Goal: Task Accomplishment & Management: Manage account settings

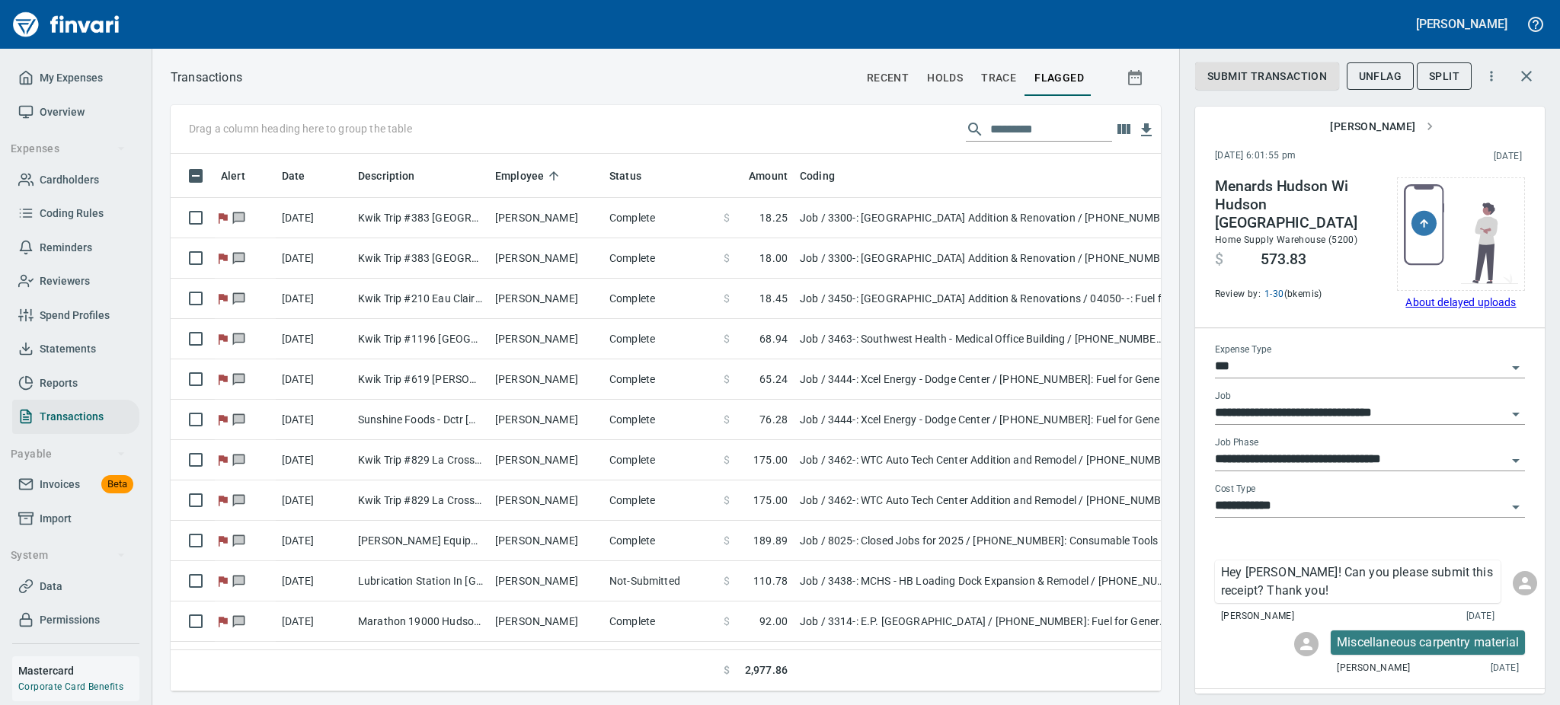
scroll to position [504, 956]
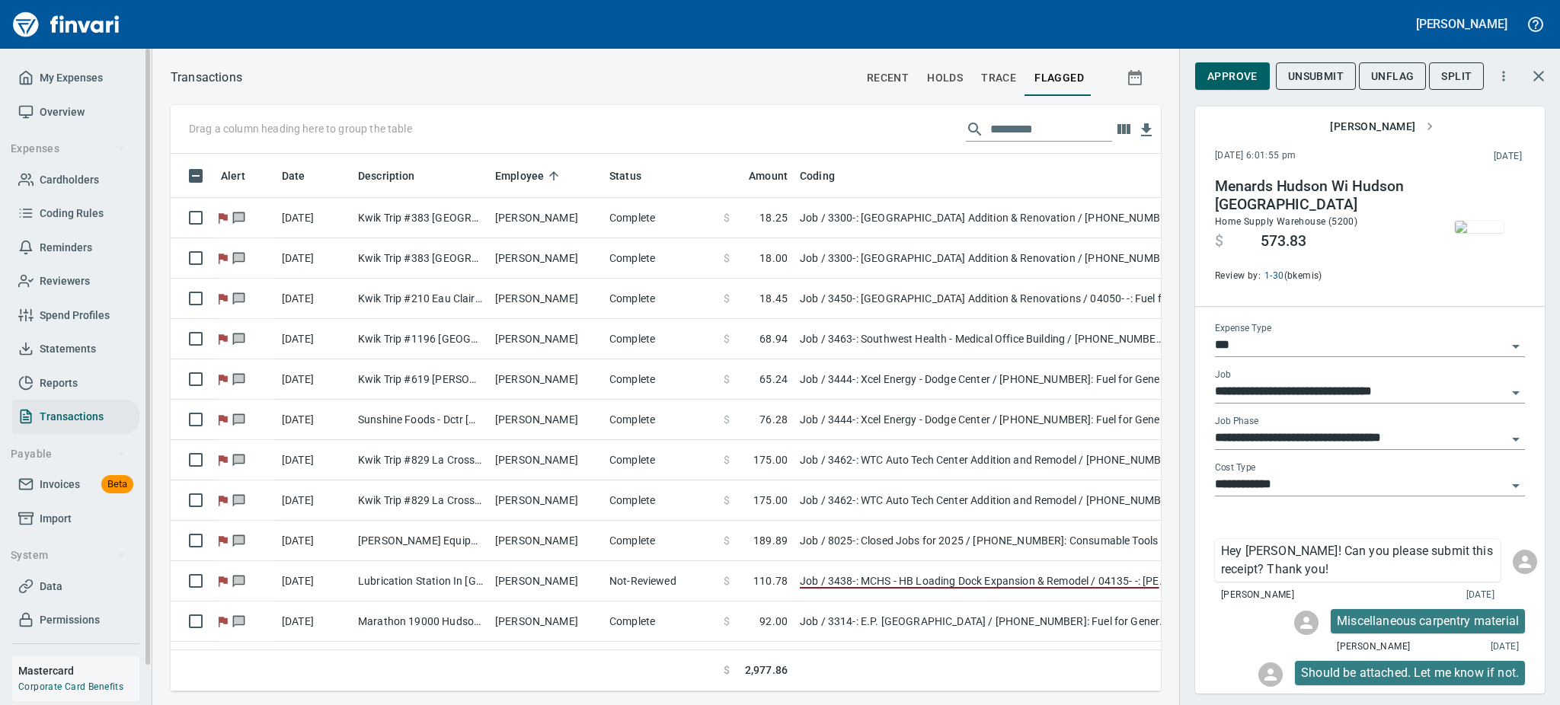
click at [71, 177] on span "Cardholders" at bounding box center [69, 180] width 59 height 19
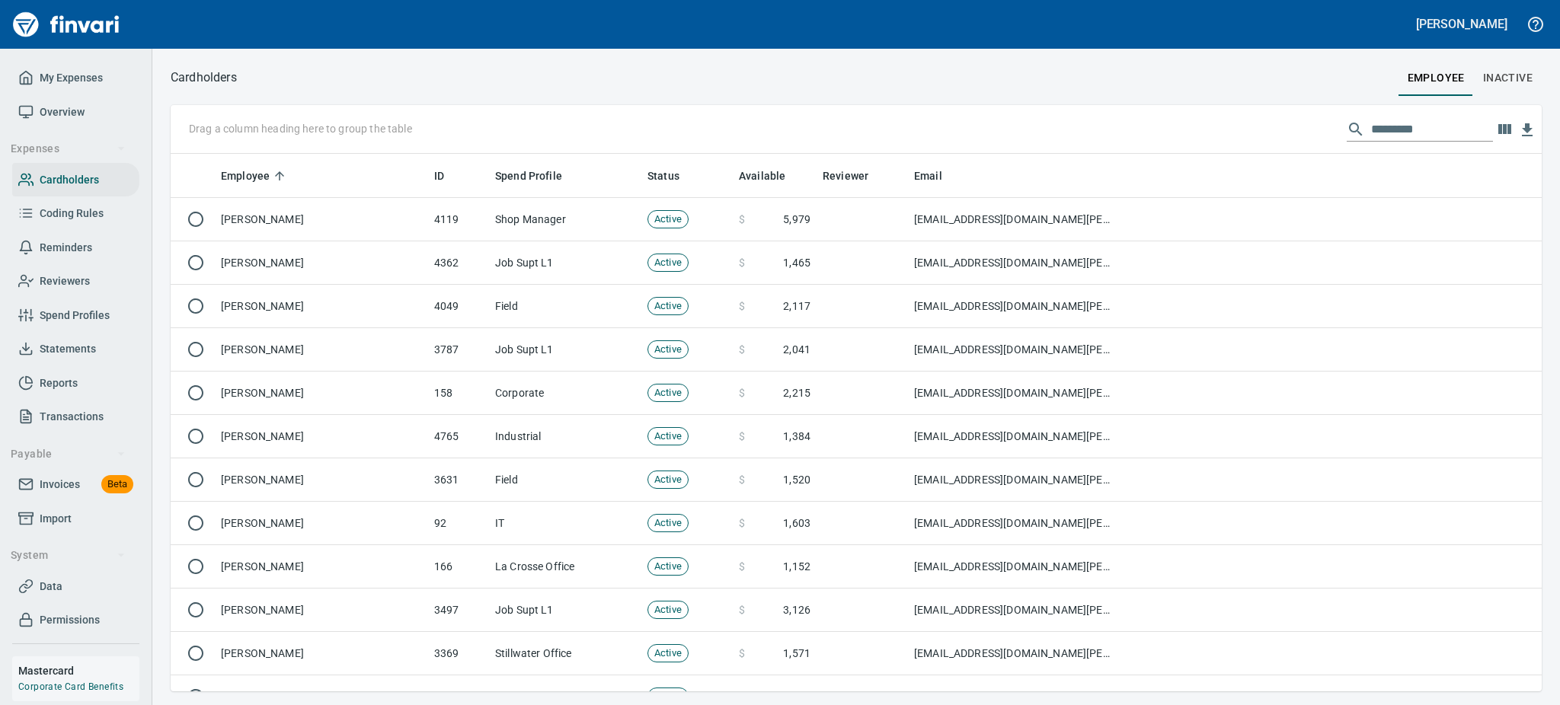
scroll to position [521, 1336]
drag, startPoint x: 1431, startPoint y: 134, endPoint x: 1196, endPoint y: 75, distance: 242.7
click at [1167, 81] on div "Cardholders employee Inactive Drag a column heading here to group the table Emp…" at bounding box center [855, 379] width 1407 height 624
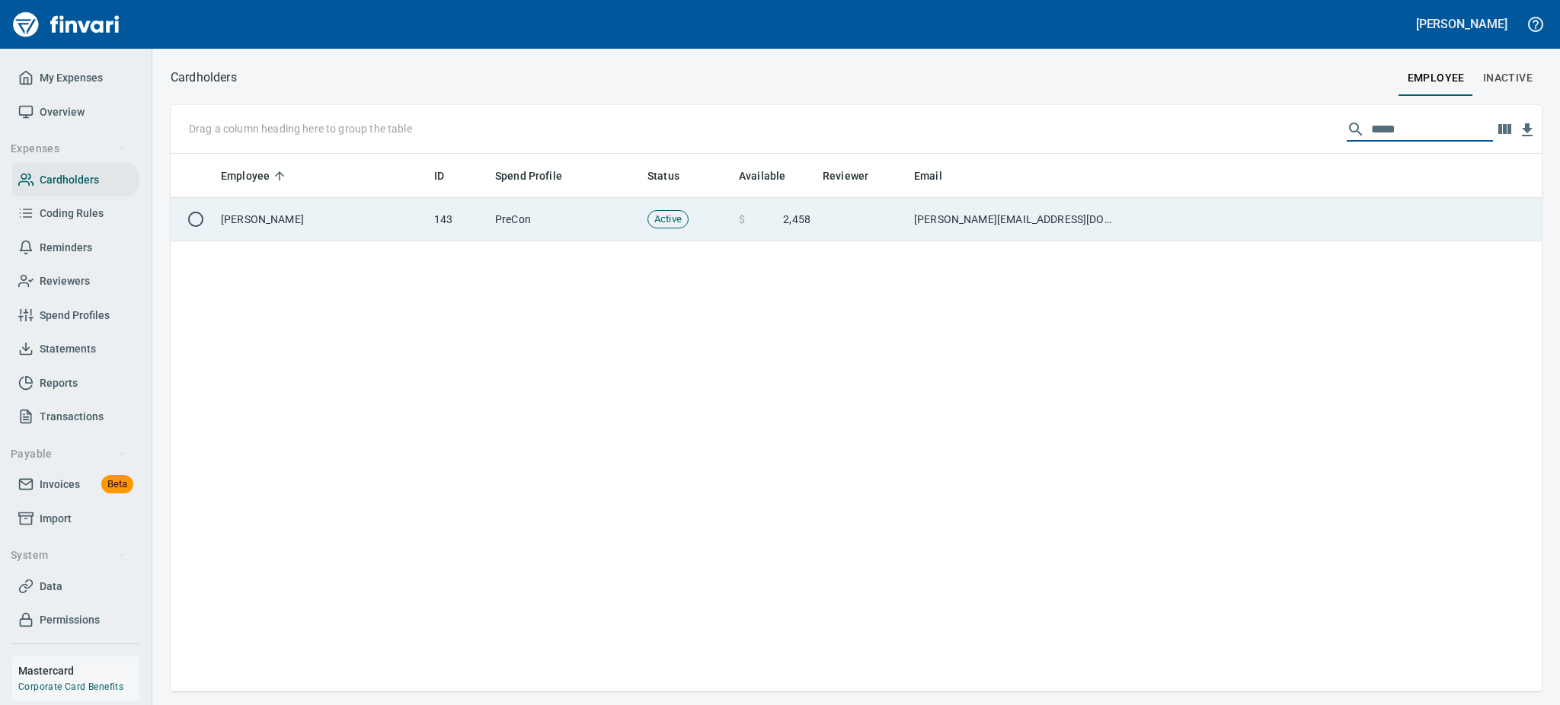
type input "*****"
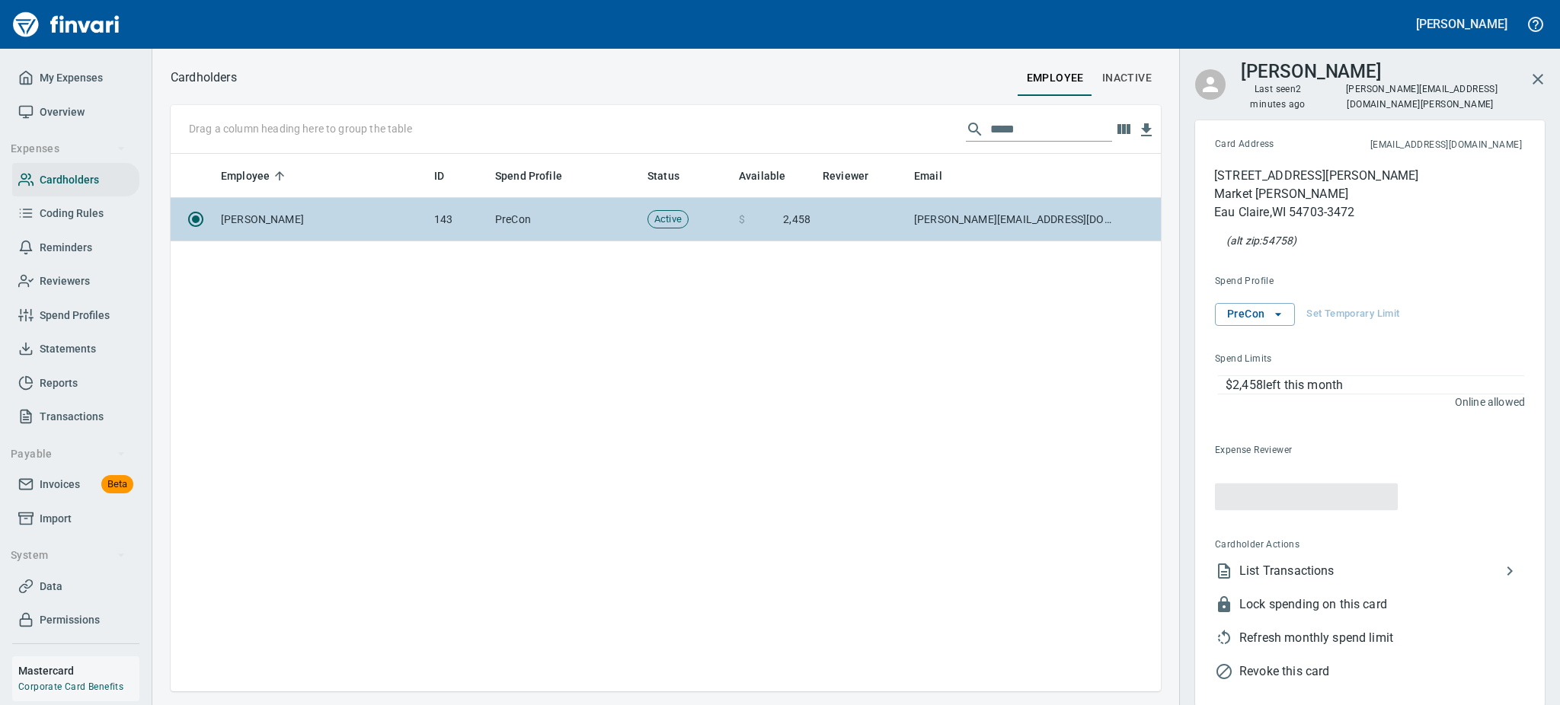
scroll to position [521, 972]
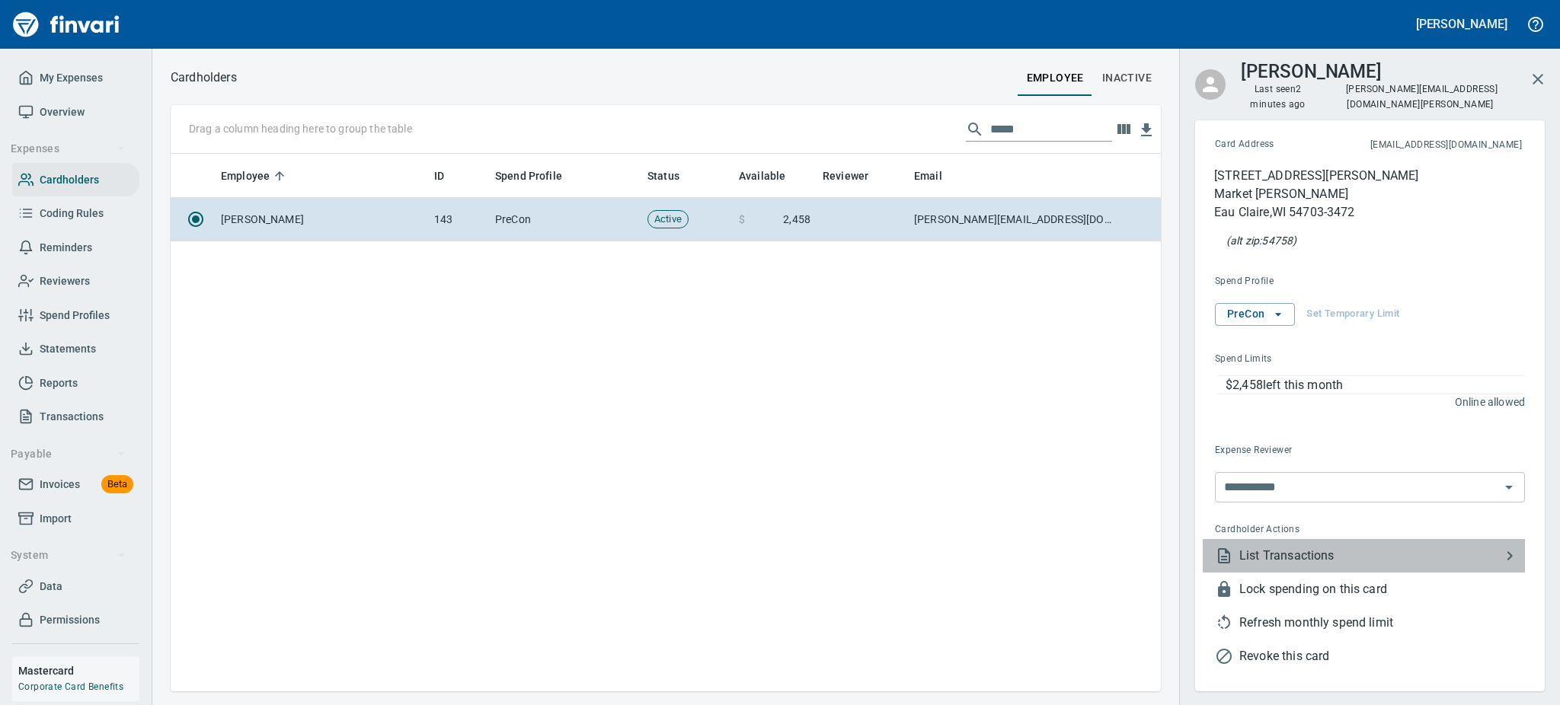
click at [1253, 547] on span "List Transactions" at bounding box center [1369, 556] width 261 height 18
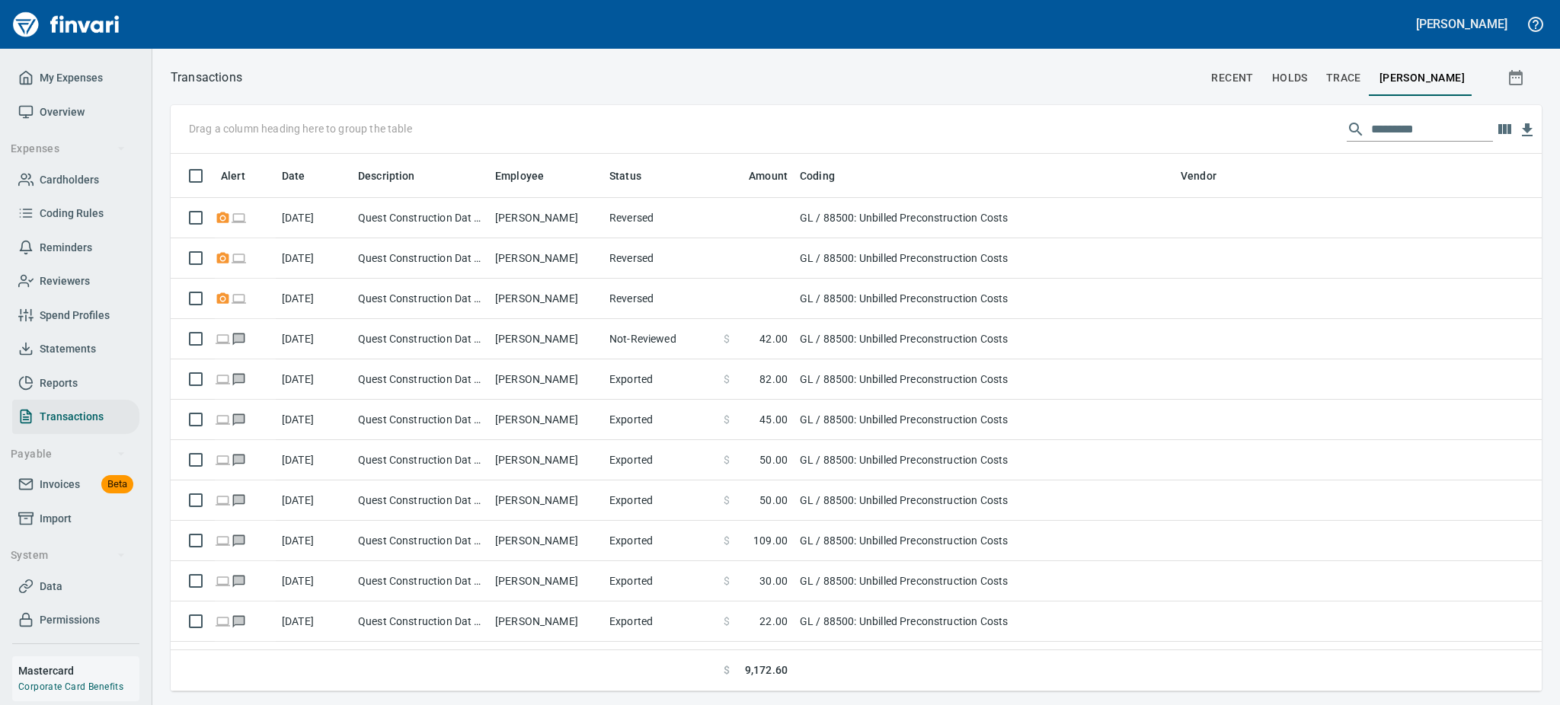
scroll to position [521, 1336]
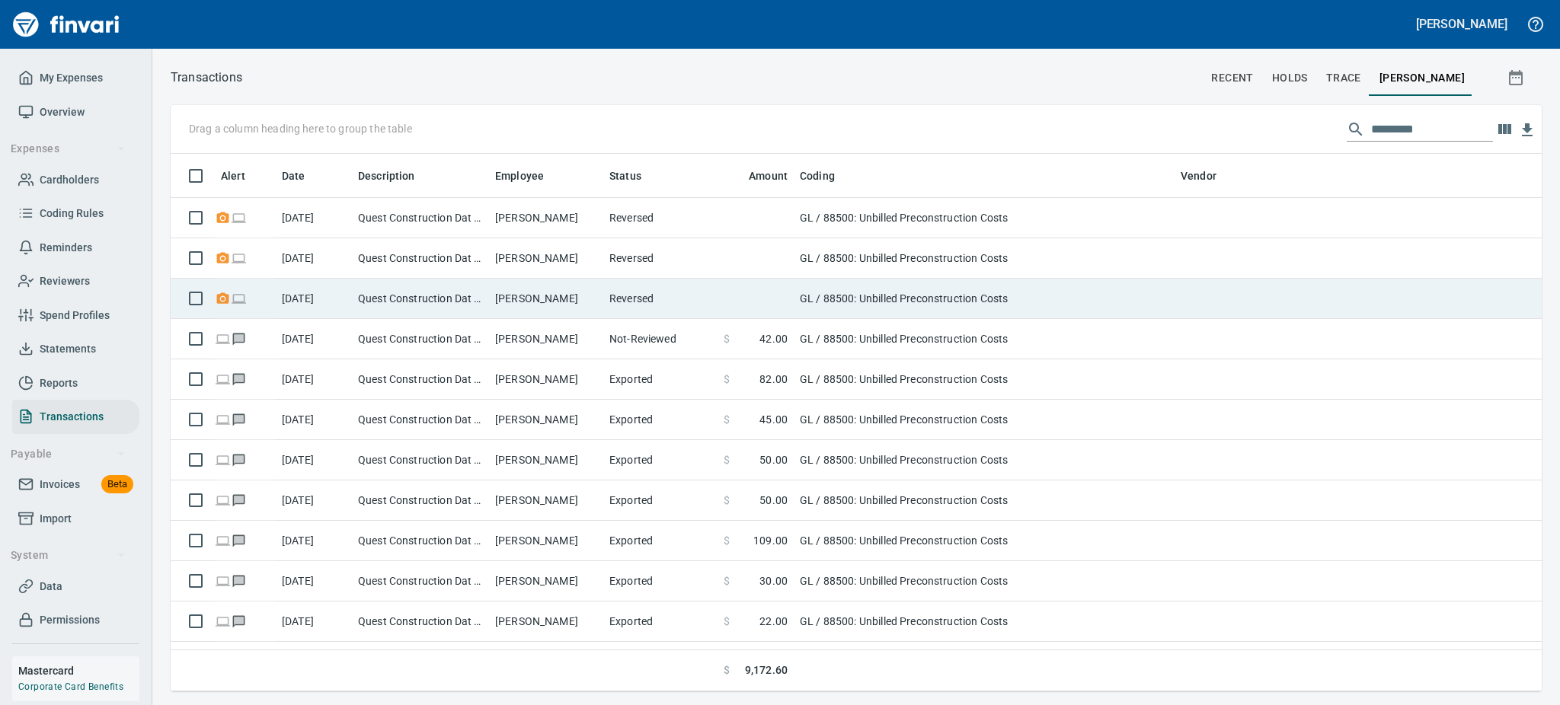
click at [841, 306] on td "GL / 88500: Unbilled Preconstruction Costs" at bounding box center [984, 299] width 381 height 40
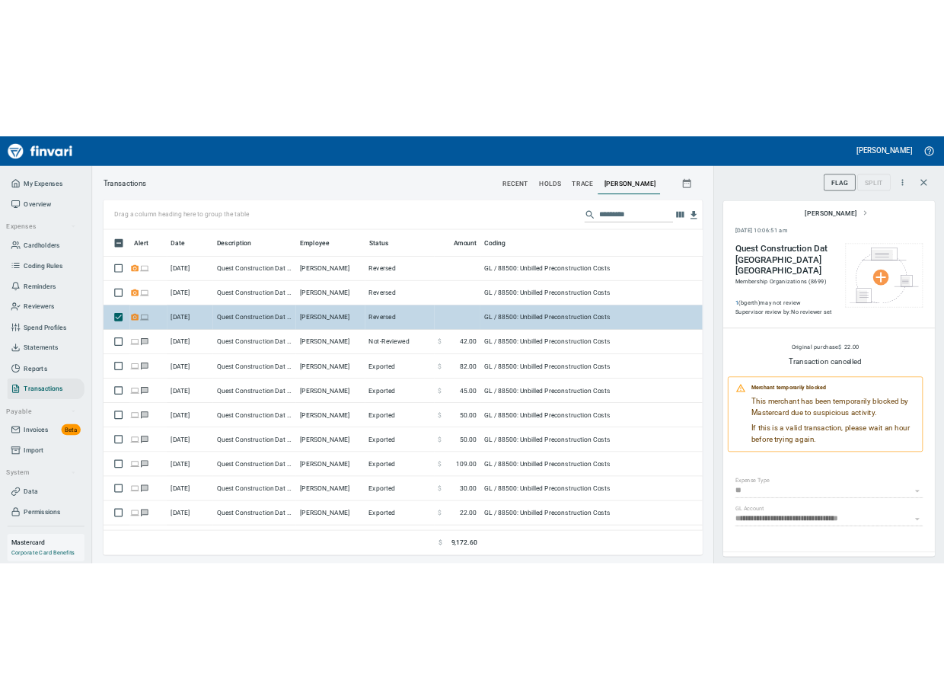
scroll to position [504, 956]
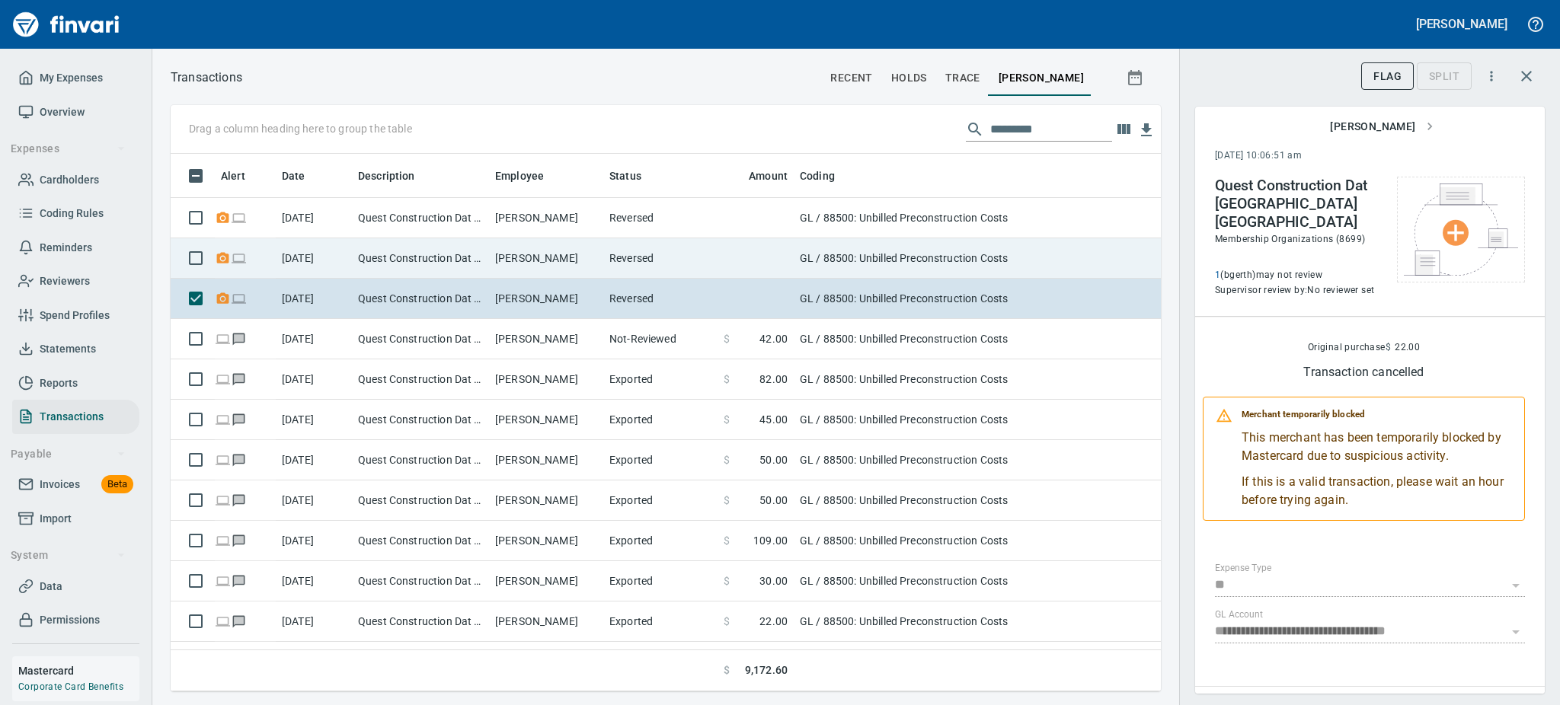
click at [405, 254] on td "Quest Construction Dat [GEOGRAPHIC_DATA] [GEOGRAPHIC_DATA]" at bounding box center [420, 258] width 137 height 40
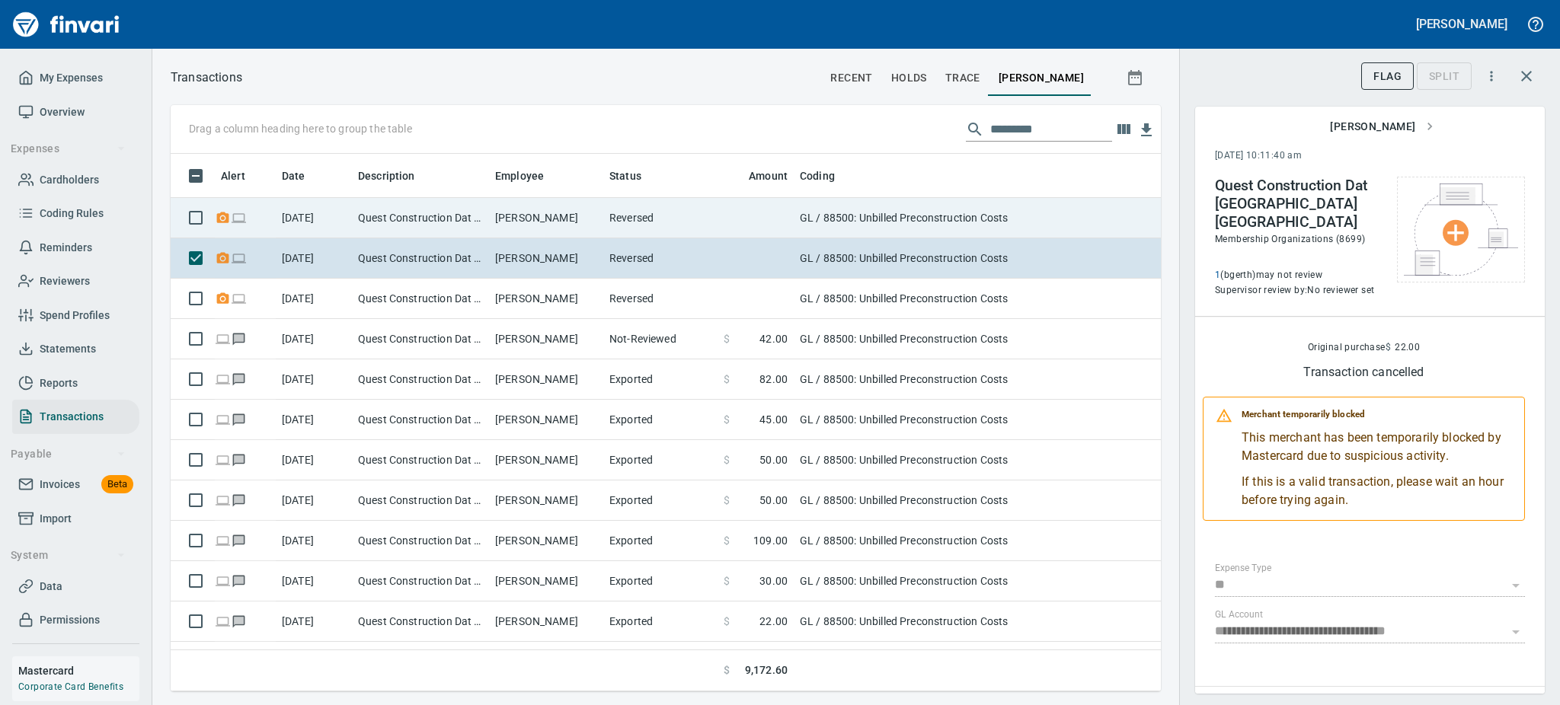
click at [415, 226] on td "Quest Construction Dat [GEOGRAPHIC_DATA] [GEOGRAPHIC_DATA]" at bounding box center [420, 218] width 137 height 40
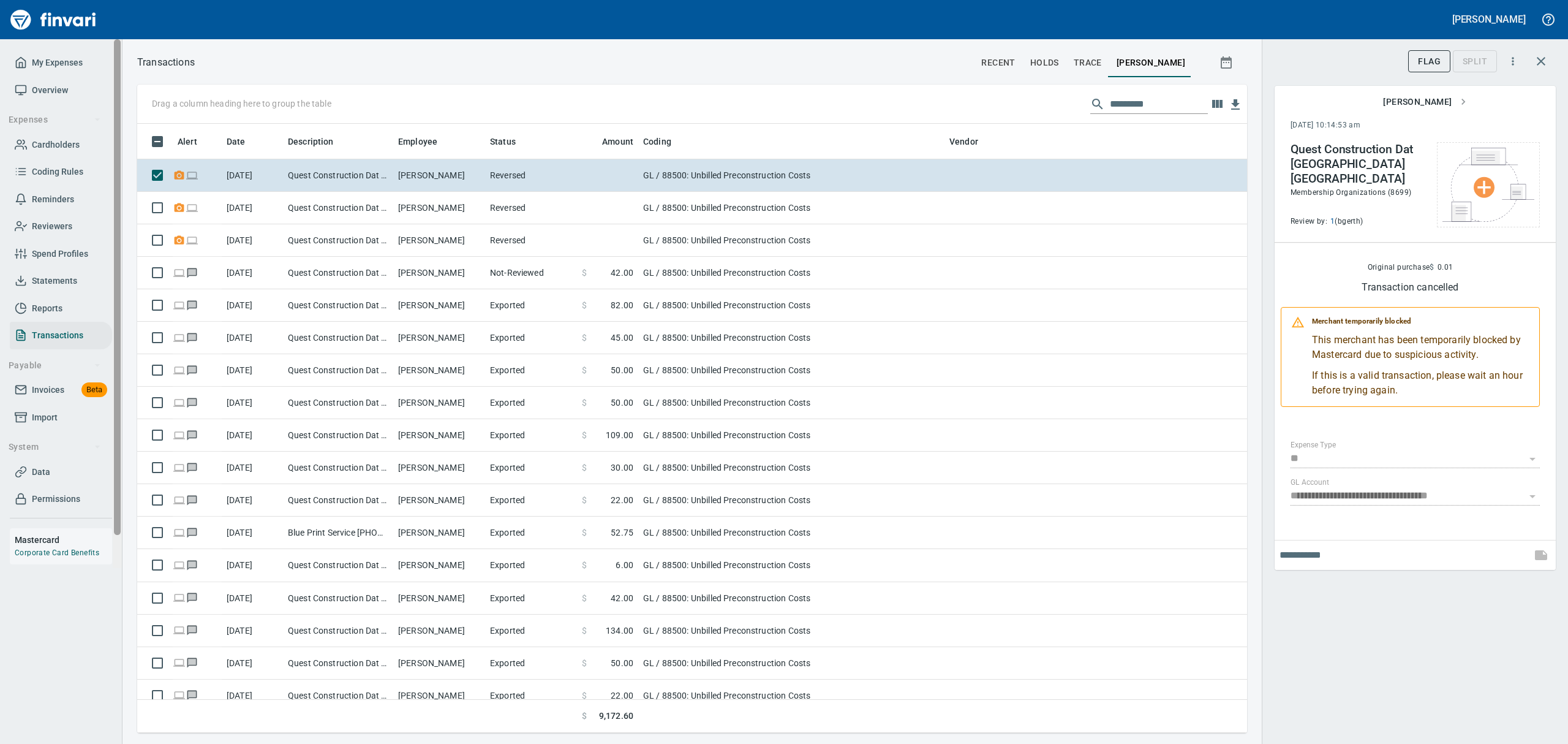
scroll to position [595, 1082]
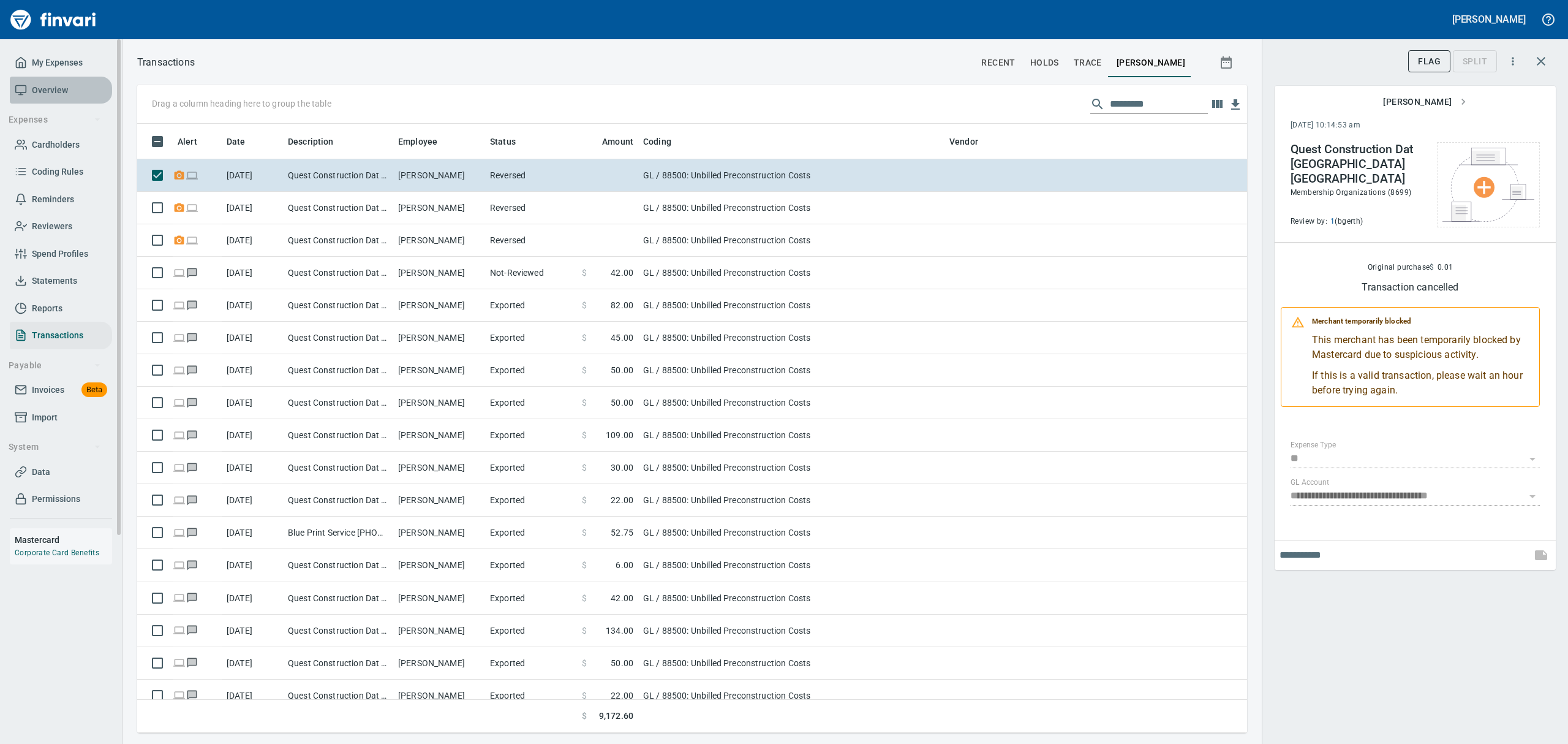
click at [55, 92] on span "Overview" at bounding box center [50, 90] width 36 height 15
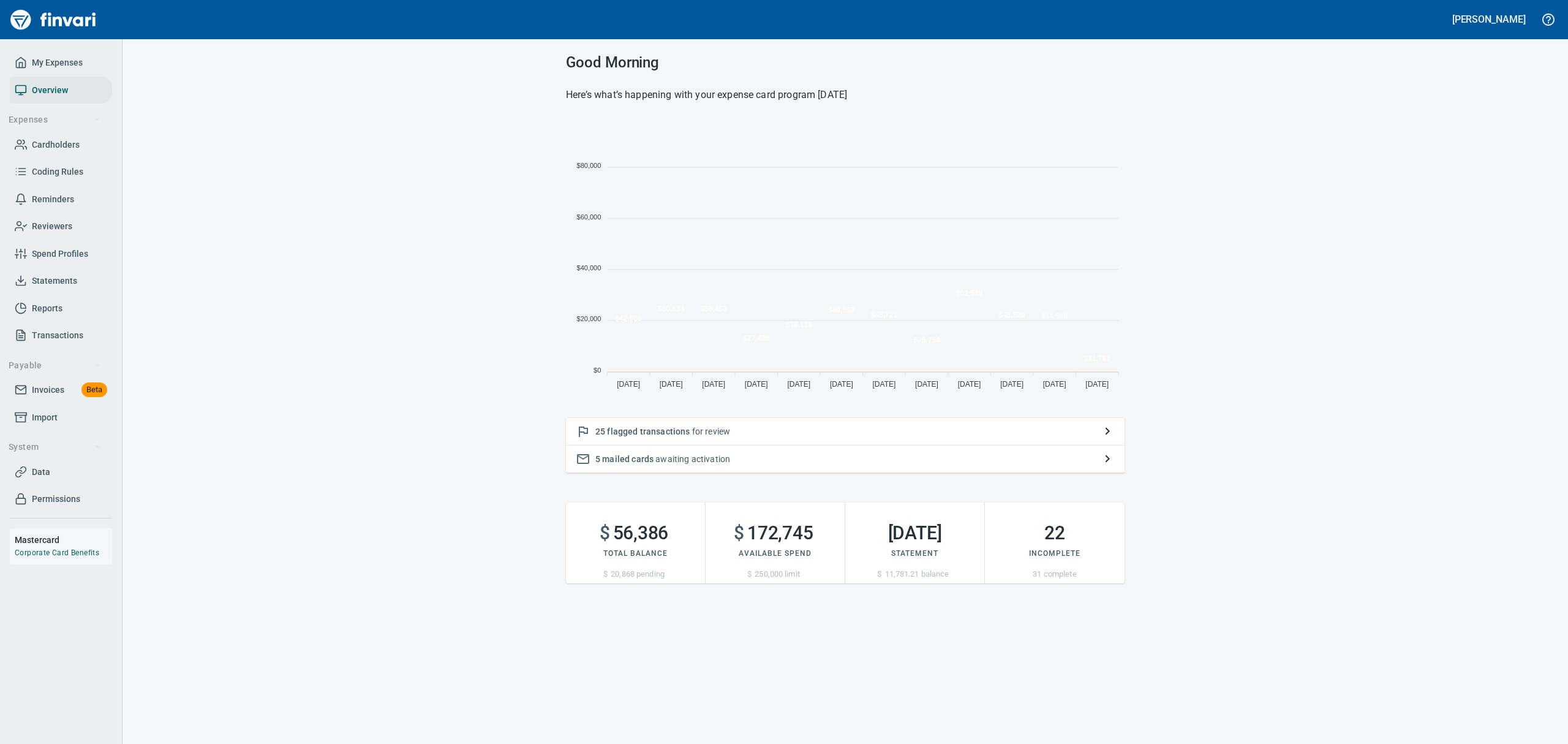
scroll to position [271, 544]
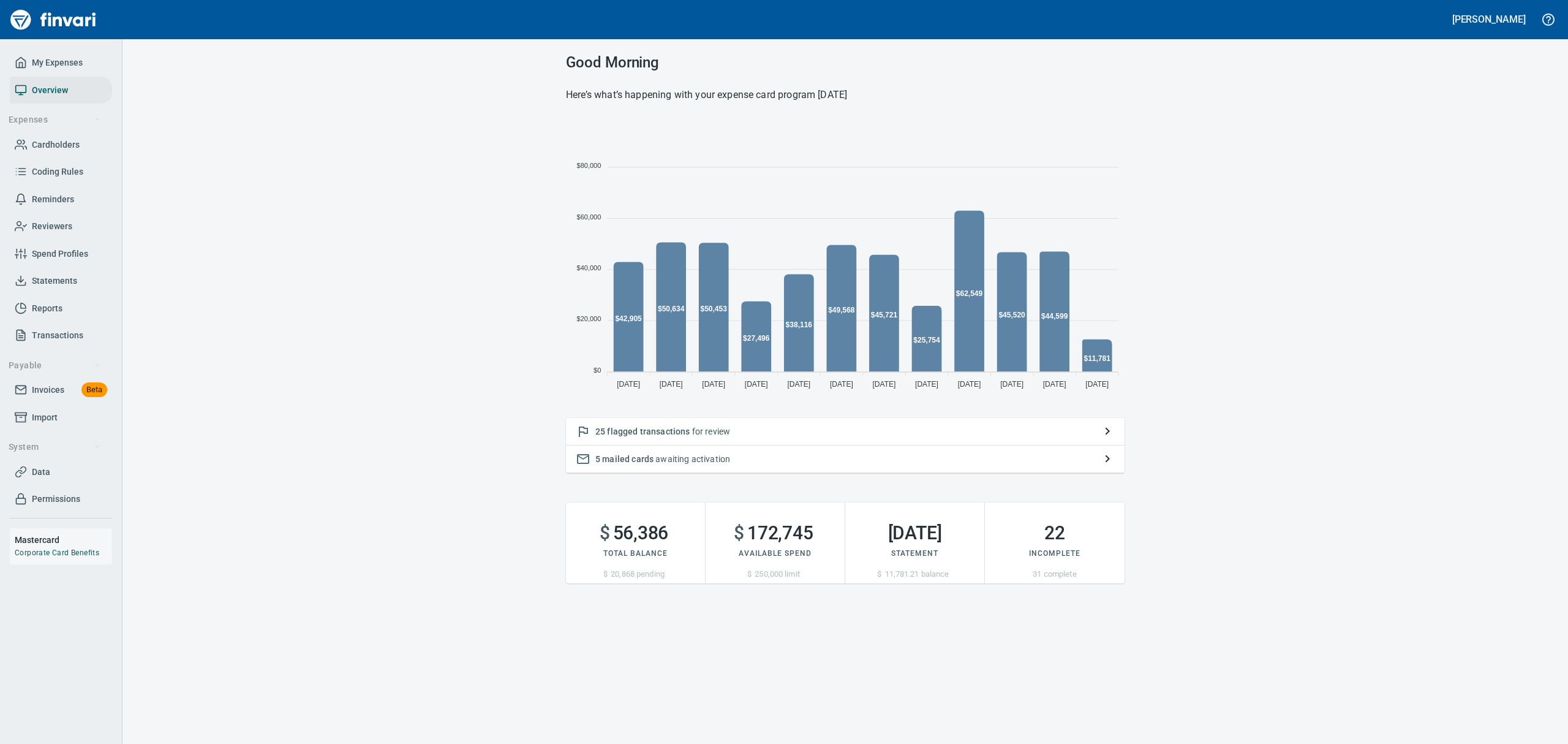
click at [626, 432] on span "flagged transactions" at bounding box center [648, 431] width 83 height 10
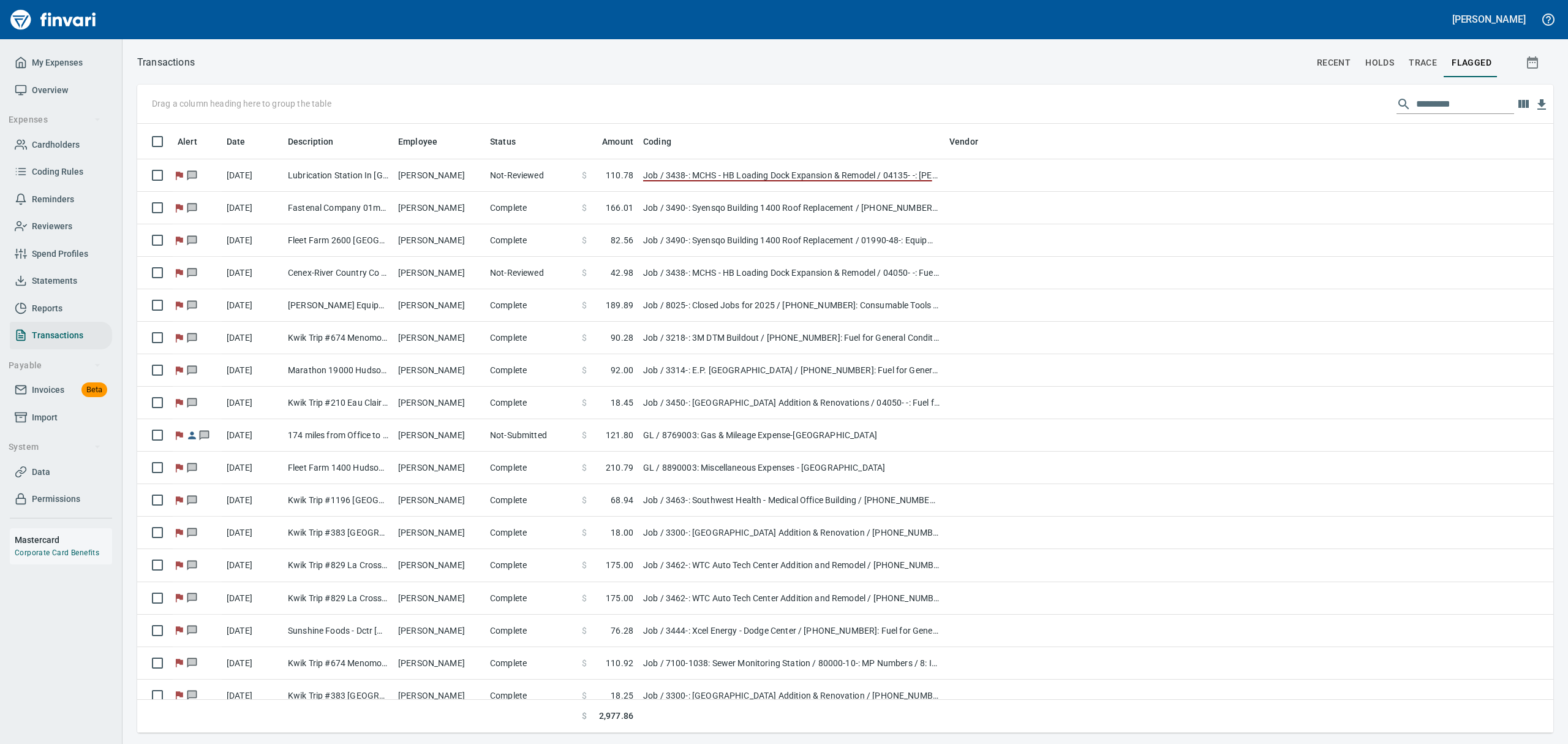
scroll to position [595, 1388]
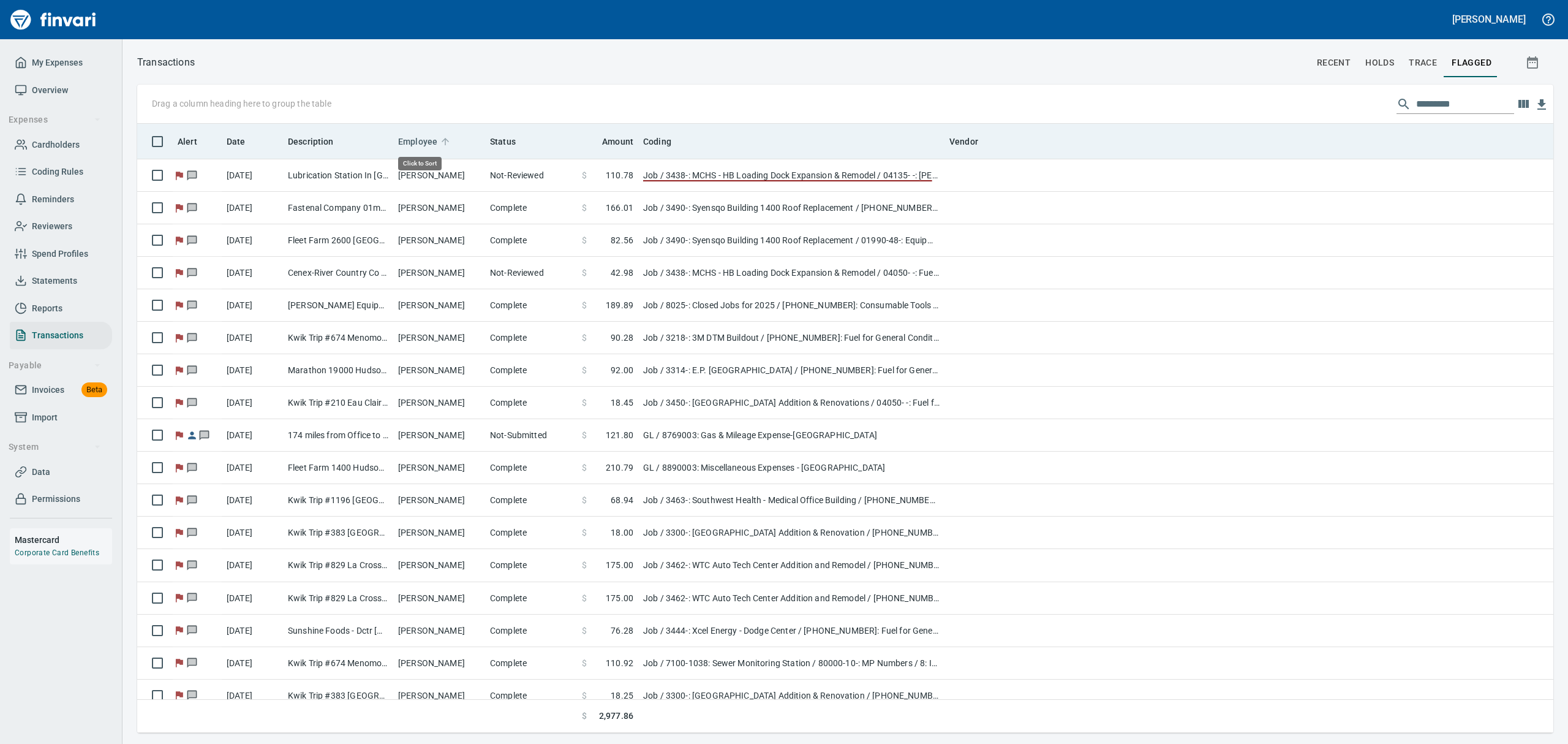
click at [422, 140] on span "Employee" at bounding box center [417, 142] width 39 height 14
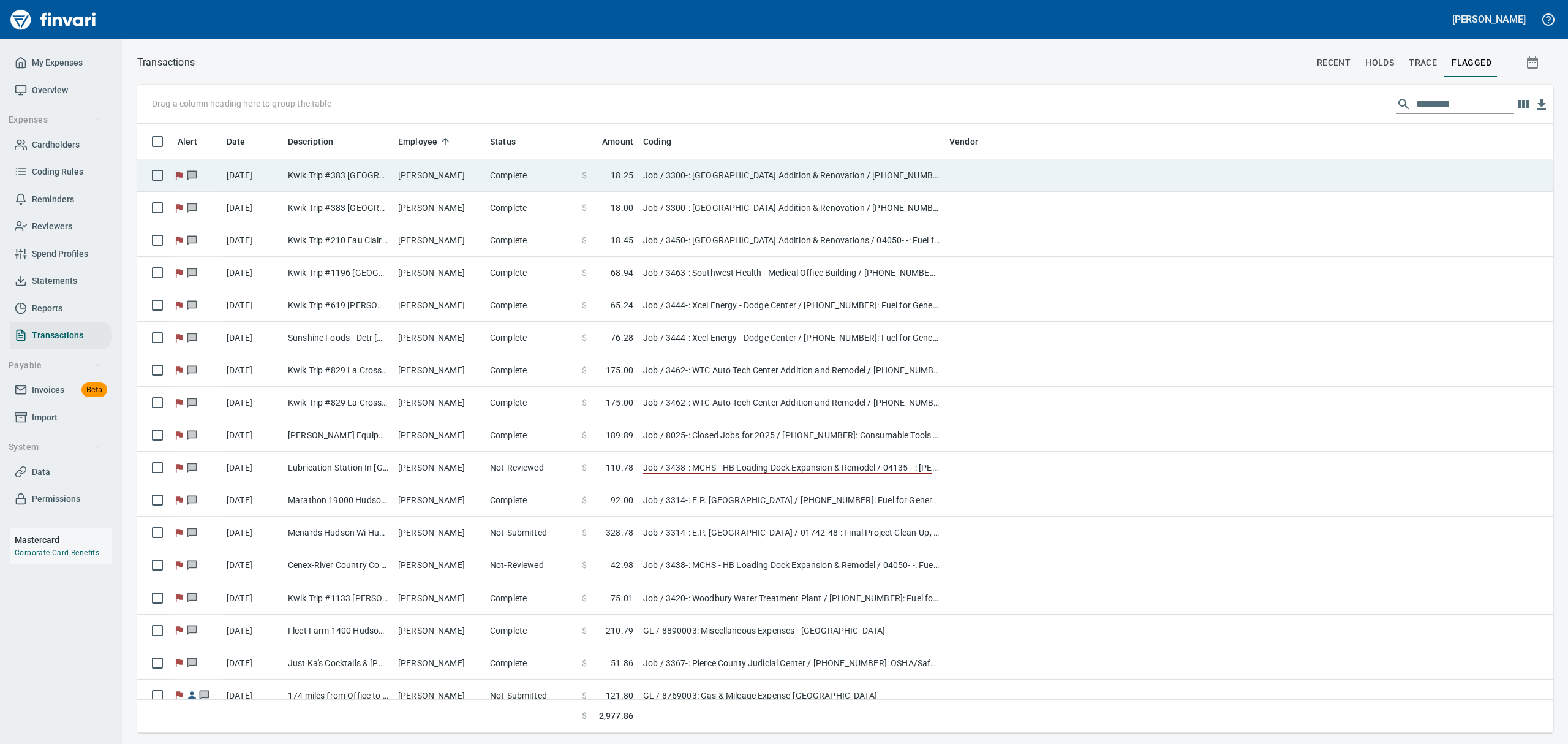
click at [431, 166] on td "[PERSON_NAME]" at bounding box center [439, 175] width 92 height 32
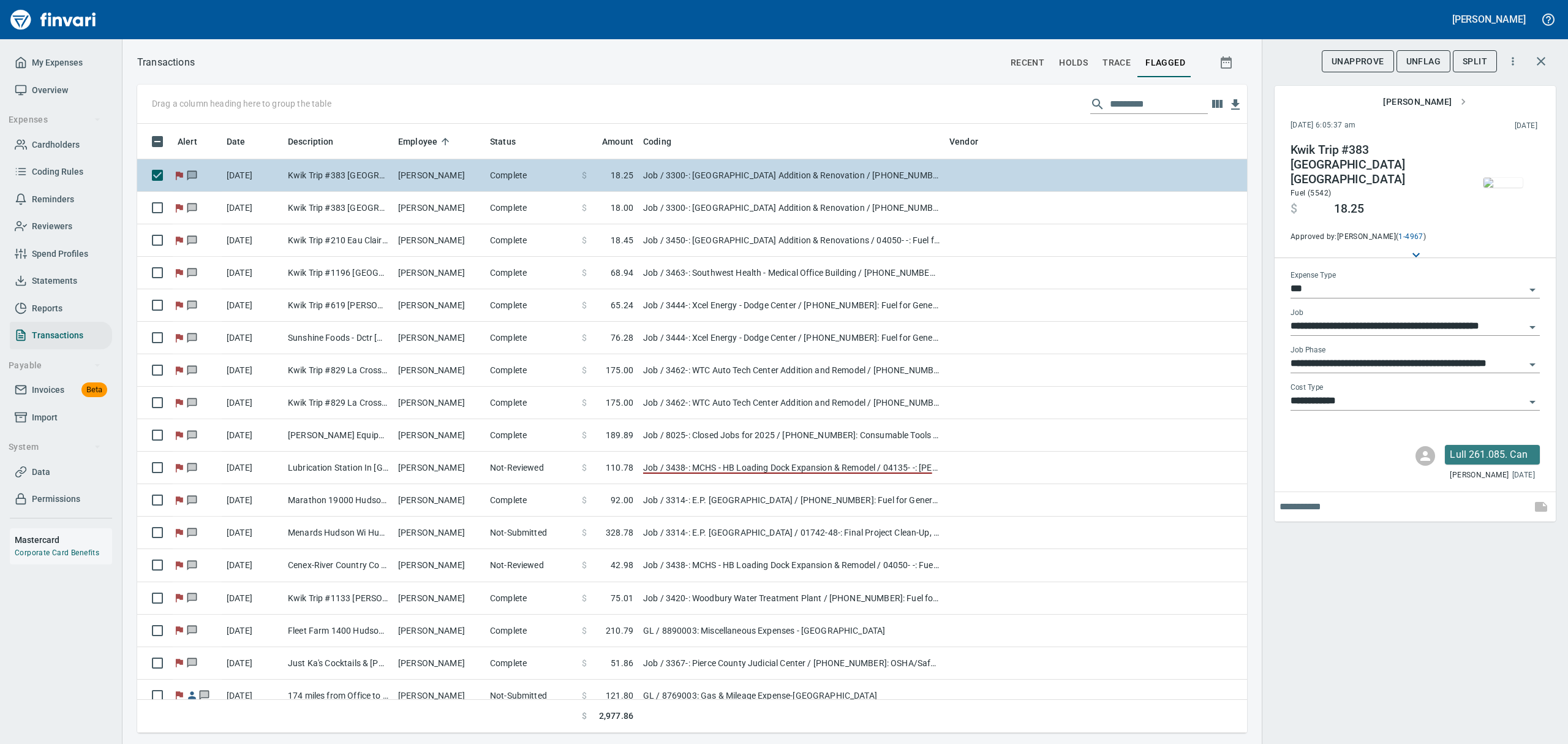
scroll to position [595, 1082]
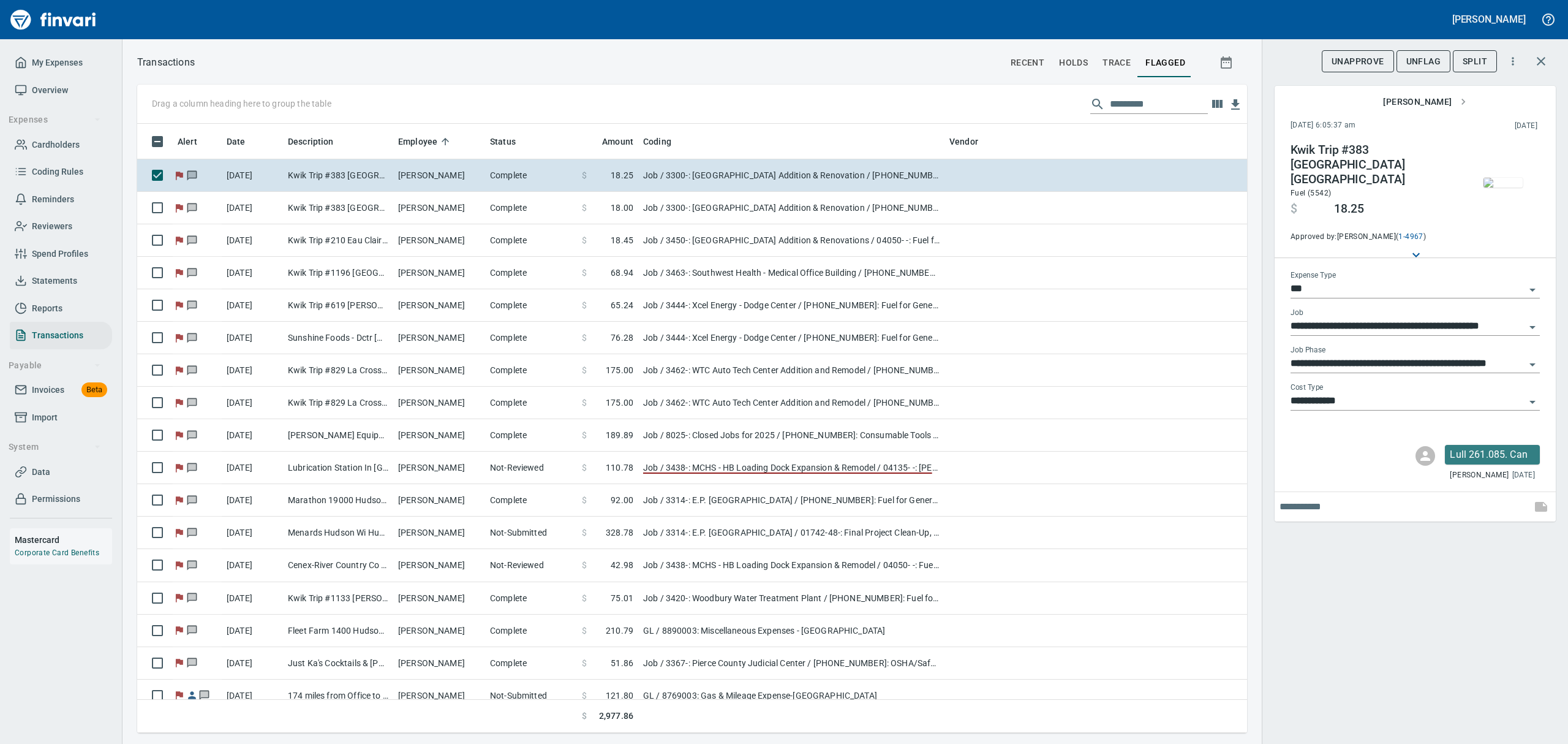
click at [1254, 187] on img "button" at bounding box center [1502, 183] width 39 height 10
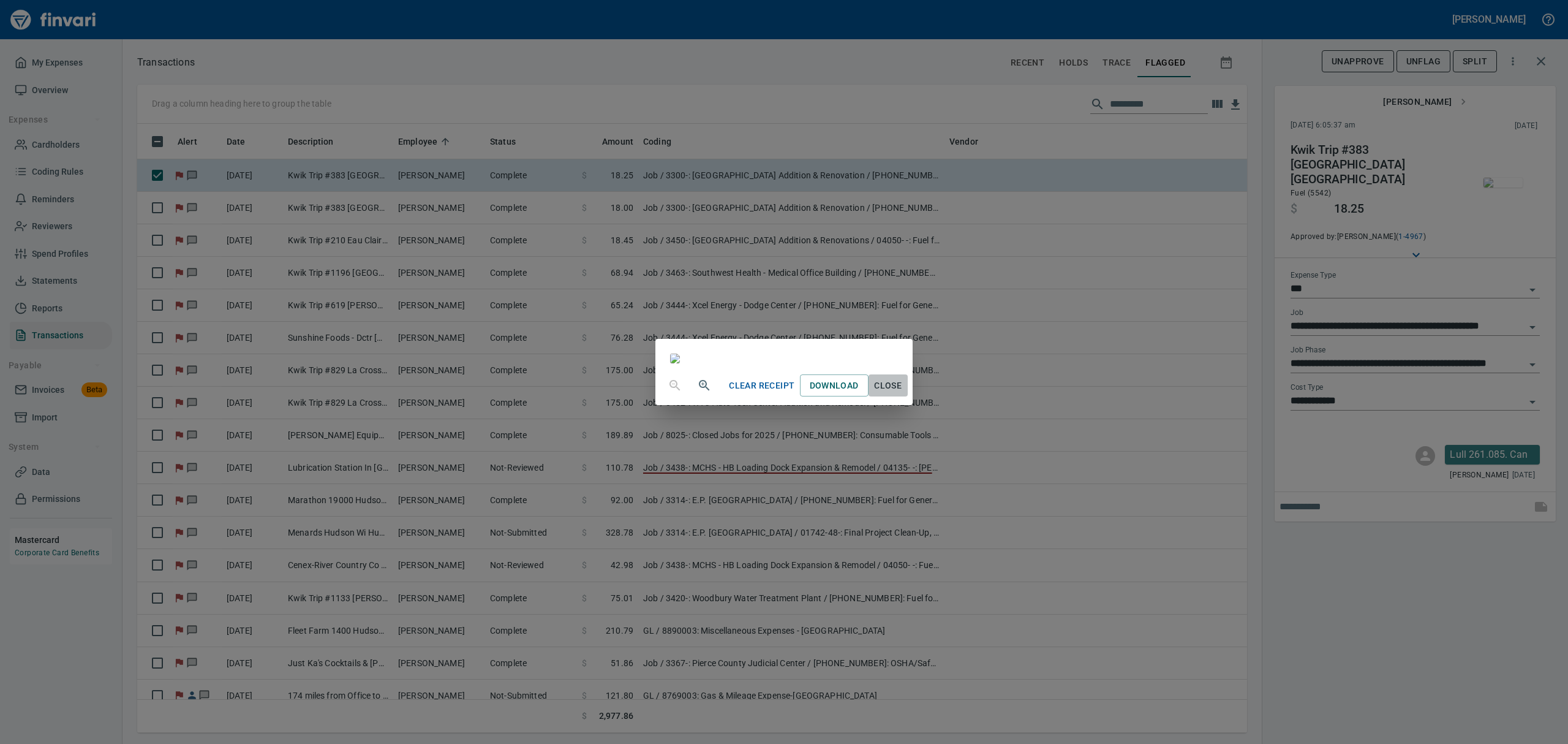
click at [903, 393] on span "Close" at bounding box center [888, 385] width 30 height 15
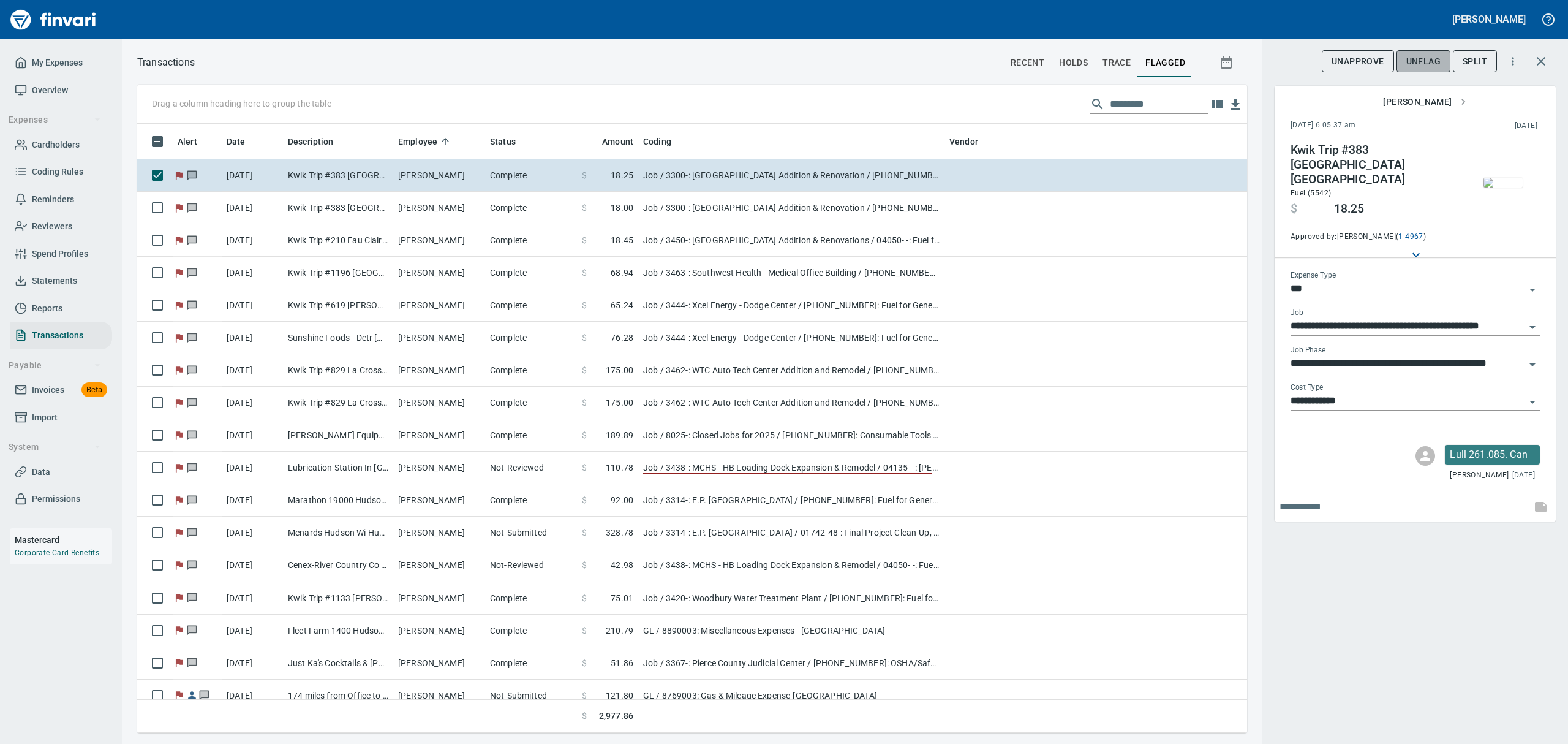
click at [1254, 62] on span "UnFlag" at bounding box center [1422, 61] width 35 height 15
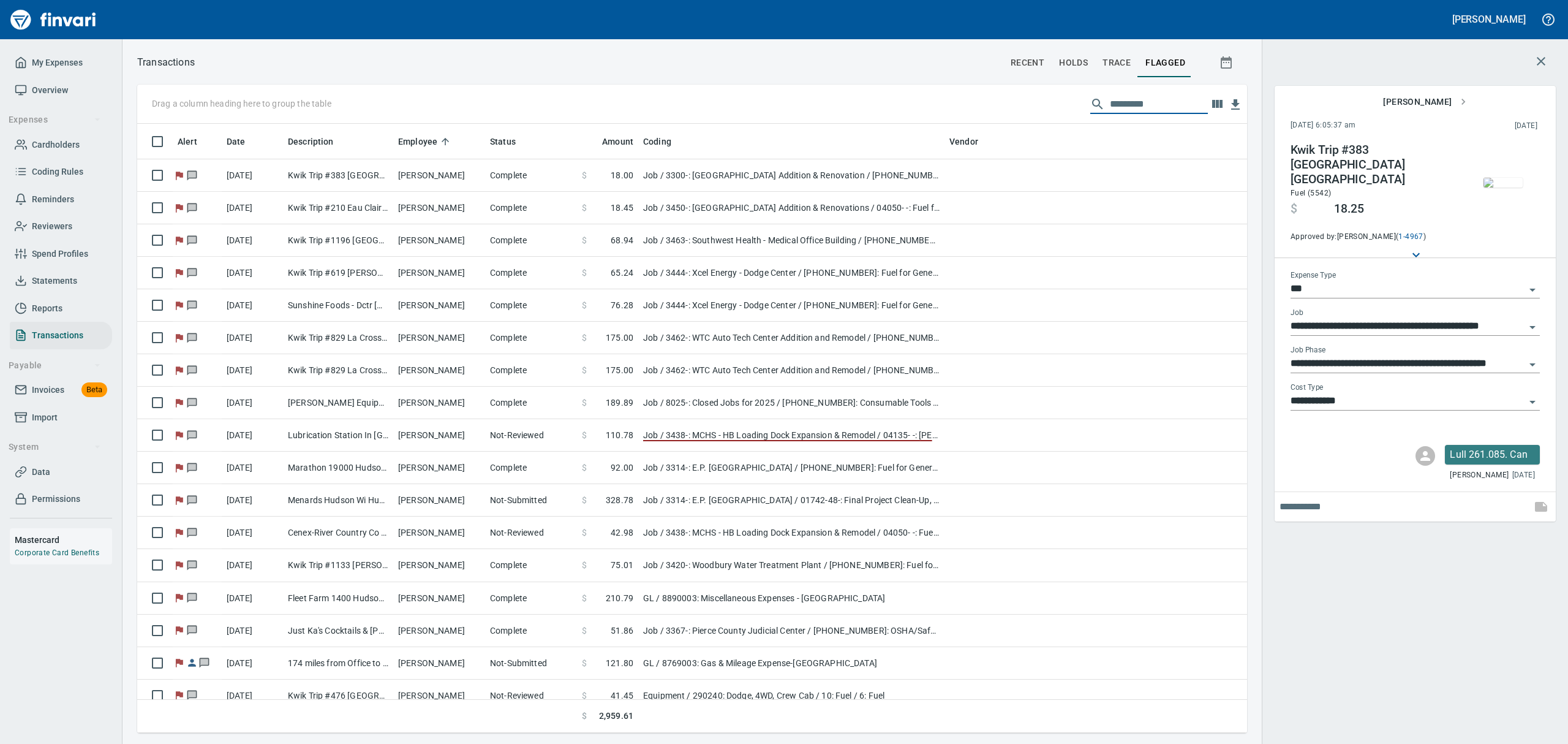
click at [1121, 106] on input "text" at bounding box center [1159, 104] width 98 height 19
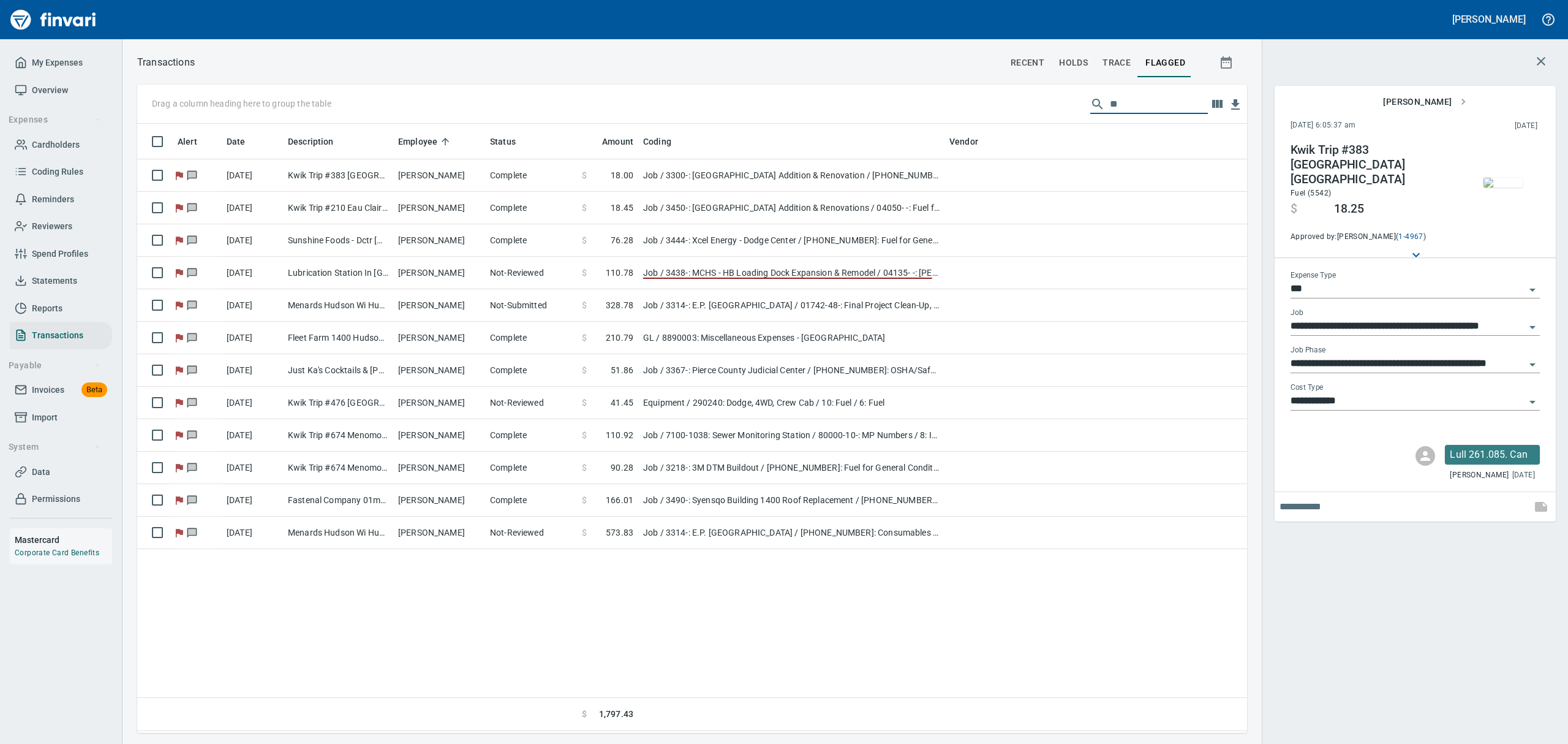
type input "*"
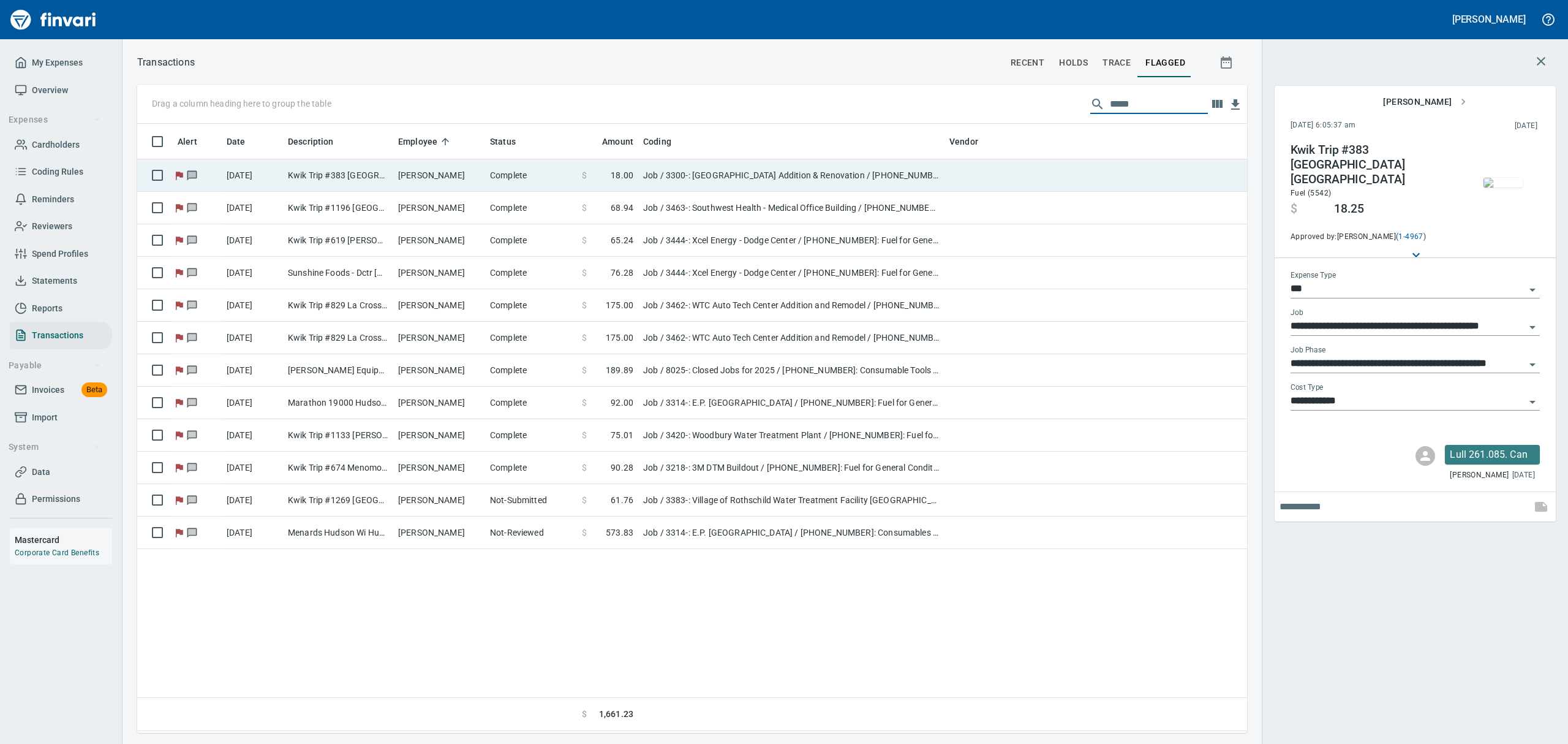
type input "*****"
click at [655, 176] on td "Job / 3300-: [GEOGRAPHIC_DATA] Addition & Renovation / [PHONE_NUMBER]: Fuel for…" at bounding box center [791, 175] width 306 height 32
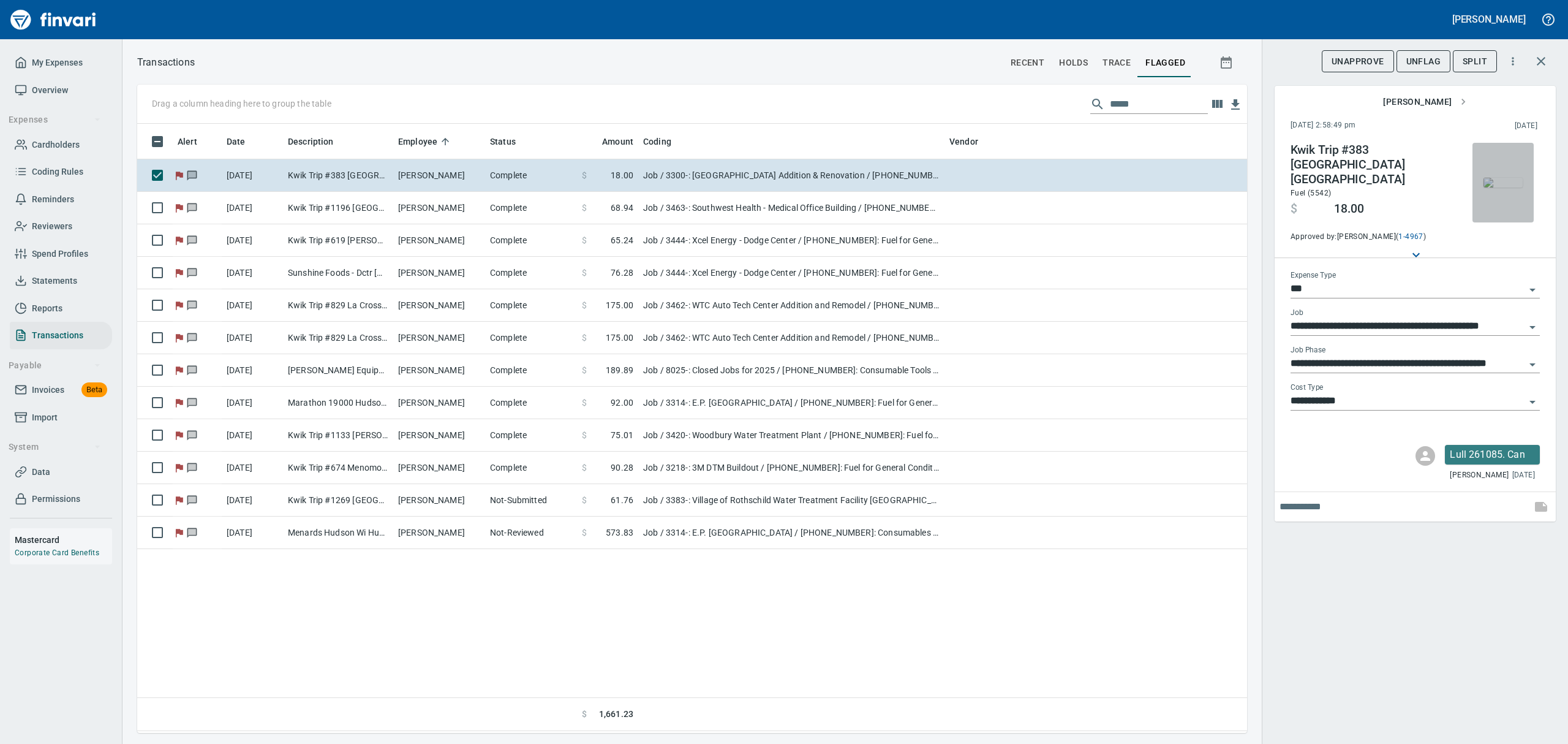
click at [1254, 187] on img "button" at bounding box center [1502, 183] width 39 height 10
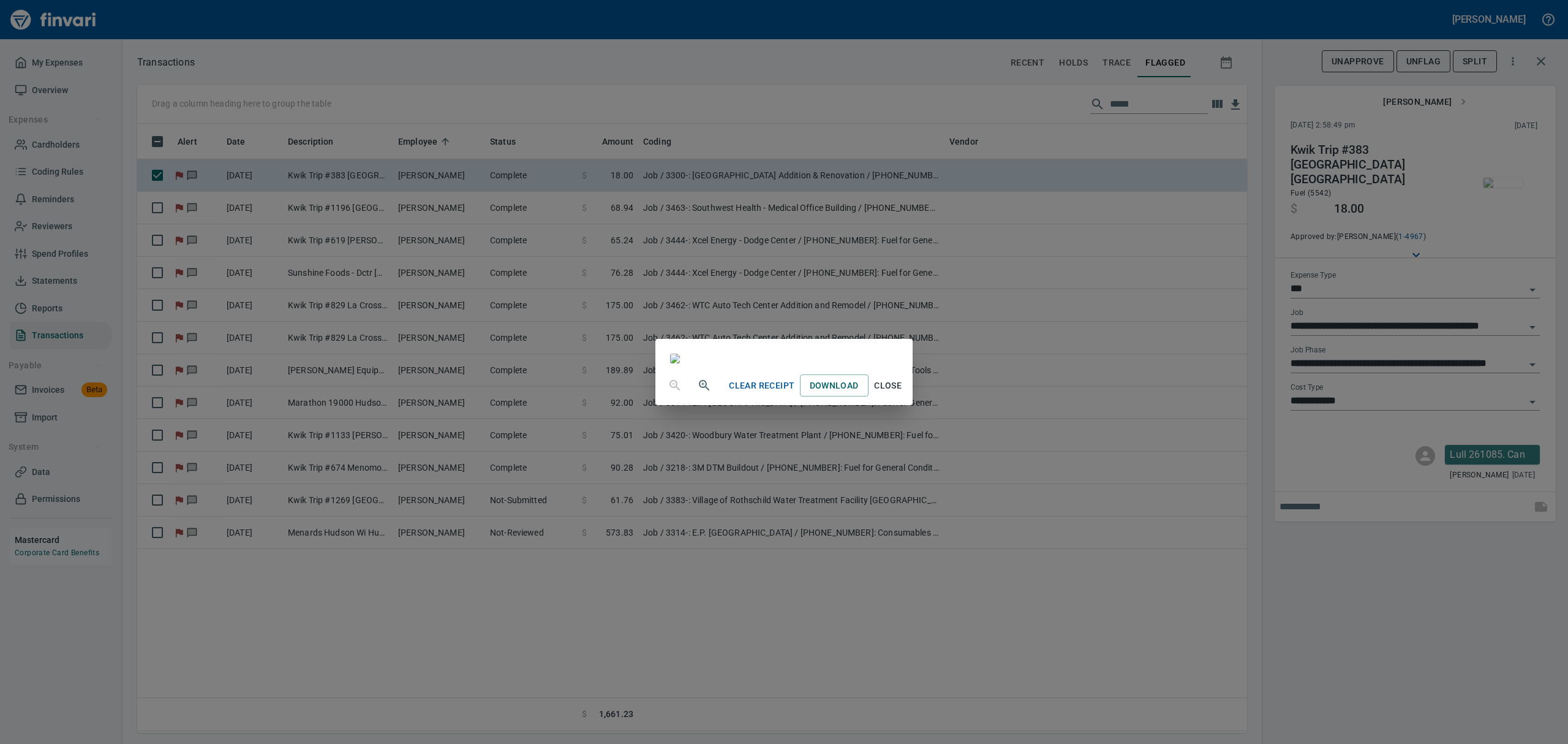
click at [903, 393] on span "Close" at bounding box center [888, 385] width 30 height 15
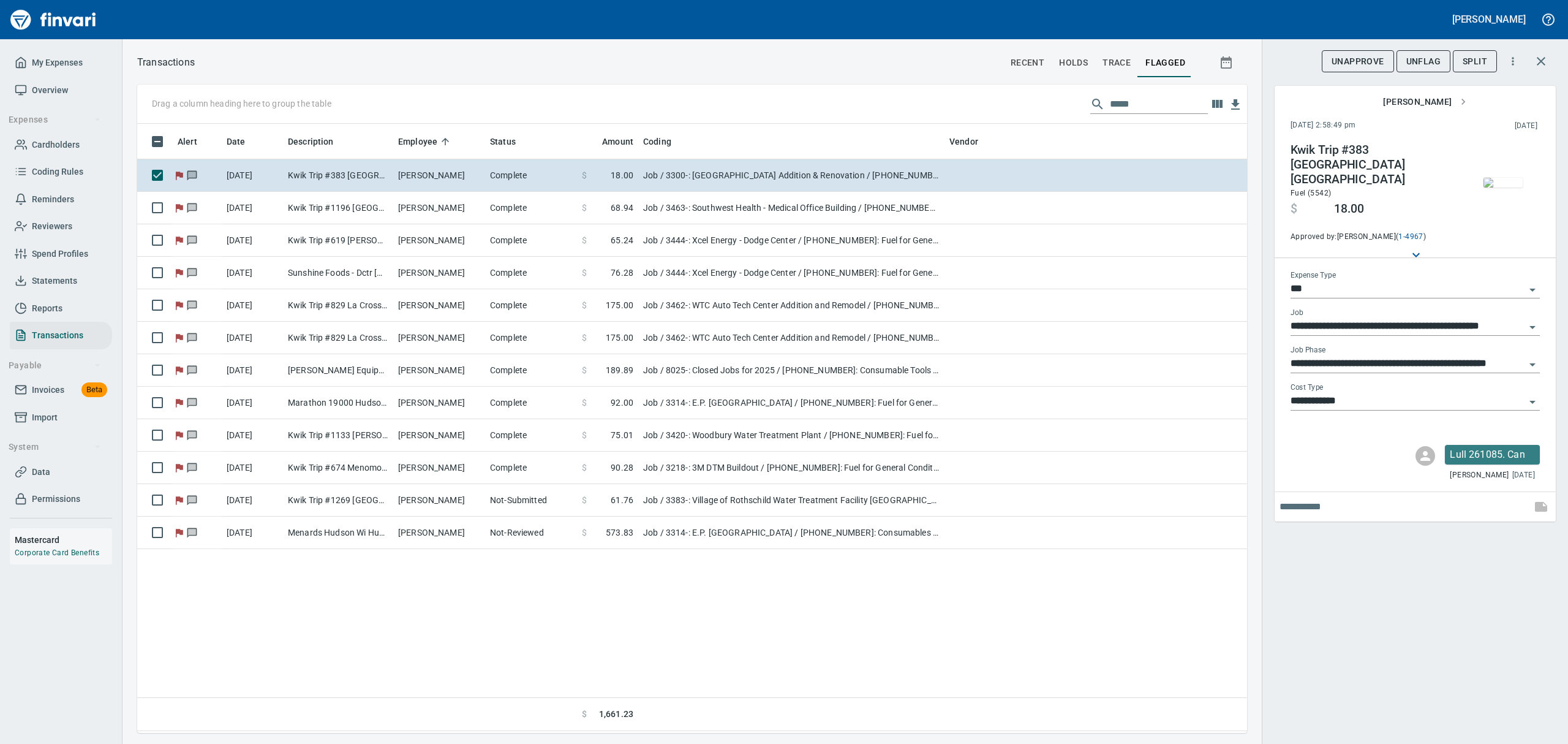
click at [1254, 61] on span "UnFlag" at bounding box center [1422, 61] width 35 height 15
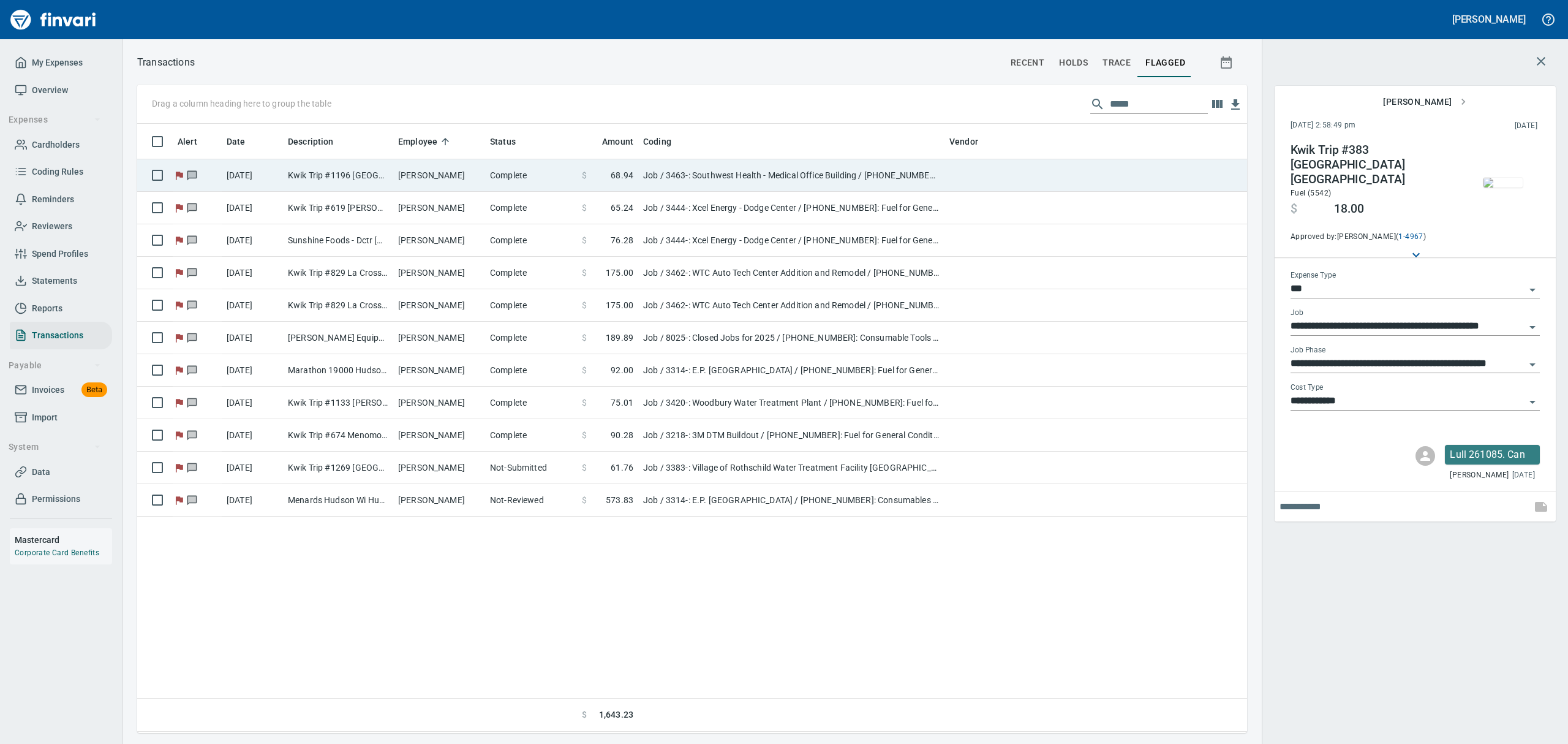
click at [675, 172] on td "Job / 3463-: Southwest Health - Medical Office Building / [PHONE_NUMBER]: Fuel …" at bounding box center [791, 175] width 306 height 32
type input "**********"
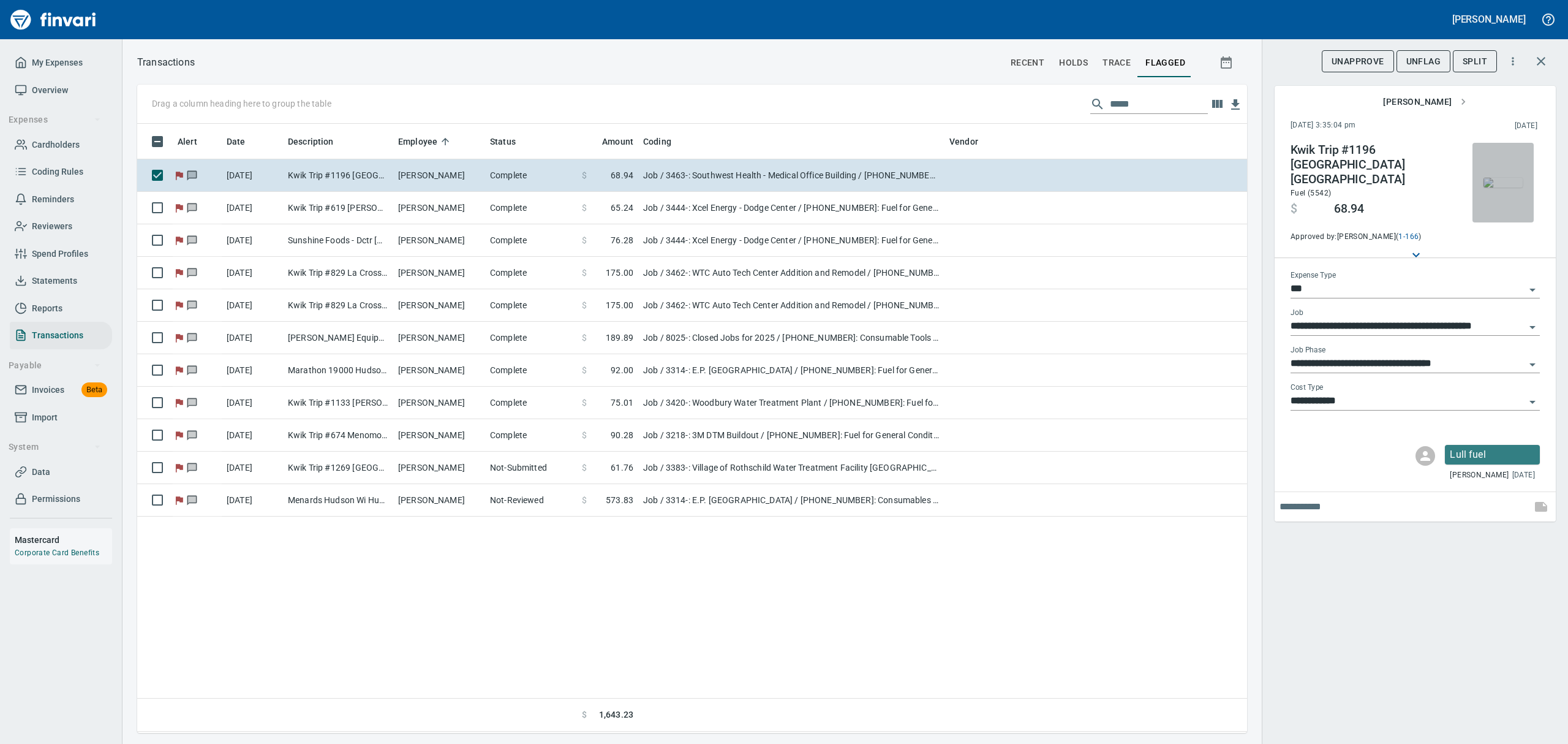
click at [1254, 180] on img "button" at bounding box center [1502, 183] width 39 height 10
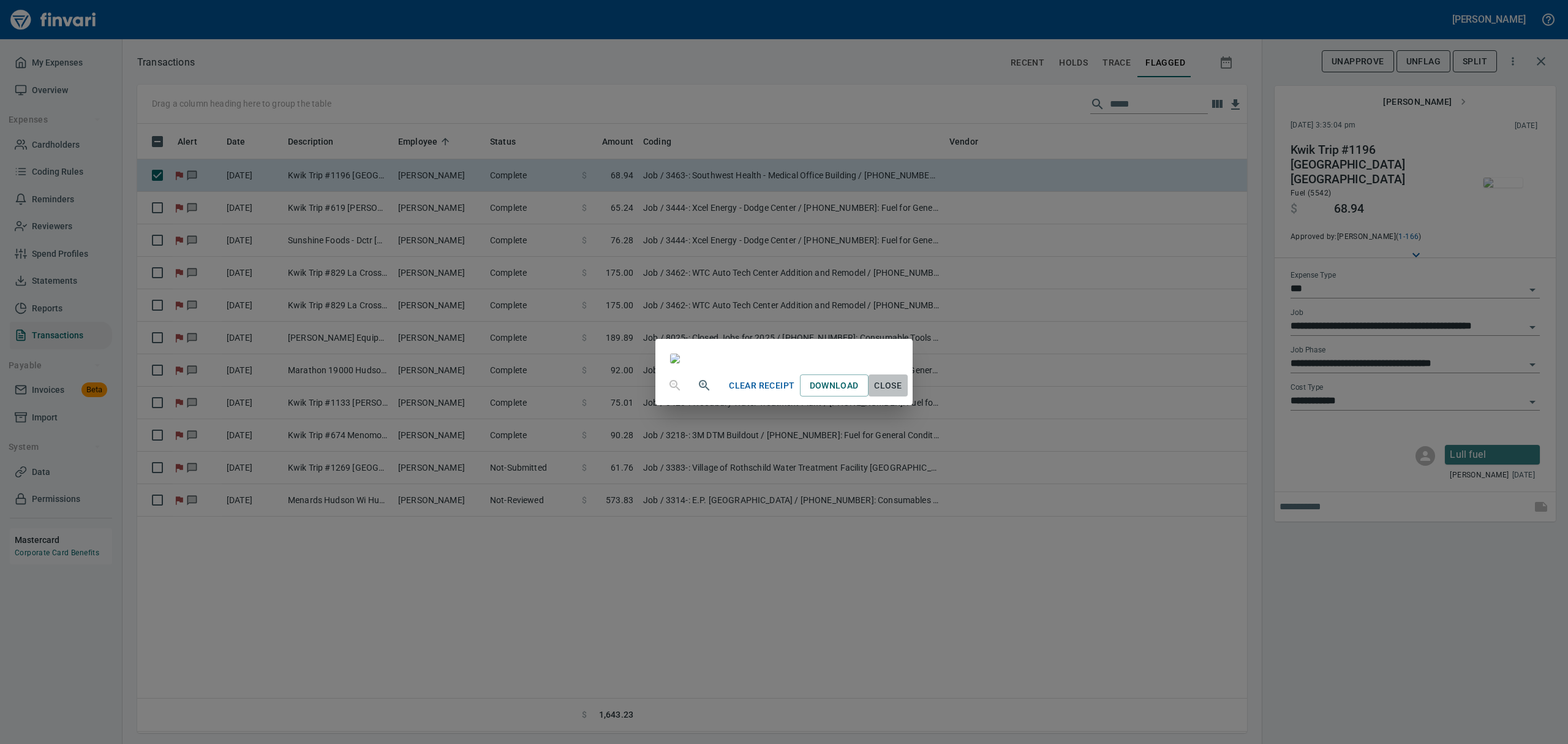
click at [903, 393] on span "Close" at bounding box center [888, 385] width 30 height 15
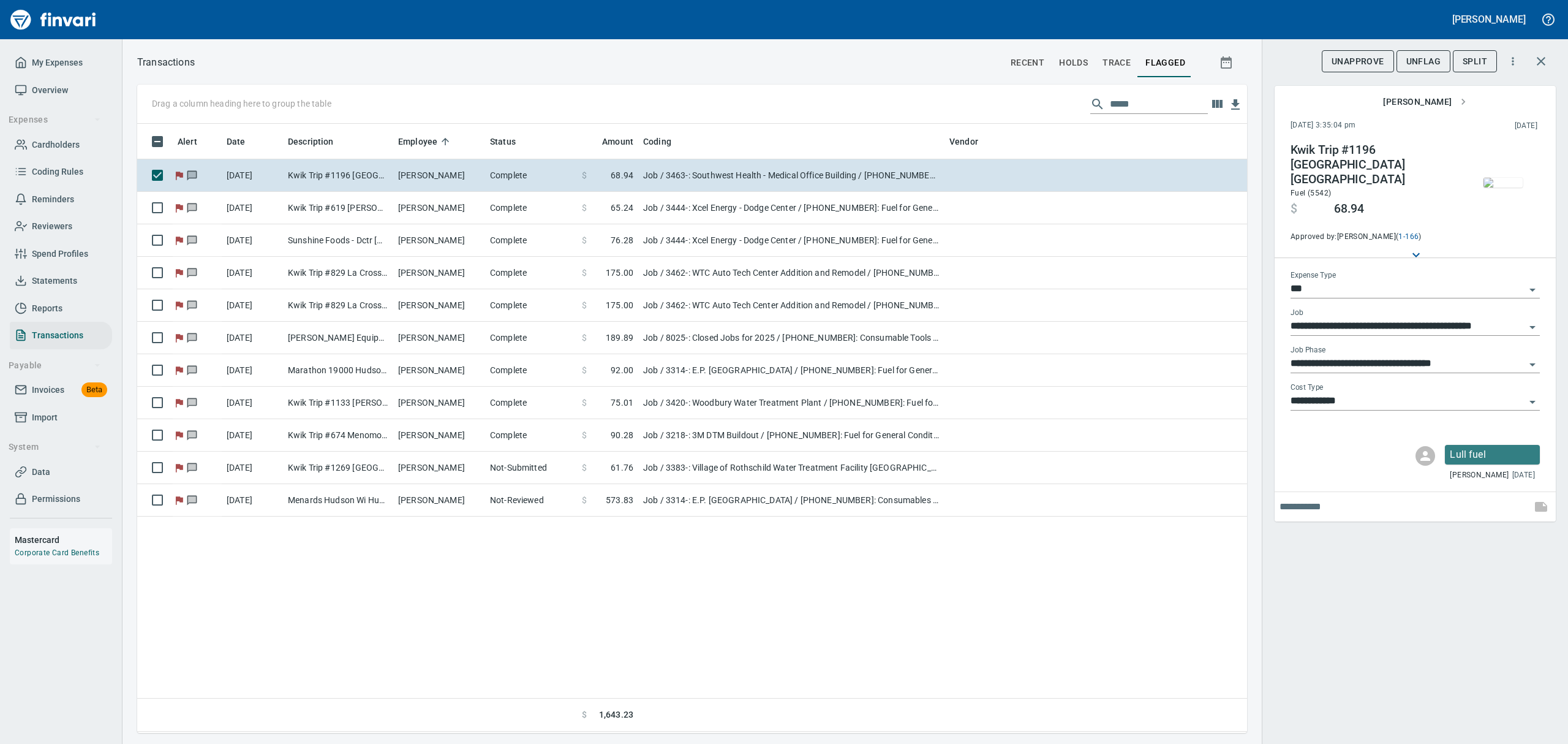
click at [1254, 61] on span "UnFlag" at bounding box center [1422, 61] width 35 height 15
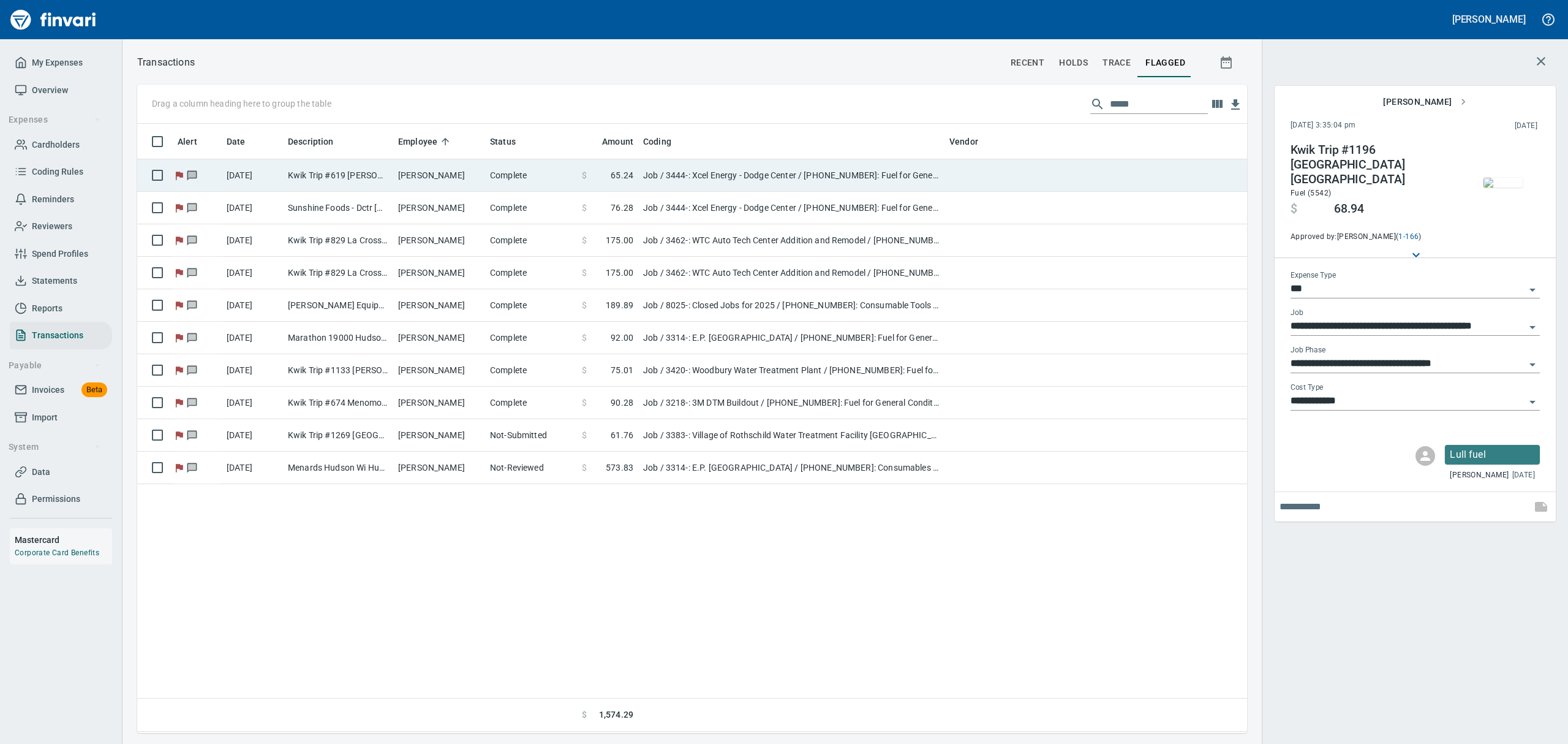
click at [696, 170] on td "Job / 3444-: Xcel Energy - Dodge Center / [PHONE_NUMBER]: Fuel for General Cond…" at bounding box center [791, 175] width 306 height 32
type input "**********"
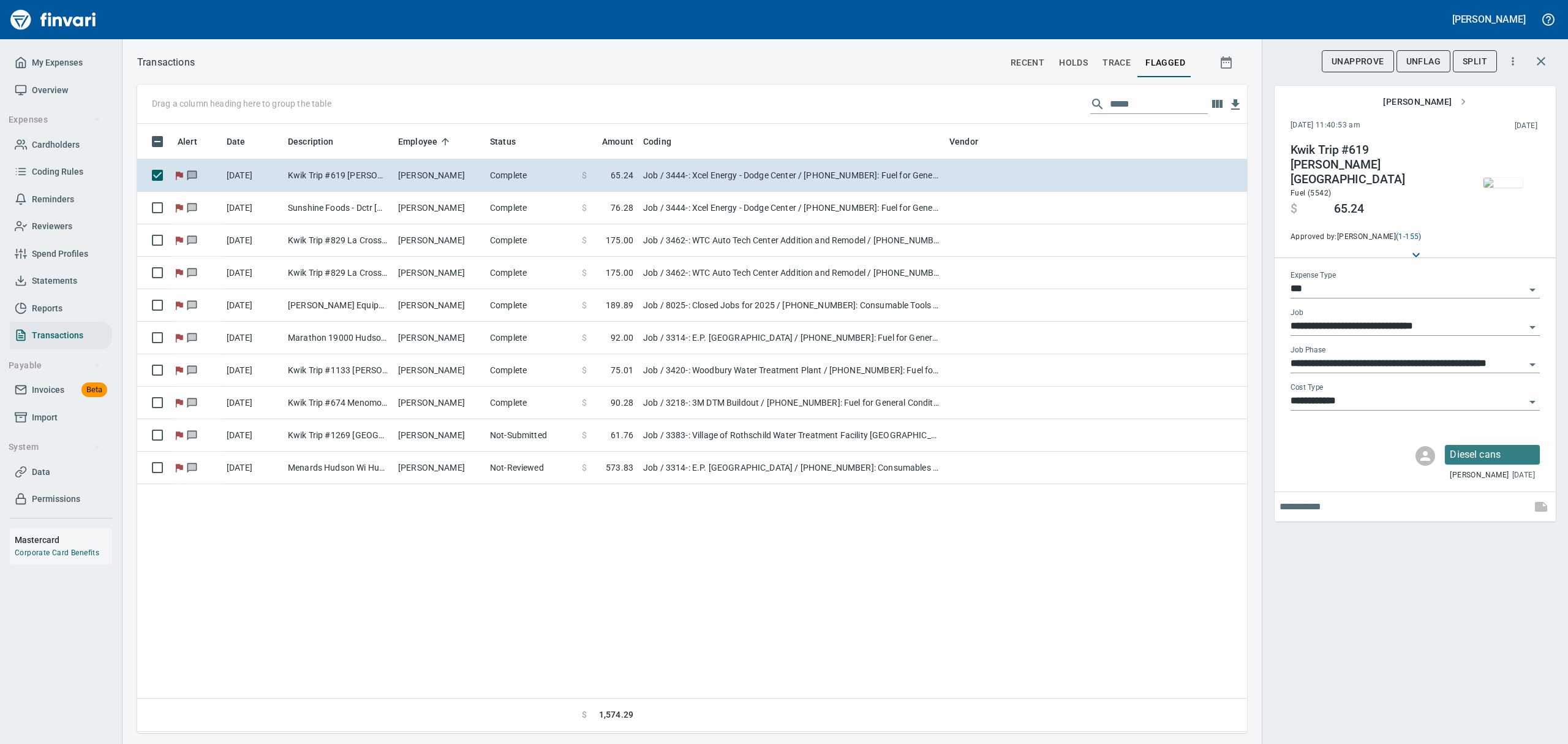
click at [1254, 187] on img "button" at bounding box center [1502, 183] width 39 height 10
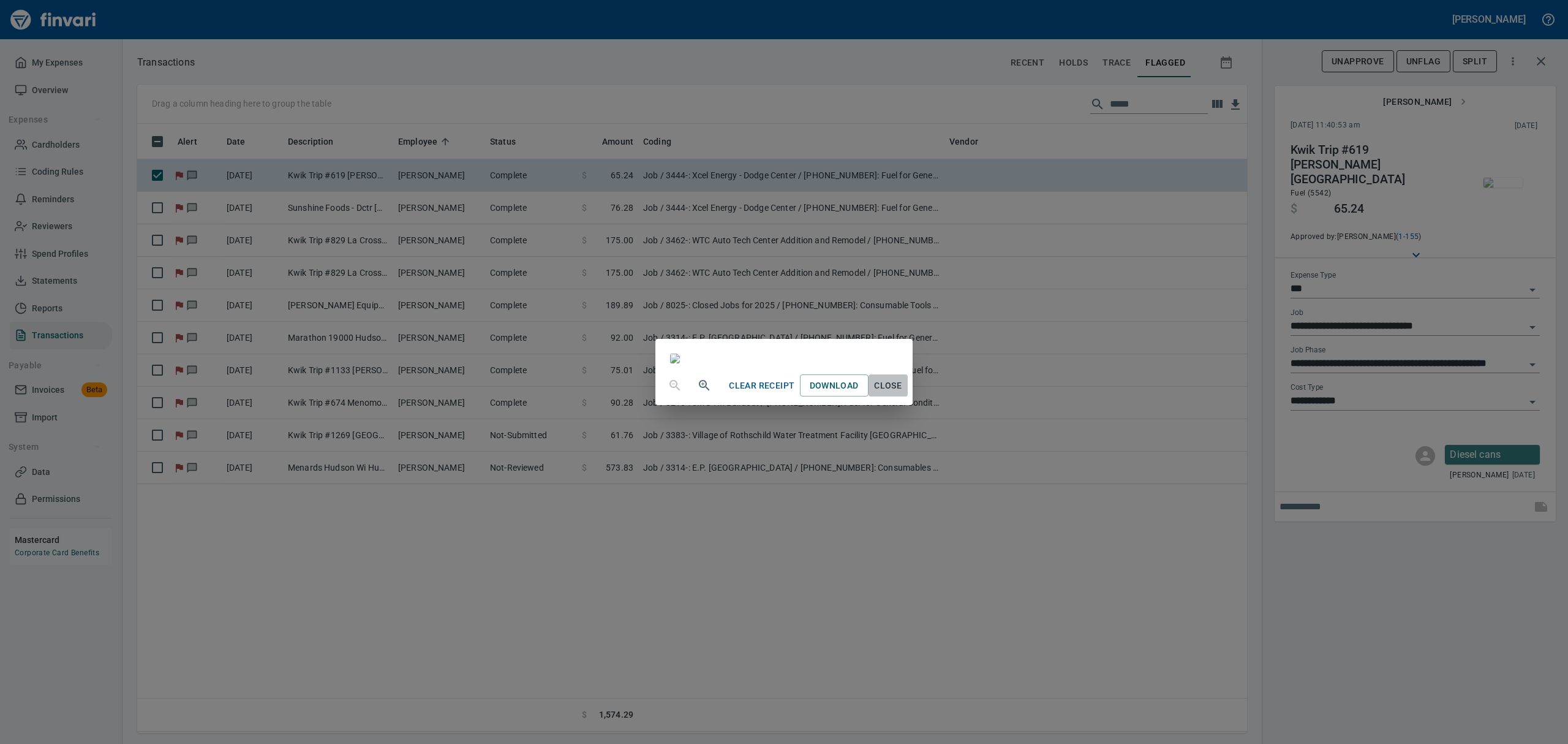
click at [903, 393] on span "Close" at bounding box center [888, 385] width 30 height 15
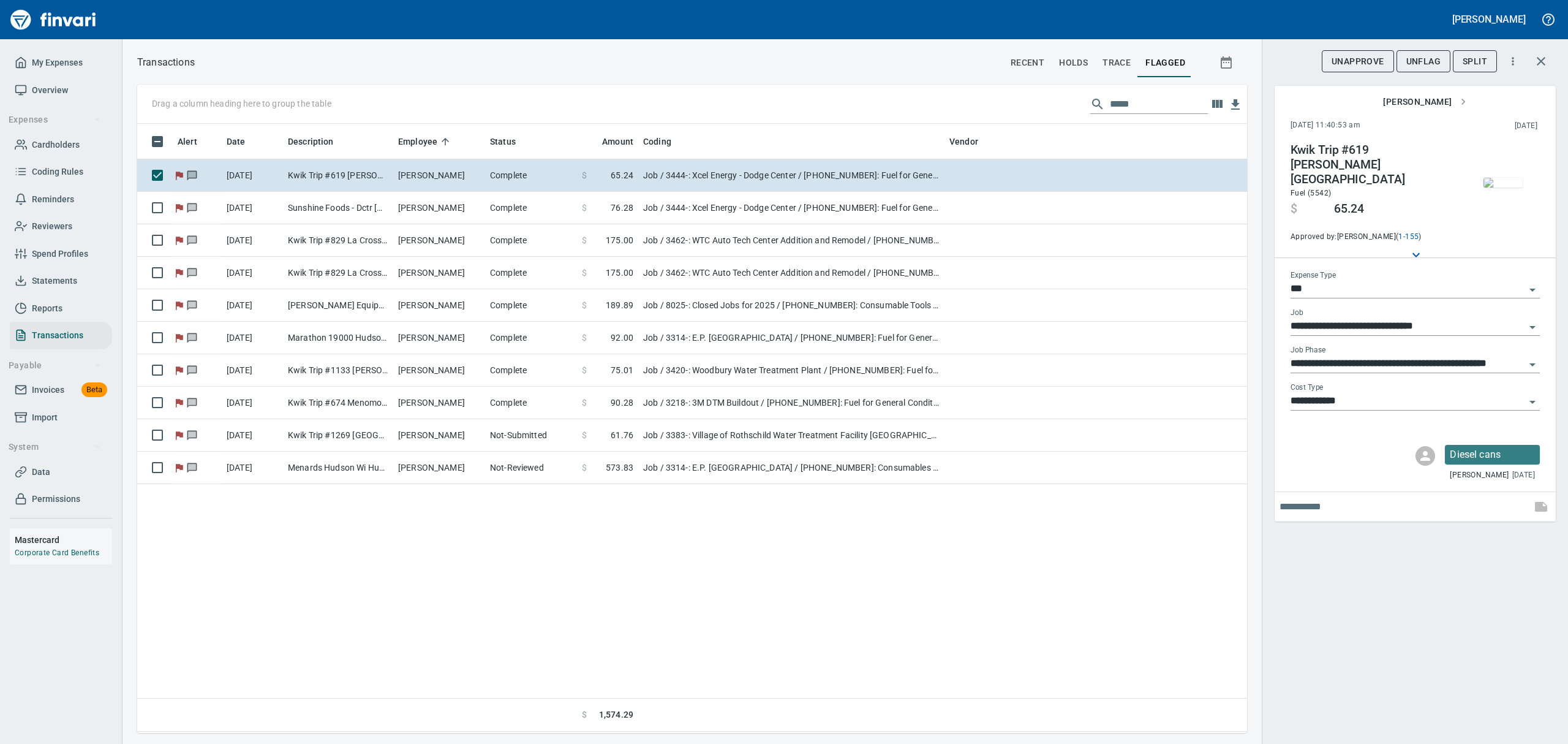
click at [1254, 63] on span "UnFlag" at bounding box center [1422, 61] width 35 height 15
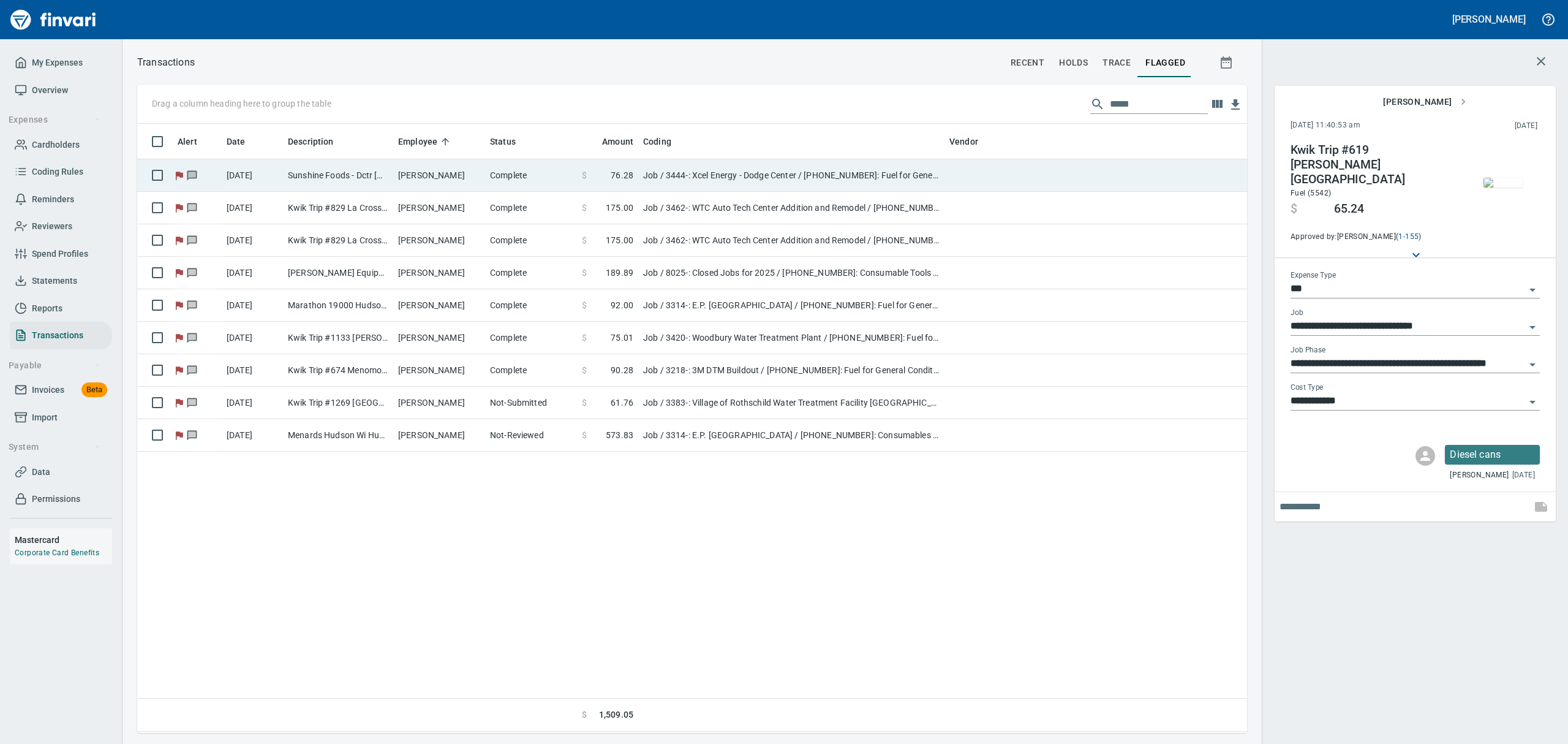
click at [701, 178] on td "Job / 3444-: Xcel Energy - Dodge Center / [PHONE_NUMBER]: Fuel for General Cond…" at bounding box center [791, 175] width 306 height 32
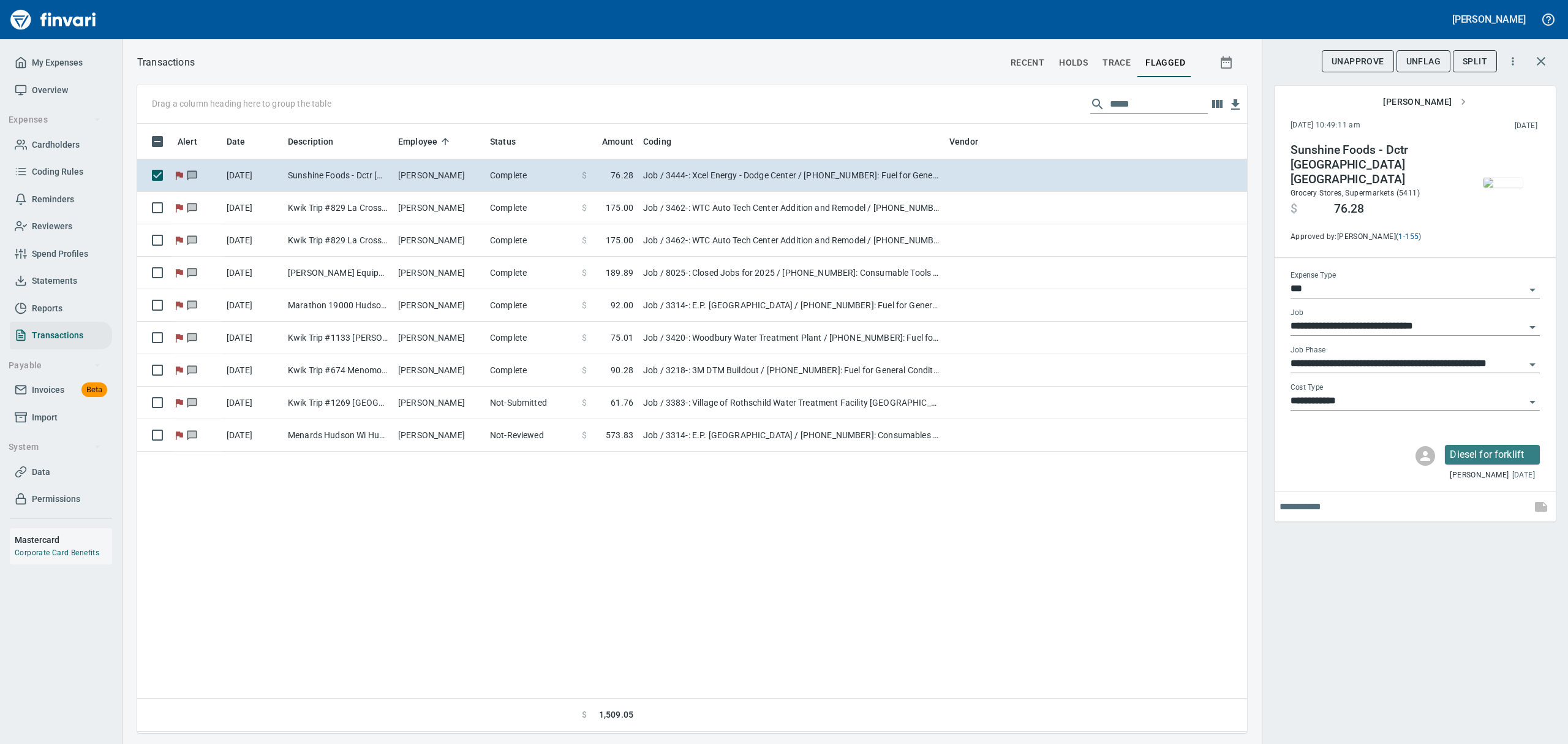
click at [1254, 187] on img "button" at bounding box center [1502, 183] width 39 height 10
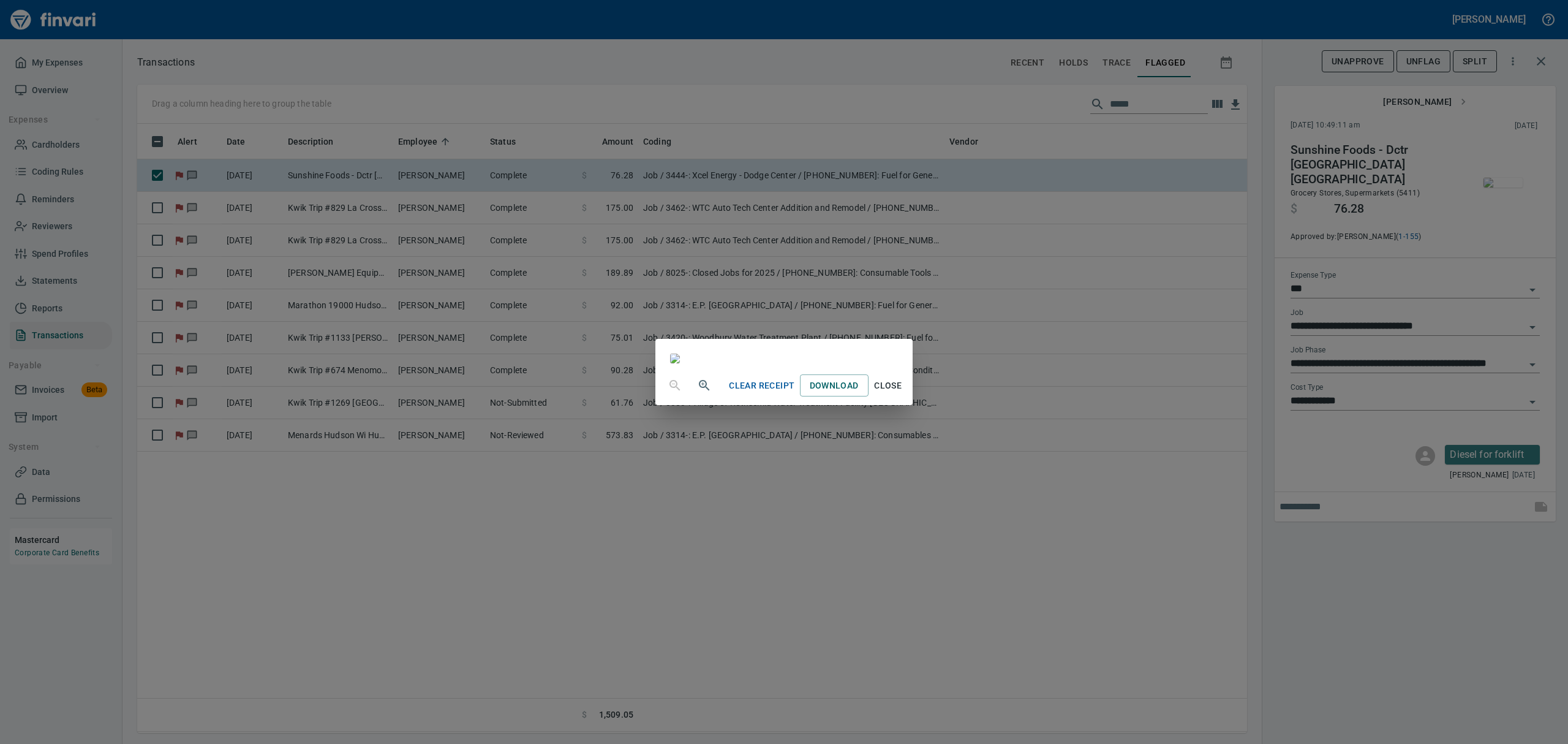
click at [903, 393] on span "Close" at bounding box center [888, 385] width 30 height 15
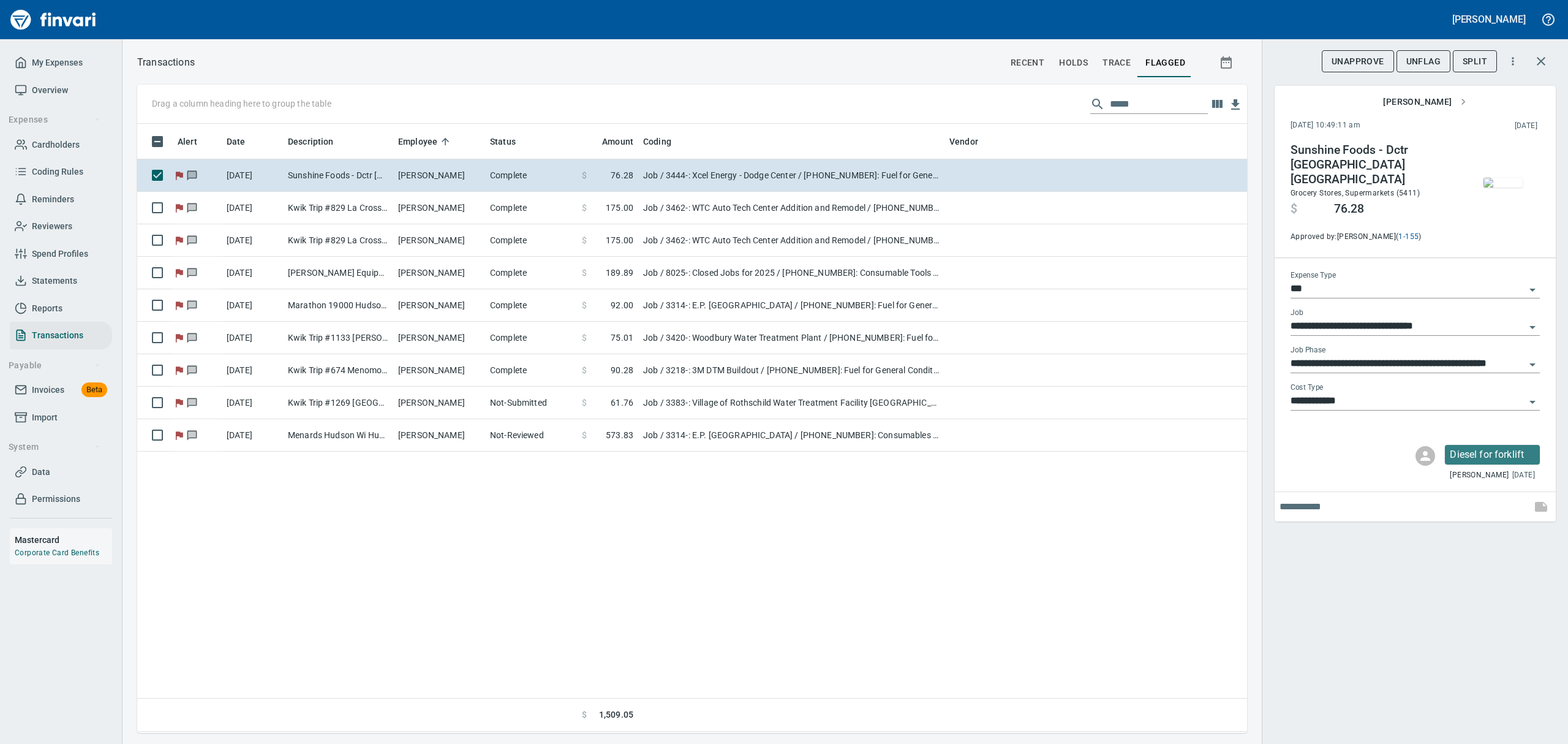
click at [1254, 62] on span "UnFlag" at bounding box center [1422, 61] width 35 height 15
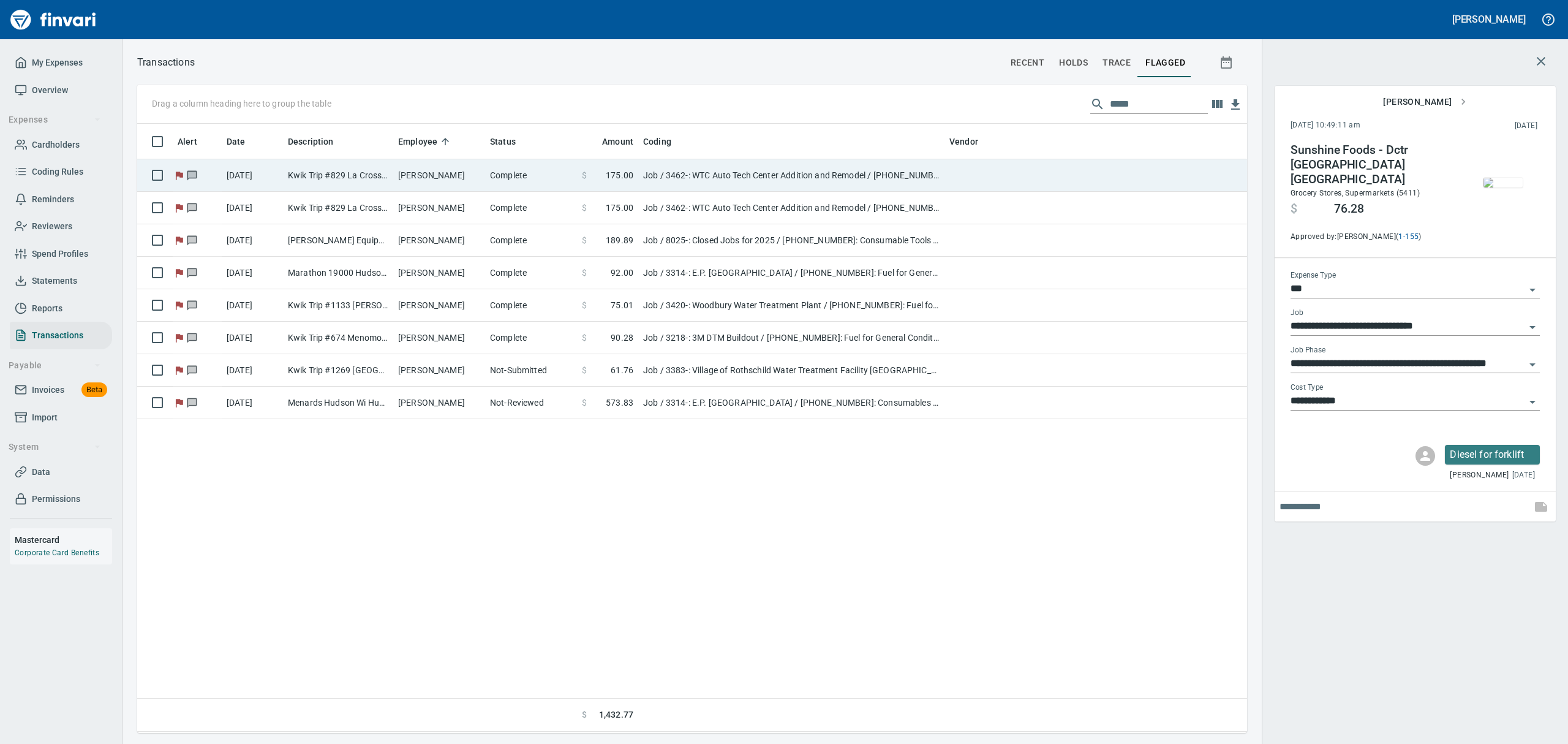
click at [812, 183] on td "Job / 3462-: WTC Auto Tech Center Addition and Remodel / [PHONE_NUMBER]: Fuel f…" at bounding box center [791, 175] width 306 height 32
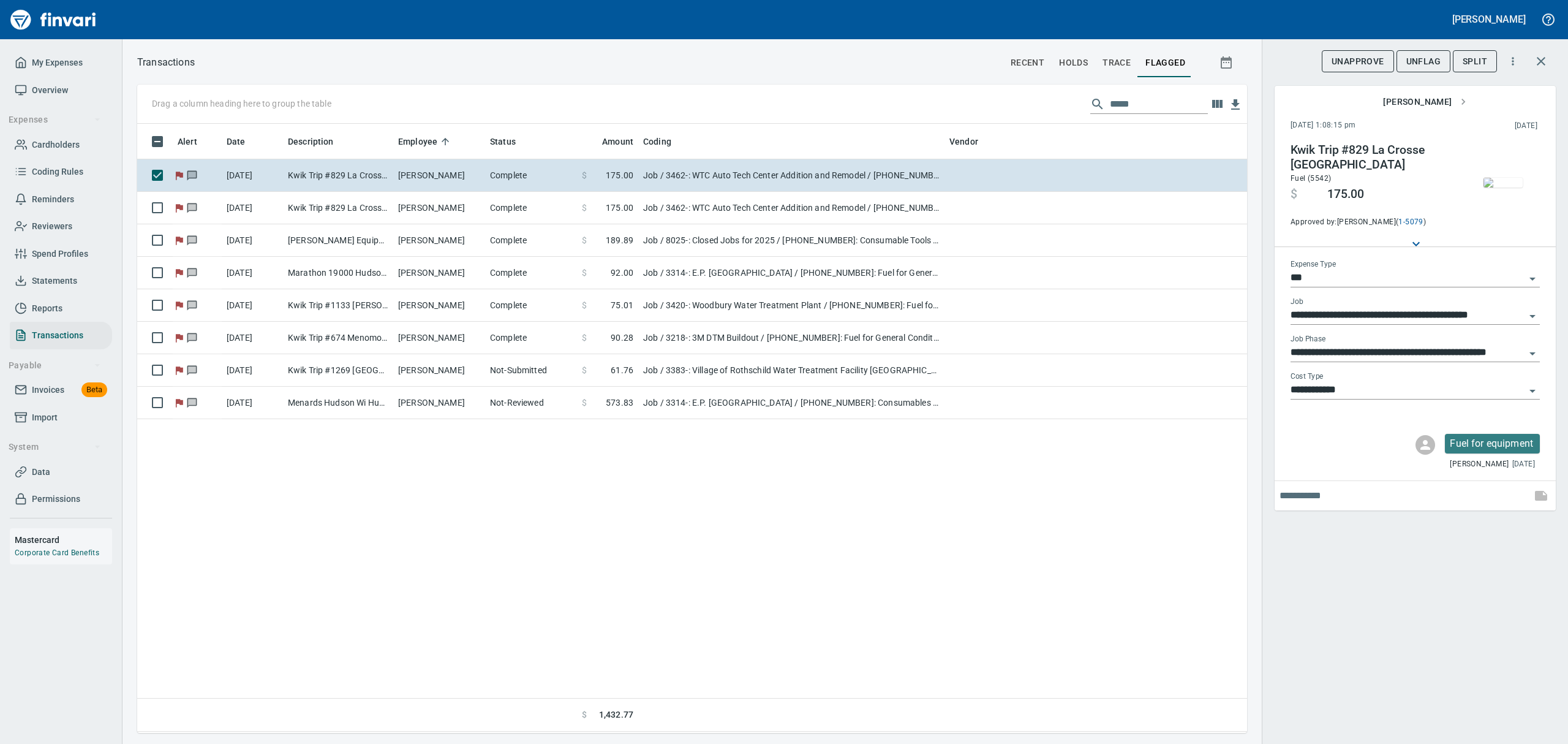
click at [1254, 183] on img "button" at bounding box center [1502, 183] width 39 height 10
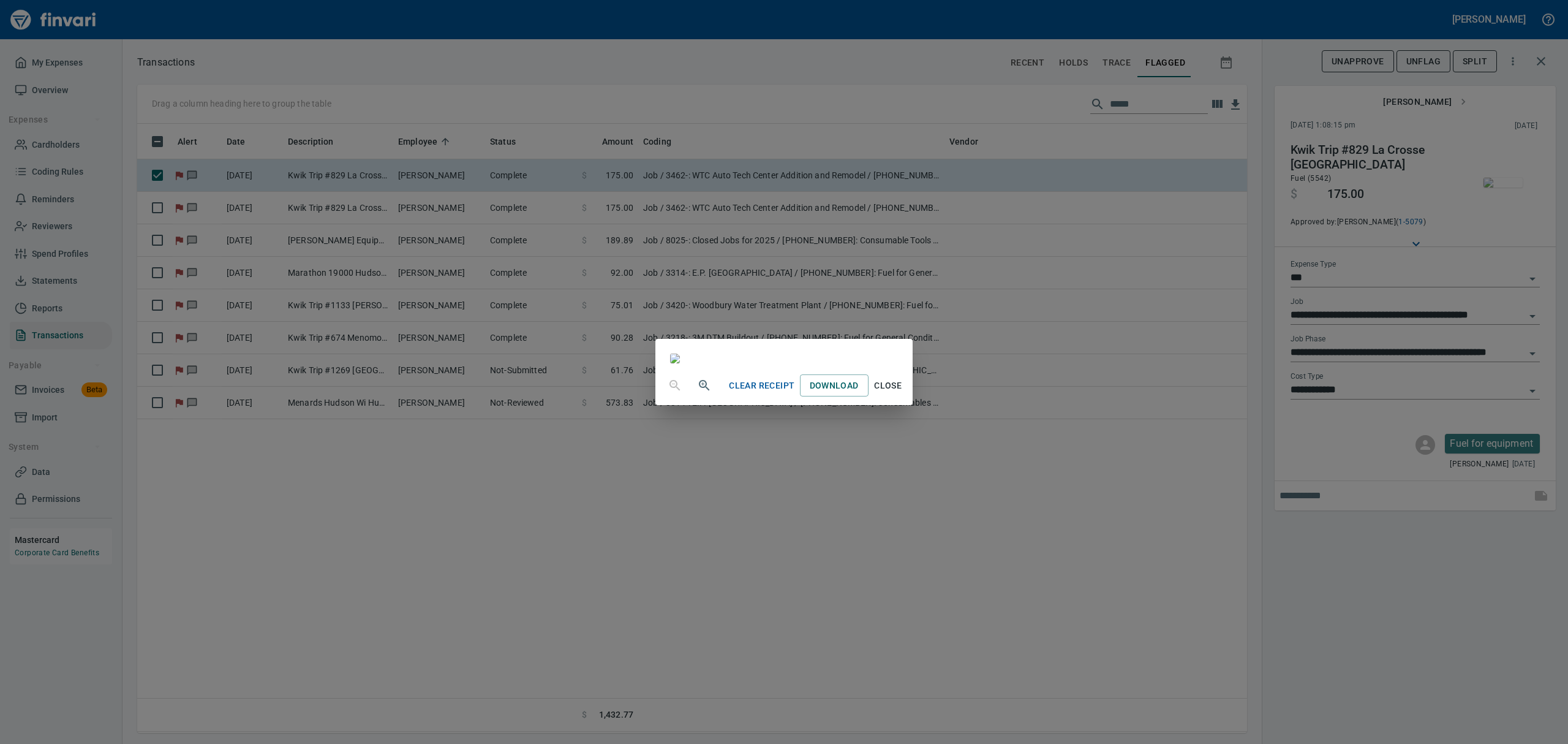
click at [903, 393] on span "Close" at bounding box center [888, 385] width 30 height 15
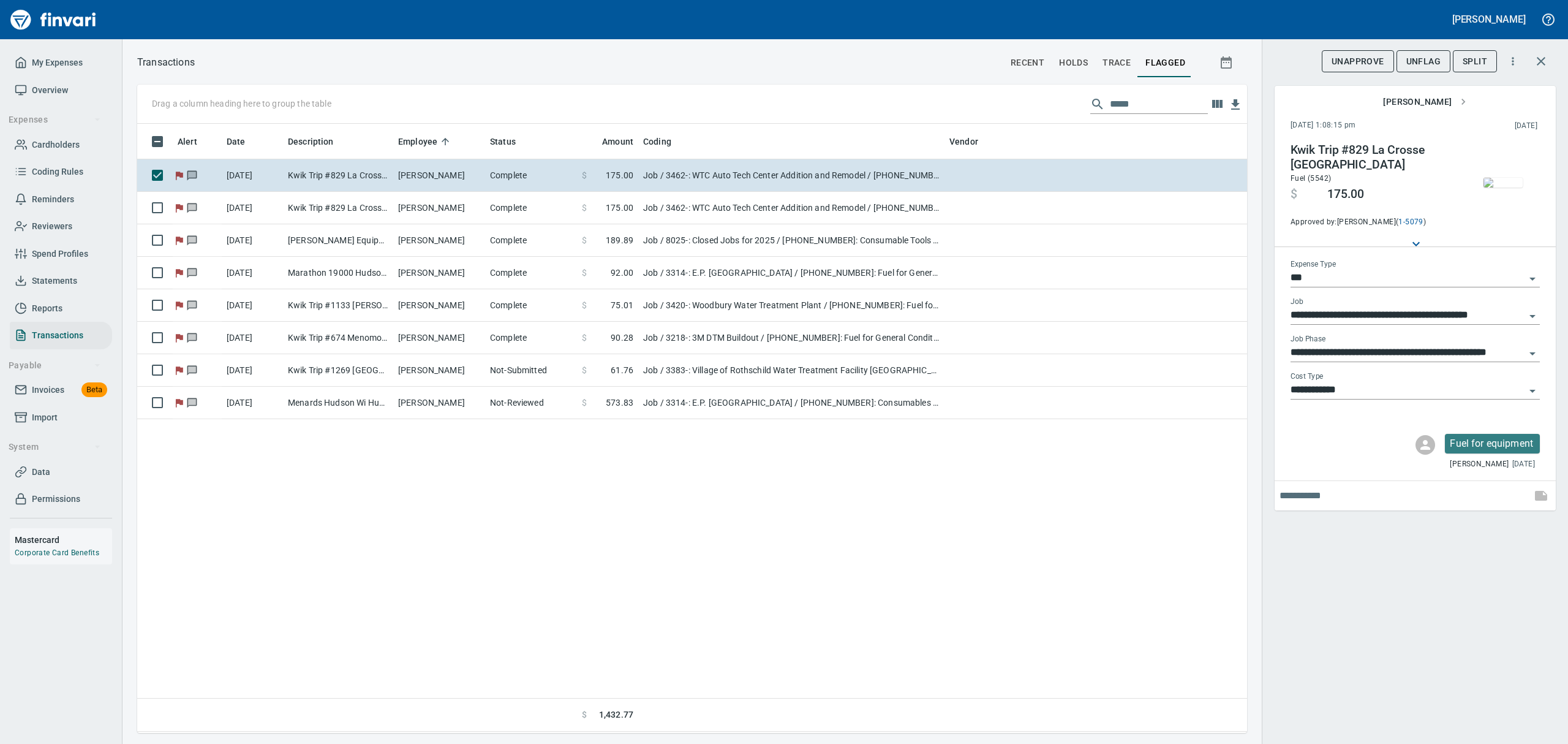
click at [1254, 60] on span "UnFlag" at bounding box center [1422, 61] width 35 height 15
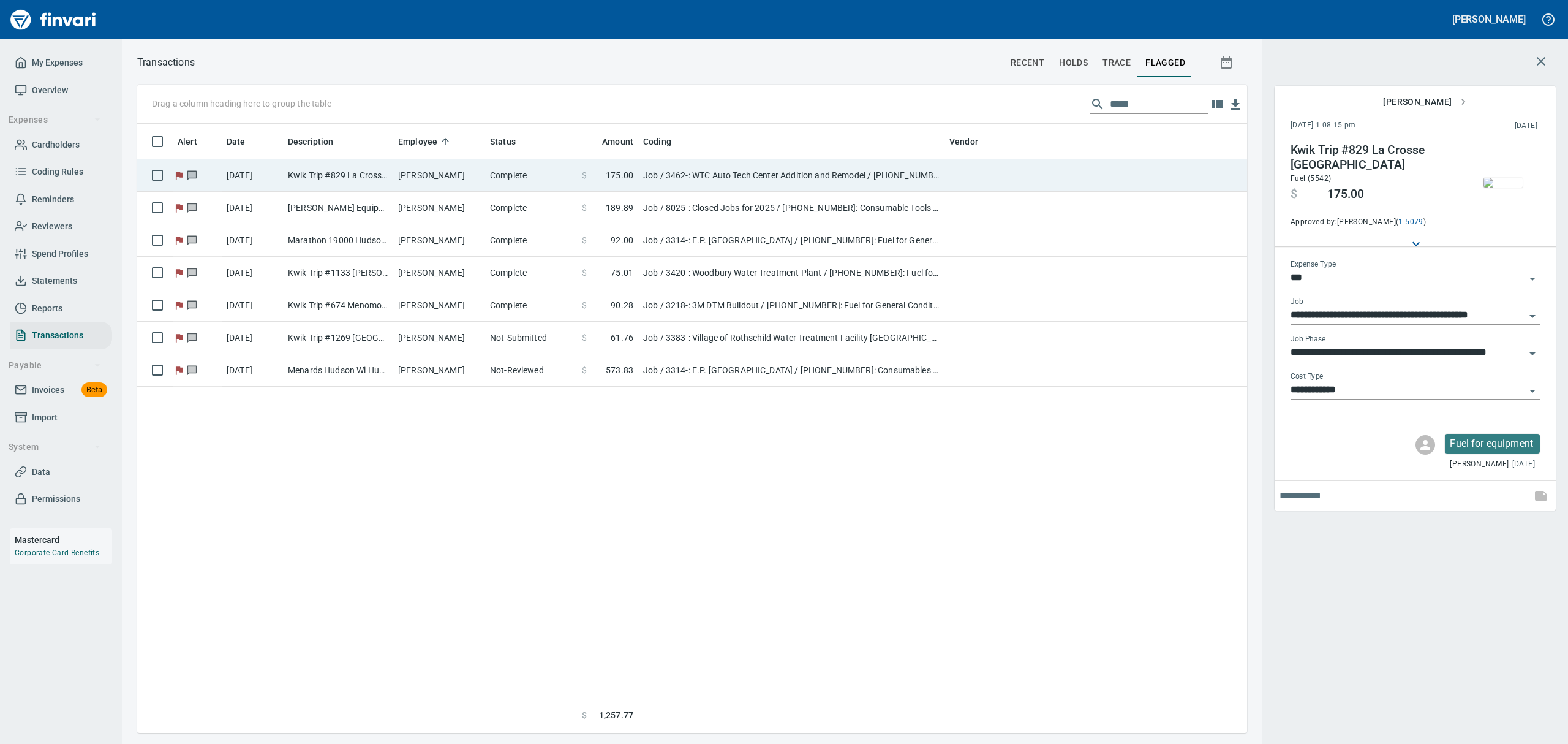
click at [699, 171] on td "Job / 3462-: WTC Auto Tech Center Addition and Remodel / [PHONE_NUMBER]: Fuel f…" at bounding box center [791, 175] width 306 height 32
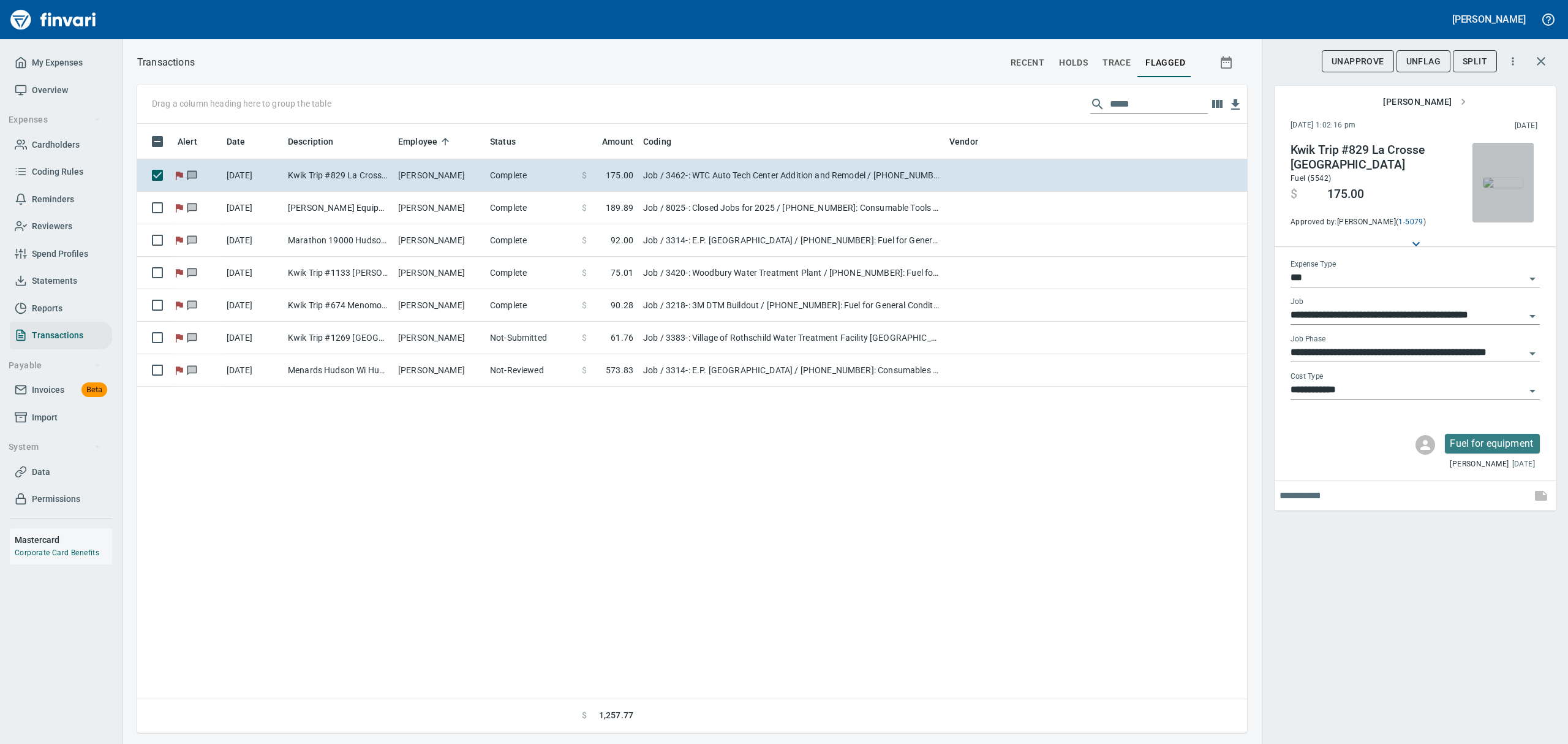
click at [1254, 178] on img "button" at bounding box center [1502, 183] width 39 height 10
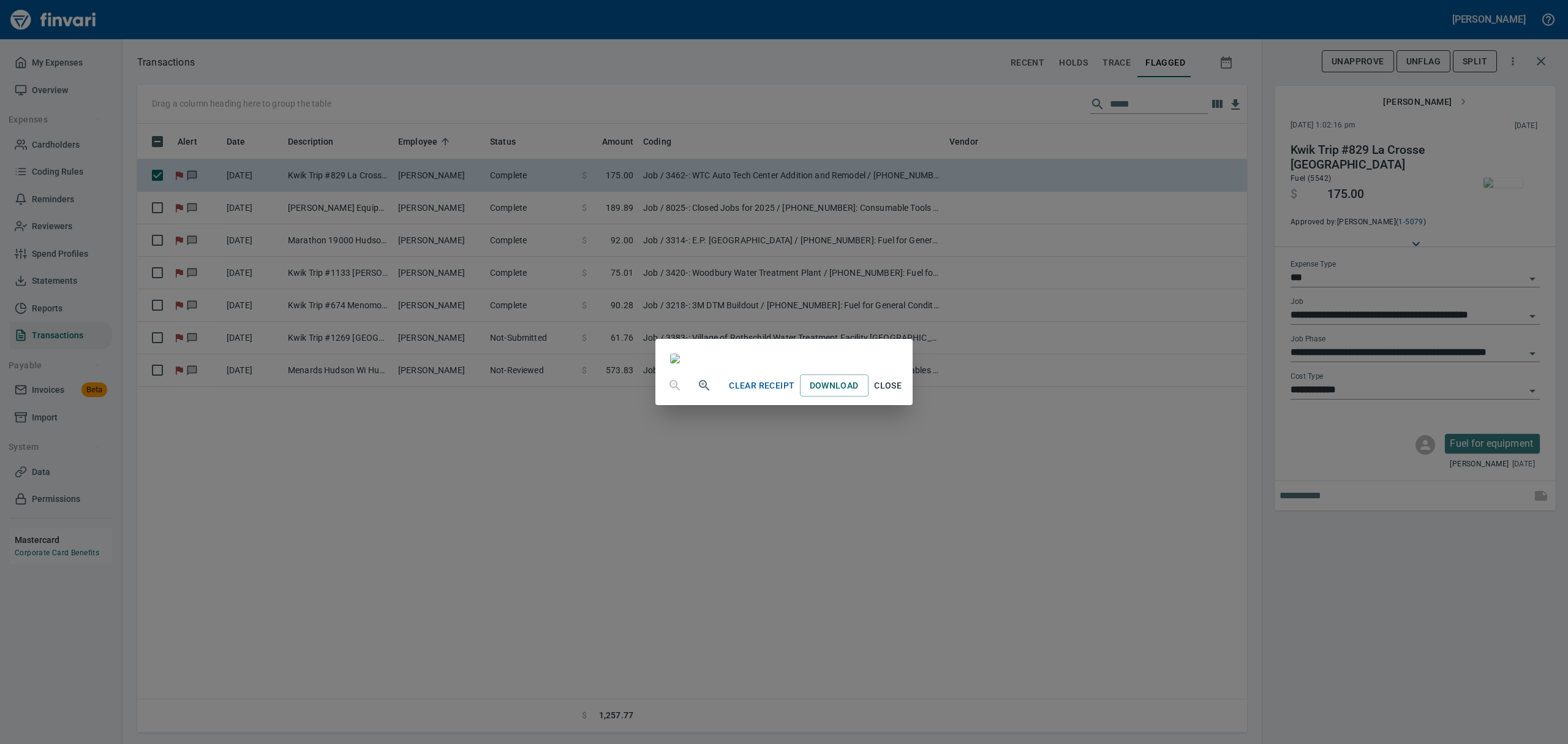
click at [903, 393] on span "Close" at bounding box center [888, 385] width 30 height 15
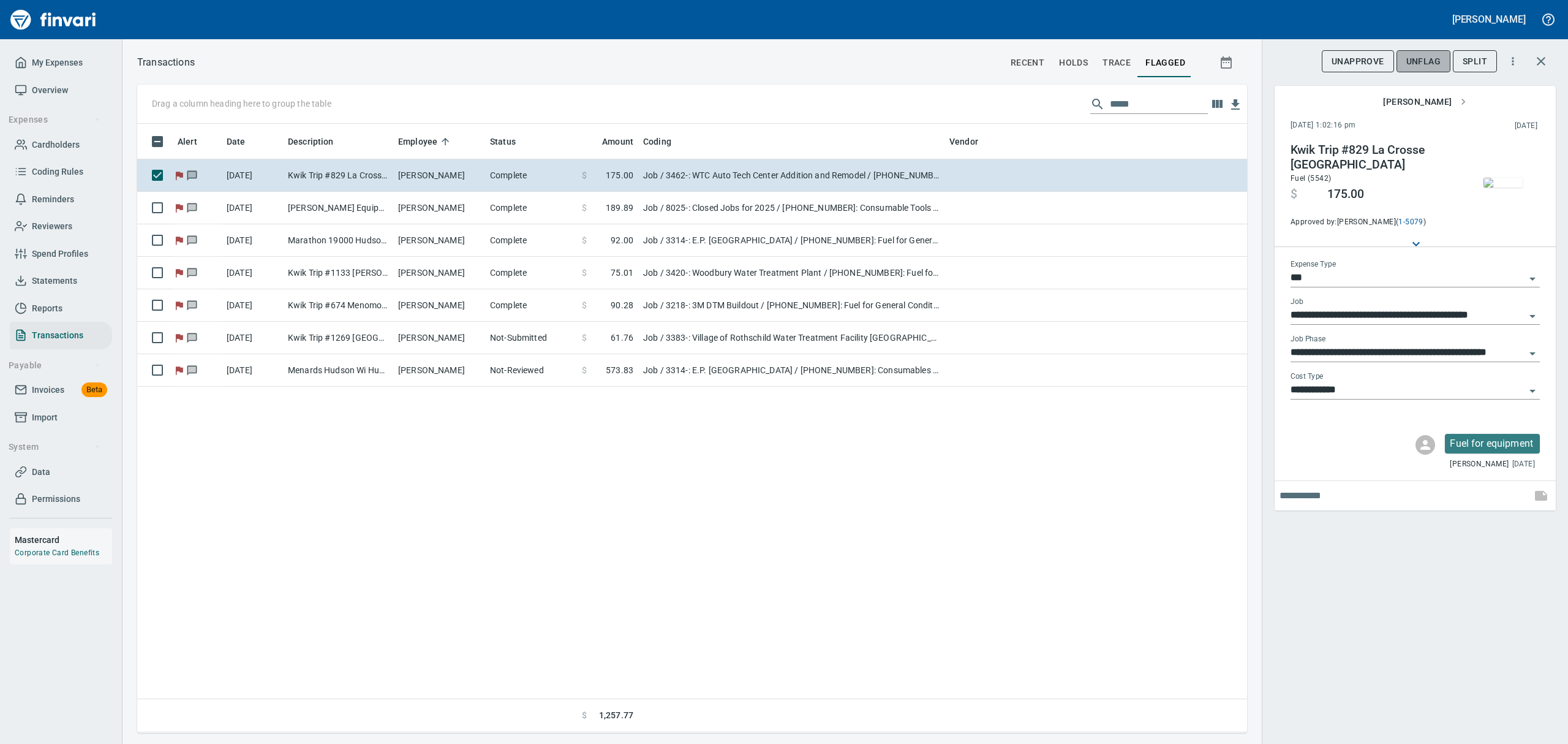
click at [1254, 58] on span "UnFlag" at bounding box center [1422, 61] width 35 height 15
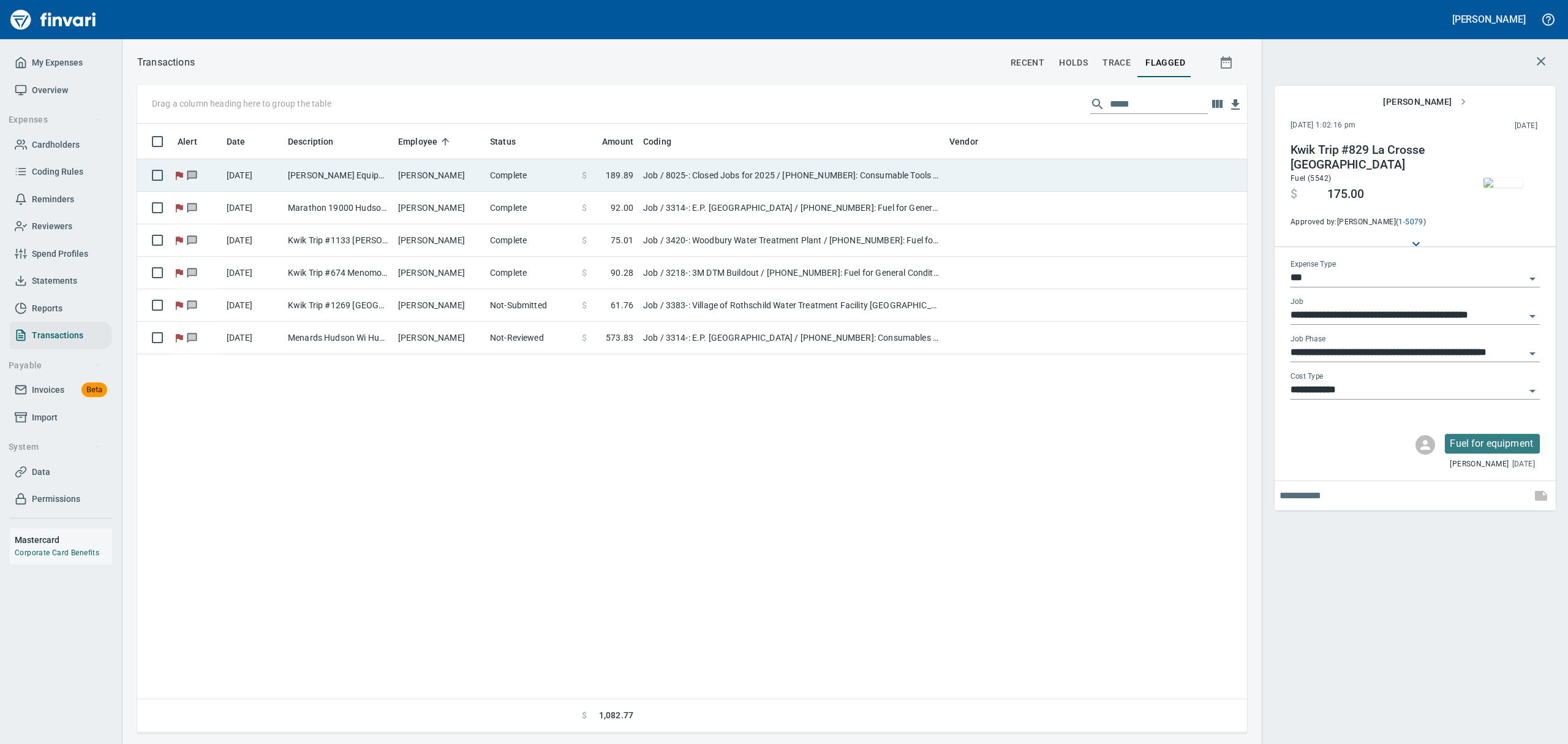
click at [748, 171] on td "Job / 8025-: Closed Jobs for 2025 / [PHONE_NUMBER]: Consumable Tools & Accessor…" at bounding box center [791, 175] width 306 height 32
type input "**********"
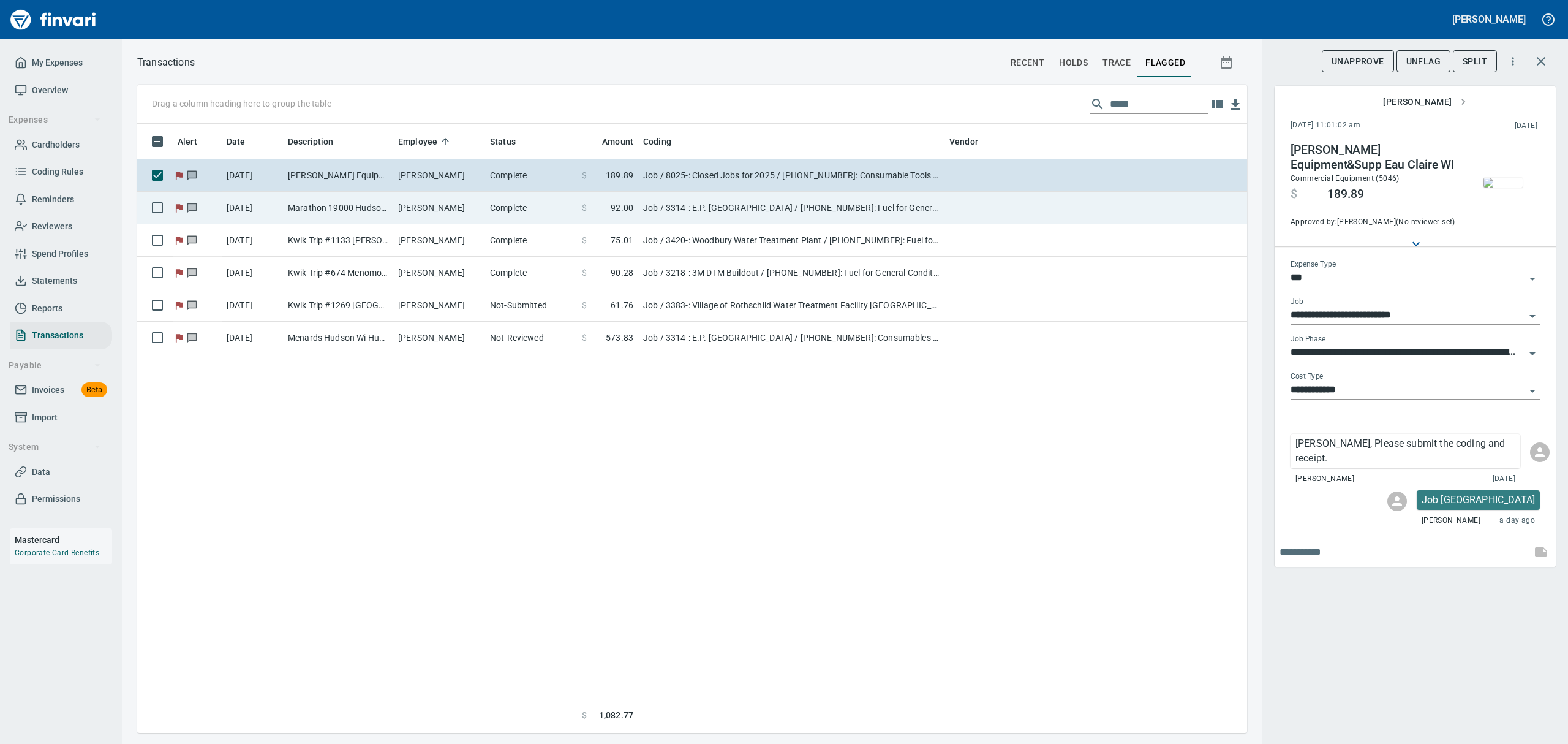
click at [745, 212] on td "Job / 3314-: E.P. [GEOGRAPHIC_DATA] / [PHONE_NUMBER]: Fuel for General Conditio…" at bounding box center [791, 208] width 306 height 32
type input "**********"
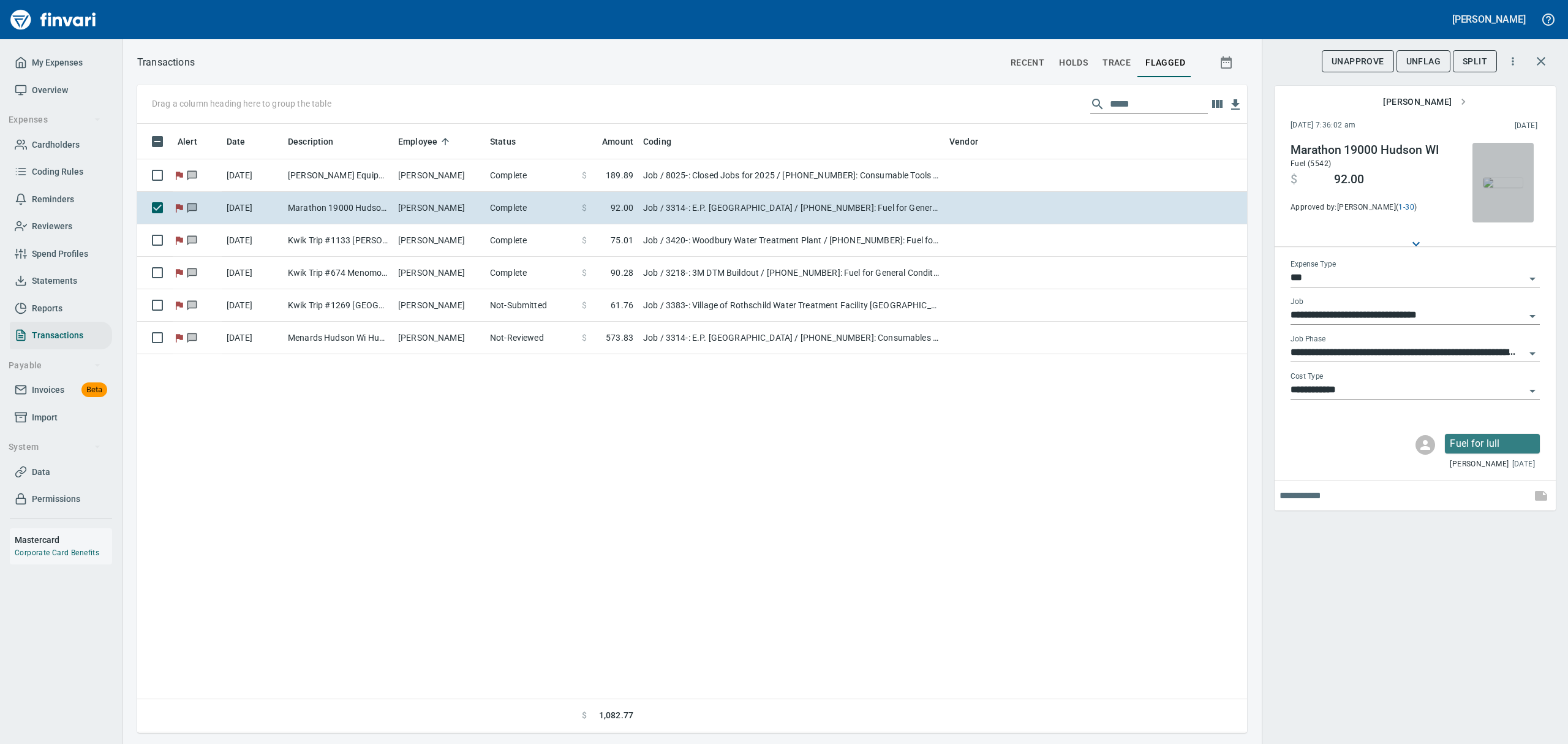
click at [1254, 187] on img "button" at bounding box center [1502, 183] width 39 height 10
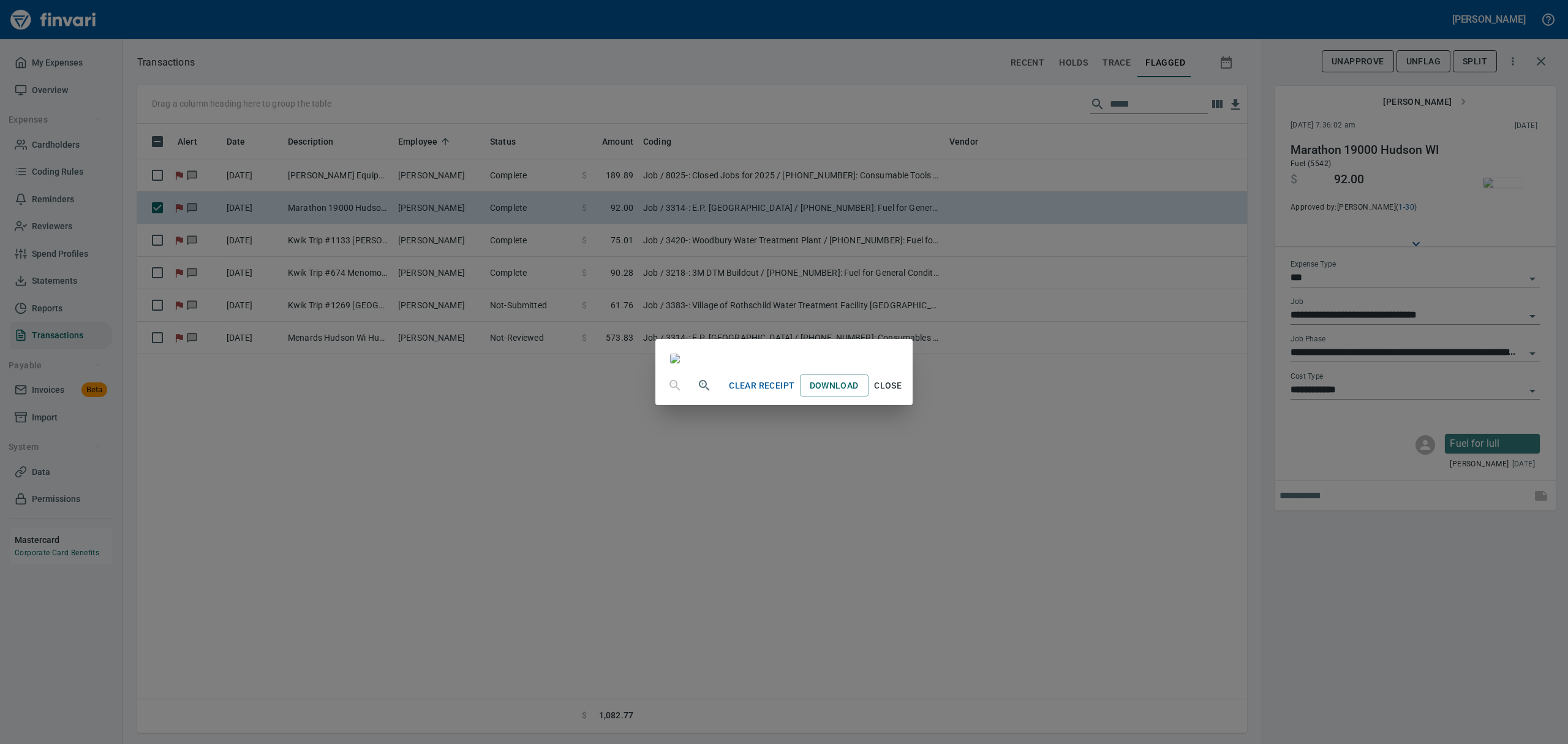
click at [903, 393] on span "Close" at bounding box center [888, 385] width 30 height 15
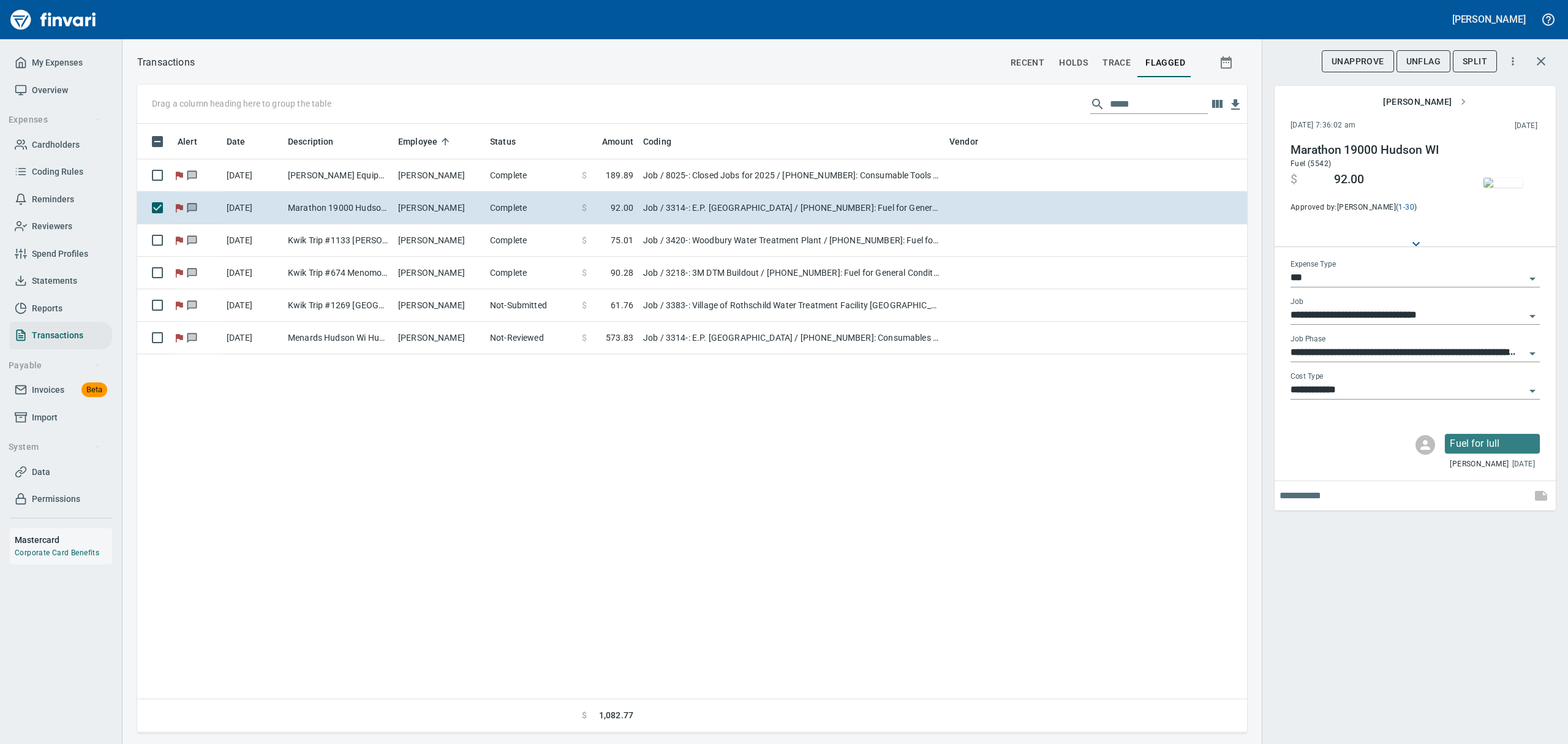
click at [1254, 60] on span "UnFlag" at bounding box center [1422, 61] width 35 height 15
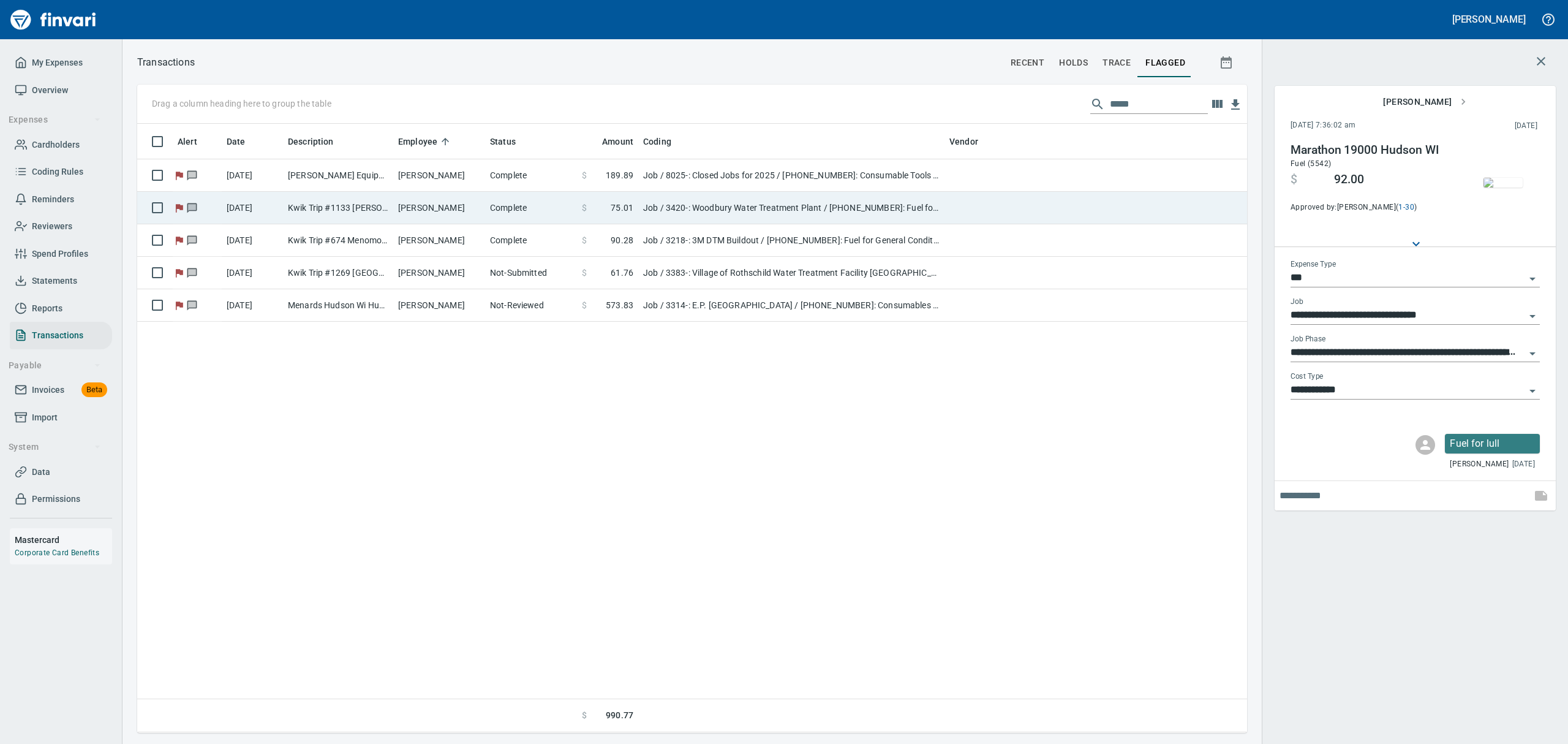
click at [718, 202] on td "Job / 3420-: Woodbury Water Treatment Plant / [PHONE_NUMBER]: Fuel for General …" at bounding box center [791, 208] width 306 height 32
type input "**********"
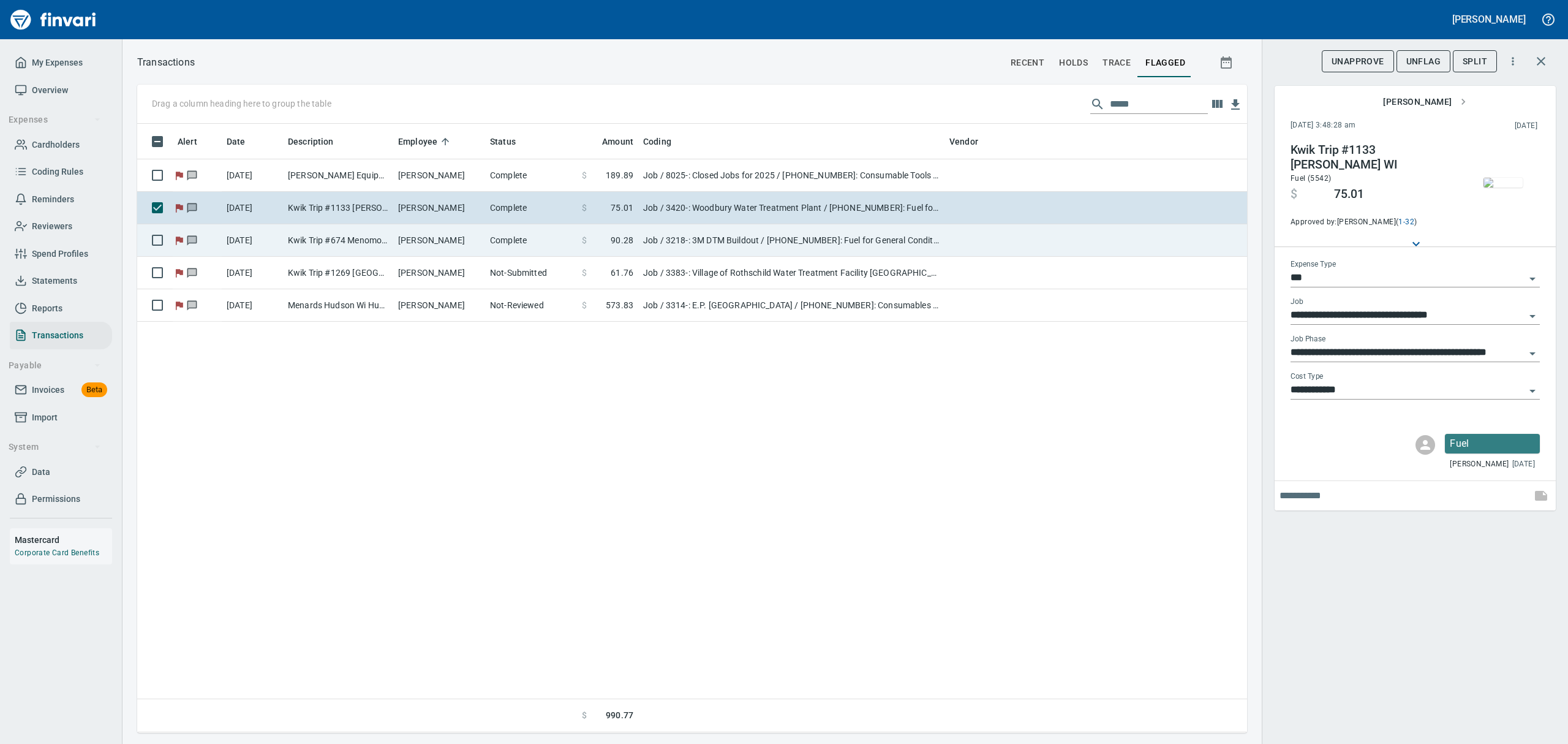
click at [679, 234] on td "Job / 3218-: 3M DTM Buildout / [PHONE_NUMBER]: Fuel for General Conditions Equi…" at bounding box center [791, 240] width 306 height 32
type input "**********"
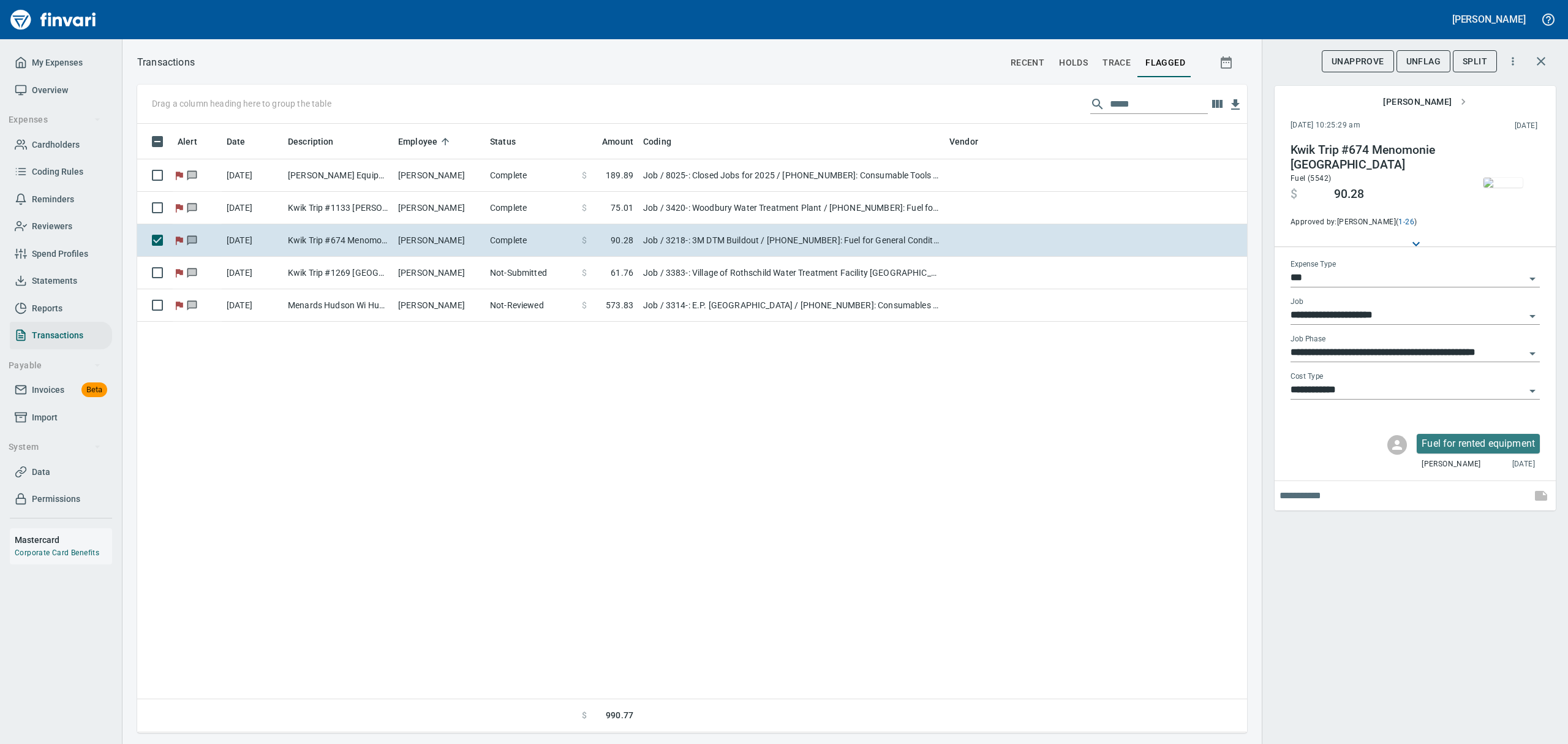
click at [1254, 178] on img "button" at bounding box center [1502, 183] width 39 height 10
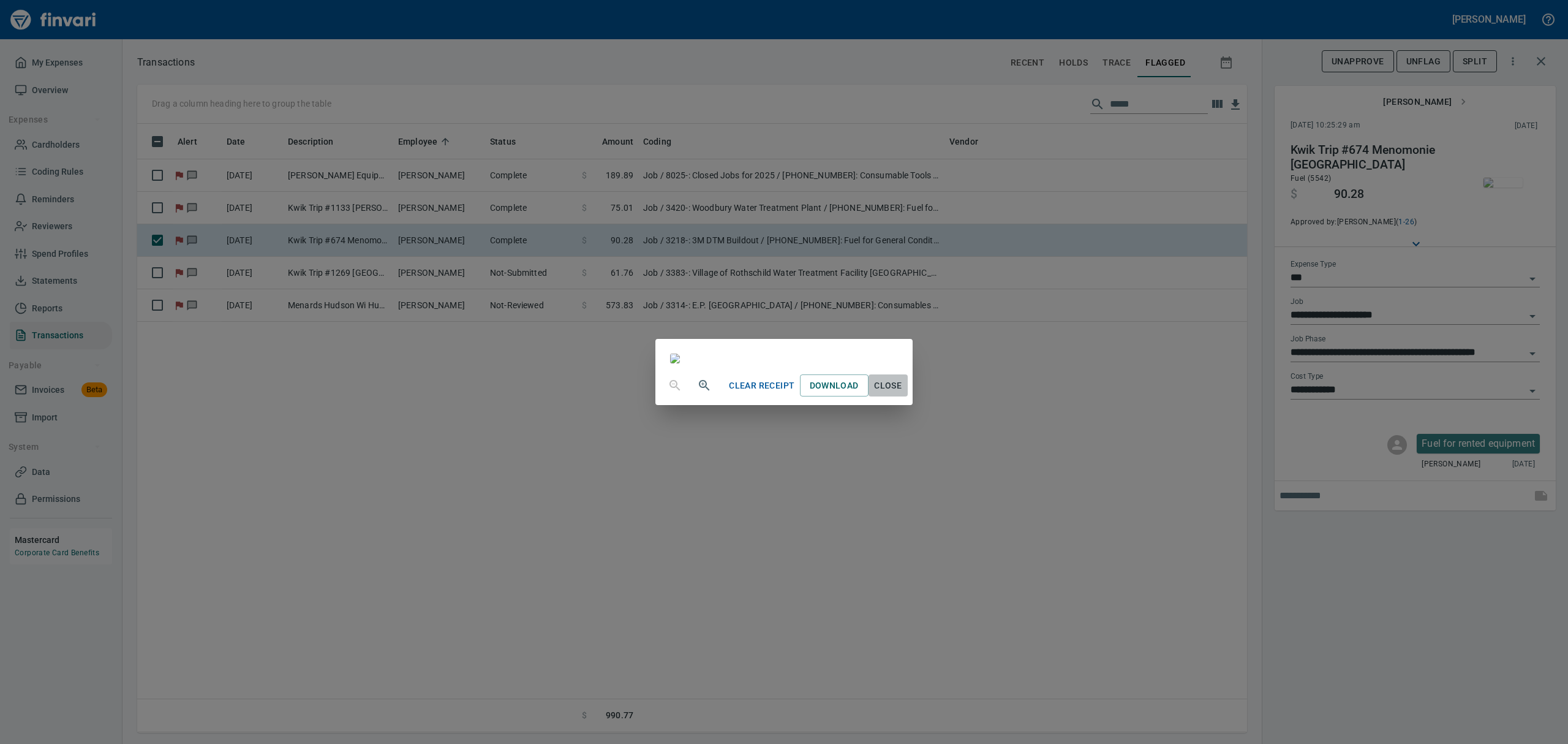
click at [903, 393] on span "Close" at bounding box center [888, 385] width 30 height 15
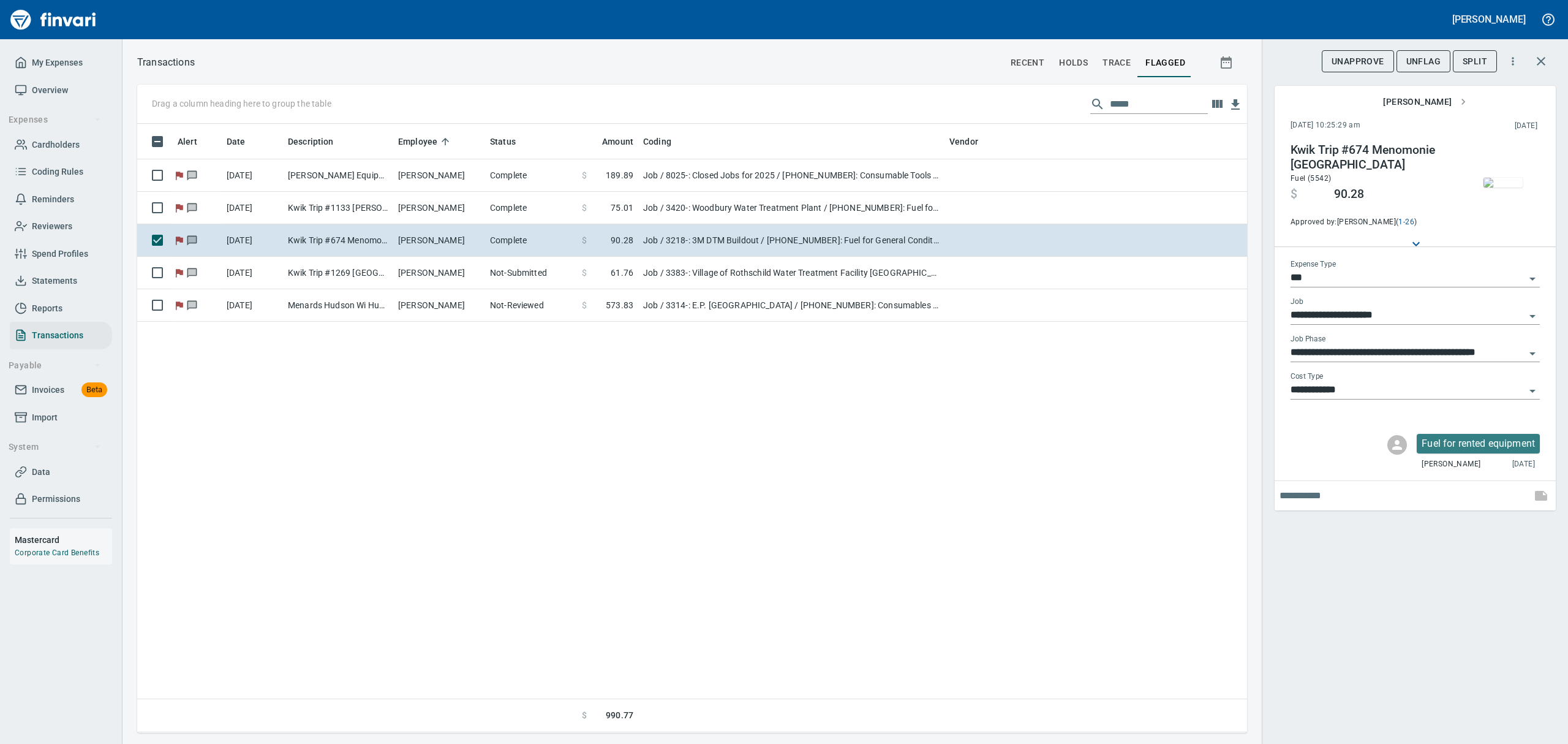
click at [1254, 62] on span "UnFlag" at bounding box center [1422, 61] width 35 height 15
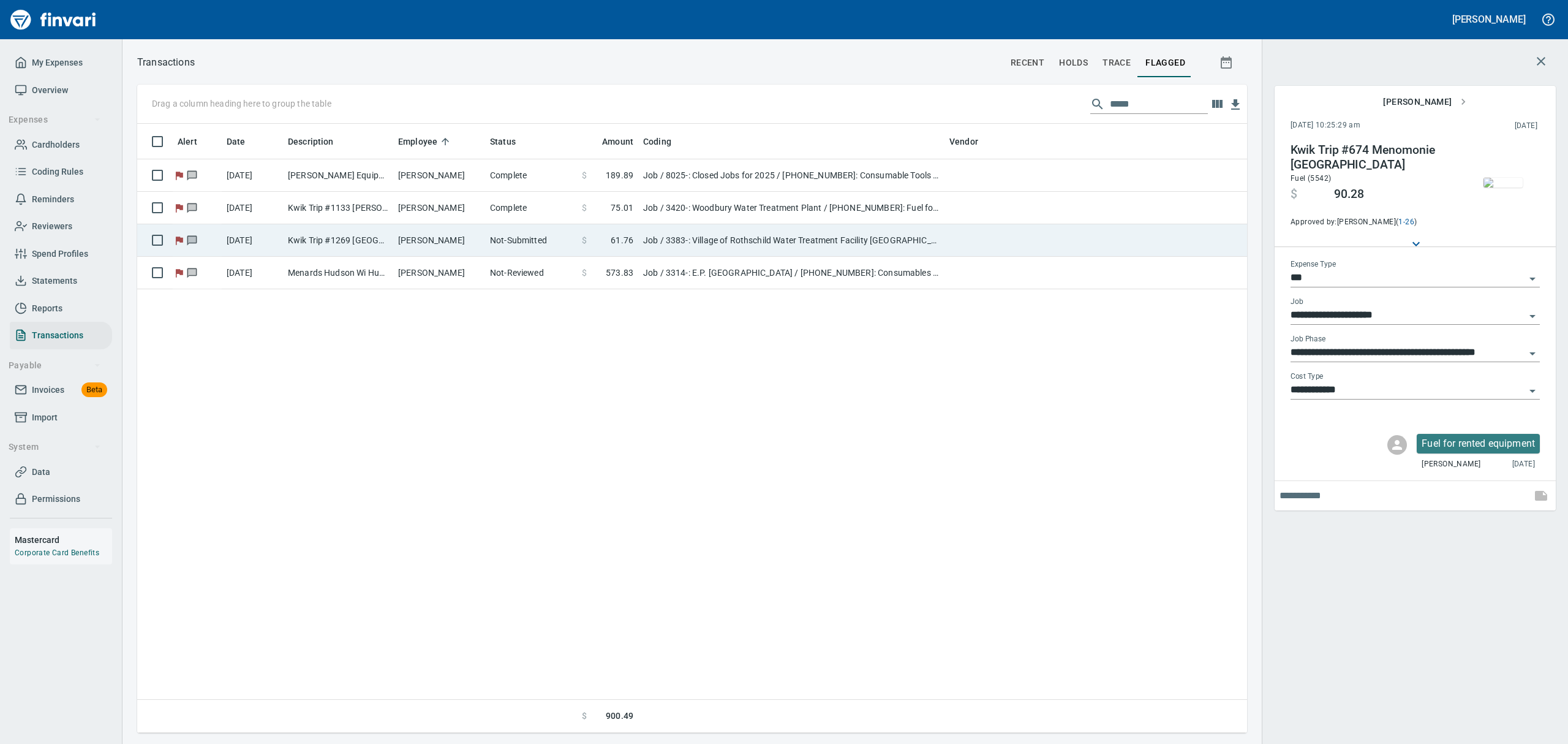
click at [821, 244] on td "Job / 3383-: Village of Rothschild Water Treatment Facility [GEOGRAPHIC_DATA] /…" at bounding box center [791, 240] width 306 height 32
type input "**********"
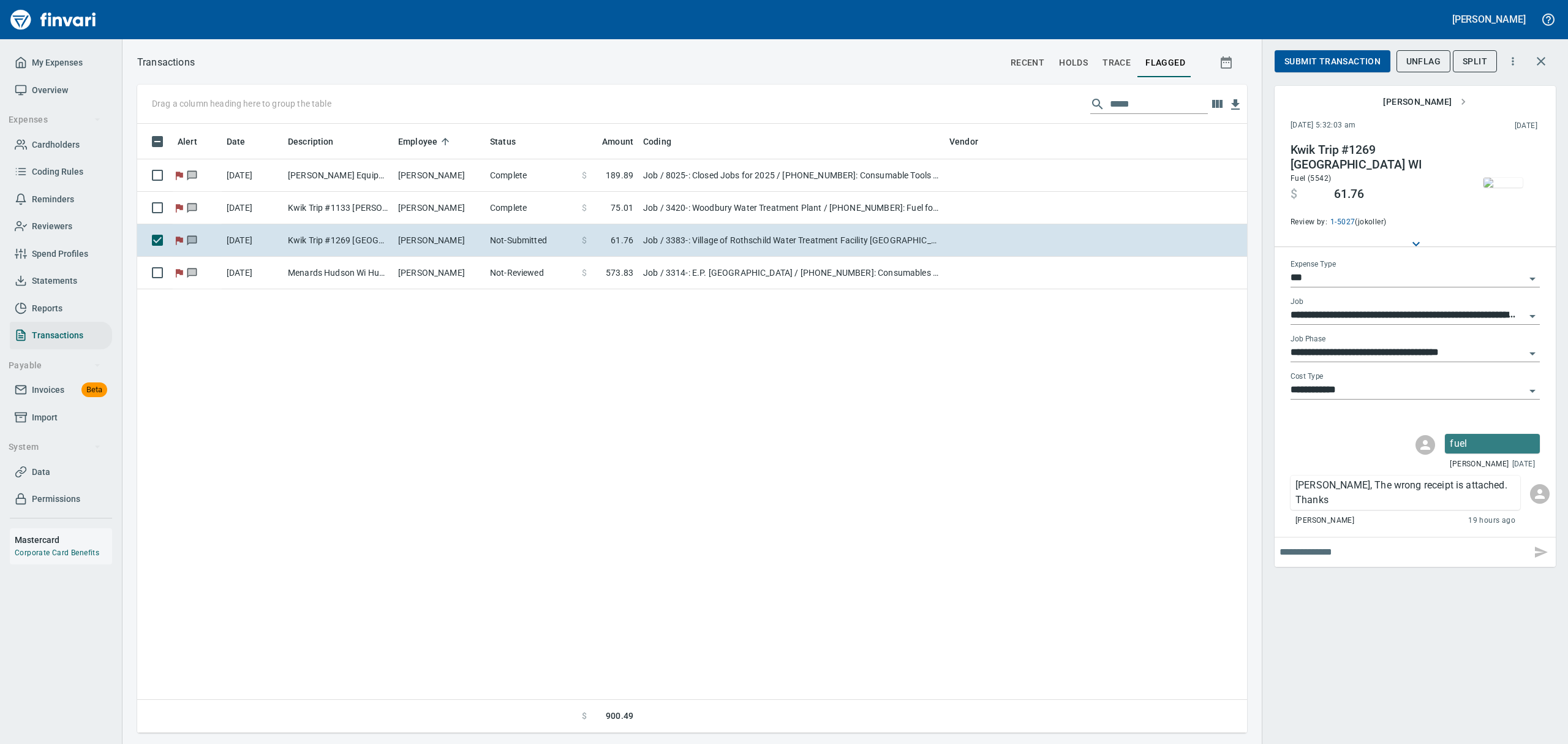
click at [1254, 178] on img "button" at bounding box center [1502, 183] width 39 height 10
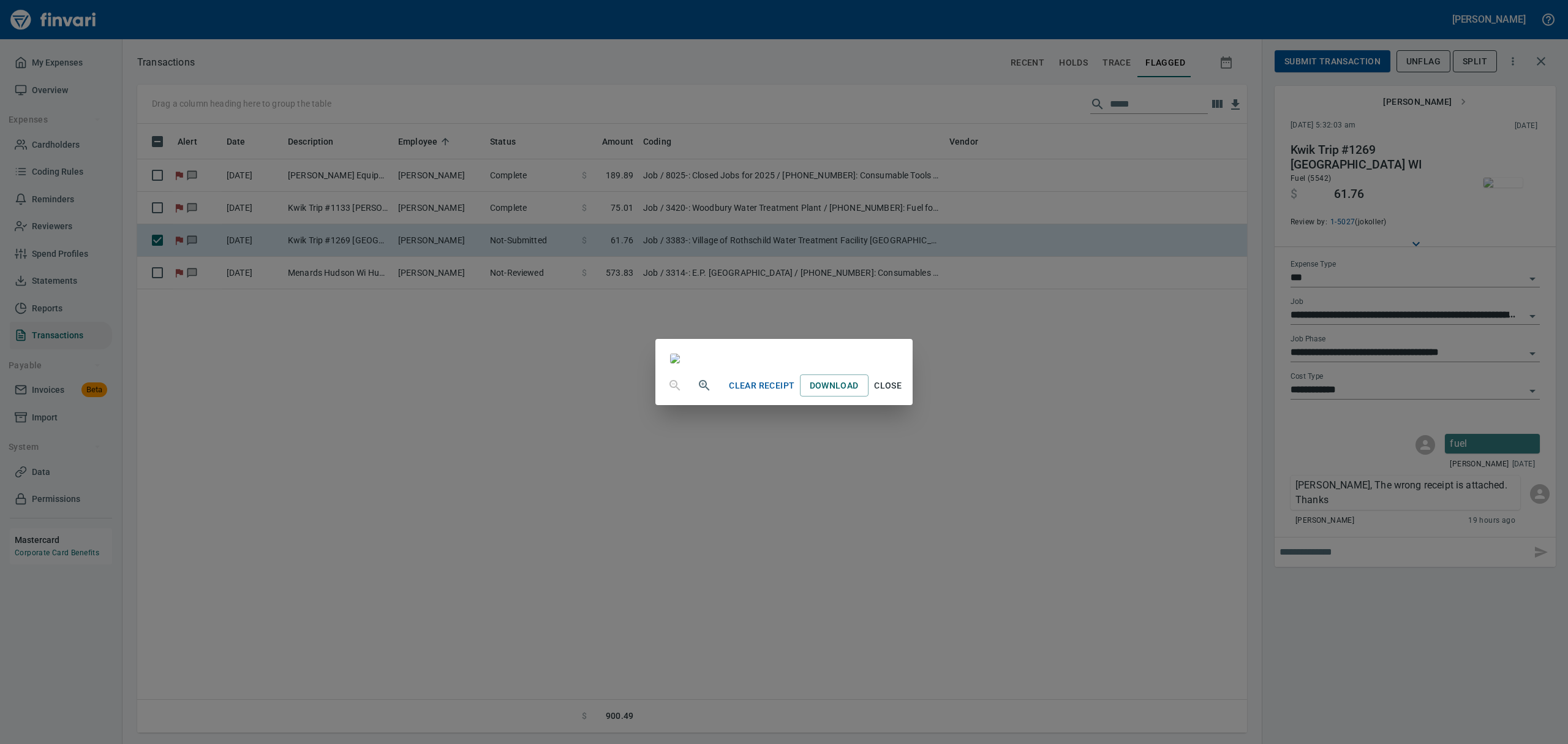
click at [903, 393] on span "Close" at bounding box center [888, 385] width 30 height 15
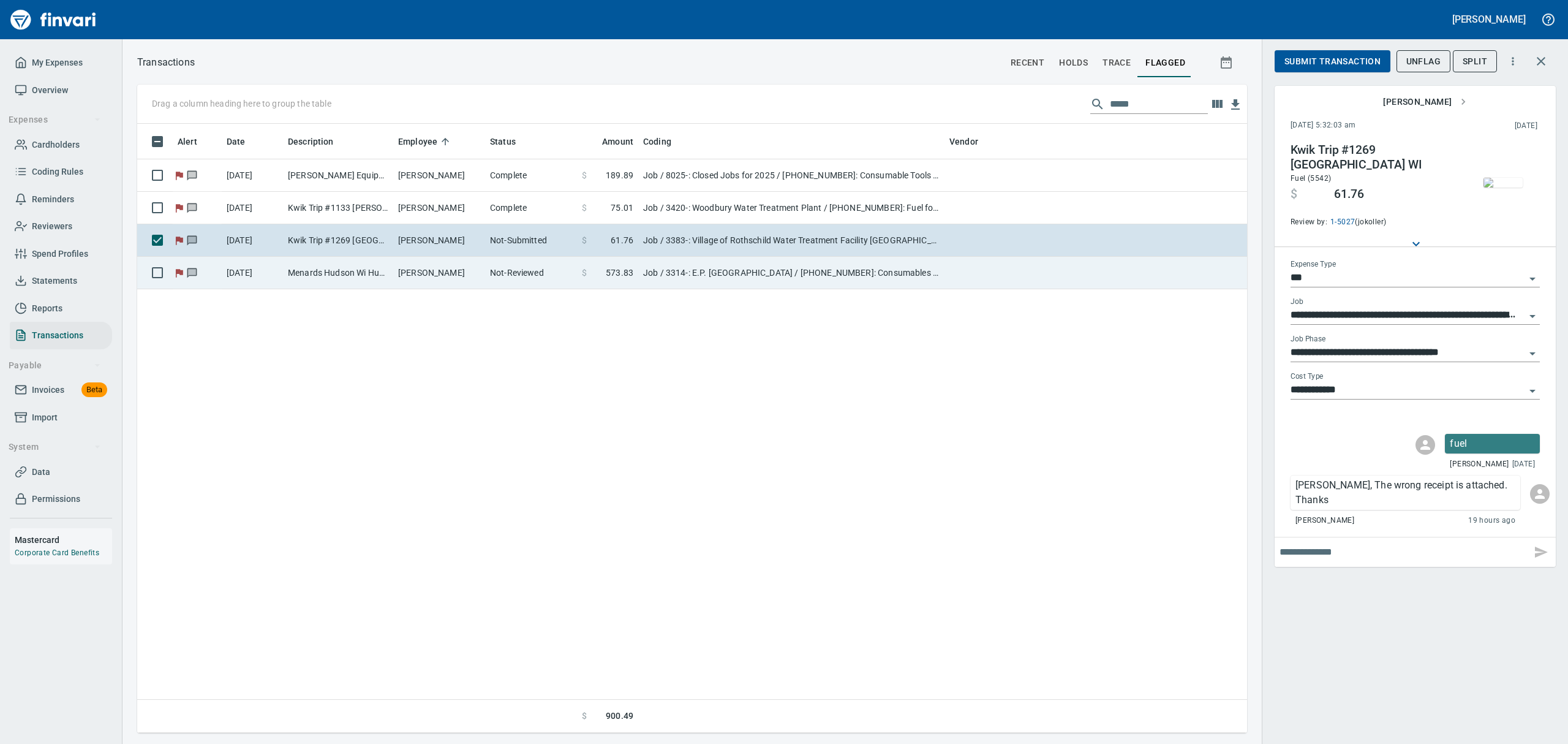
click at [661, 269] on td "Job / 3314-: E.P. [GEOGRAPHIC_DATA] / [PHONE_NUMBER]: Consumables - Carpentry /…" at bounding box center [791, 273] width 306 height 32
type input "**********"
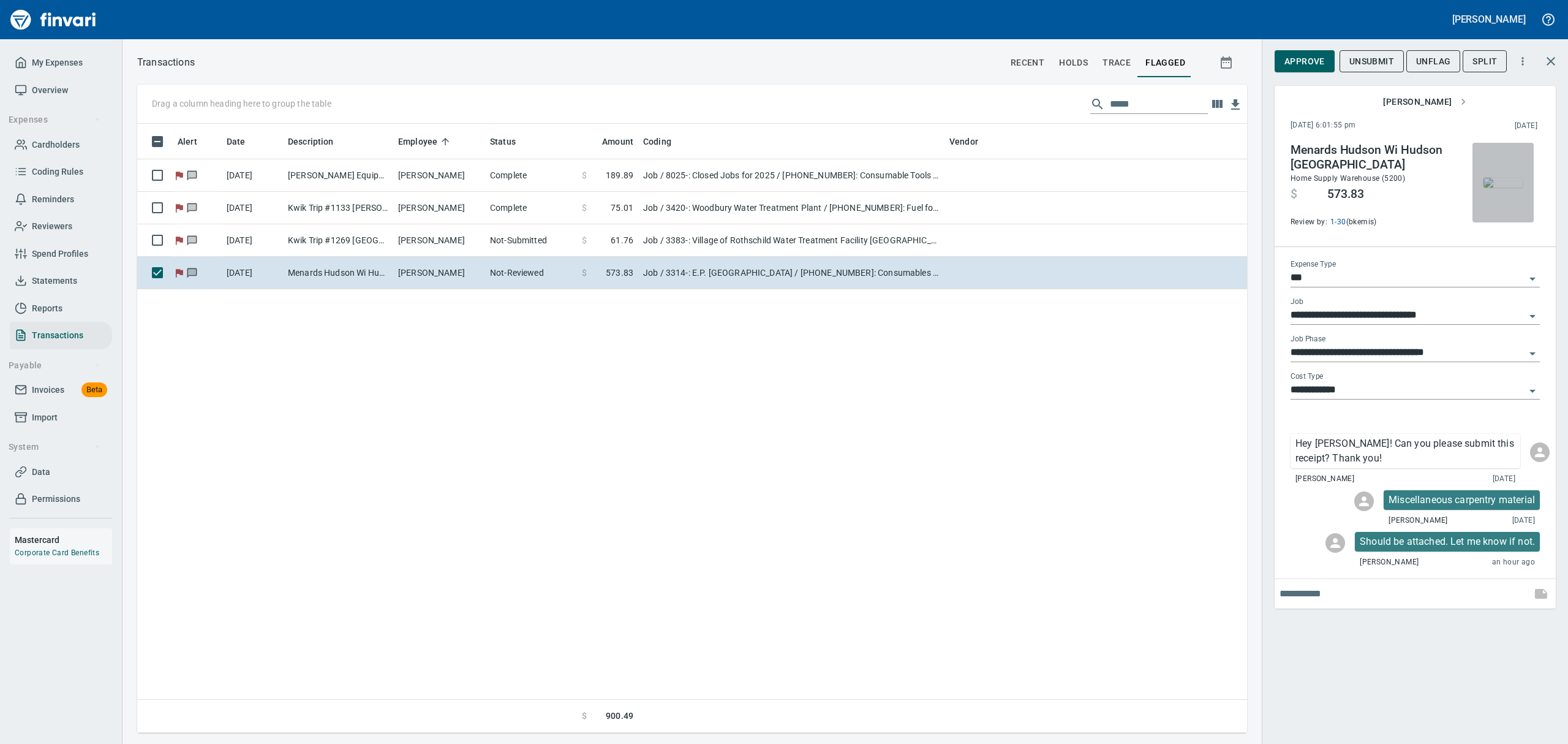
click at [1254, 178] on img "button" at bounding box center [1502, 183] width 39 height 10
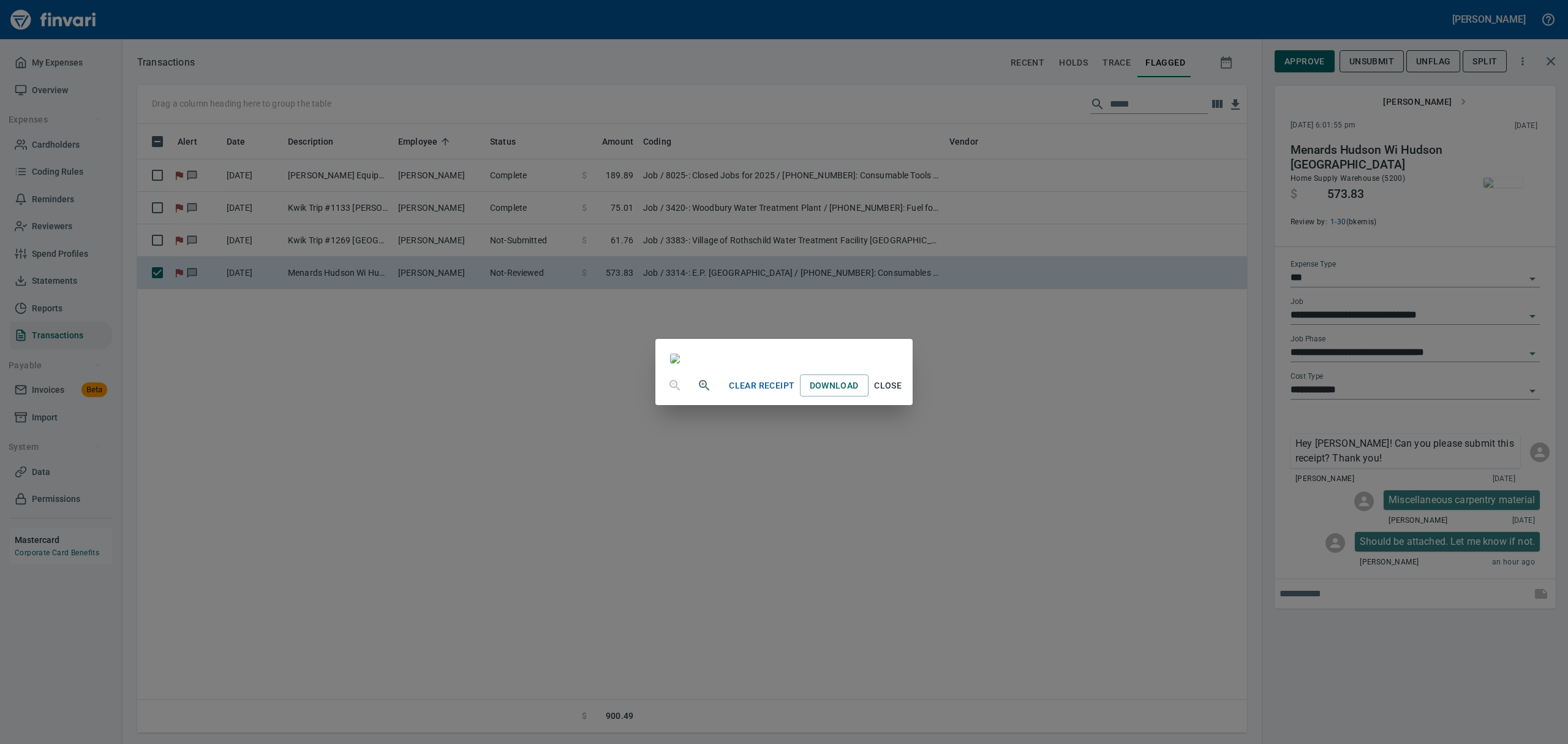
click at [903, 393] on span "Close" at bounding box center [888, 385] width 30 height 15
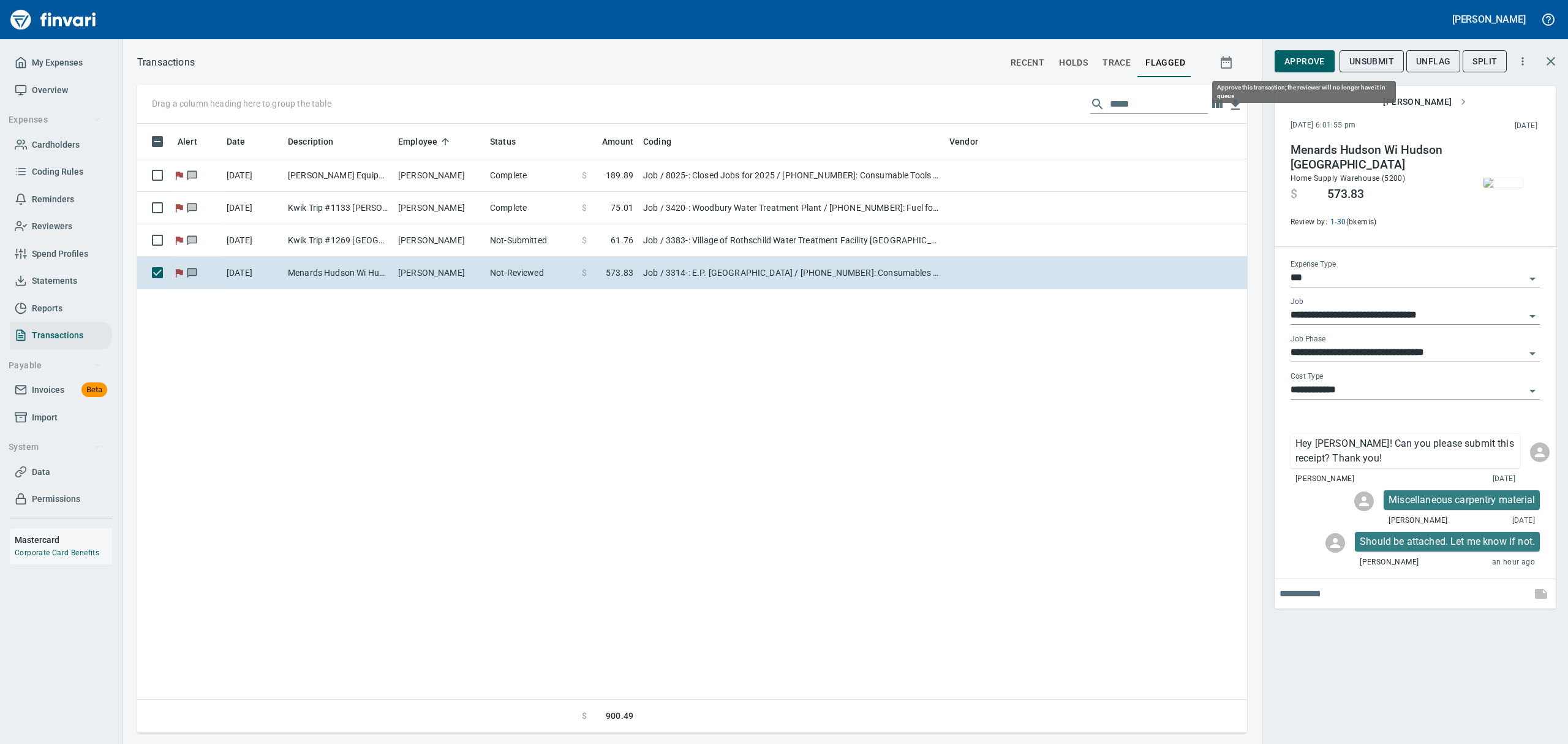
click at [1254, 56] on span "Approve" at bounding box center [1304, 61] width 40 height 15
click at [1254, 57] on span "UnFlag" at bounding box center [1422, 61] width 35 height 15
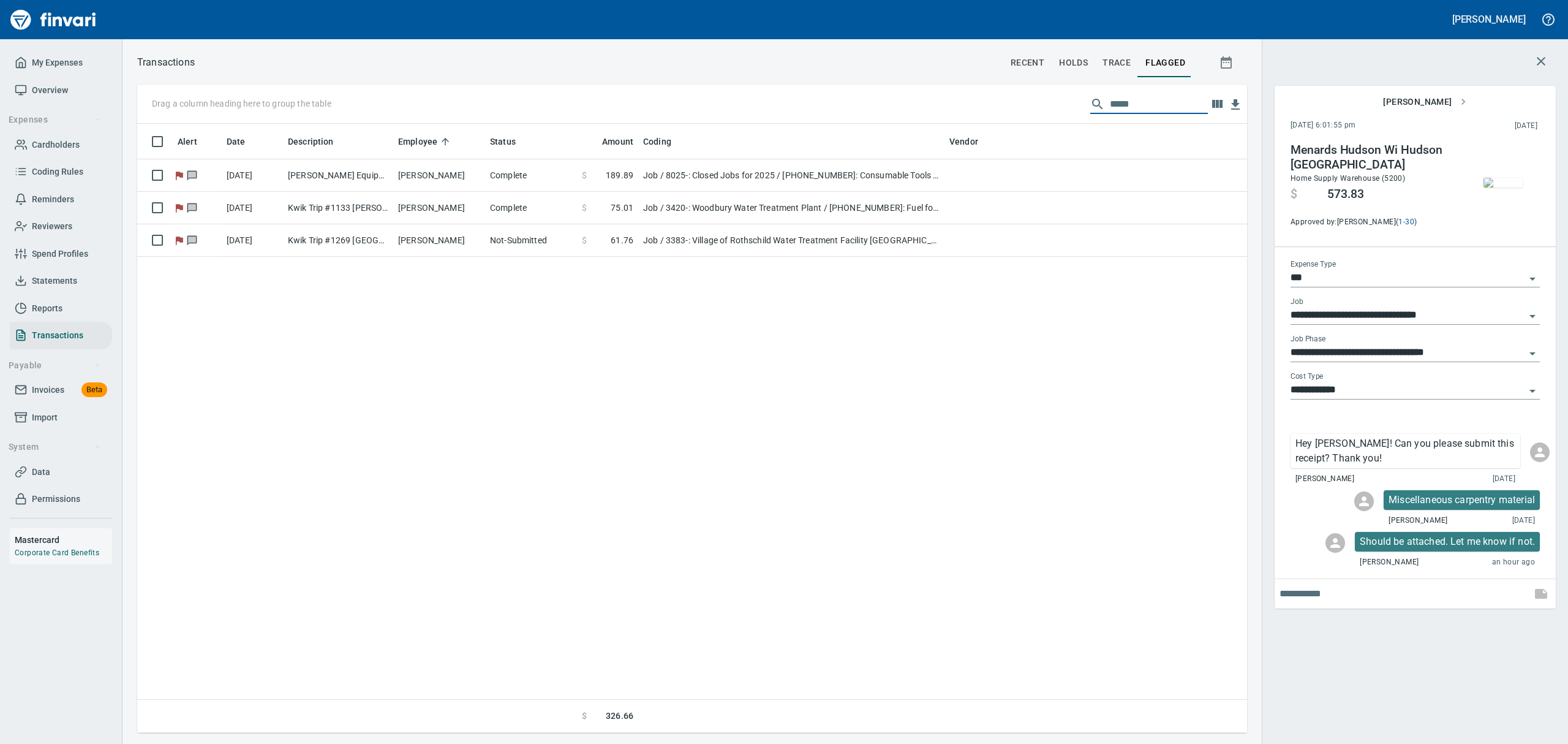
drag, startPoint x: 1156, startPoint y: 104, endPoint x: 917, endPoint y: 35, distance: 248.8
click at [917, 35] on div "[PERSON_NAME] My Expenses Overview Expenses Cardholders Coding Rules Reminders …" at bounding box center [784, 372] width 1568 height 744
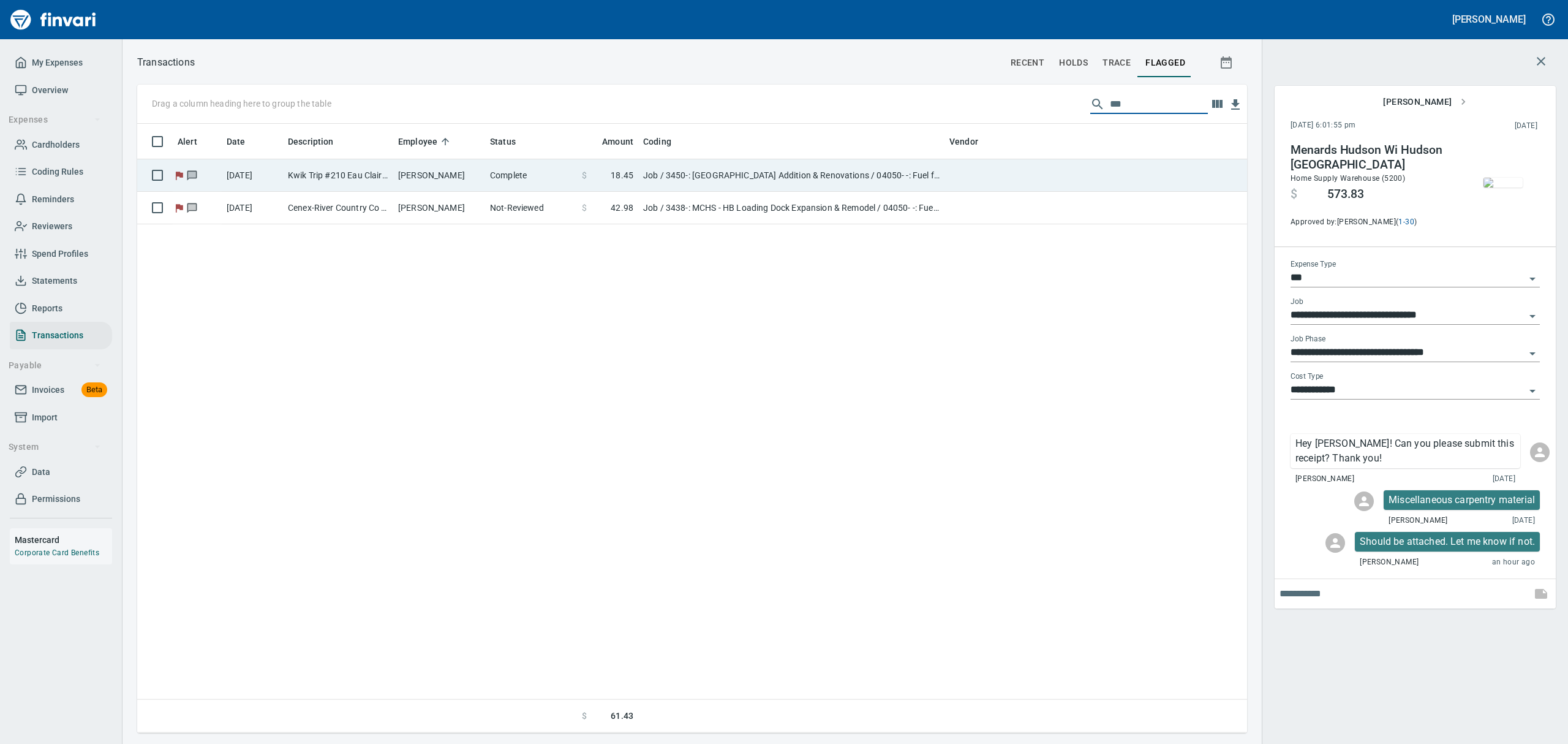
type input "***"
click at [877, 174] on td "Job / 3450-: [GEOGRAPHIC_DATA] Addition & Renovations / 04050- -: Fuel for Equi…" at bounding box center [791, 175] width 306 height 32
type input "**********"
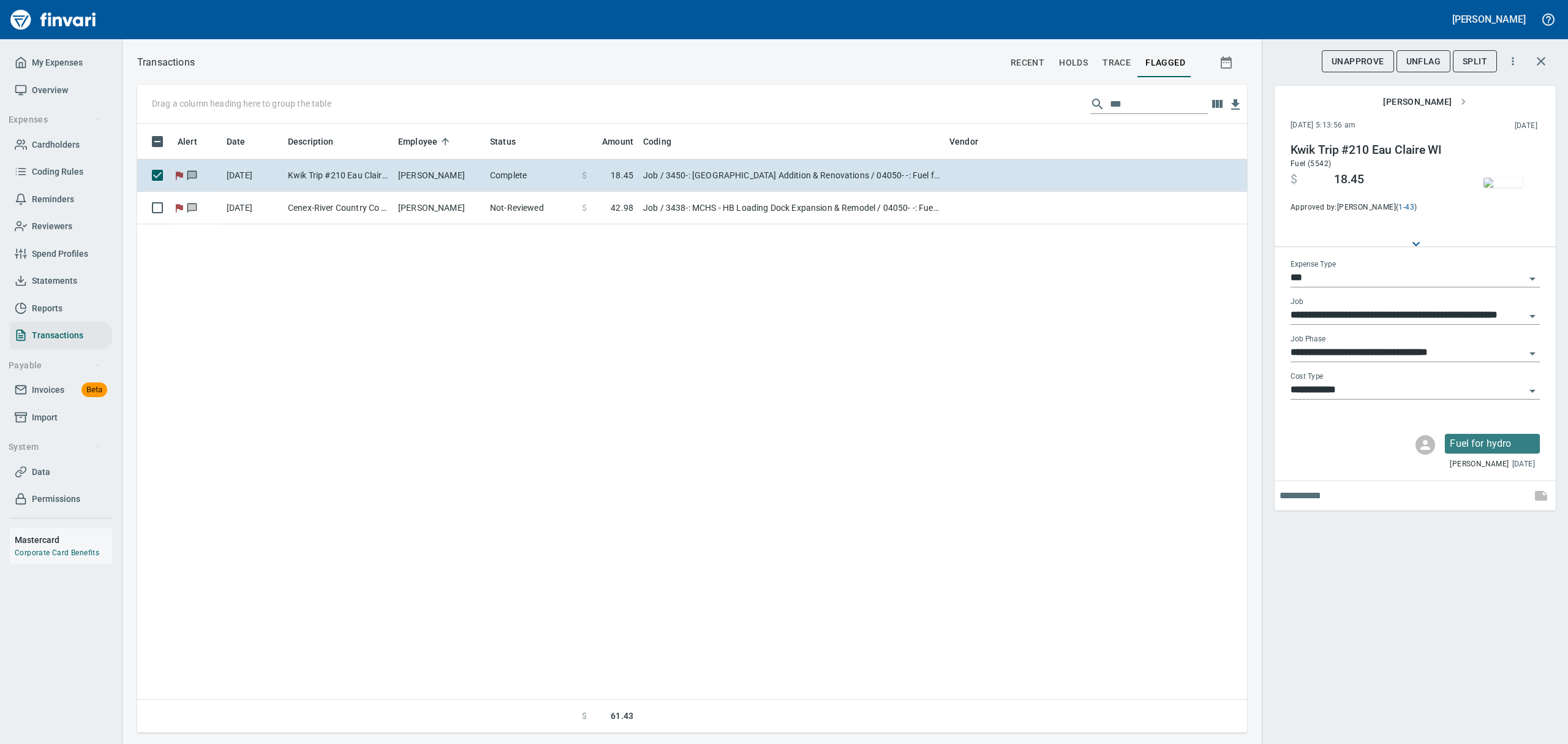
click at [1254, 182] on img "button" at bounding box center [1502, 183] width 39 height 10
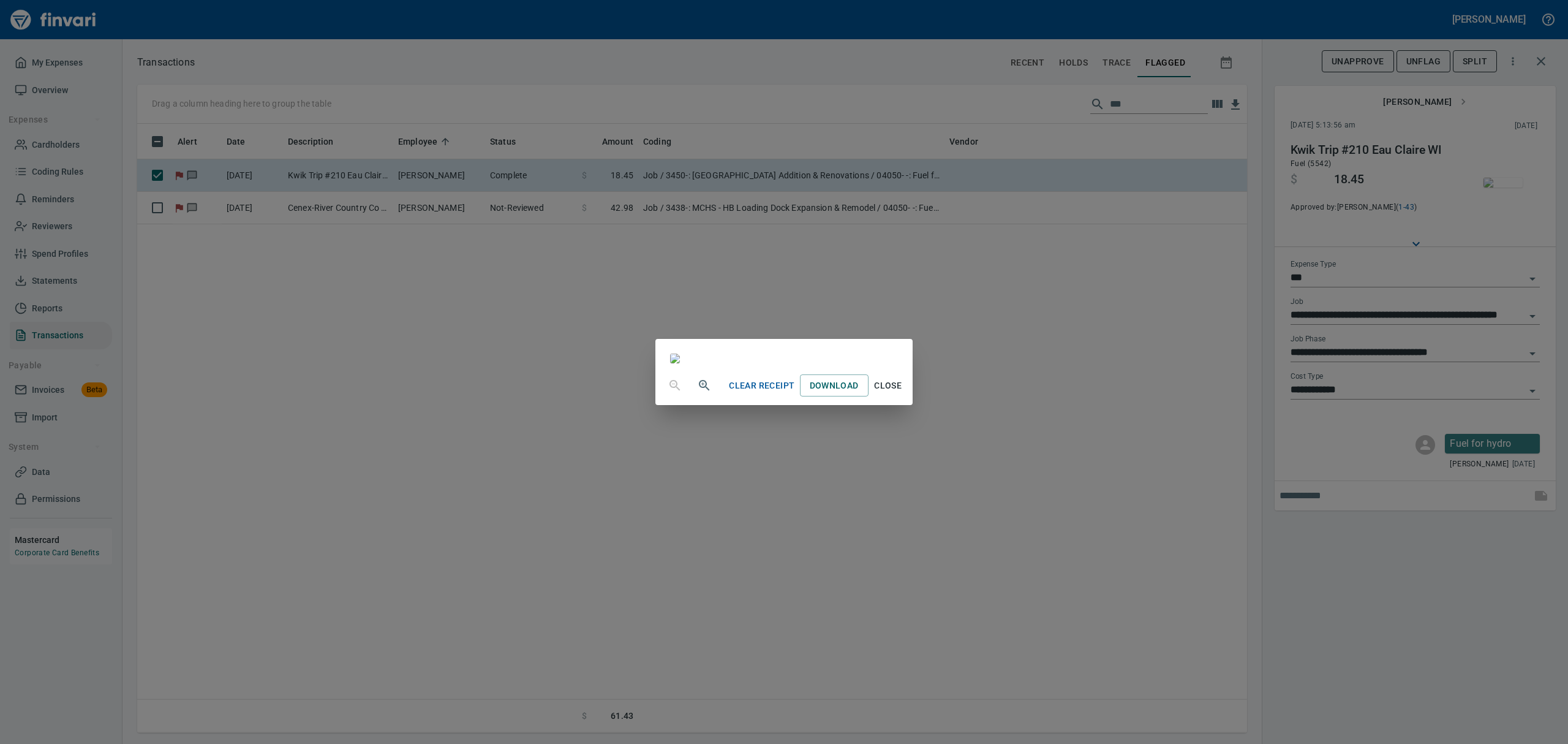
click at [908, 397] on button "Close" at bounding box center [888, 385] width 39 height 23
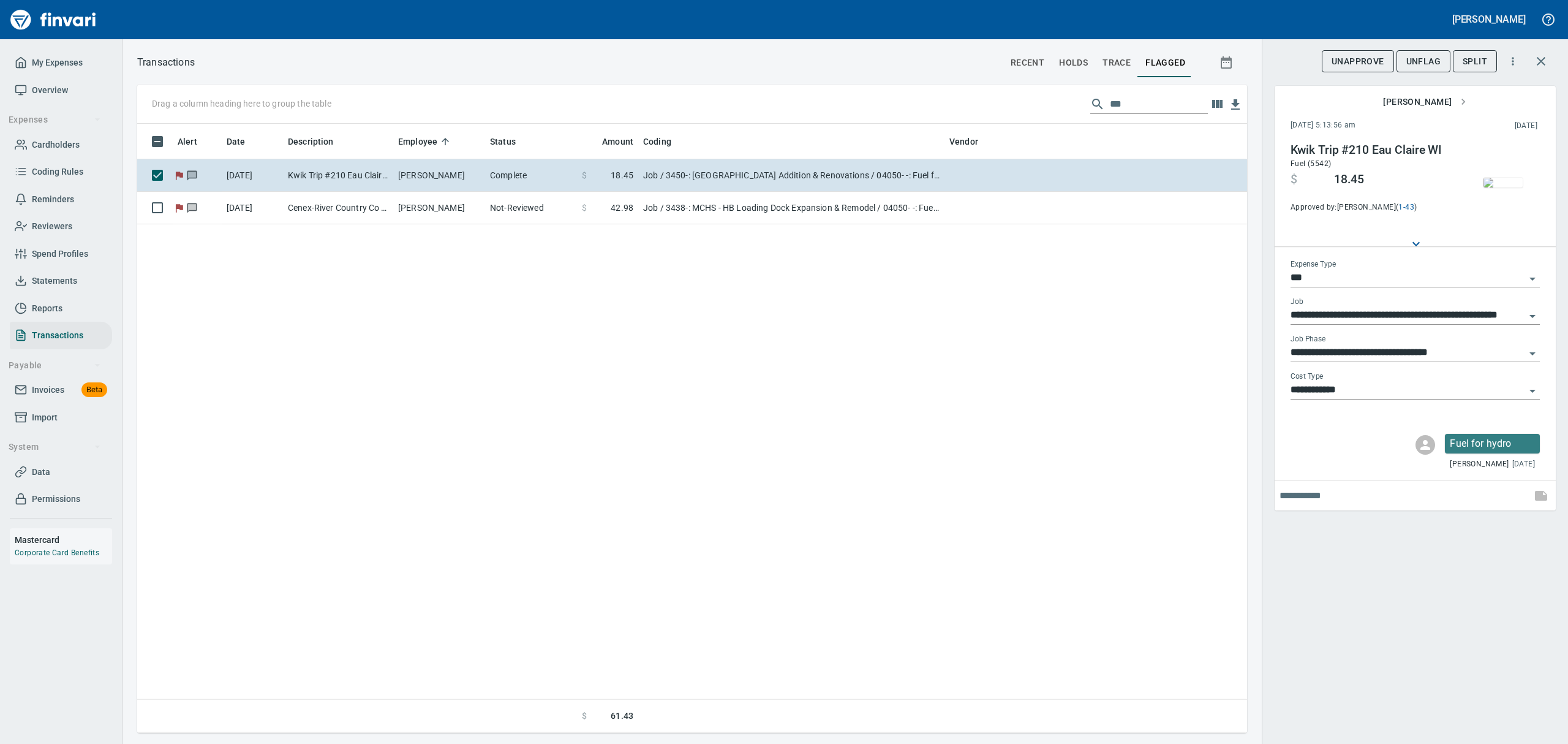
click at [1254, 56] on span "UnFlag" at bounding box center [1422, 61] width 35 height 15
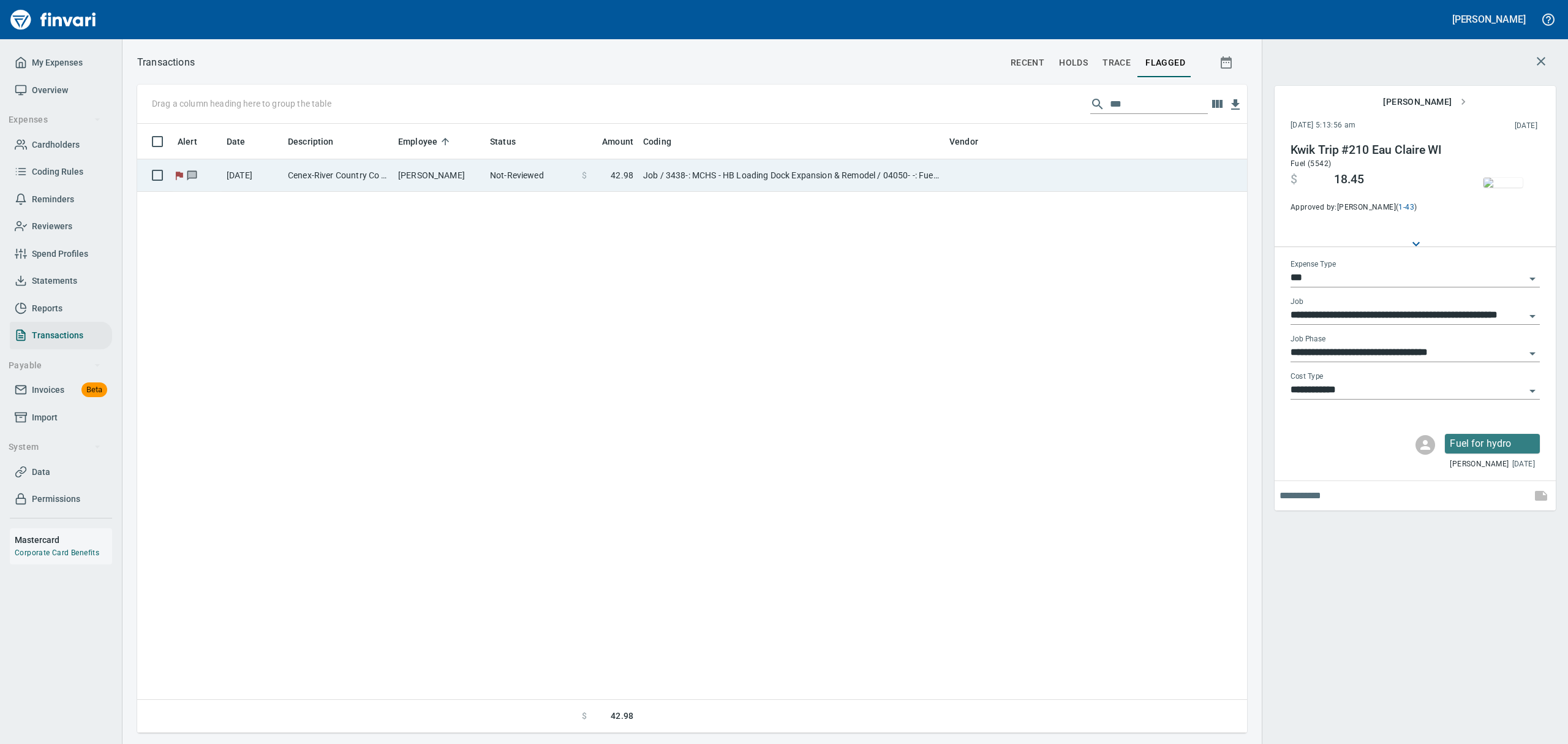
click at [784, 179] on td "Job / 3438-: MCHS - HB Loading Dock Expansion & Remodel / 04050- -: Fuel for Eq…" at bounding box center [791, 175] width 306 height 32
type input "**********"
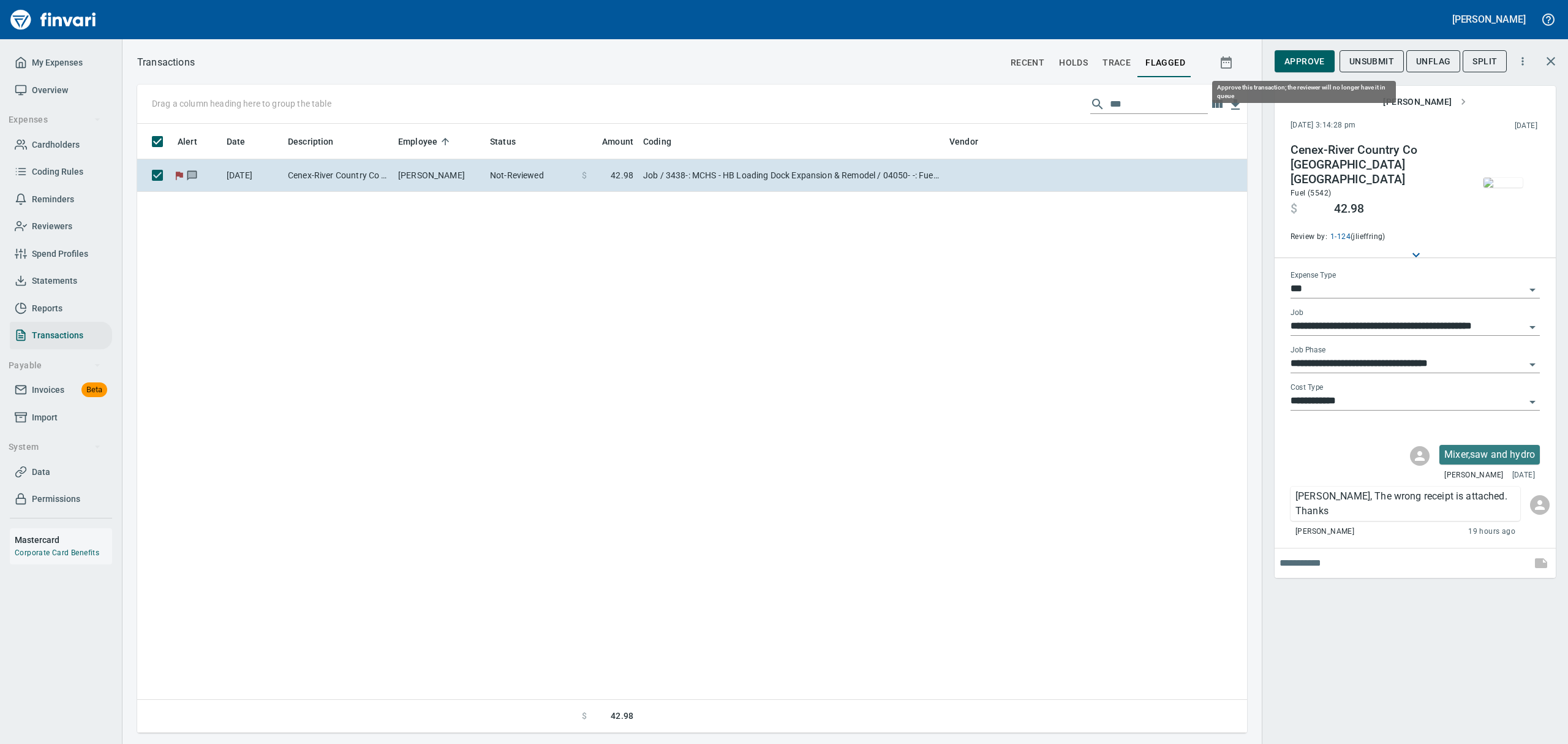
click at [1254, 55] on span "Approve" at bounding box center [1304, 61] width 40 height 15
click at [1254, 59] on span "UnFlag" at bounding box center [1422, 61] width 35 height 15
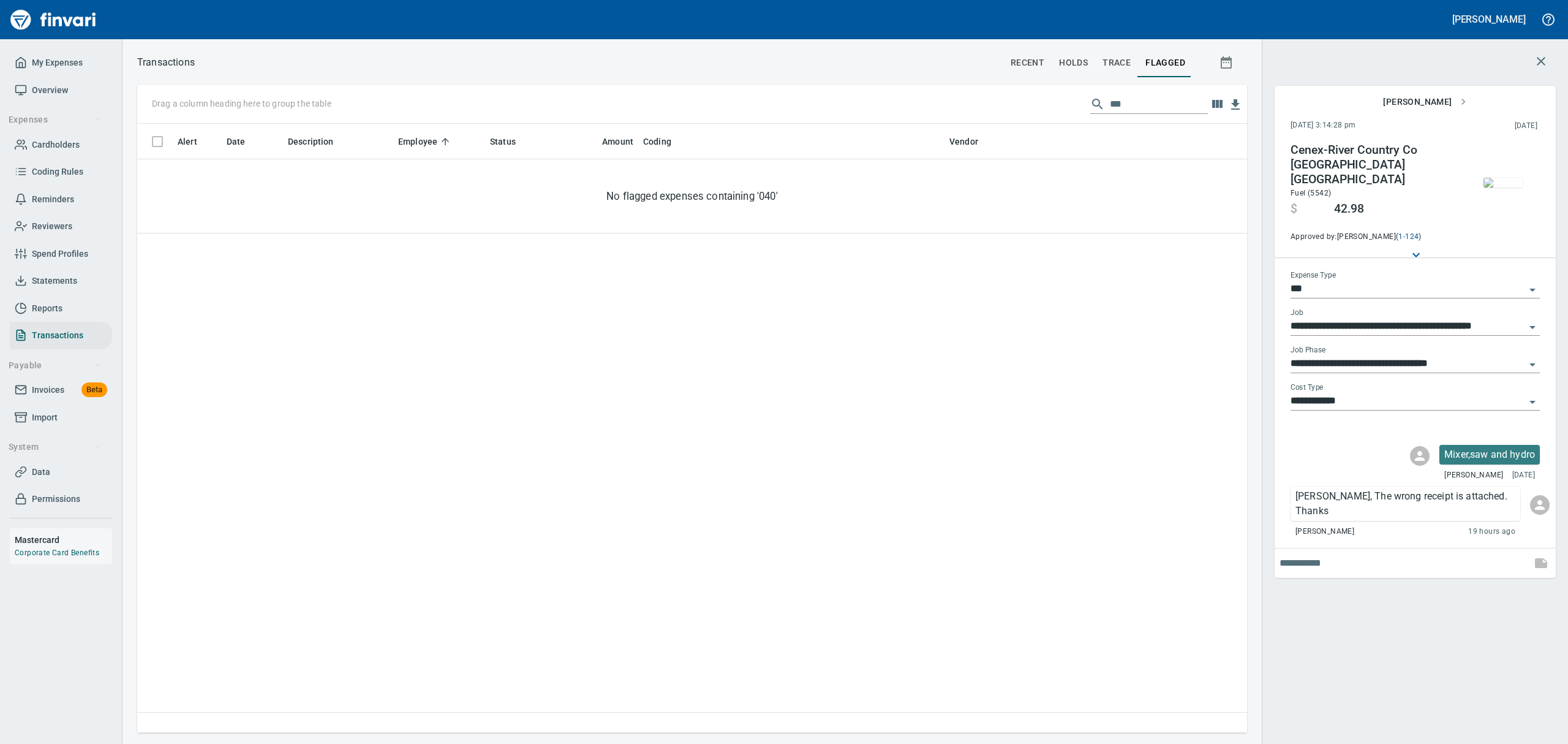
click at [1133, 101] on input "***" at bounding box center [1159, 104] width 98 height 19
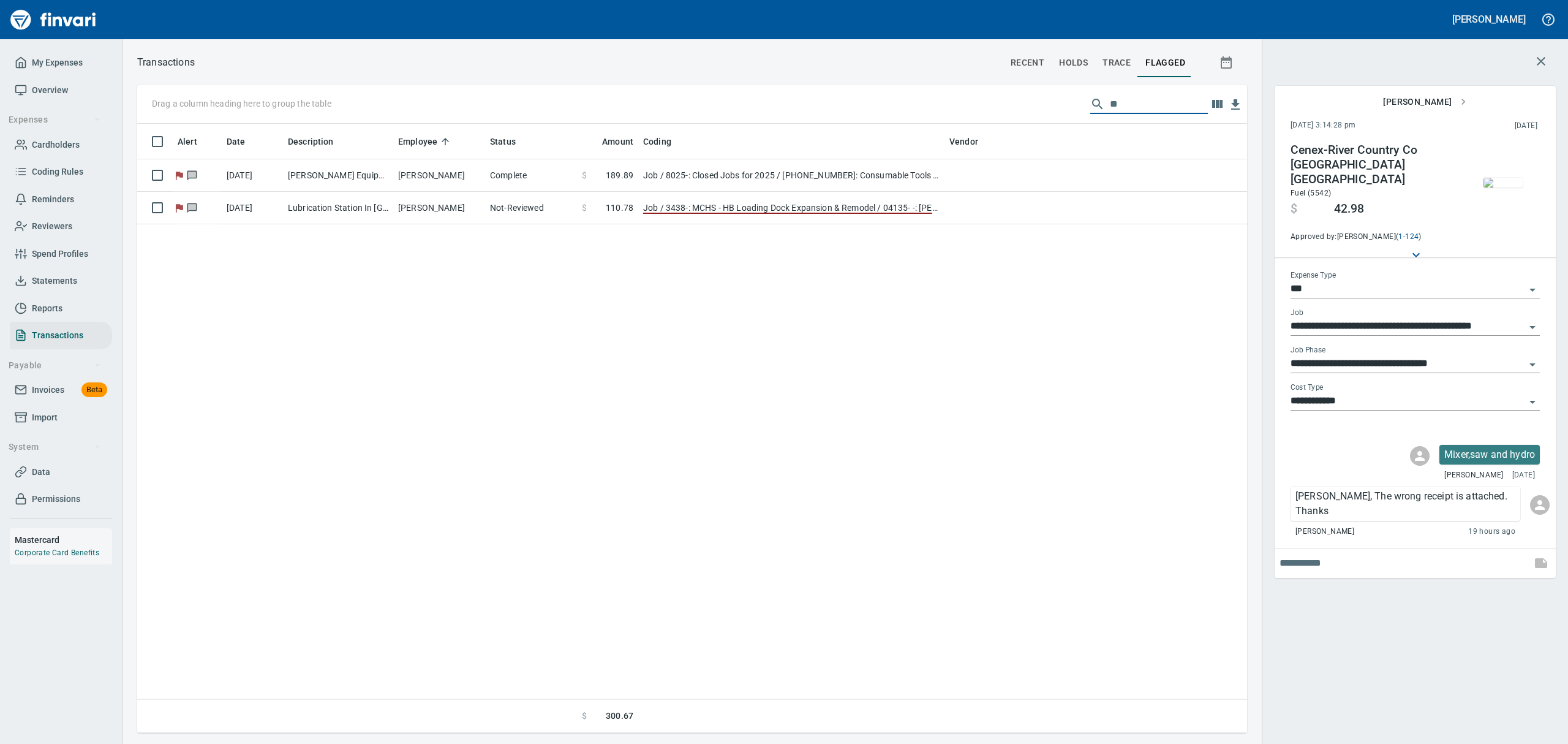
type input "*"
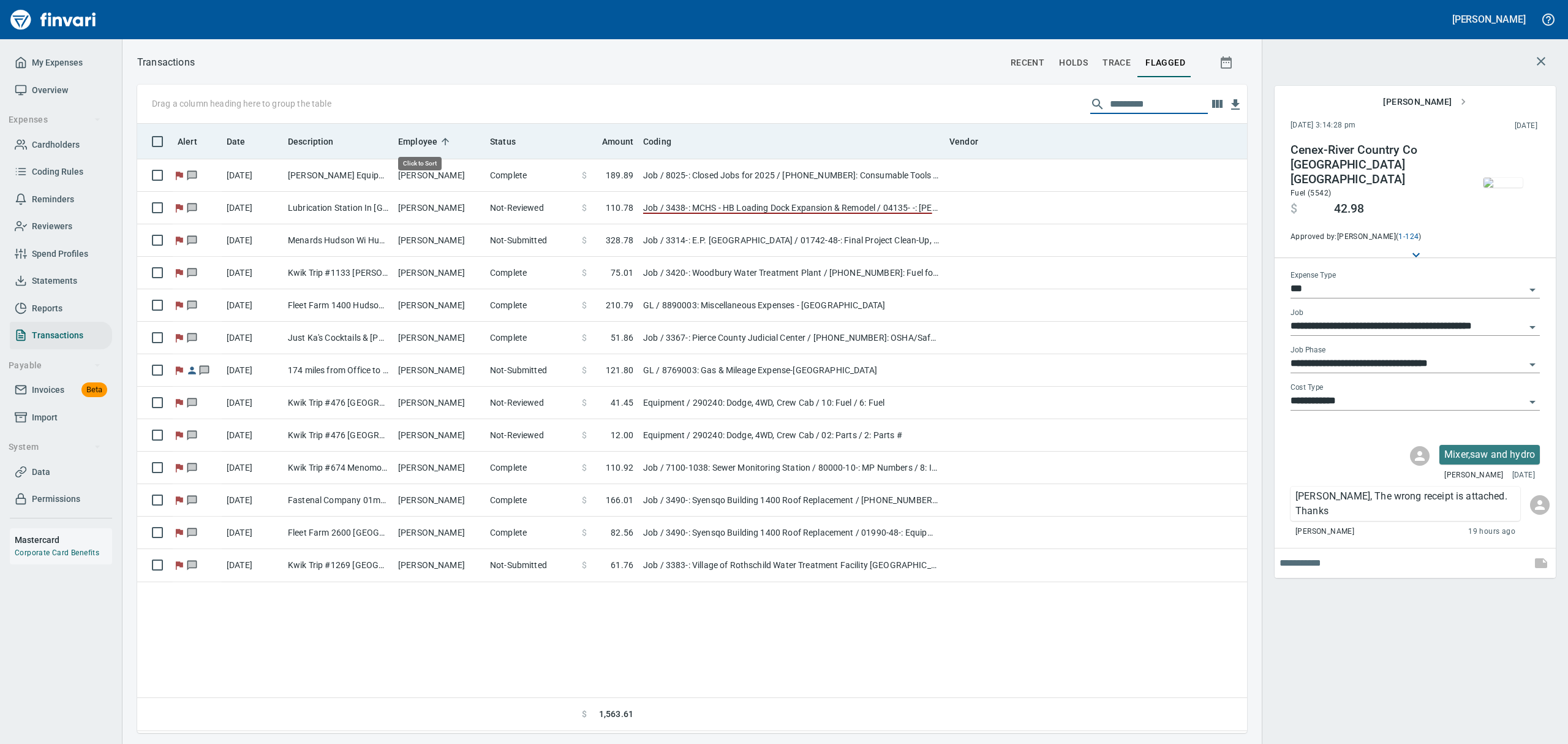
click at [432, 138] on span "Employee" at bounding box center [417, 142] width 39 height 14
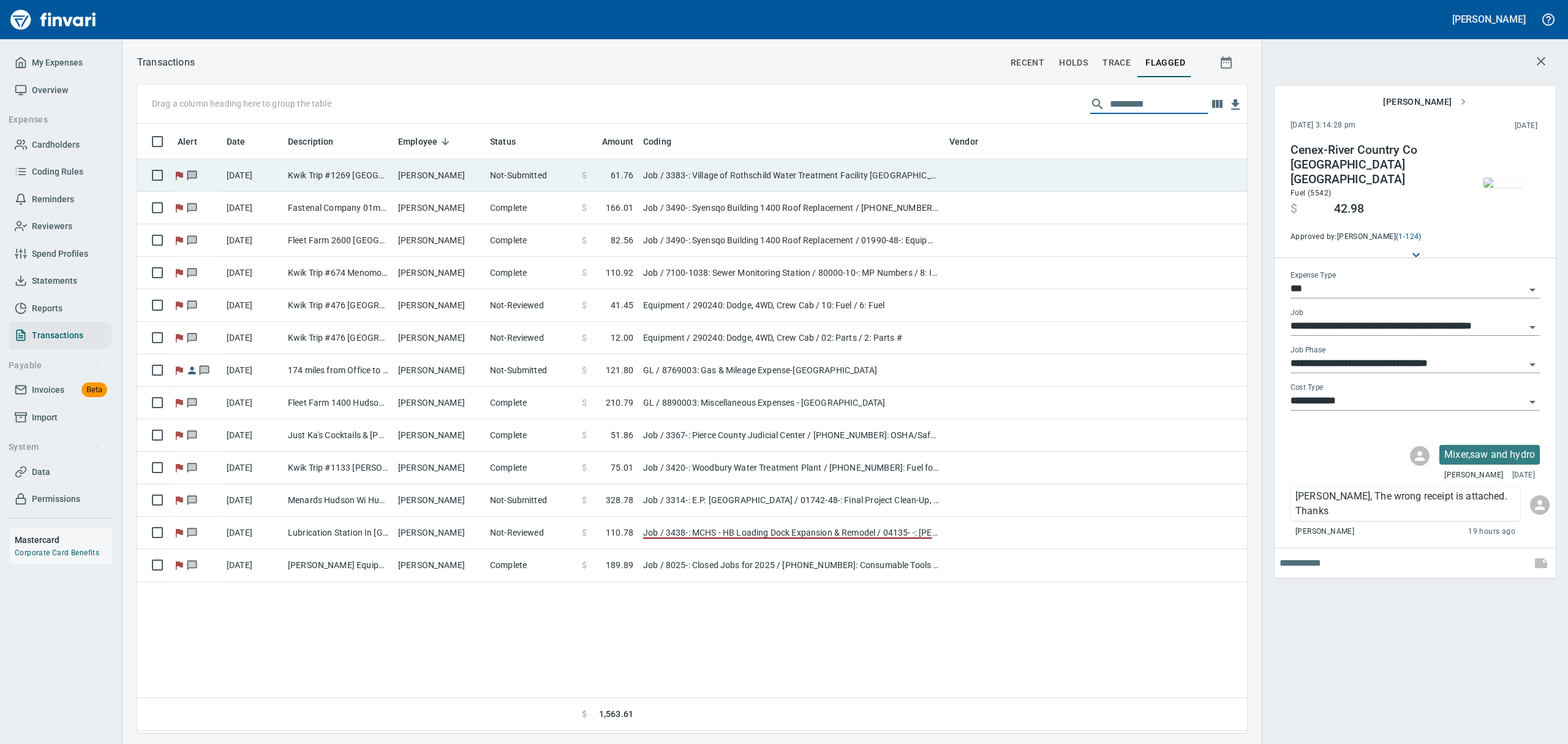
click at [425, 176] on td "[PERSON_NAME]" at bounding box center [439, 175] width 92 height 32
type input "**********"
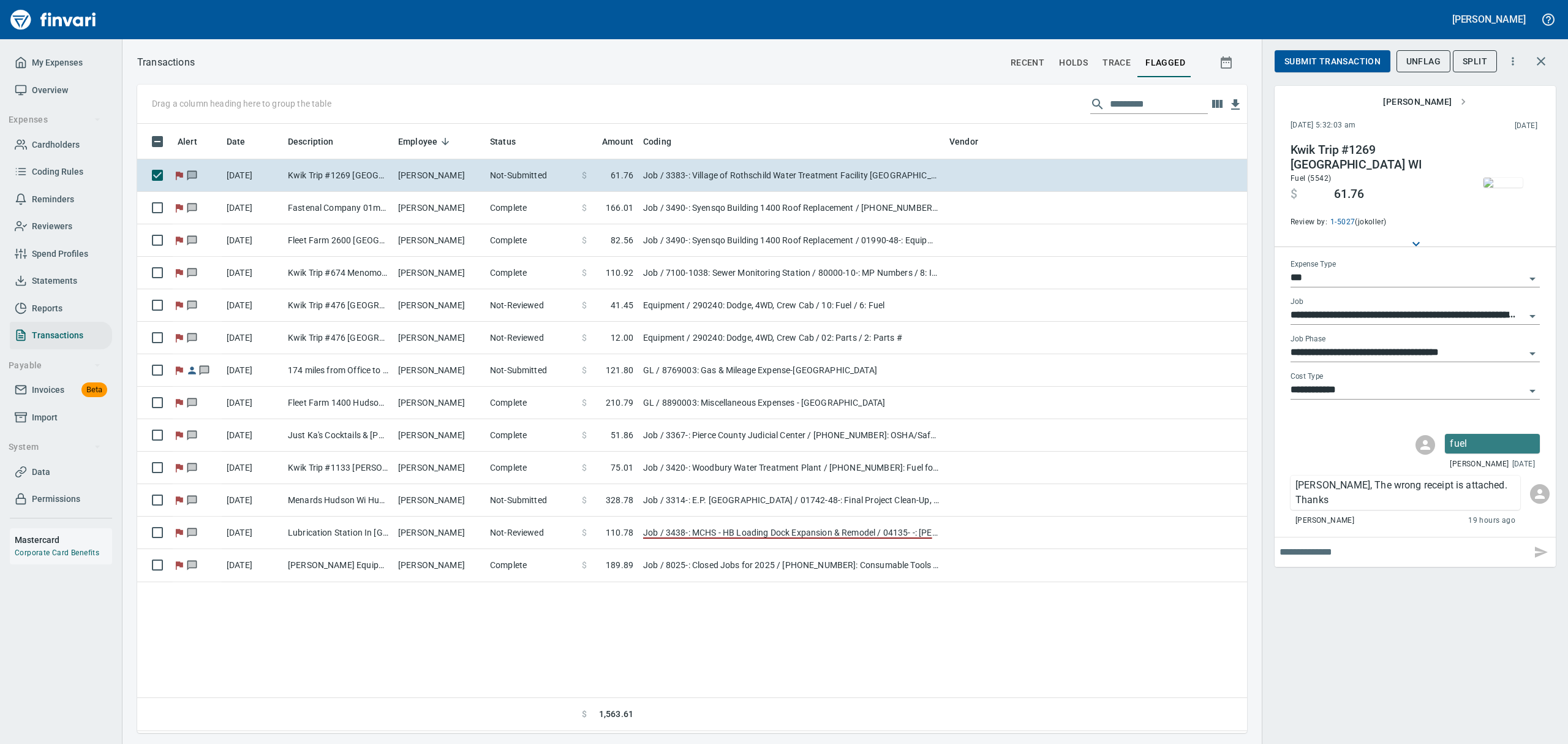
click at [1254, 187] on img "button" at bounding box center [1502, 183] width 39 height 10
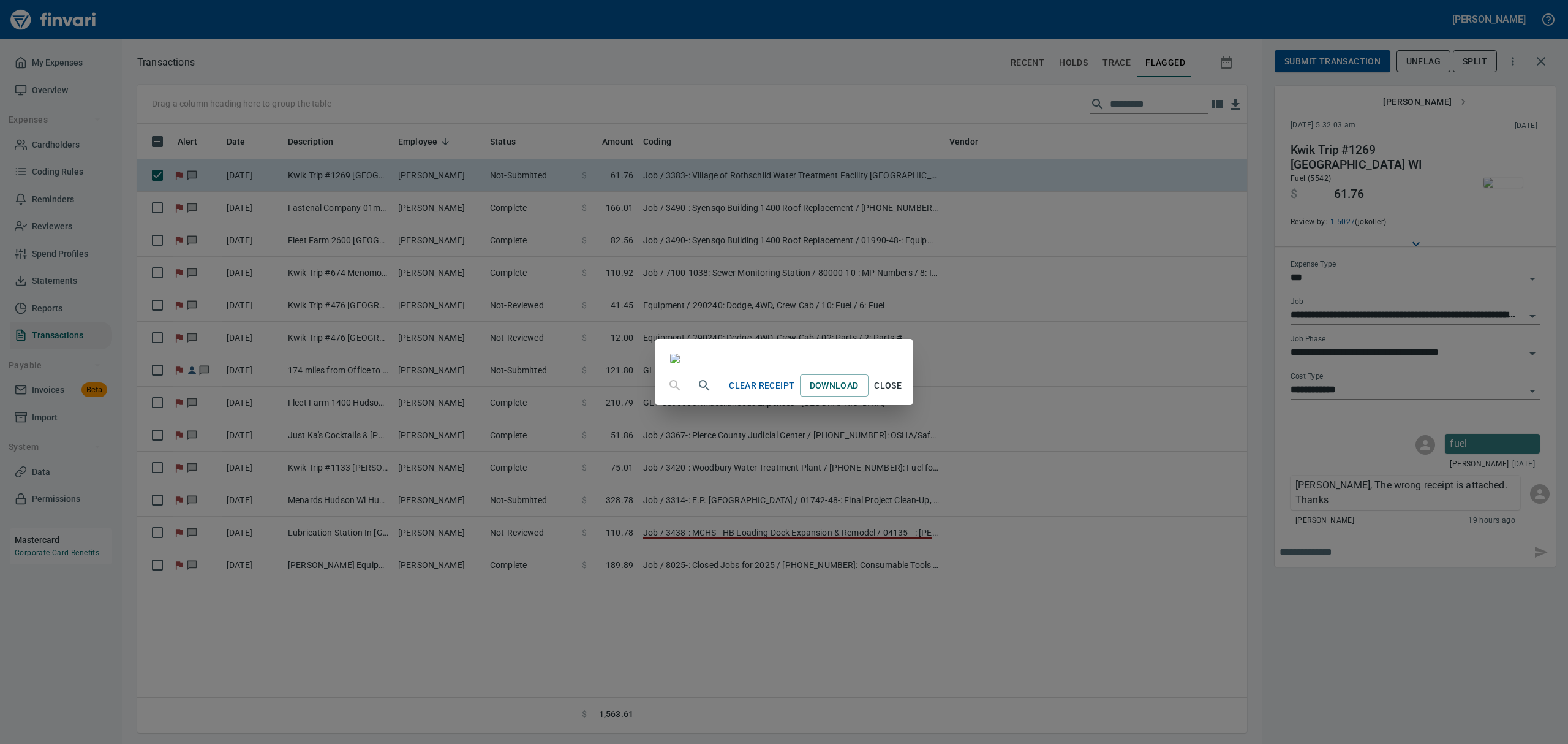
click at [903, 393] on span "Close" at bounding box center [888, 385] width 30 height 15
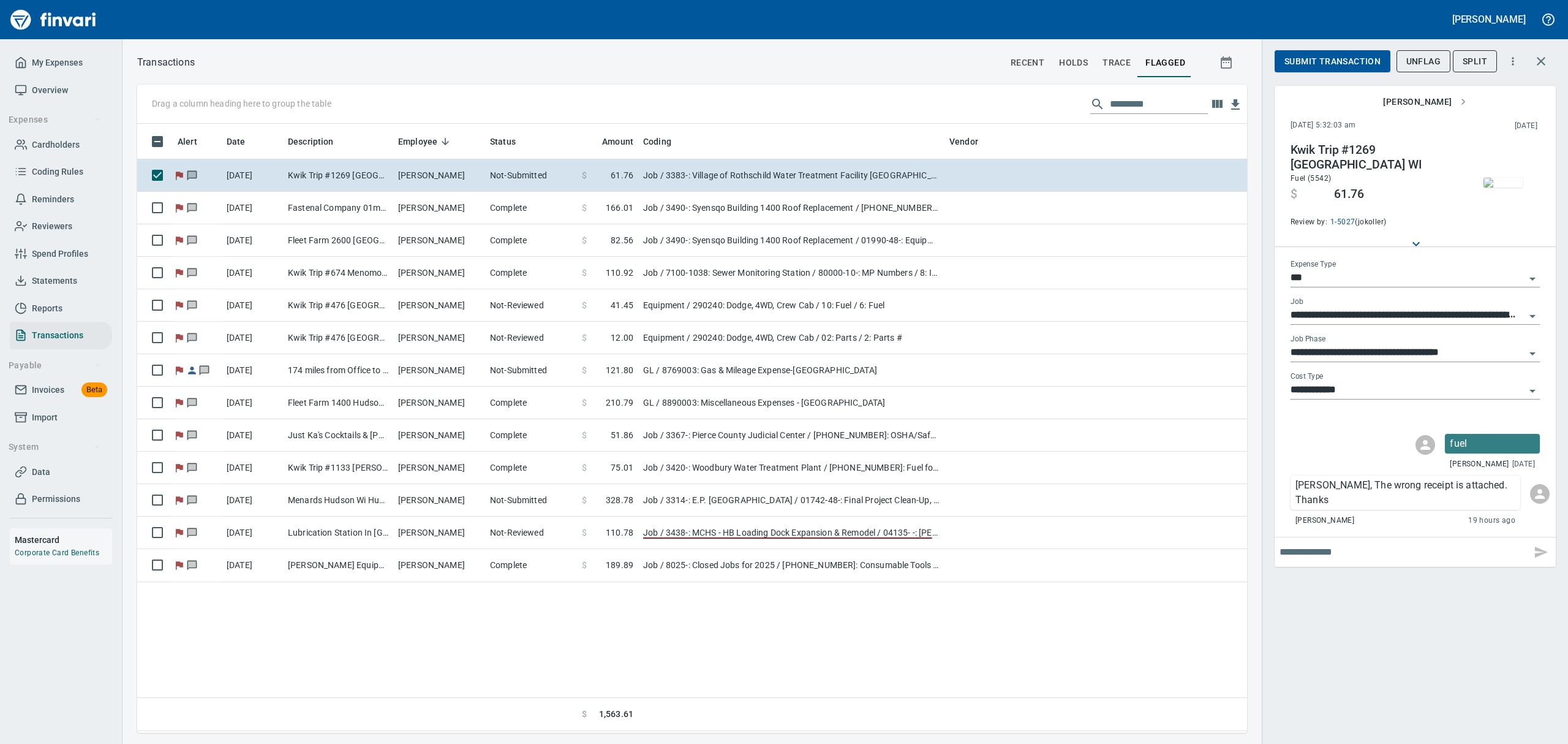
click at [1254, 182] on img "button" at bounding box center [1502, 183] width 39 height 10
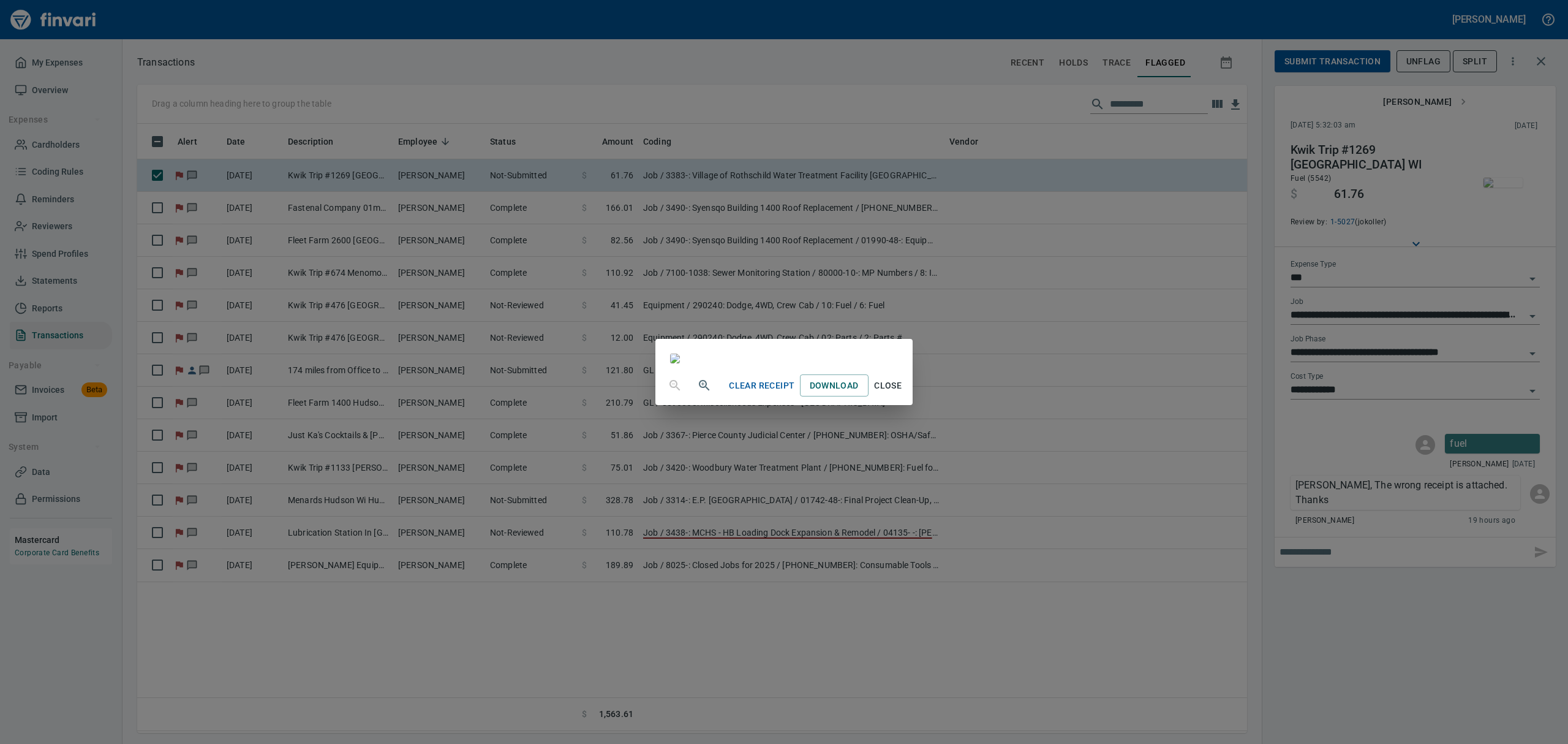
click at [903, 393] on span "Close" at bounding box center [888, 385] width 30 height 15
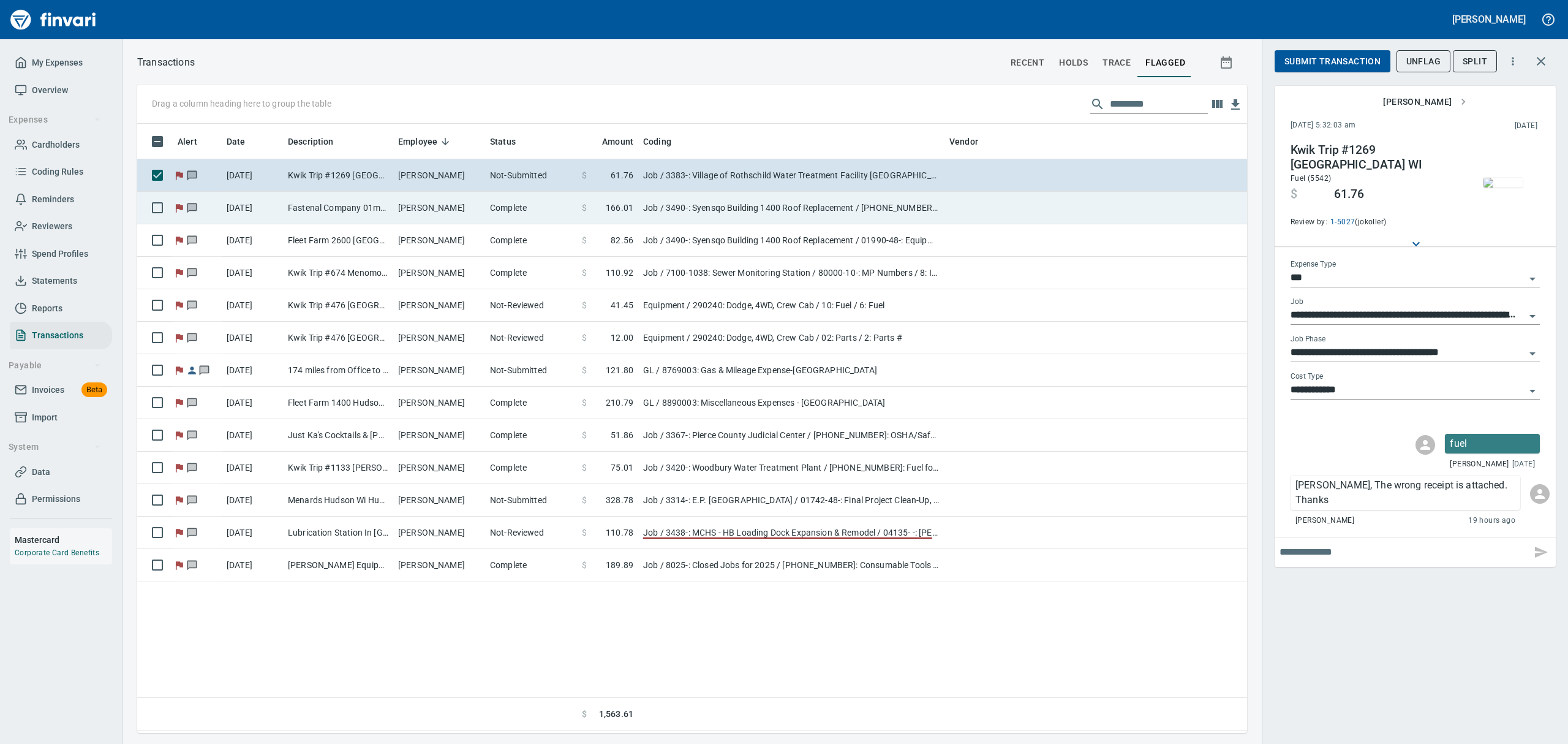
click at [523, 199] on td "Complete" at bounding box center [531, 208] width 92 height 32
type input "**********"
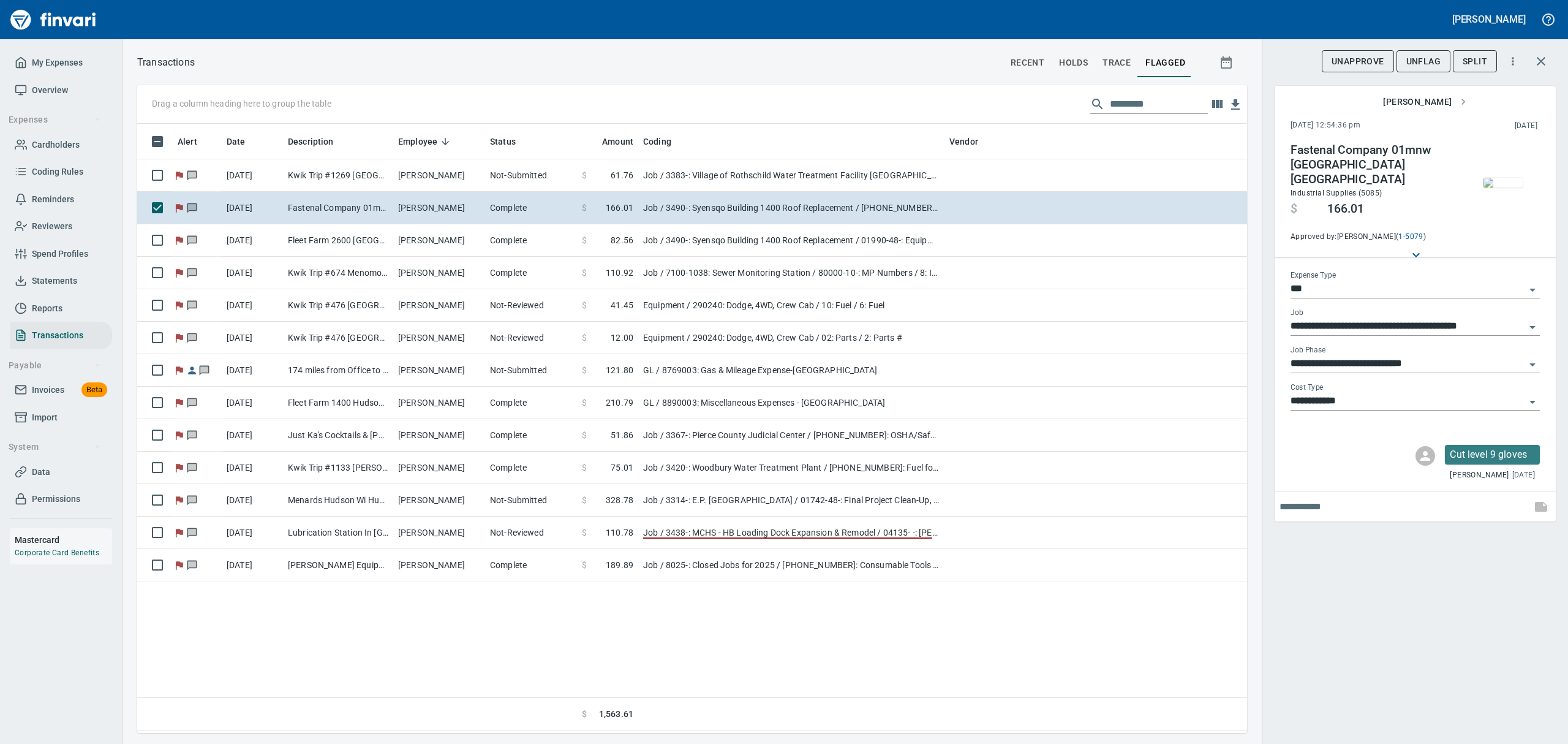
click at [1254, 178] on img "button" at bounding box center [1502, 183] width 39 height 10
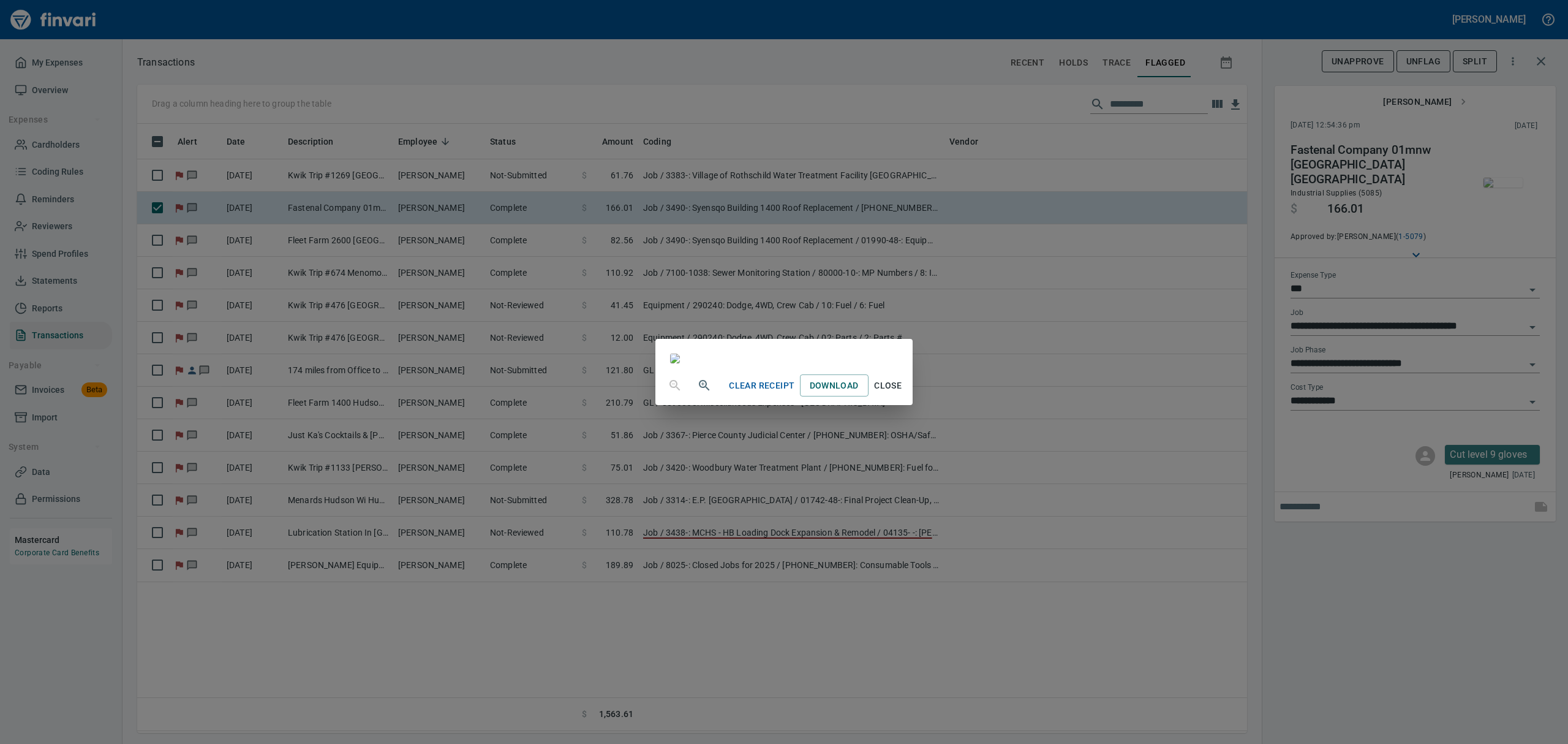
click at [908, 397] on button "Close" at bounding box center [888, 385] width 39 height 23
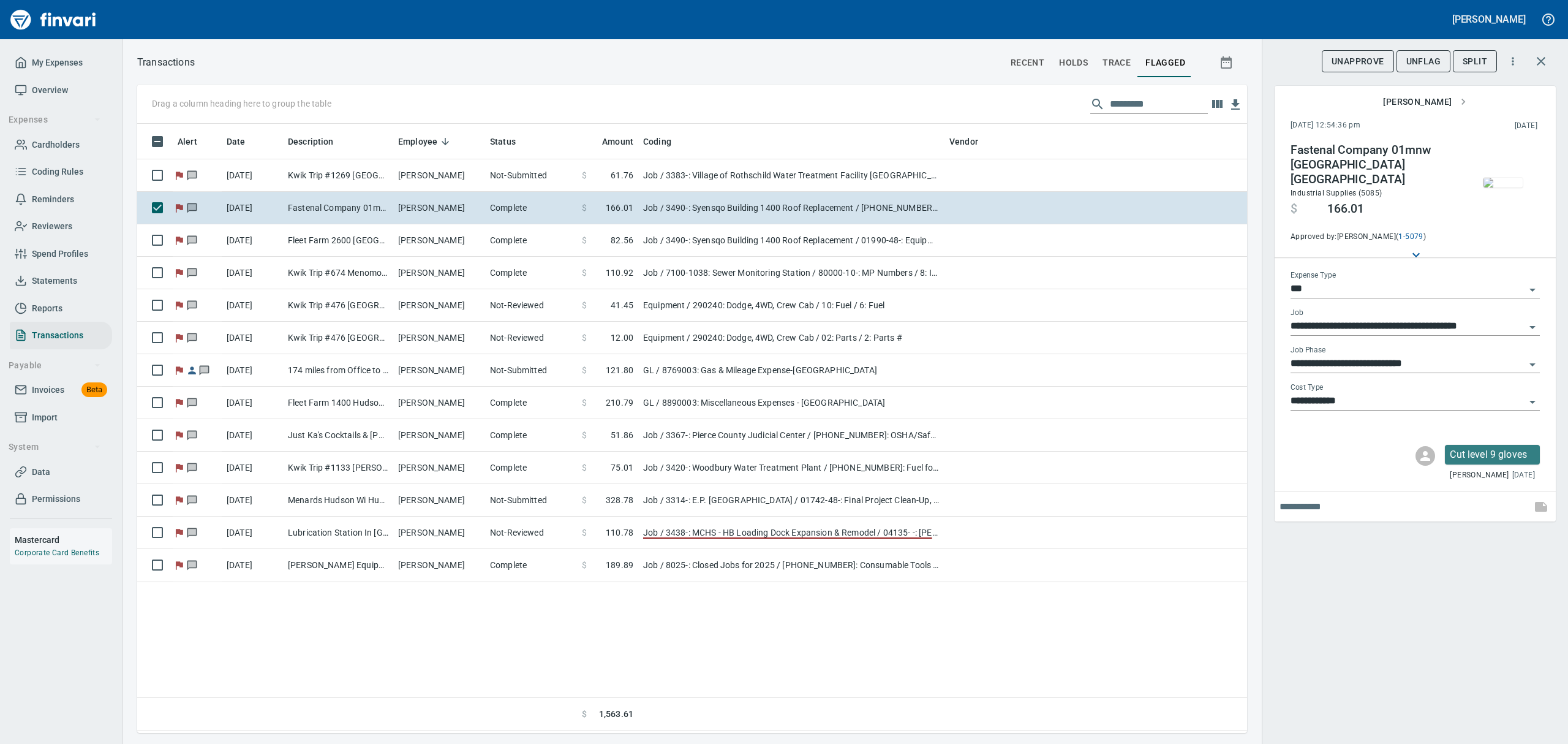
click at [1254, 56] on span "UnFlag" at bounding box center [1422, 61] width 35 height 15
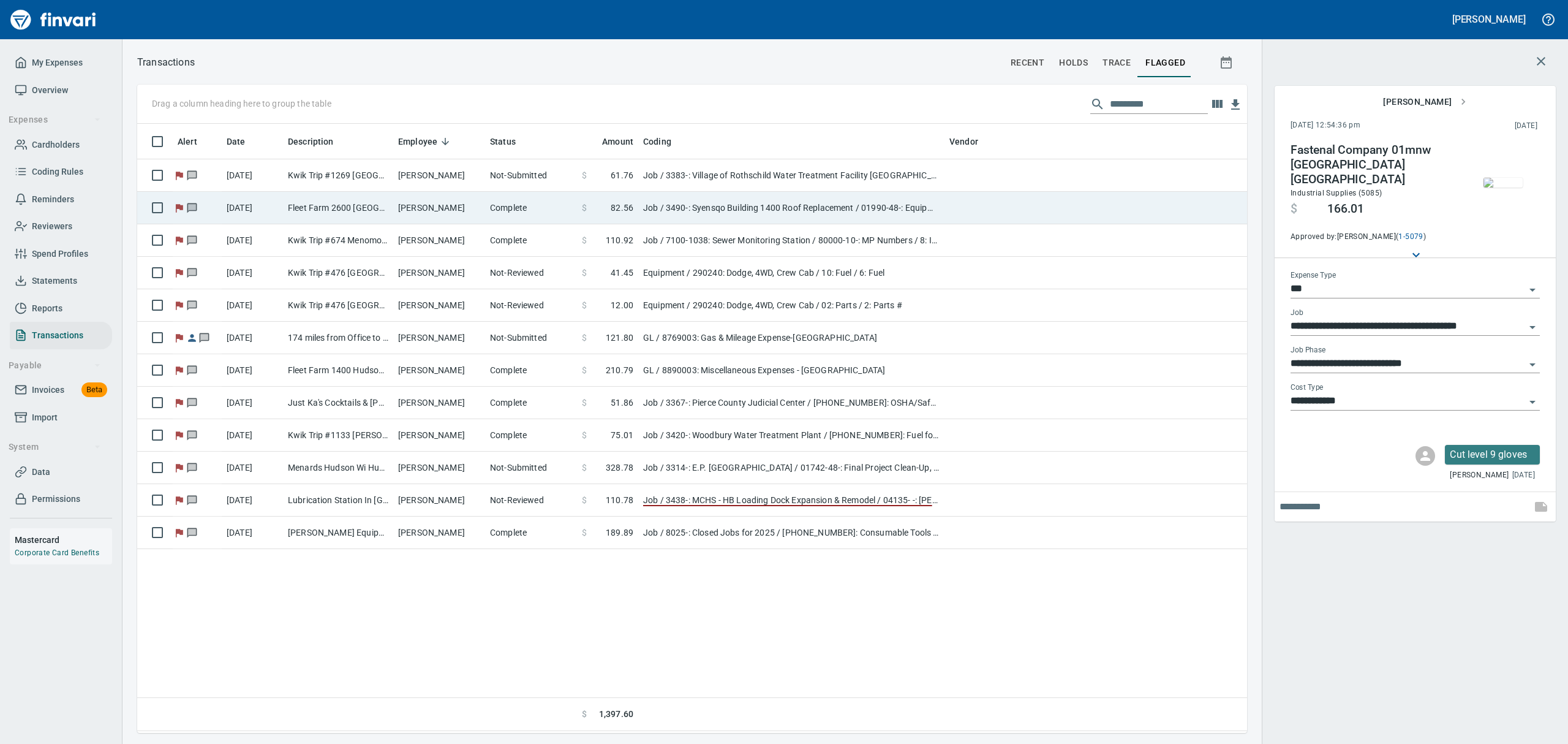
click at [422, 203] on td "[PERSON_NAME]" at bounding box center [439, 208] width 92 height 32
type input "**********"
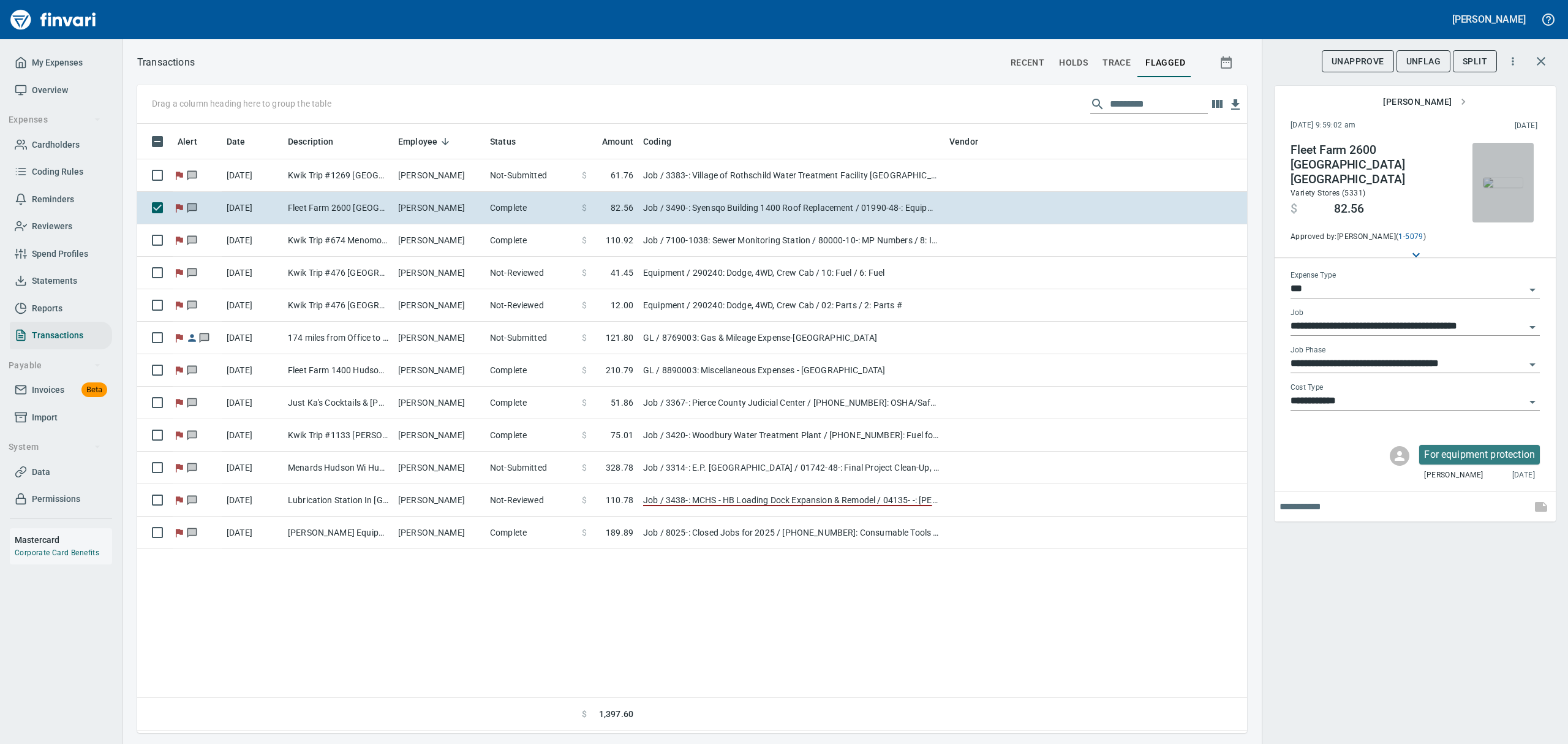
click at [1254, 185] on img "button" at bounding box center [1502, 183] width 39 height 10
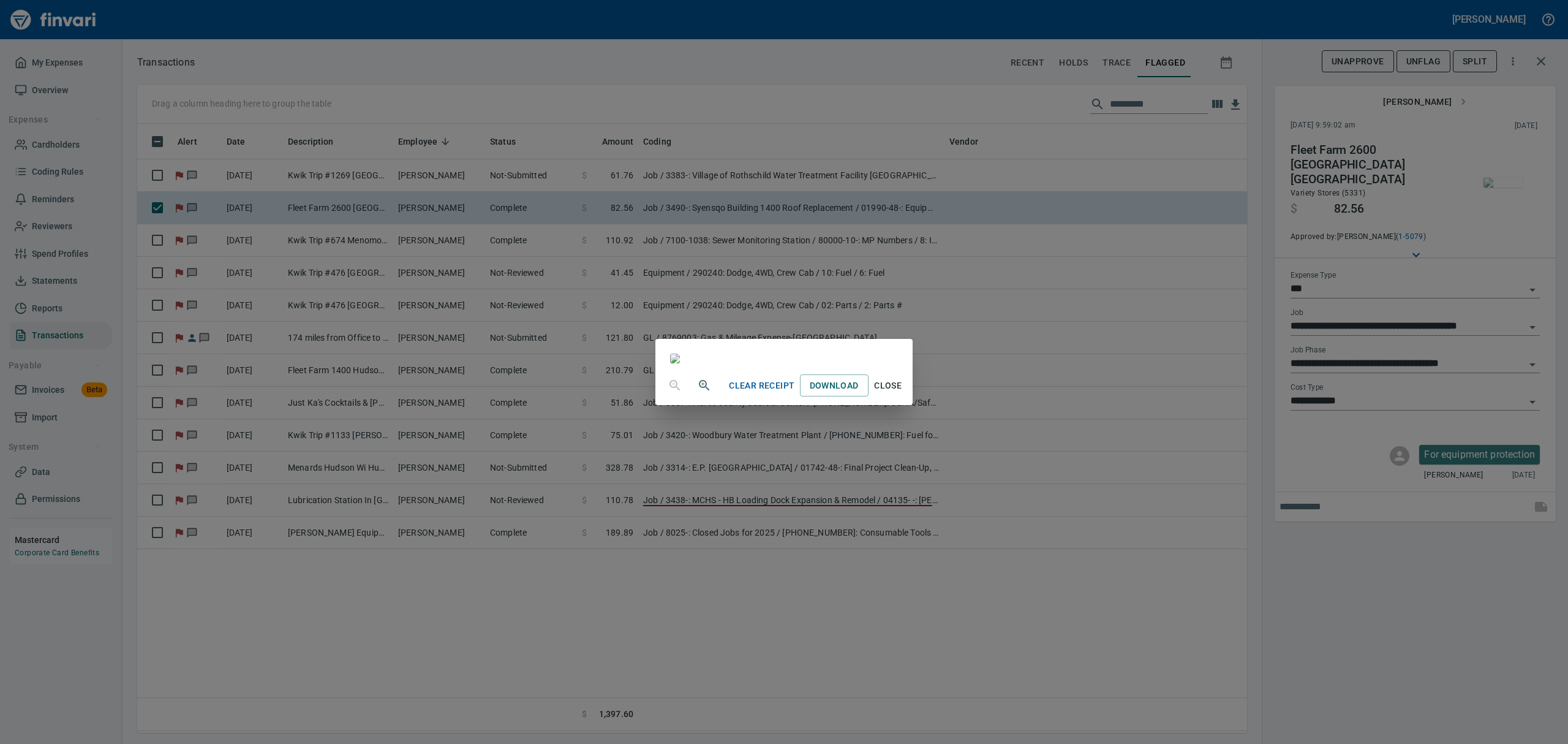
click at [701, 385] on icon "button" at bounding box center [703, 384] width 3 height 3
click at [903, 394] on span "Close" at bounding box center [888, 386] width 30 height 15
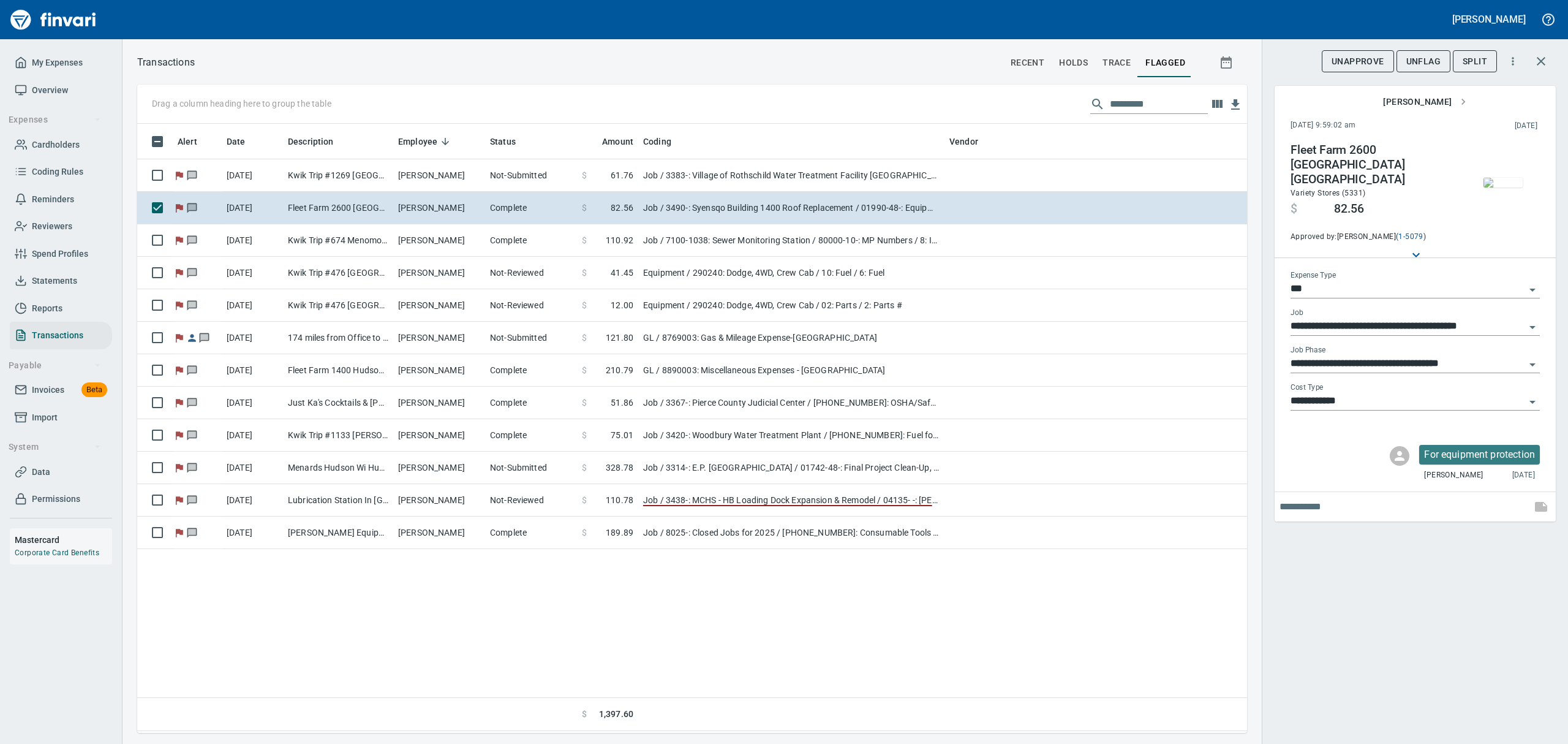
click at [1254, 56] on span "UnFlag" at bounding box center [1422, 61] width 35 height 15
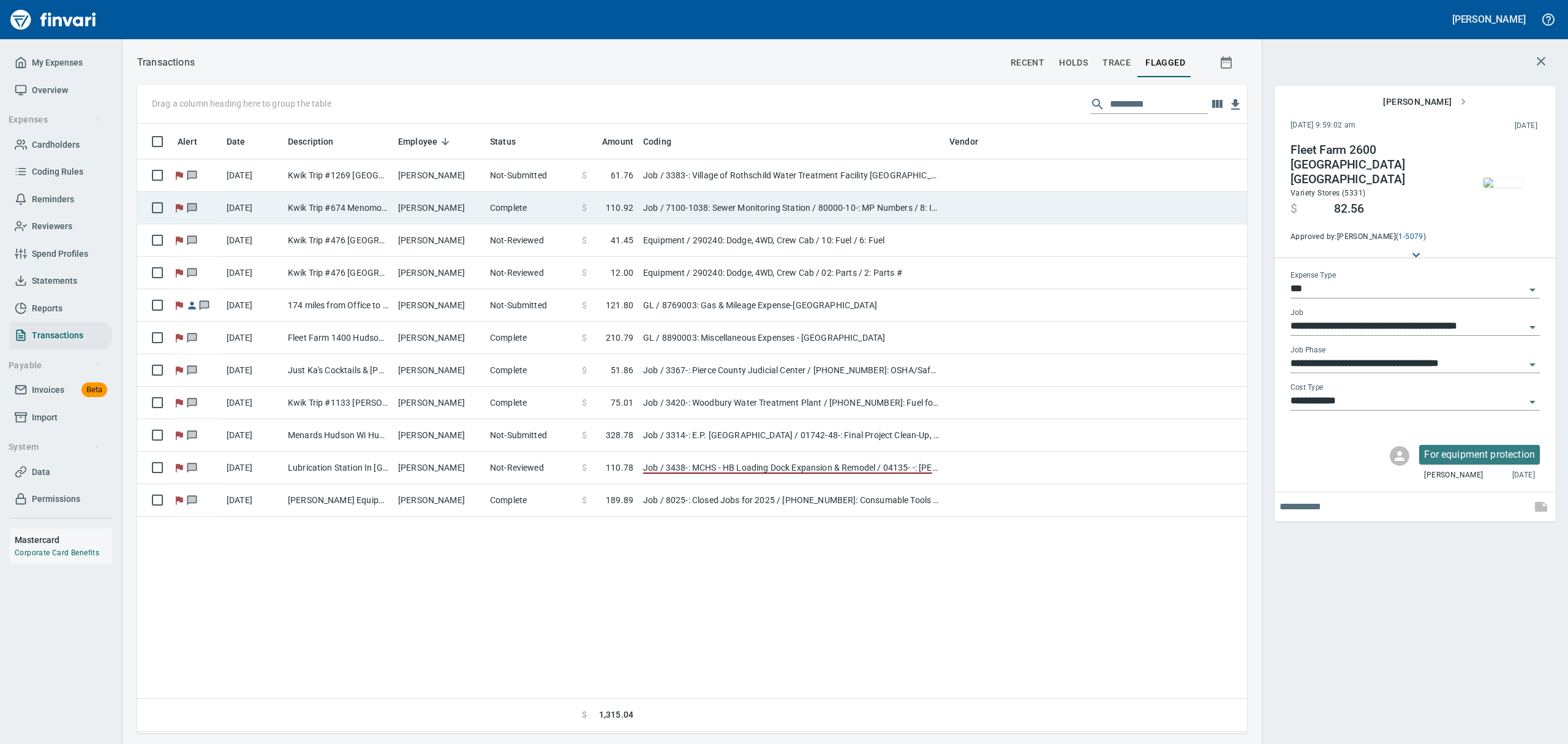
click at [380, 197] on td "Kwik Trip #674 Menomonie [GEOGRAPHIC_DATA]" at bounding box center [338, 208] width 110 height 32
type input "**********"
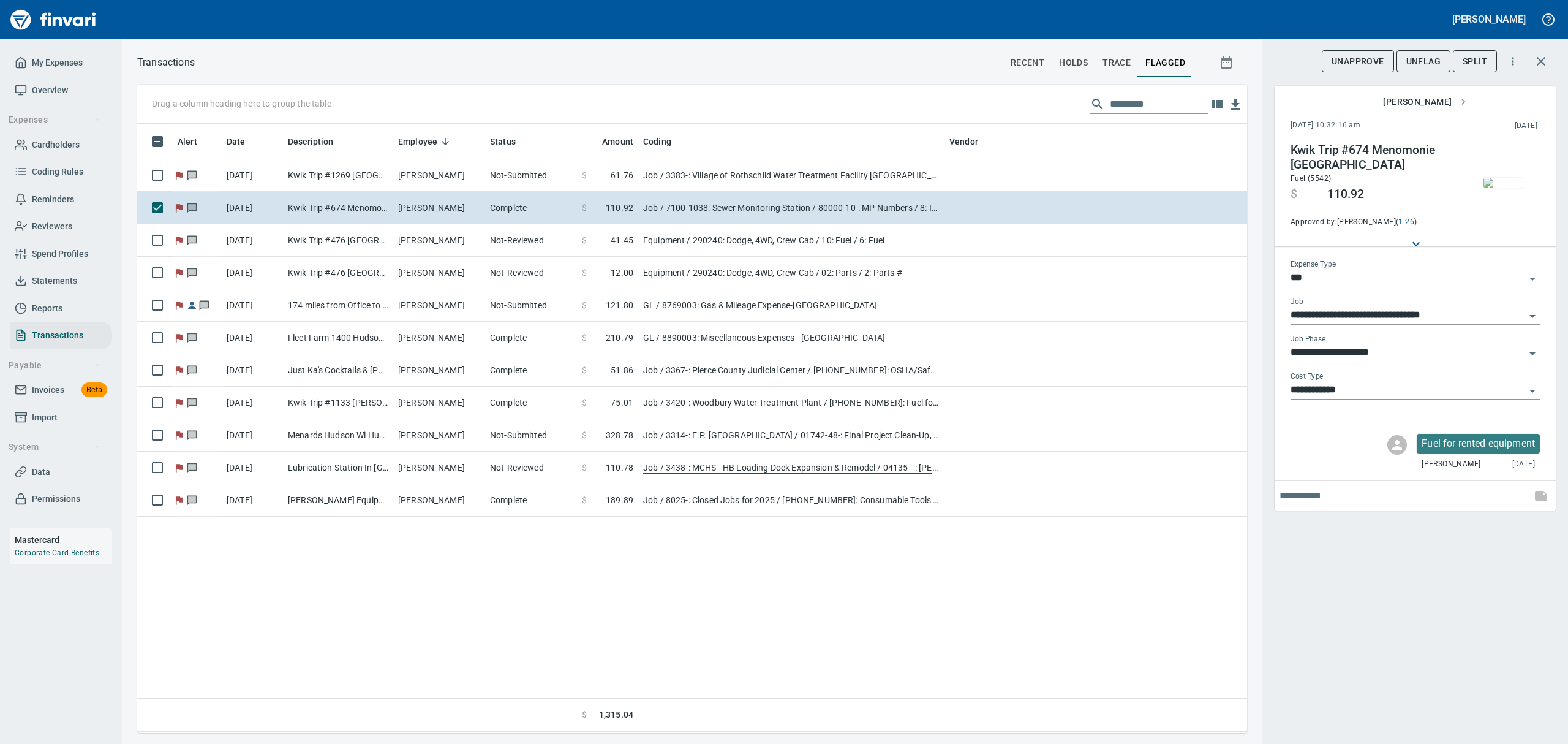
click at [1254, 179] on img "button" at bounding box center [1502, 183] width 39 height 10
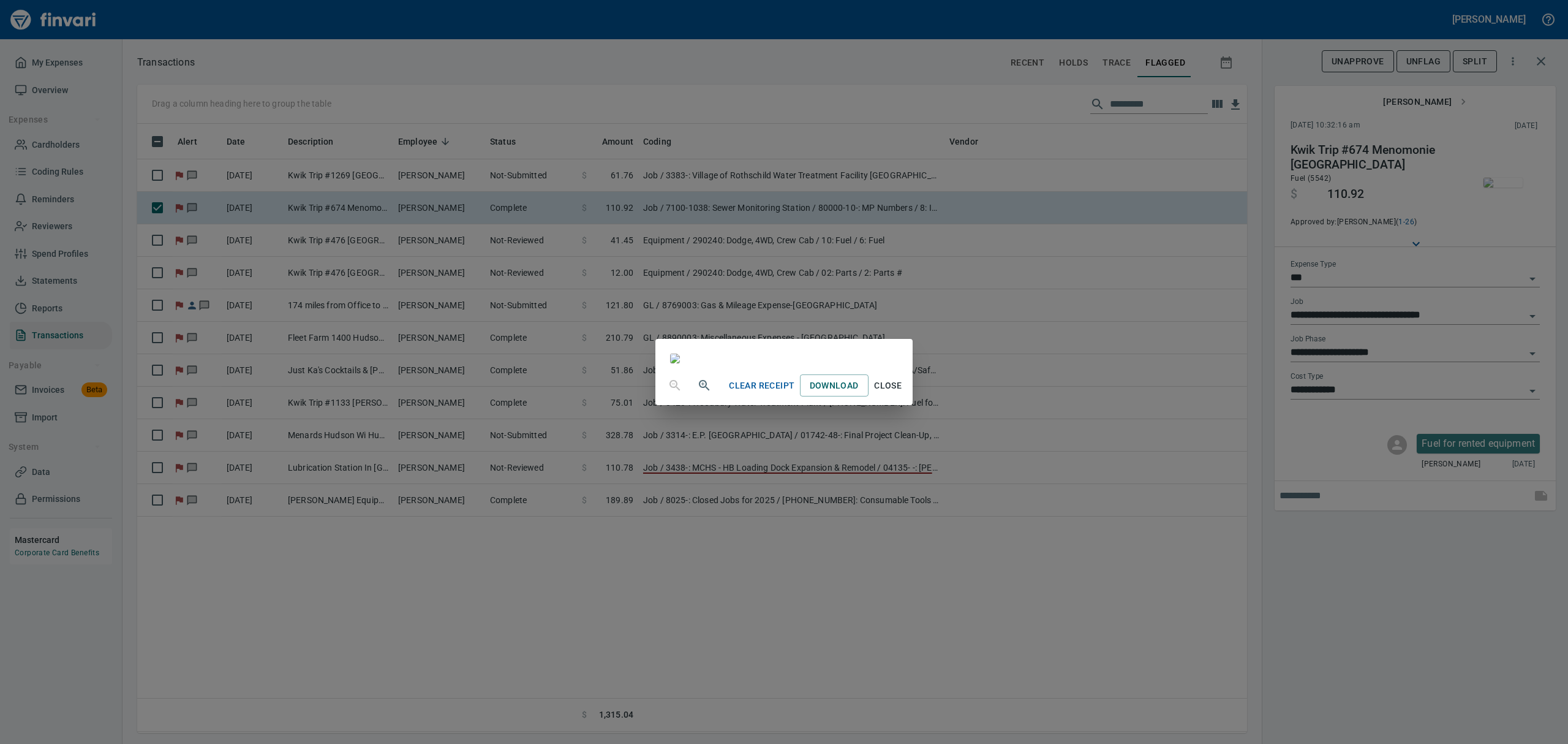
click at [903, 393] on span "Close" at bounding box center [888, 385] width 30 height 15
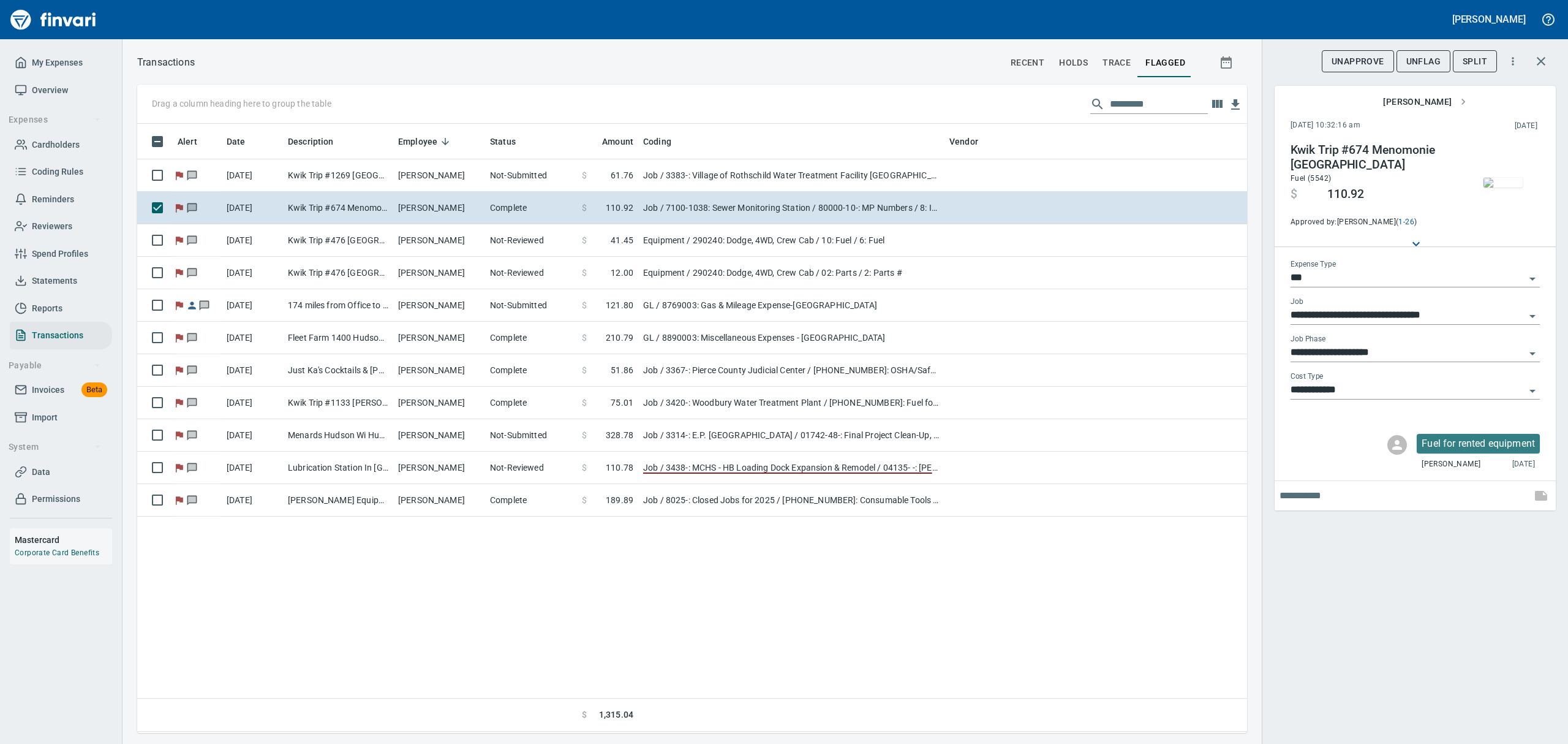
click at [1254, 351] on icon "Open" at bounding box center [1532, 353] width 14 height 14
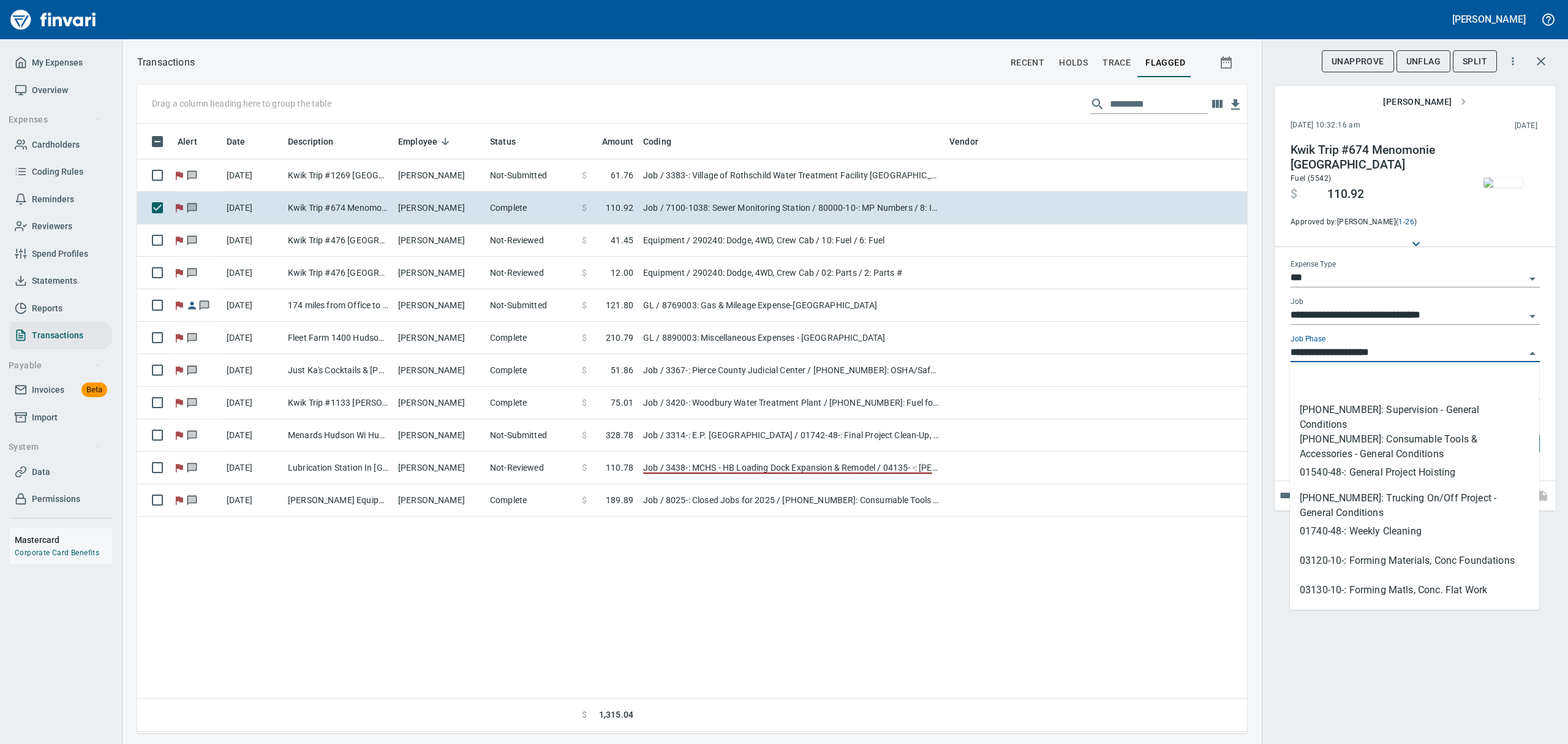
click at [1254, 566] on div "**********" at bounding box center [1414, 372] width 306 height 744
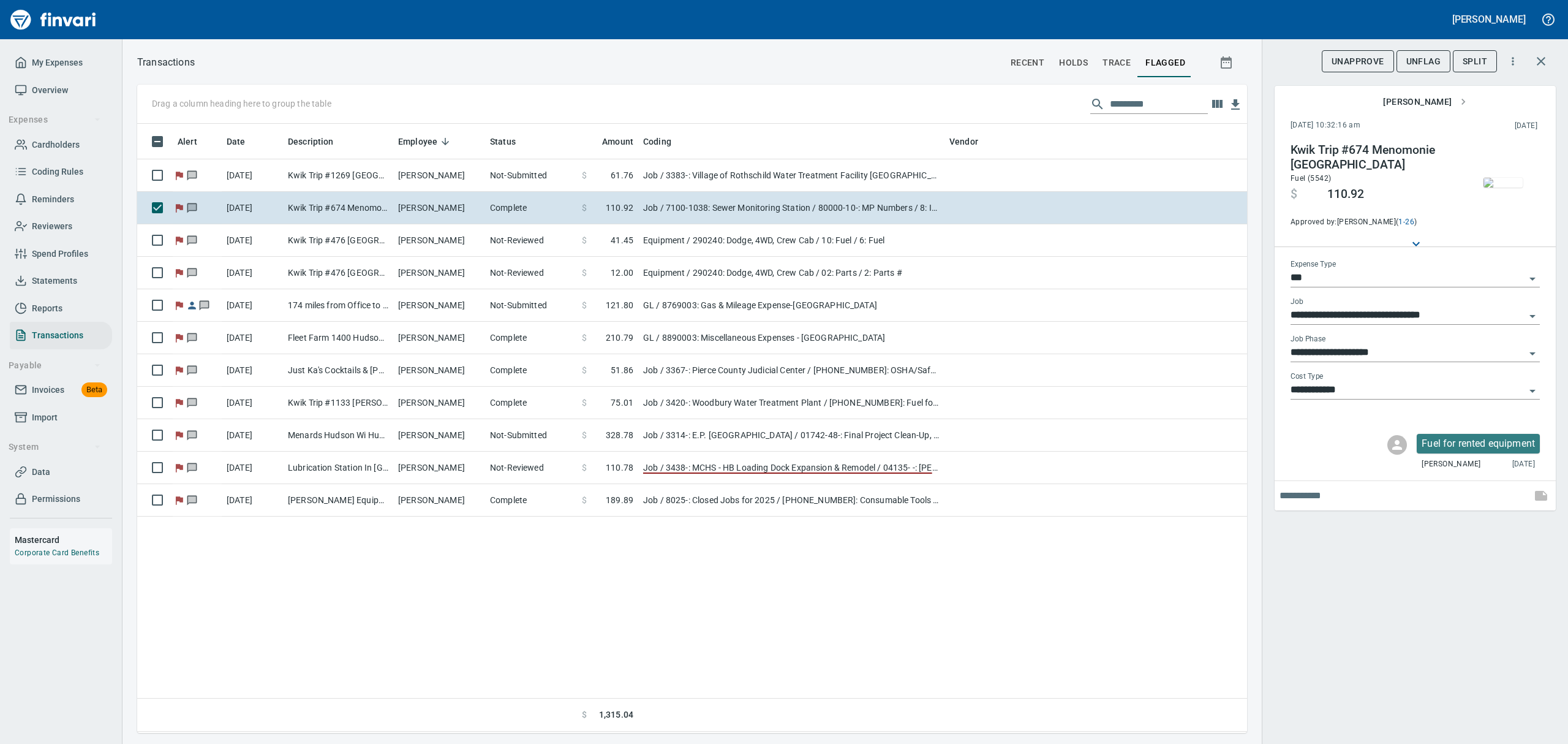
click at [1254, 58] on span "UnFlag" at bounding box center [1422, 61] width 35 height 15
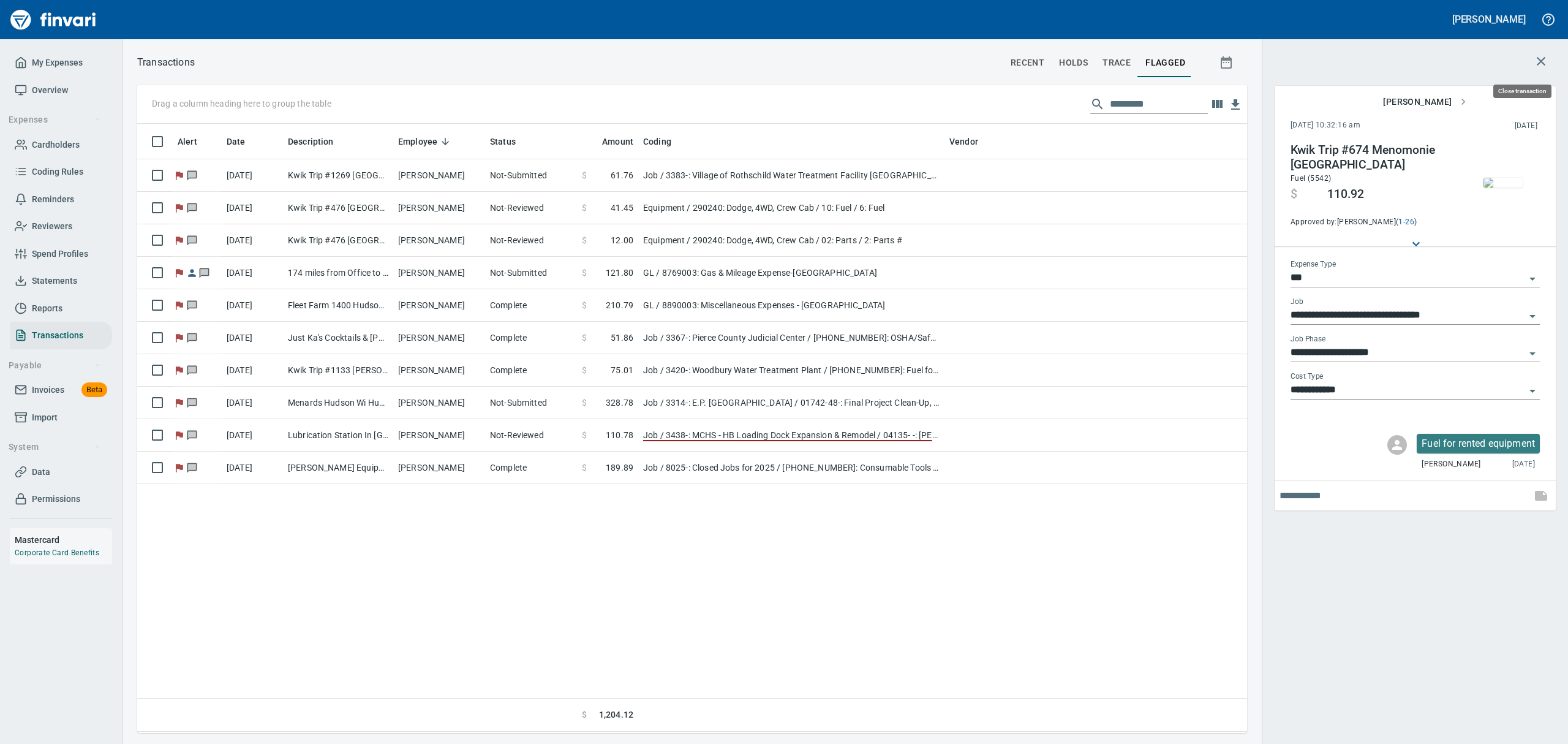
click at [1254, 62] on icon "button" at bounding box center [1541, 61] width 9 height 9
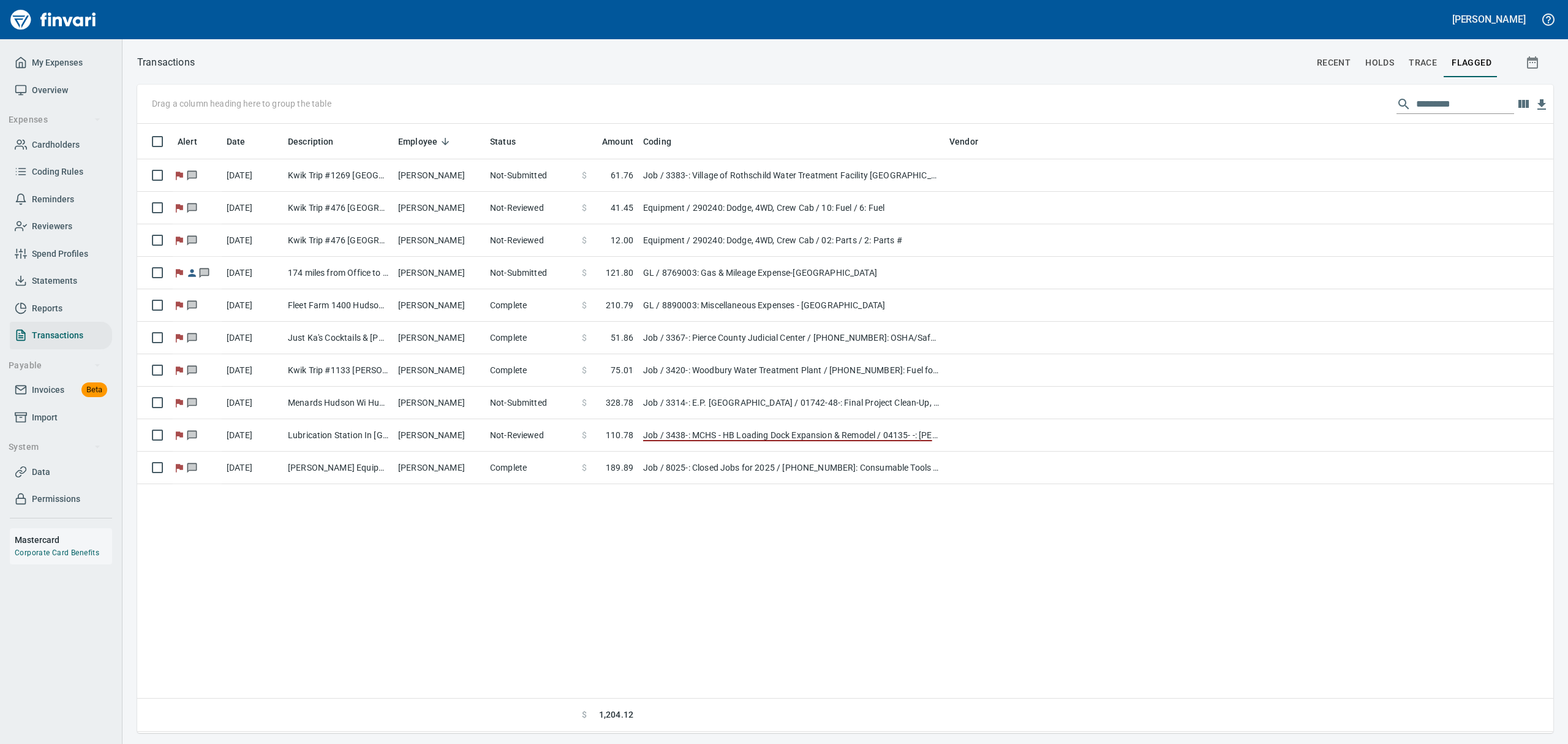
scroll to position [595, 1388]
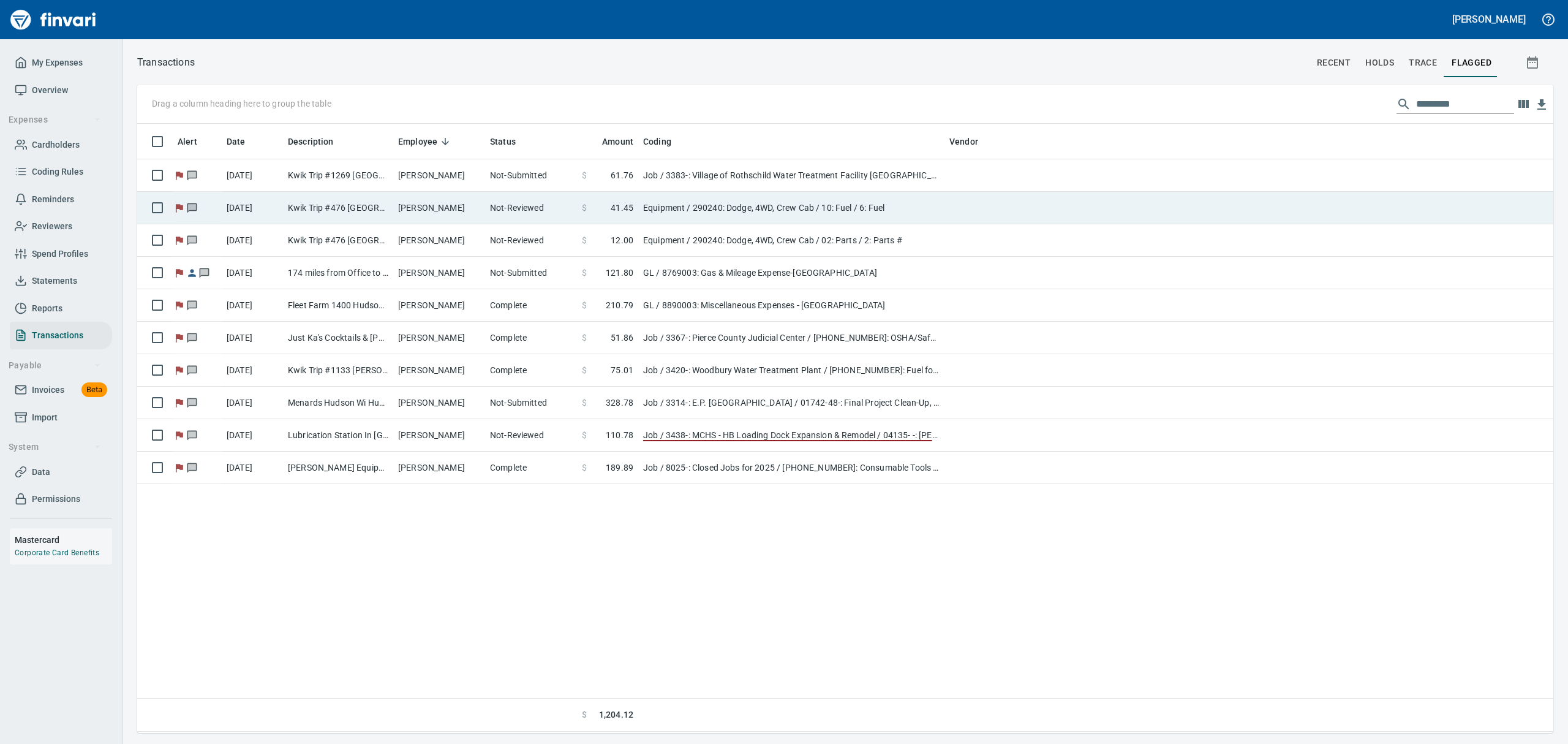
click at [404, 202] on td "[PERSON_NAME]" at bounding box center [439, 208] width 92 height 32
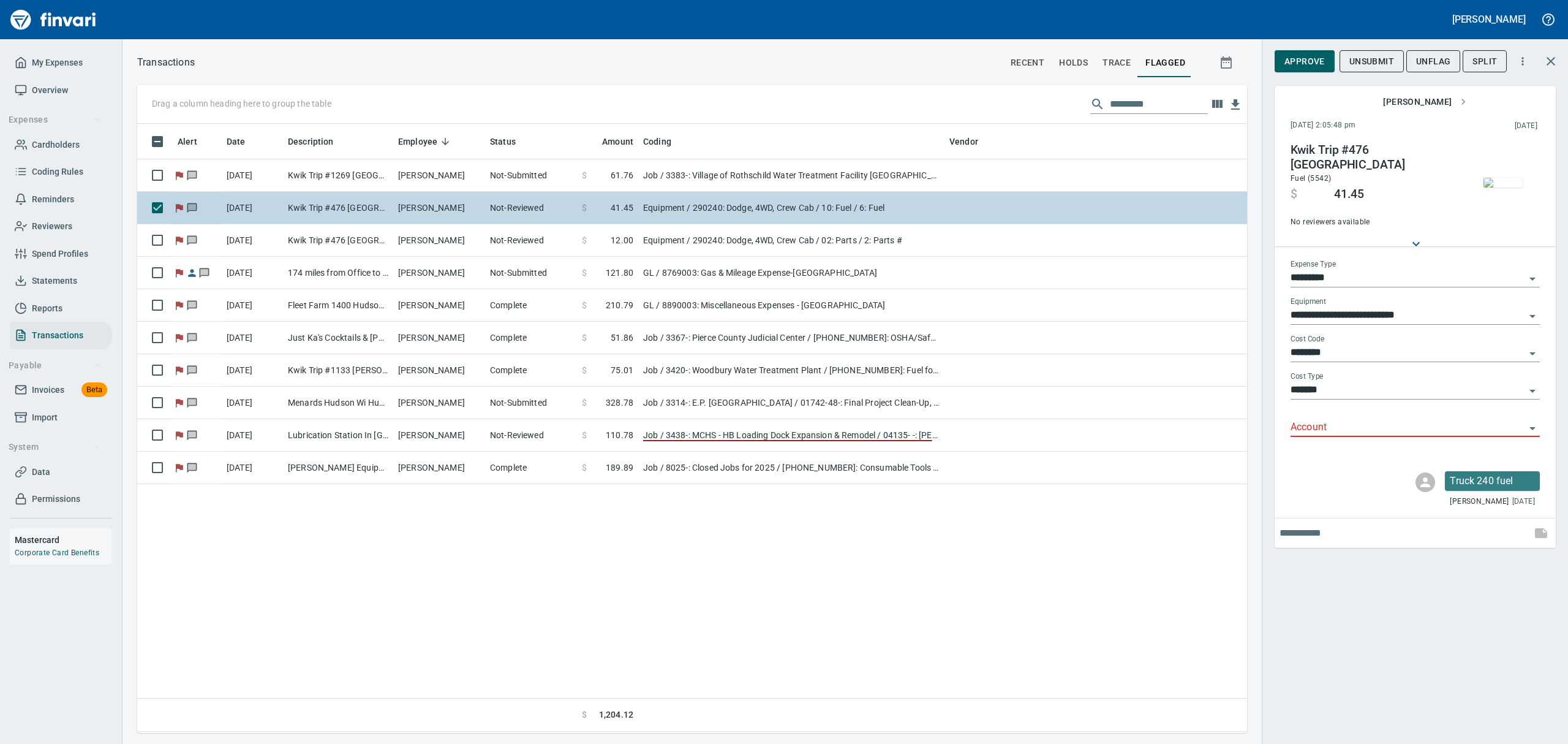
scroll to position [595, 1095]
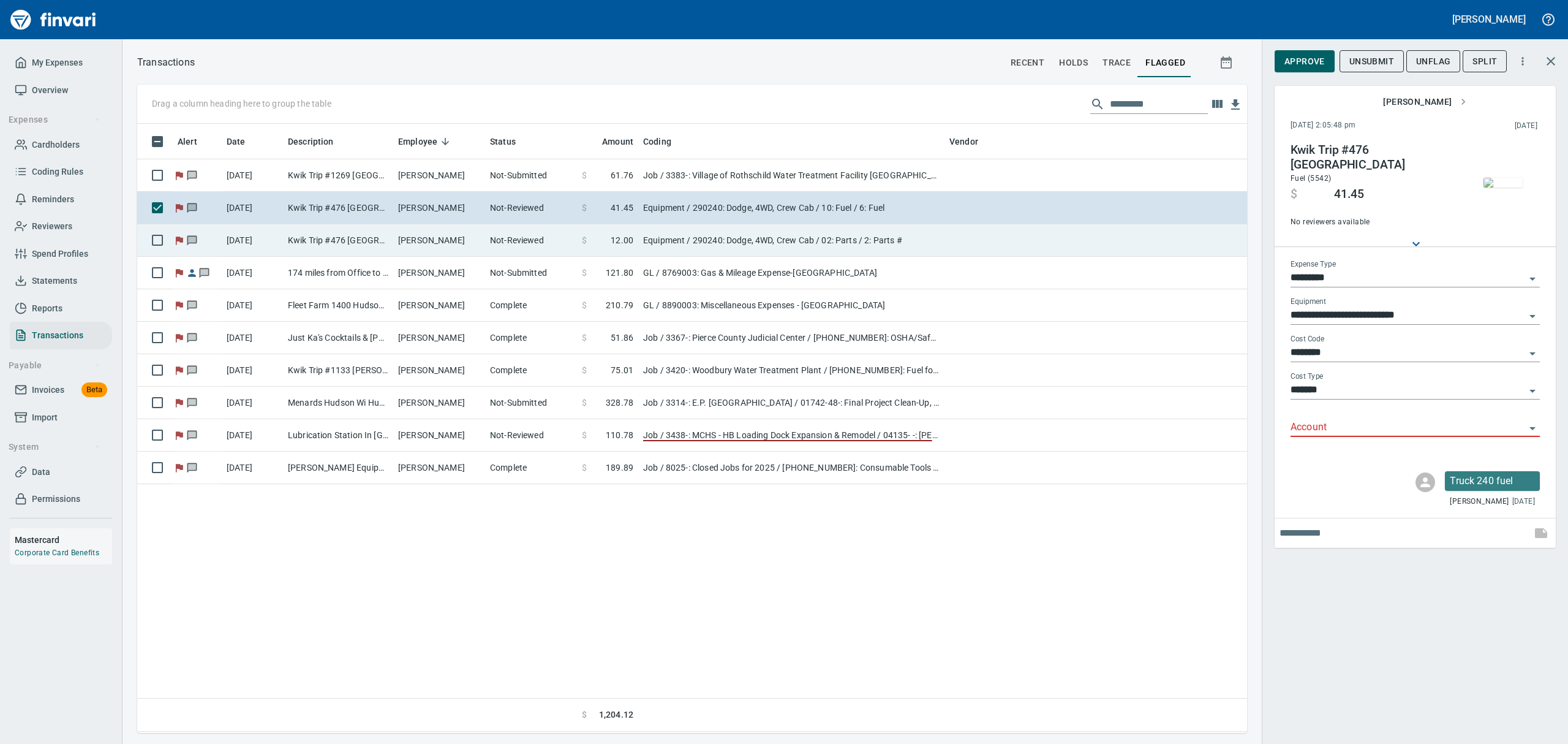
click at [358, 241] on td "Kwik Trip #476 [GEOGRAPHIC_DATA]" at bounding box center [338, 240] width 110 height 32
type input "*********"
type input "**********"
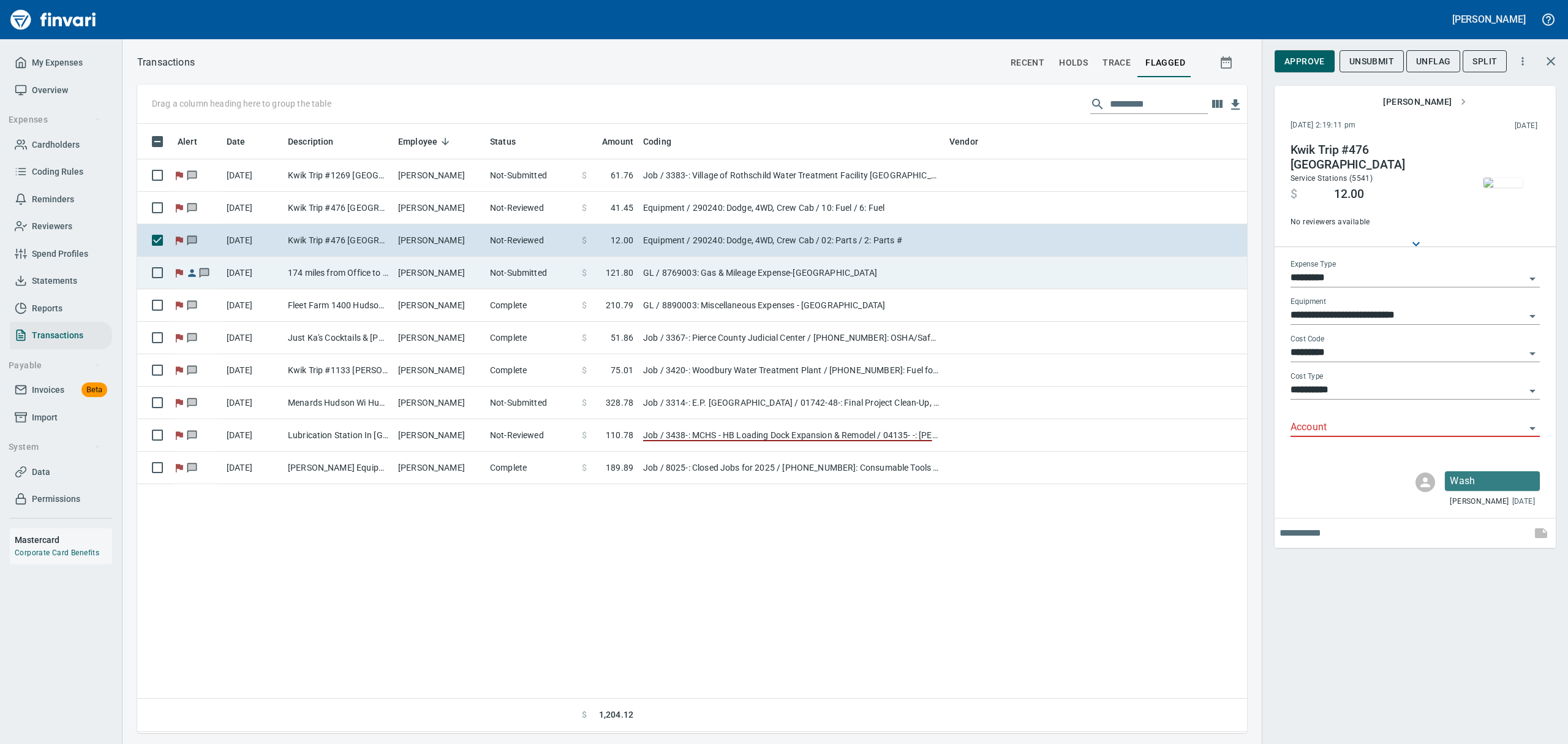
click at [358, 271] on td "174 miles from Office to [GEOGRAPHIC_DATA]" at bounding box center [338, 273] width 110 height 32
type input "**"
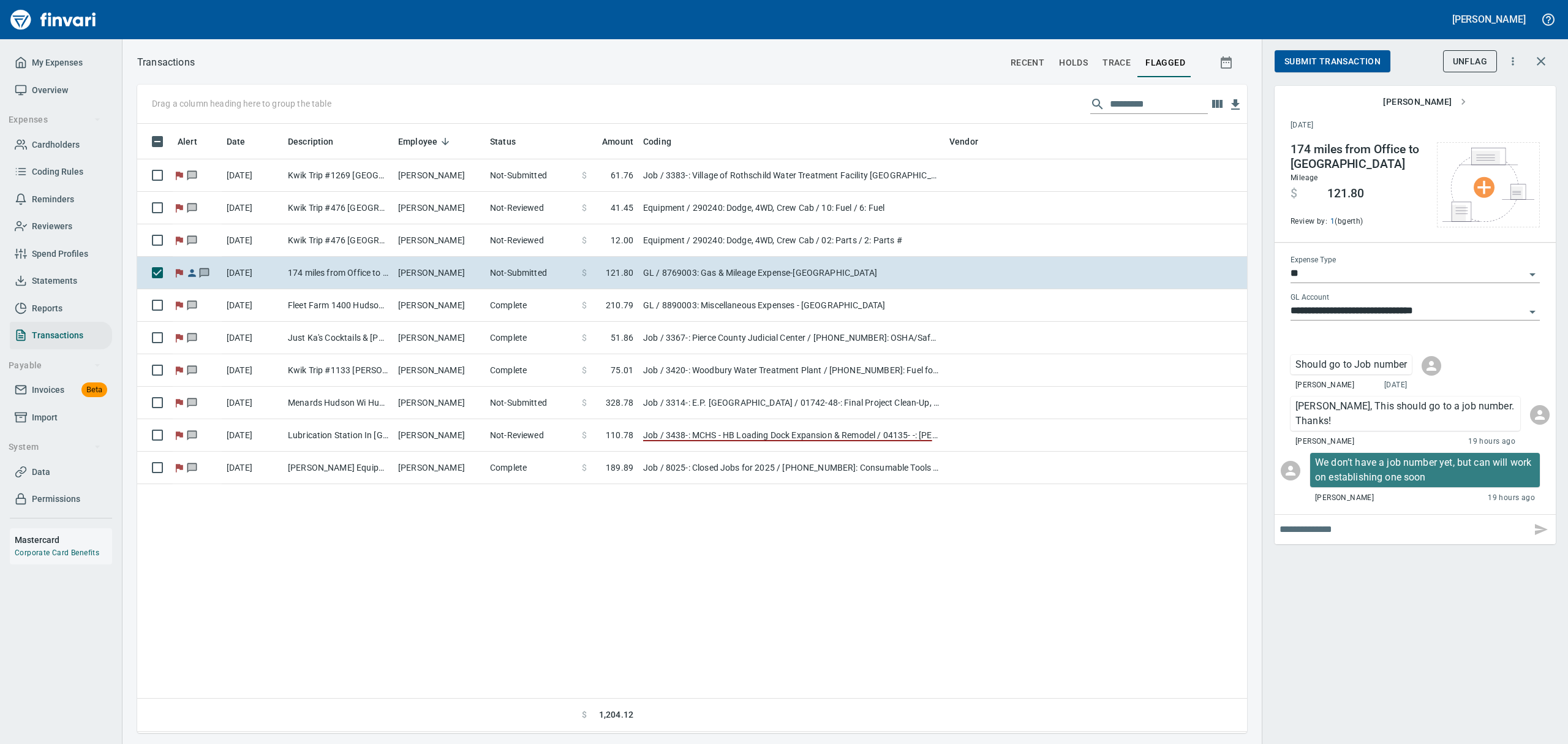
scroll to position [595, 1095]
click at [1254, 66] on span "Submit Transaction" at bounding box center [1332, 61] width 96 height 15
click at [1254, 59] on span "Approve" at bounding box center [1304, 61] width 40 height 15
click at [1254, 59] on span "UnFlag" at bounding box center [1469, 61] width 35 height 15
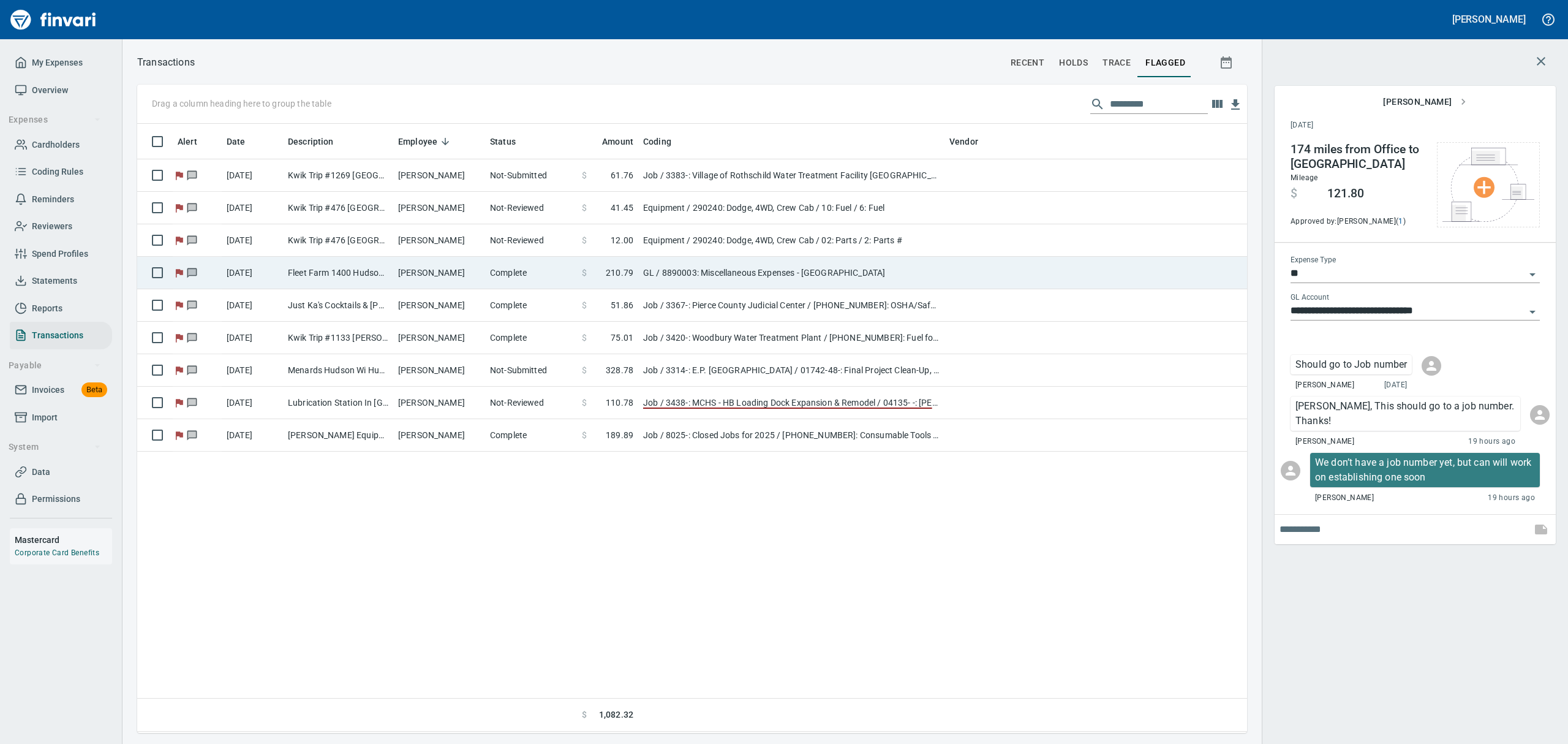
click at [404, 266] on td "[PERSON_NAME]" at bounding box center [439, 273] width 92 height 32
type input "**********"
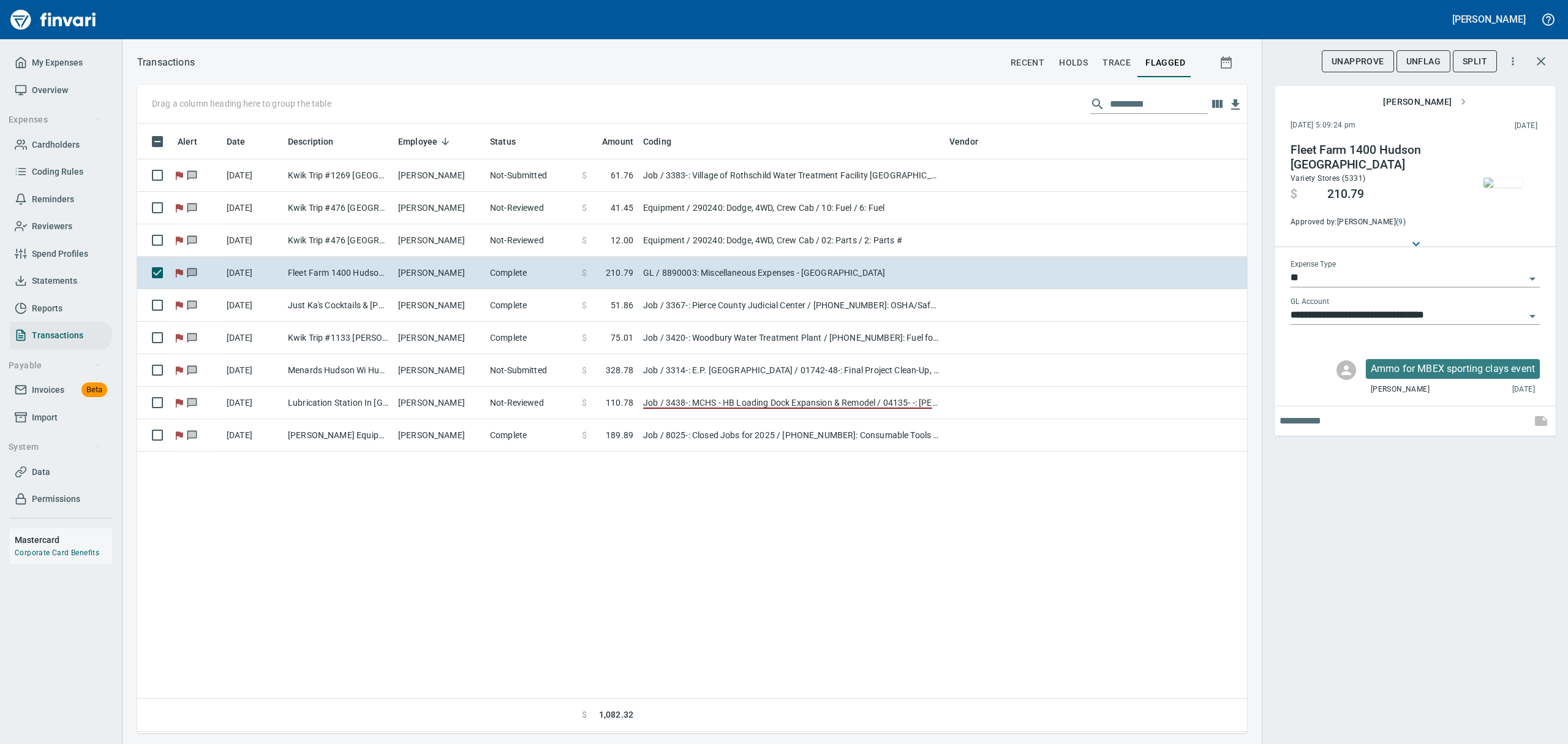
click at [1254, 185] on img "button" at bounding box center [1502, 183] width 39 height 10
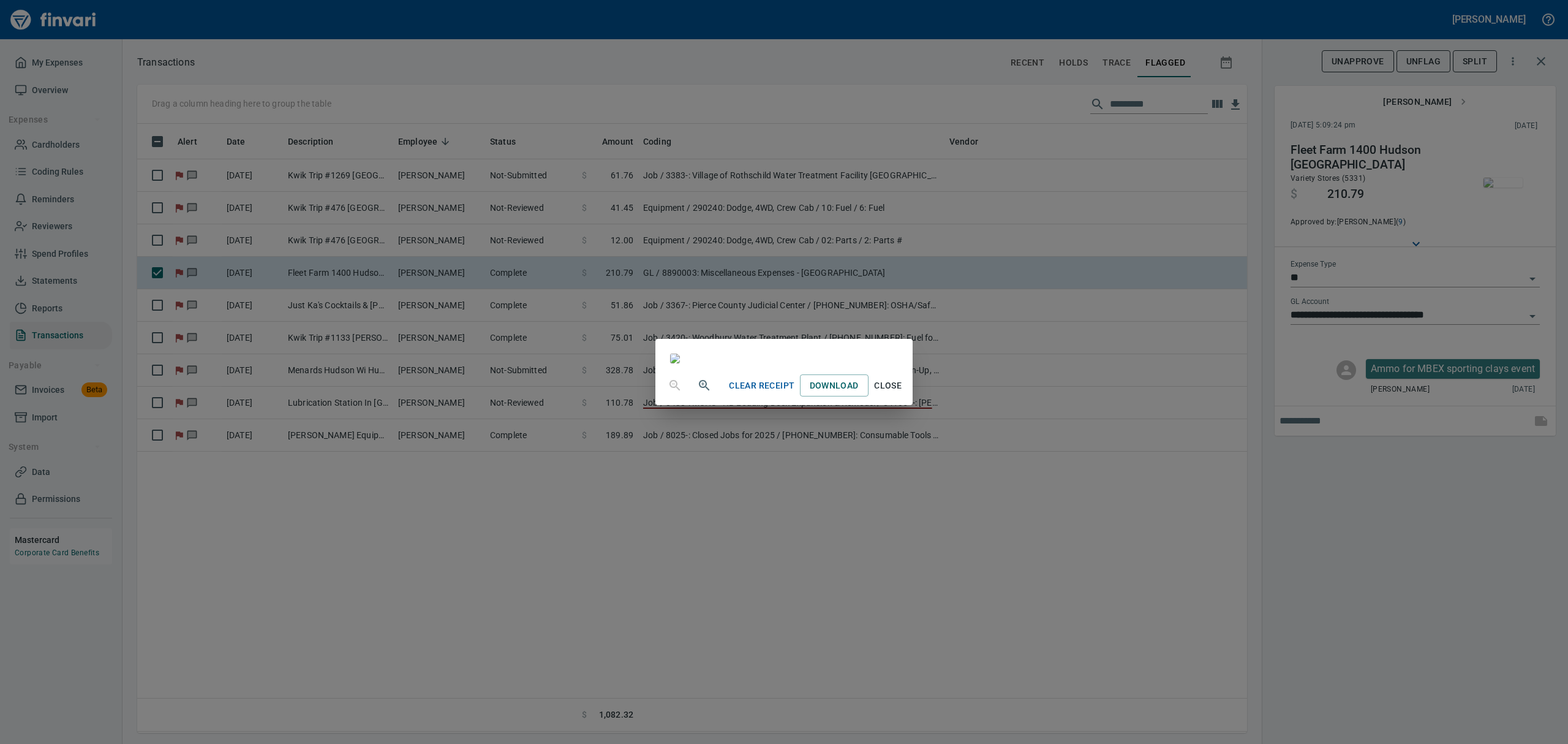
click at [903, 393] on span "Close" at bounding box center [888, 385] width 30 height 15
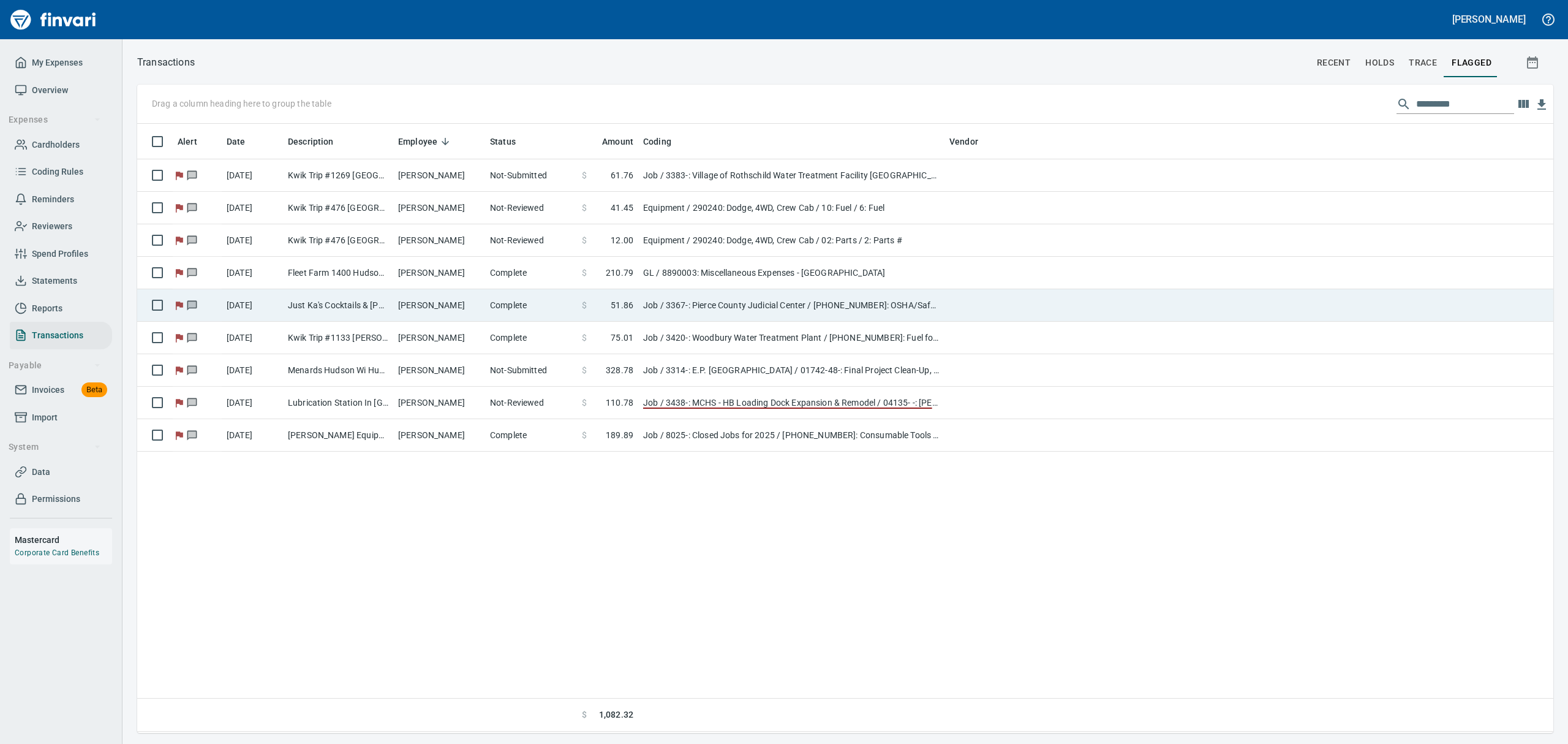
scroll to position [1, 1]
click at [349, 307] on td "Just Ka's Cocktails & [PERSON_NAME] WI" at bounding box center [338, 305] width 110 height 32
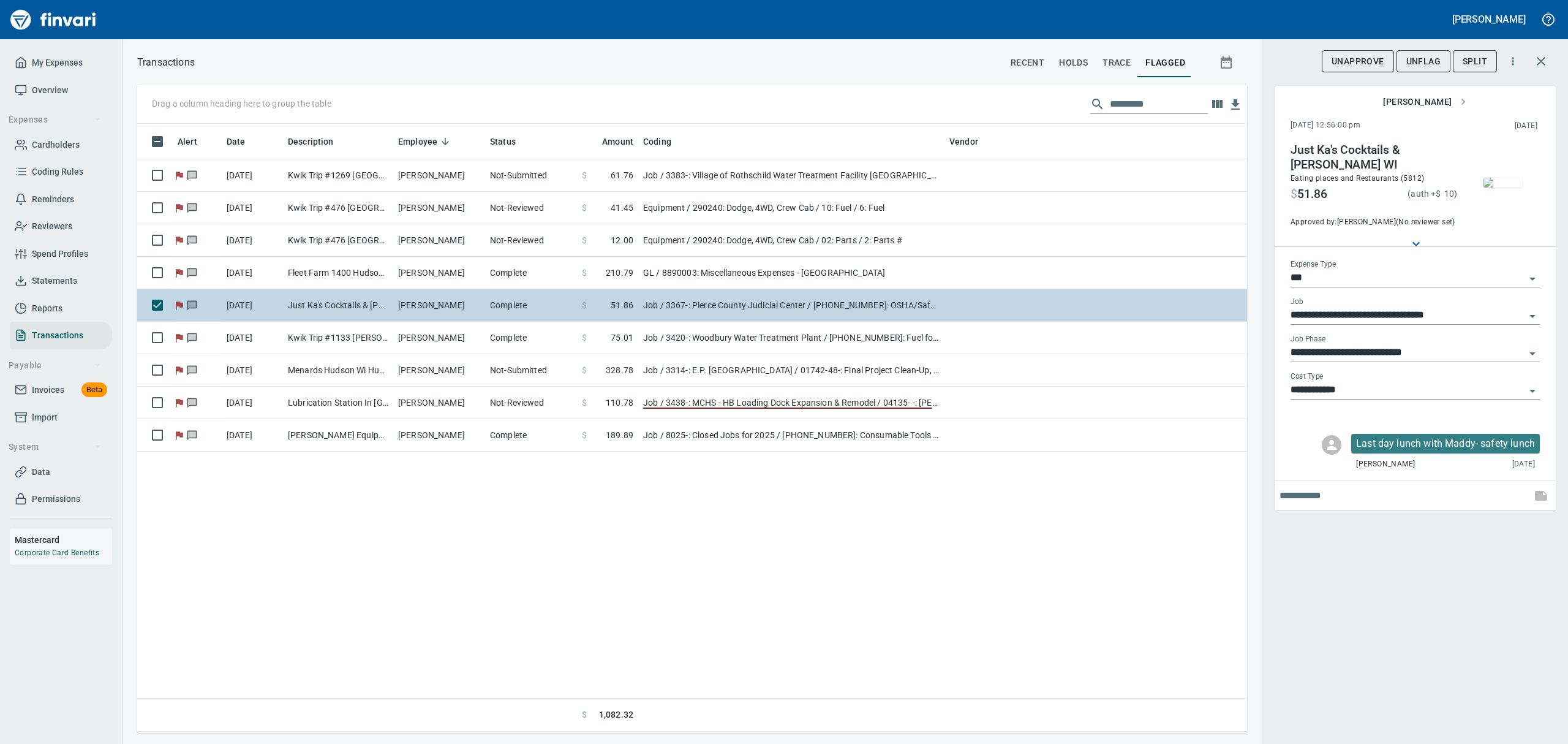
scroll to position [595, 1095]
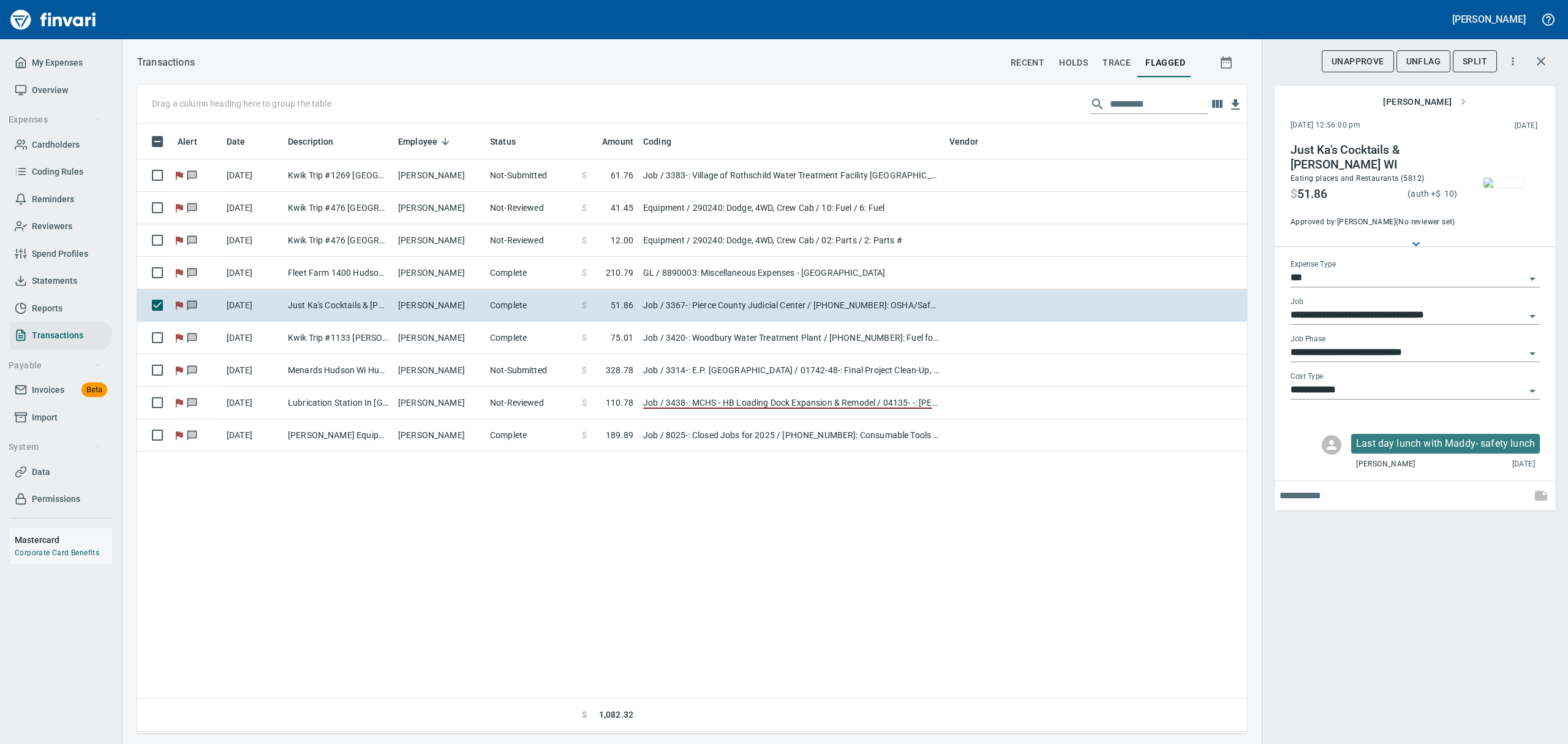
click at [1254, 64] on span "UnFlag" at bounding box center [1422, 61] width 35 height 15
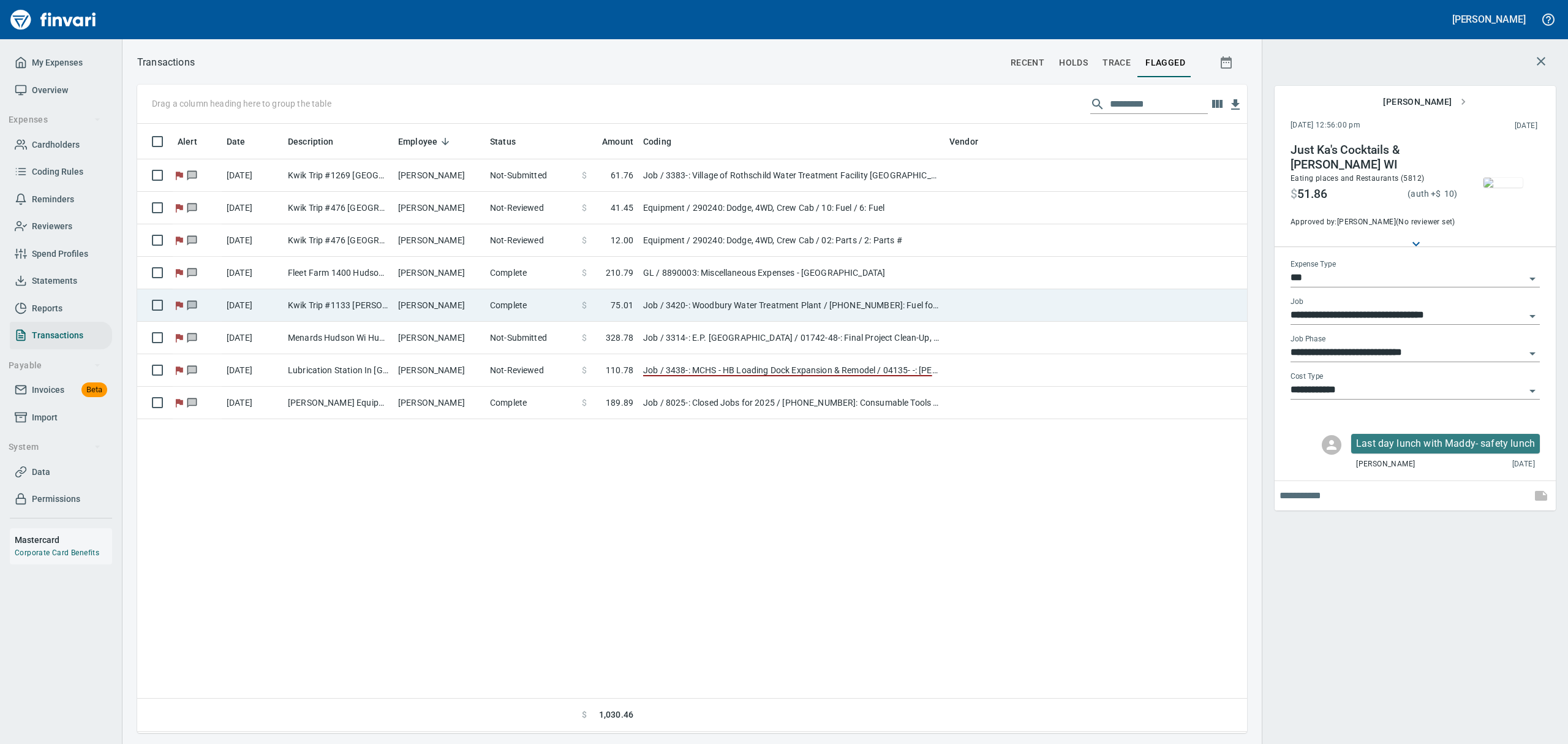
click at [333, 305] on td "Kwik Trip #1133 [PERSON_NAME] WI" at bounding box center [338, 305] width 110 height 32
type input "**********"
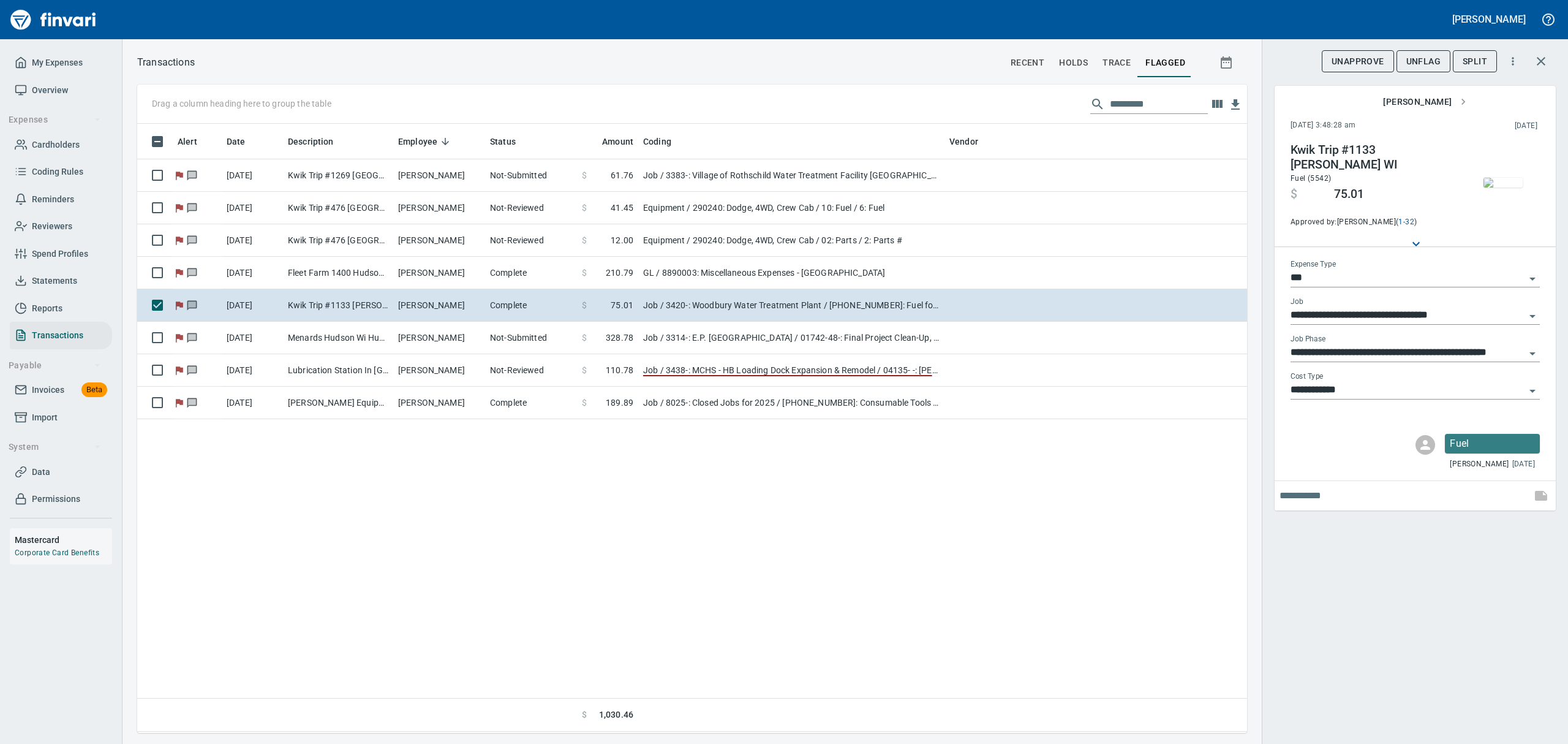
click at [1254, 54] on span "UnFlag" at bounding box center [1422, 61] width 35 height 15
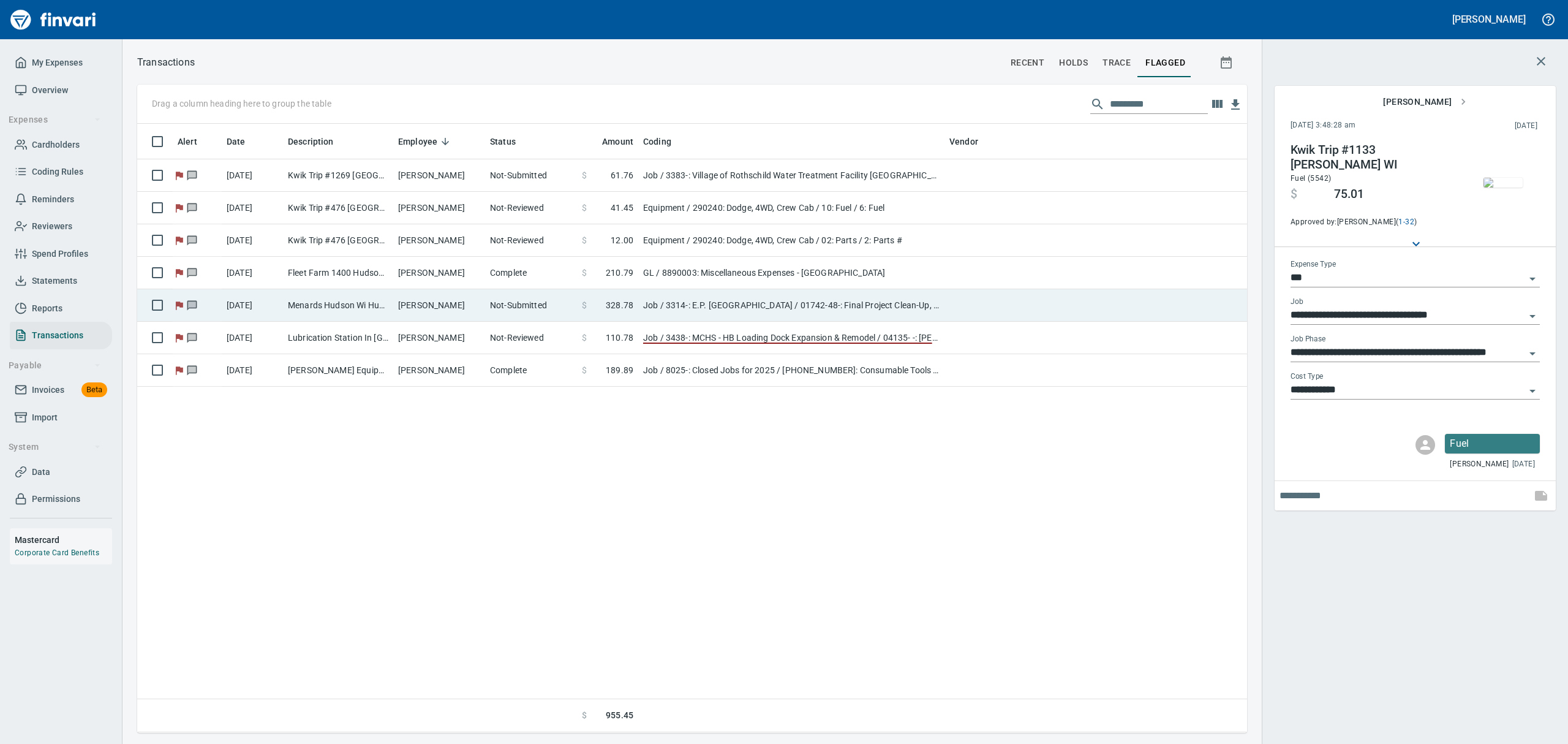
click at [536, 309] on td "Not-Submitted" at bounding box center [531, 305] width 92 height 32
type input "**********"
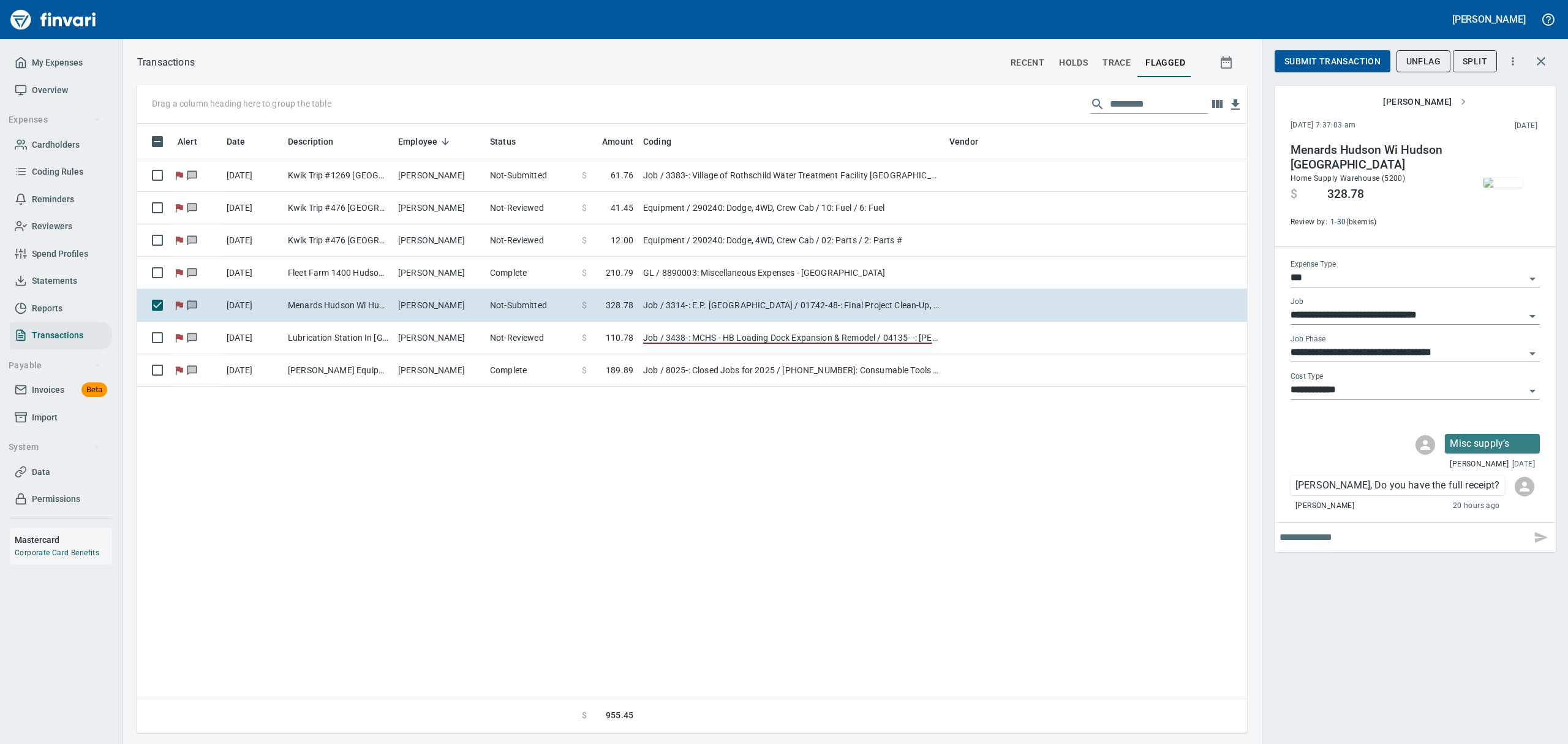
click at [1254, 183] on img "button" at bounding box center [1502, 183] width 39 height 10
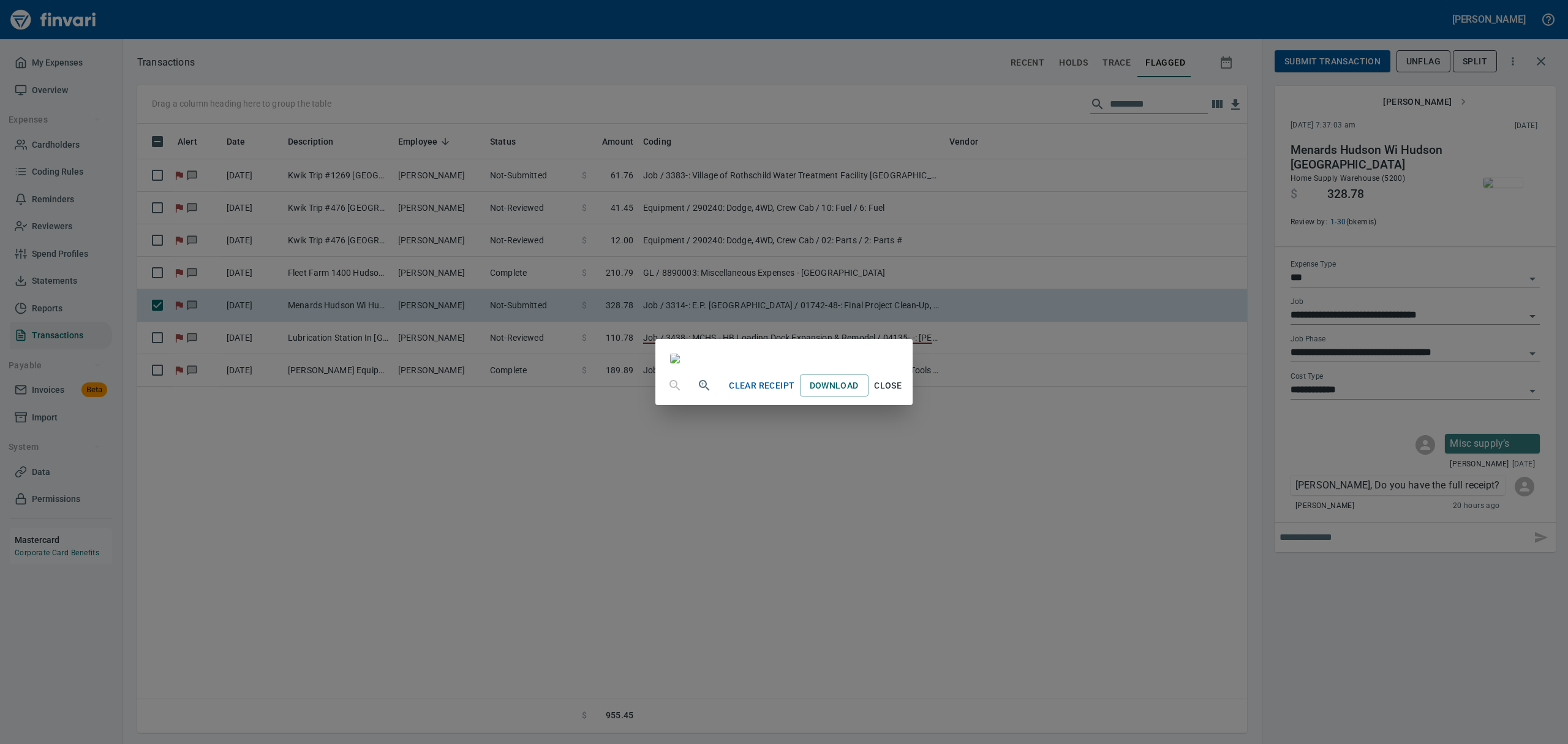
click at [903, 393] on span "Close" at bounding box center [888, 385] width 30 height 15
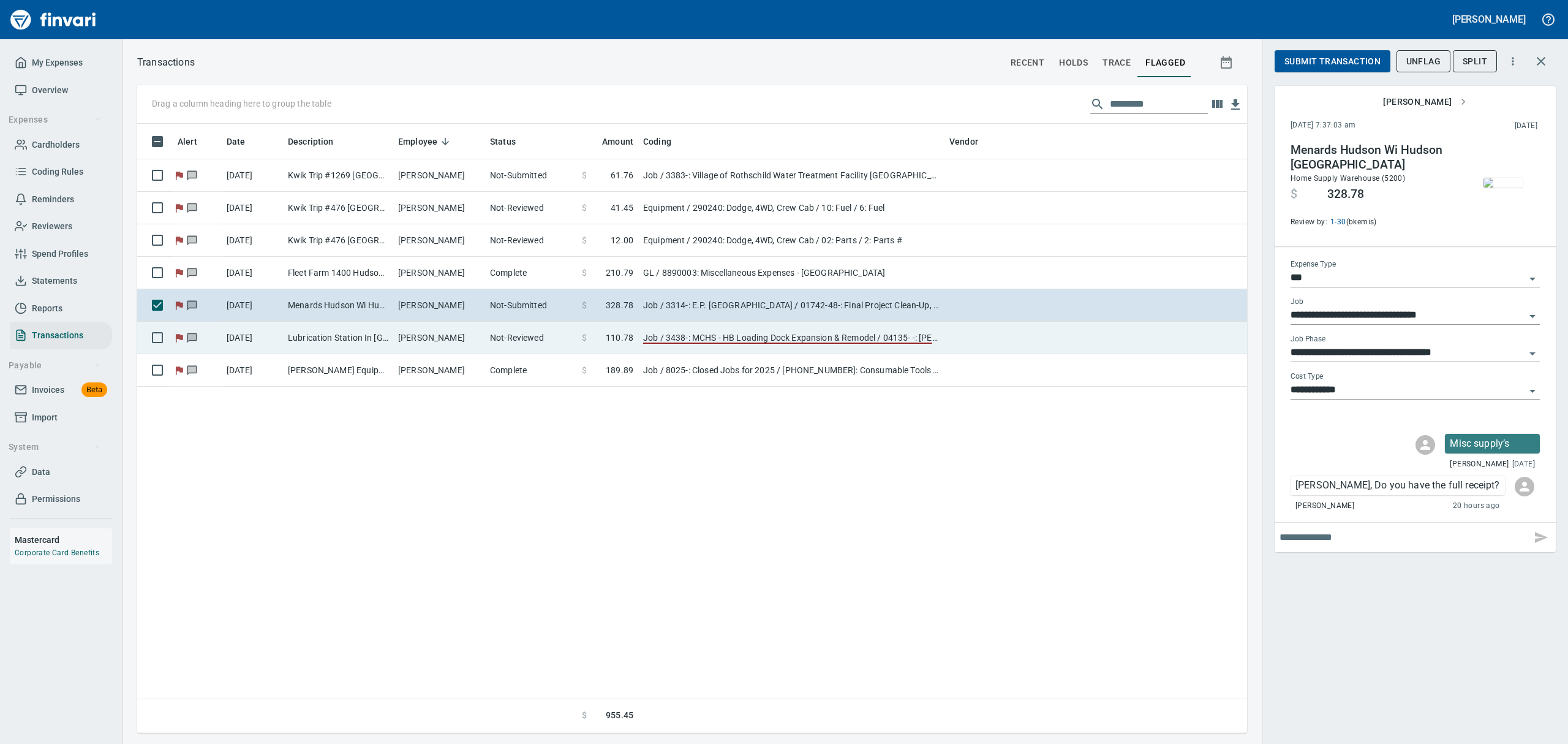
click at [402, 340] on td "[PERSON_NAME]" at bounding box center [439, 338] width 92 height 32
type input "**********"
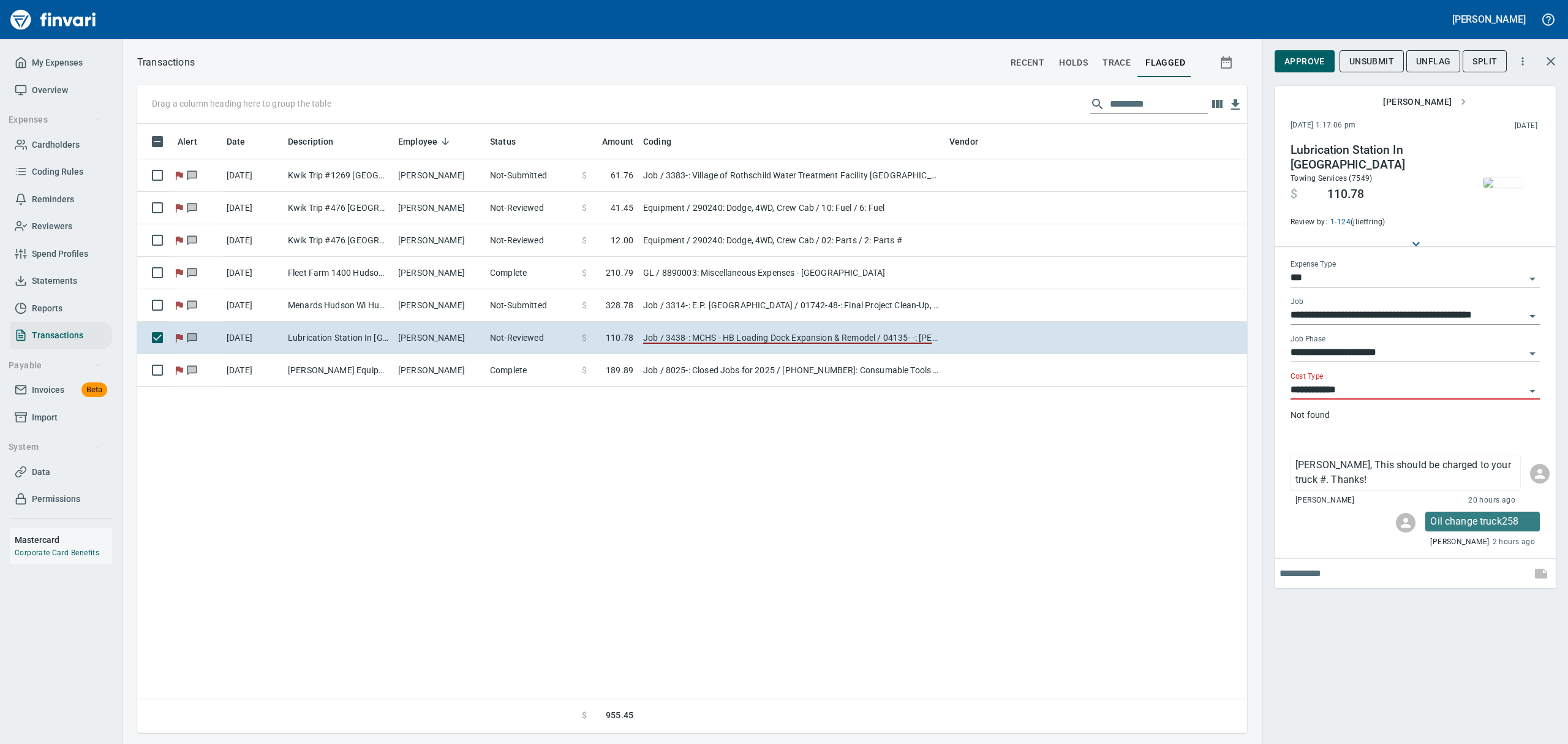
click at [1254, 274] on icon "Open" at bounding box center [1532, 278] width 14 height 14
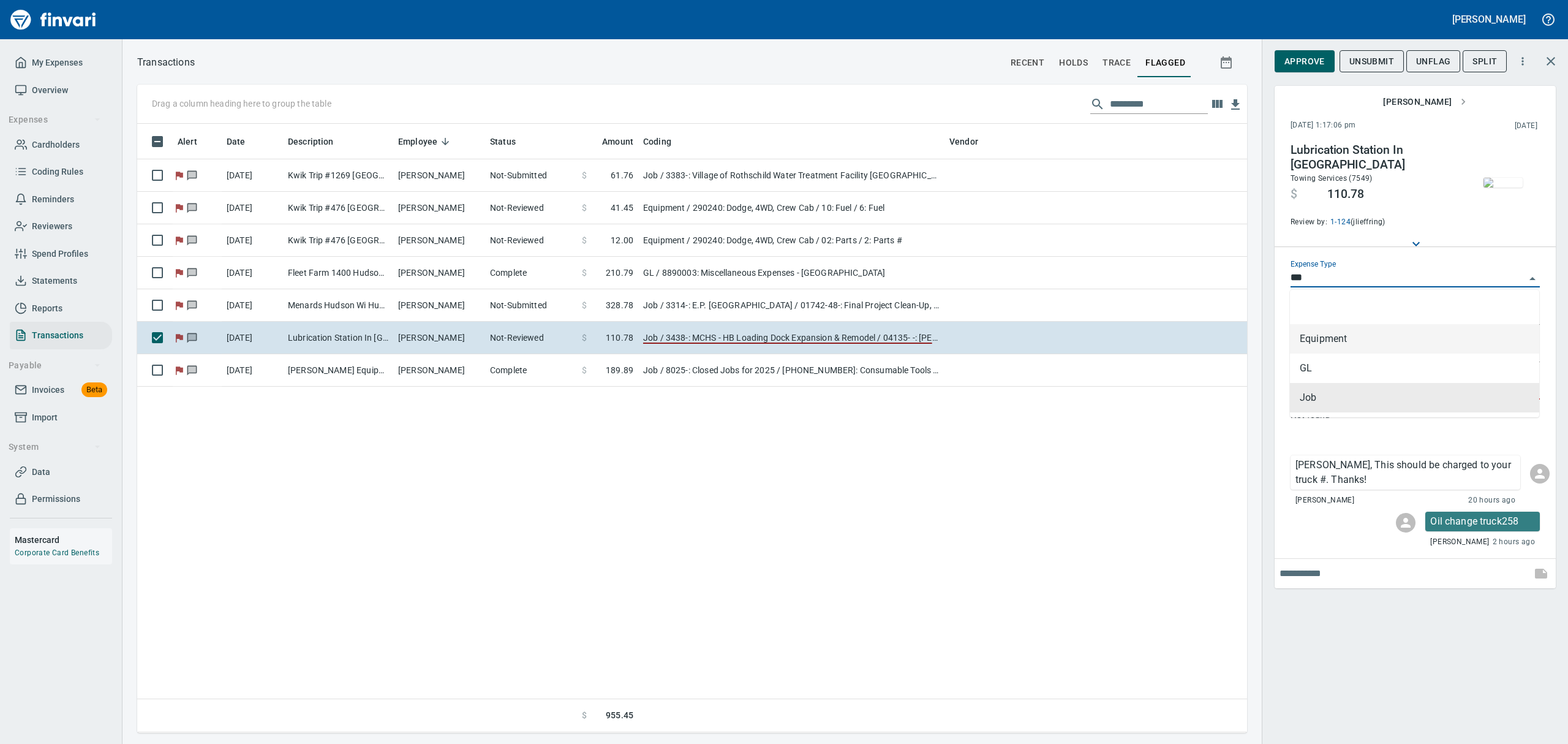
click at [1254, 341] on li "Equipment" at bounding box center [1414, 339] width 249 height 30
type input "*********"
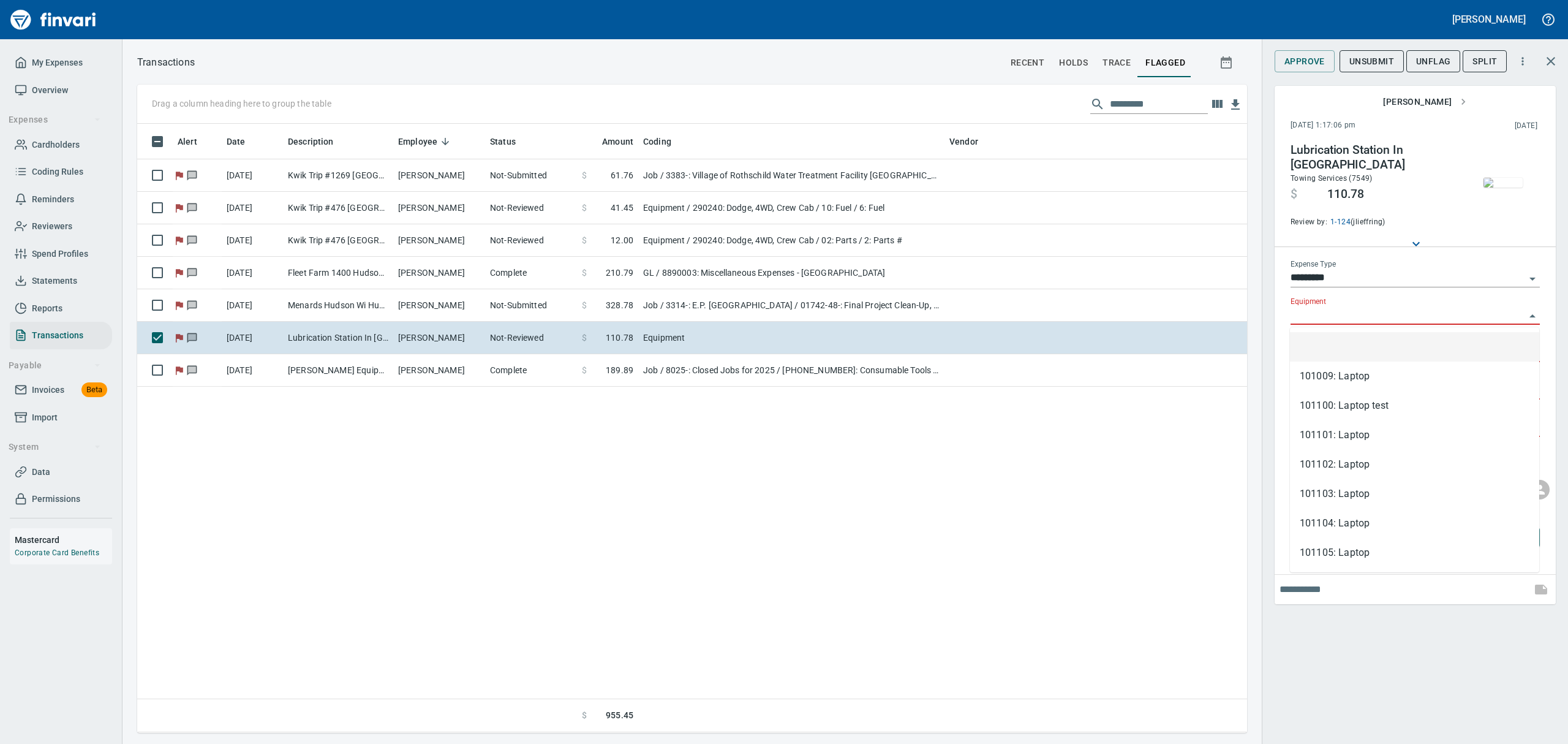
click at [1254, 307] on input "Equipment" at bounding box center [1408, 315] width 235 height 17
click at [1160, 508] on div "Alert Date Description Employee Status Amount Coding Vendor [DATE] Kwik Trip #1…" at bounding box center [692, 428] width 1110 height 608
click at [1254, 312] on input "Equipment" at bounding box center [1408, 315] width 235 height 17
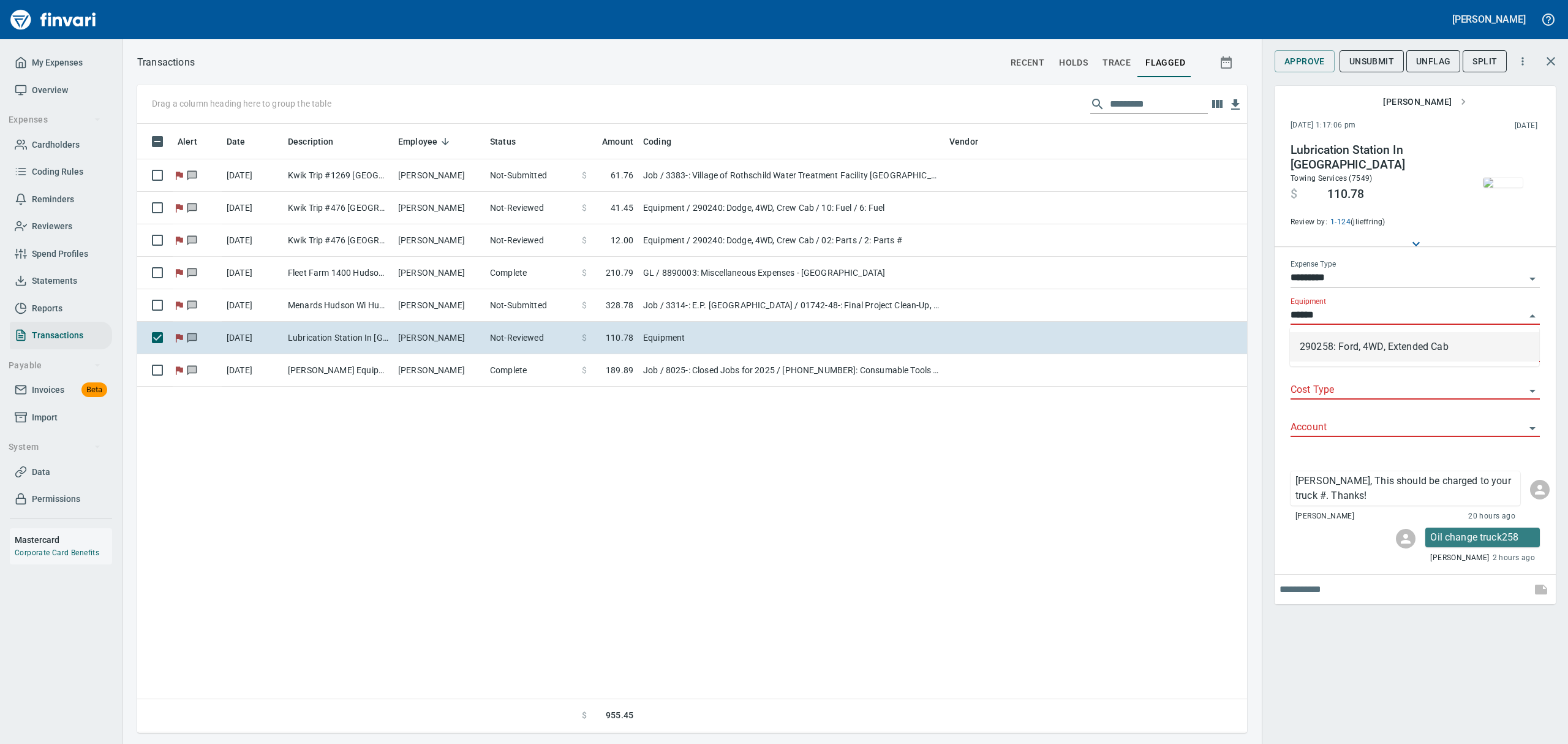
click at [1254, 348] on li "290258: Ford, 4WD, Extended Cab" at bounding box center [1414, 347] width 249 height 30
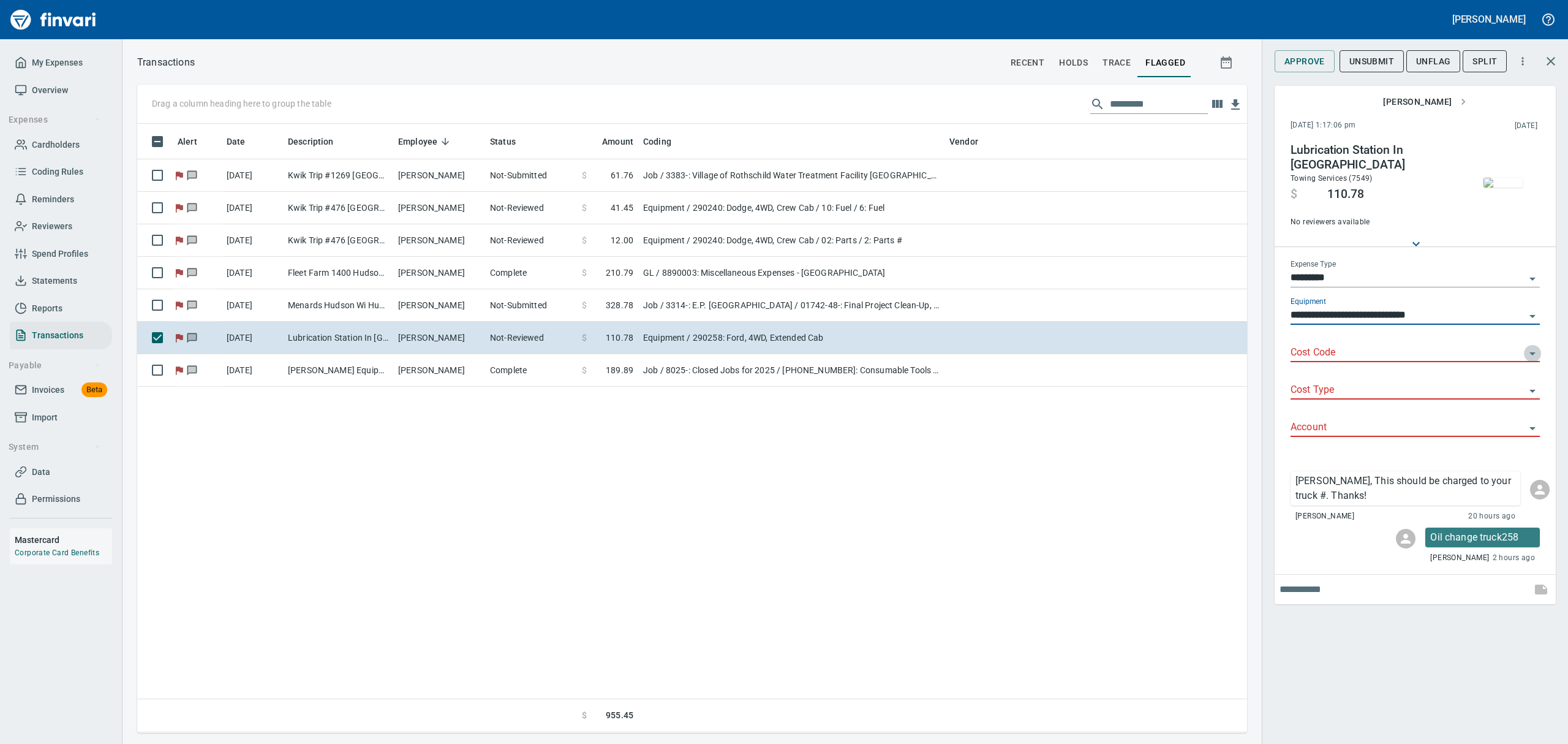
click at [1254, 354] on icon "Open" at bounding box center [1532, 353] width 14 height 14
type input "**********"
click at [1254, 420] on li "02: Parts" at bounding box center [1414, 413] width 249 height 30
type input "*********"
type input "**********"
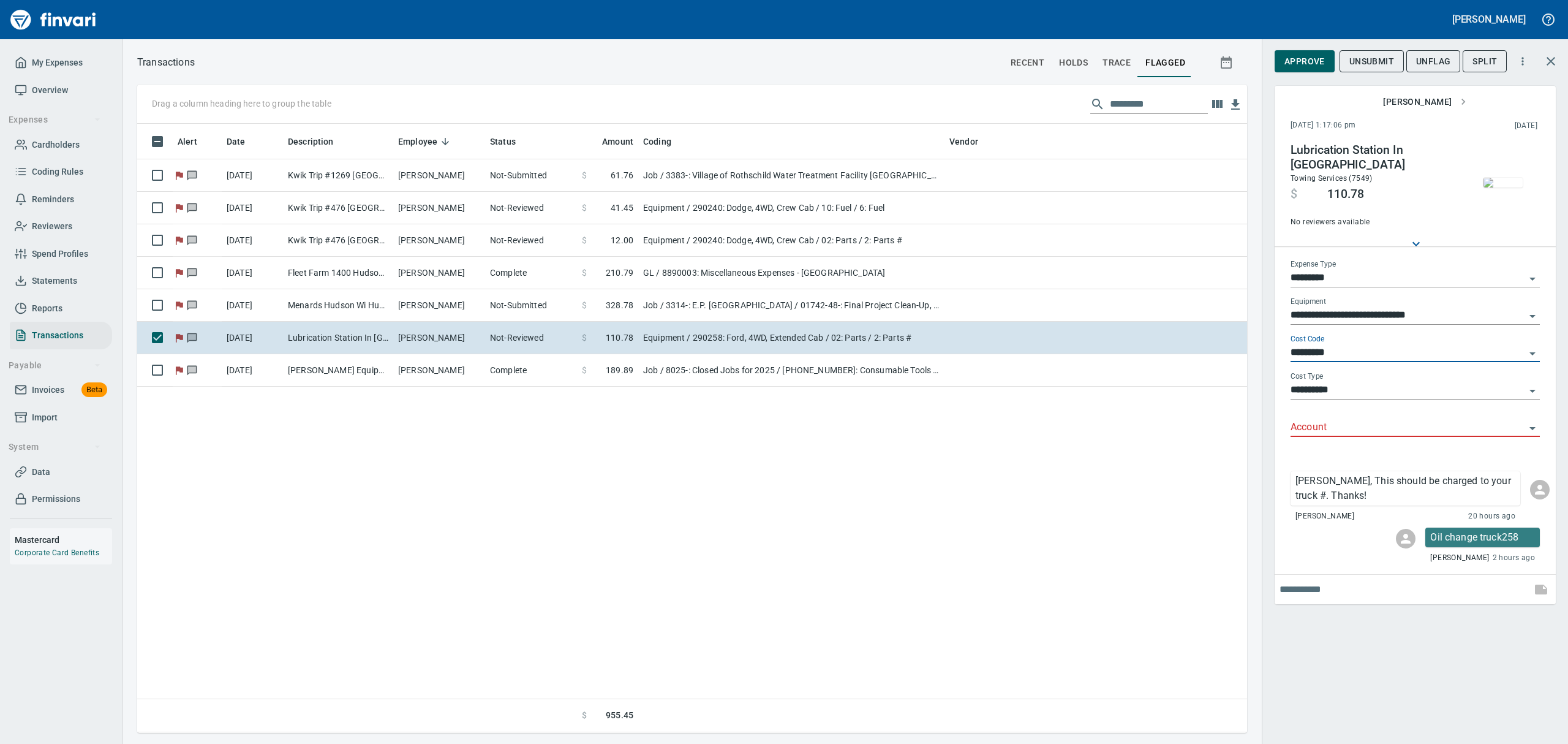
click at [1254, 426] on icon "Open" at bounding box center [1532, 428] width 14 height 14
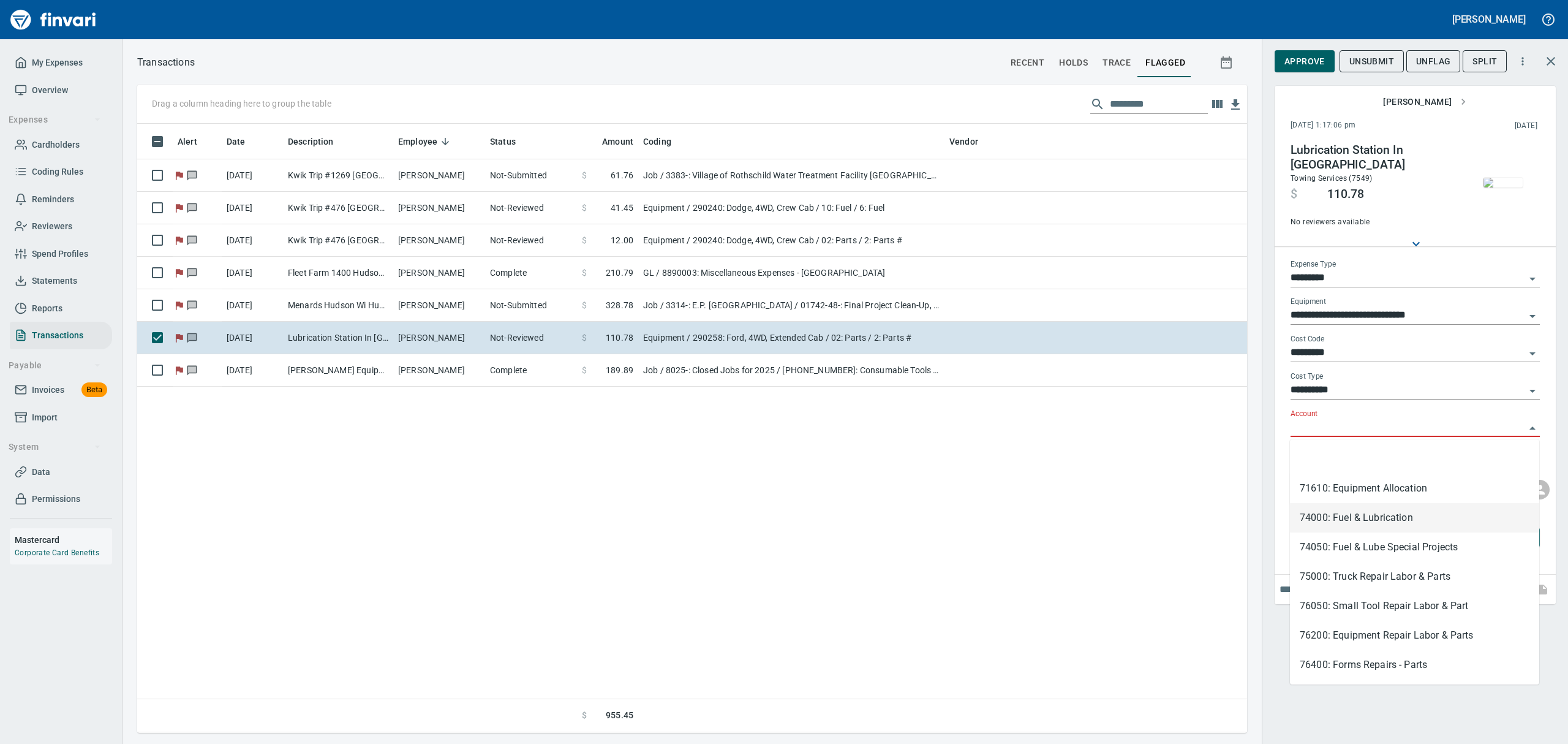
click at [1254, 515] on li "74000: Fuel & Lubrication" at bounding box center [1414, 517] width 249 height 30
type input "**********"
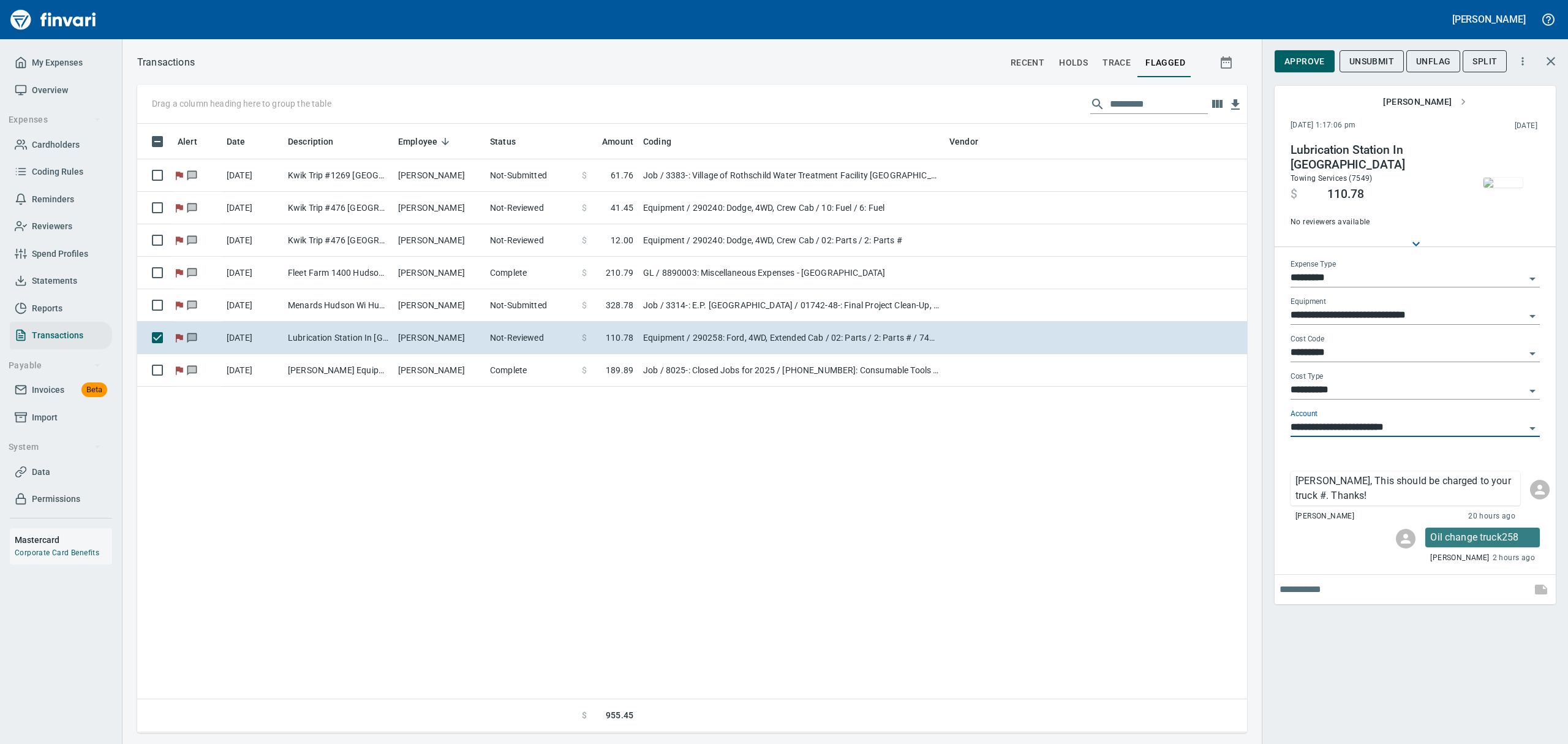
click at [1254, 187] on img "button" at bounding box center [1502, 183] width 39 height 10
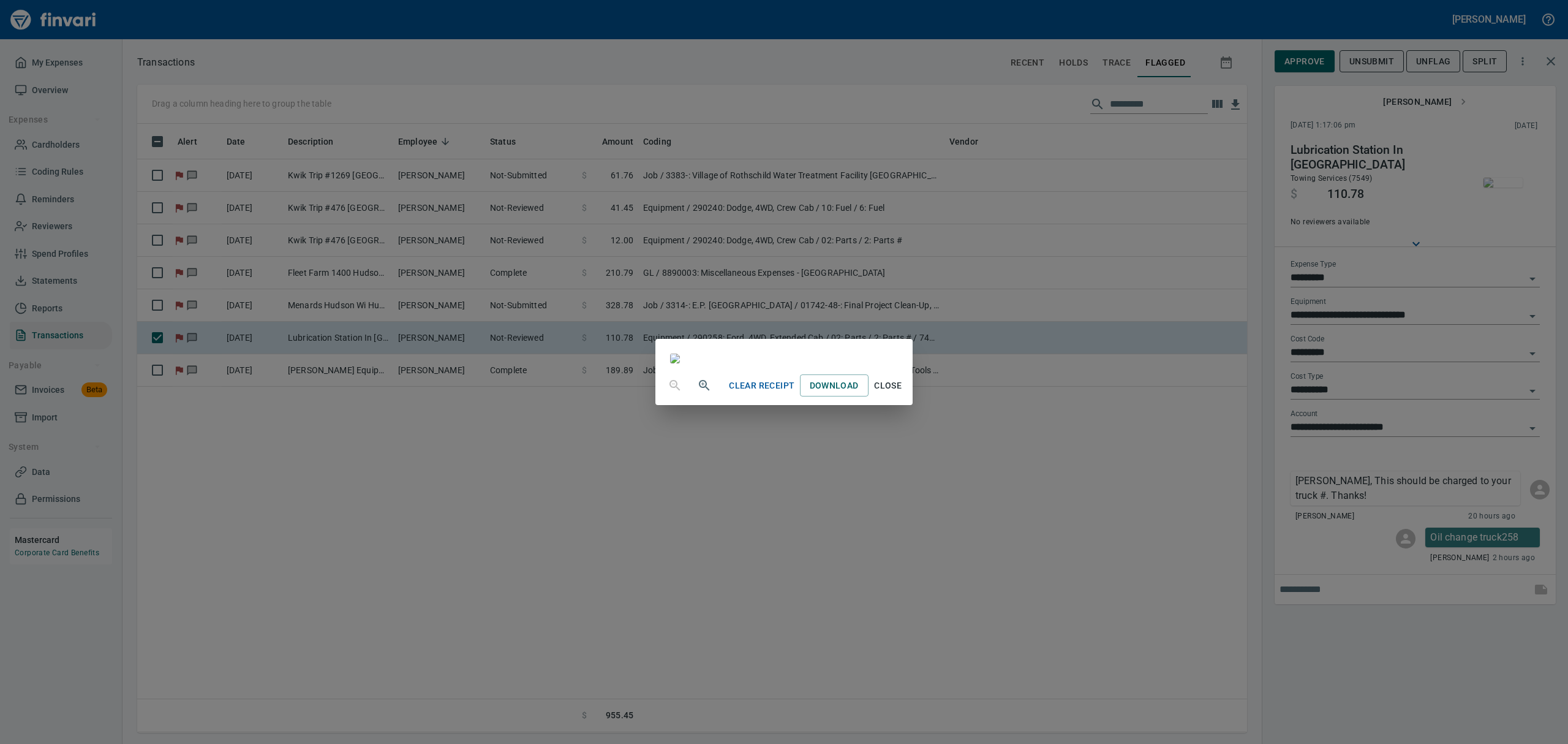
click at [903, 393] on span "Close" at bounding box center [888, 385] width 30 height 15
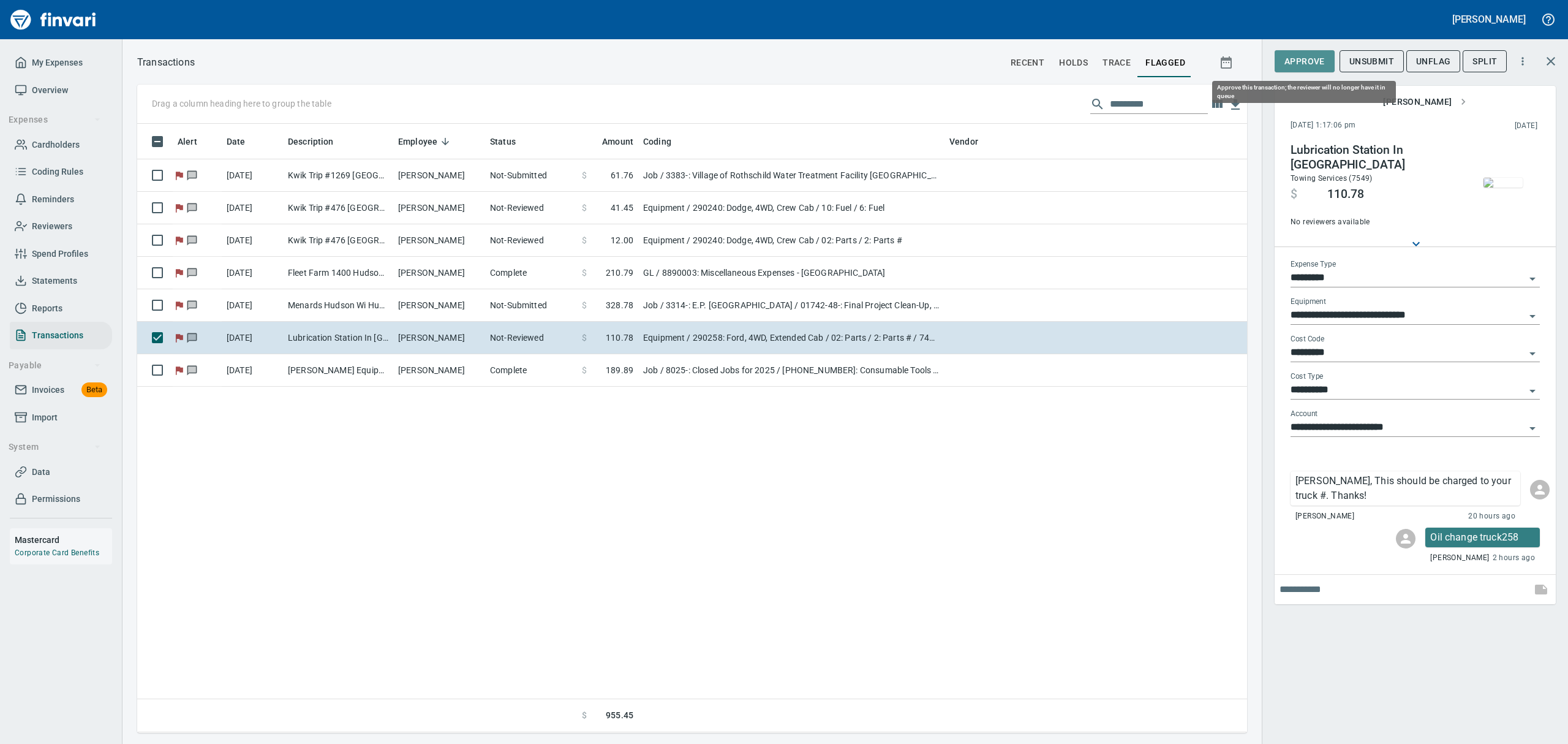
click at [1254, 56] on span "Approve" at bounding box center [1304, 61] width 40 height 15
click at [1254, 63] on span "UnFlag" at bounding box center [1422, 61] width 35 height 15
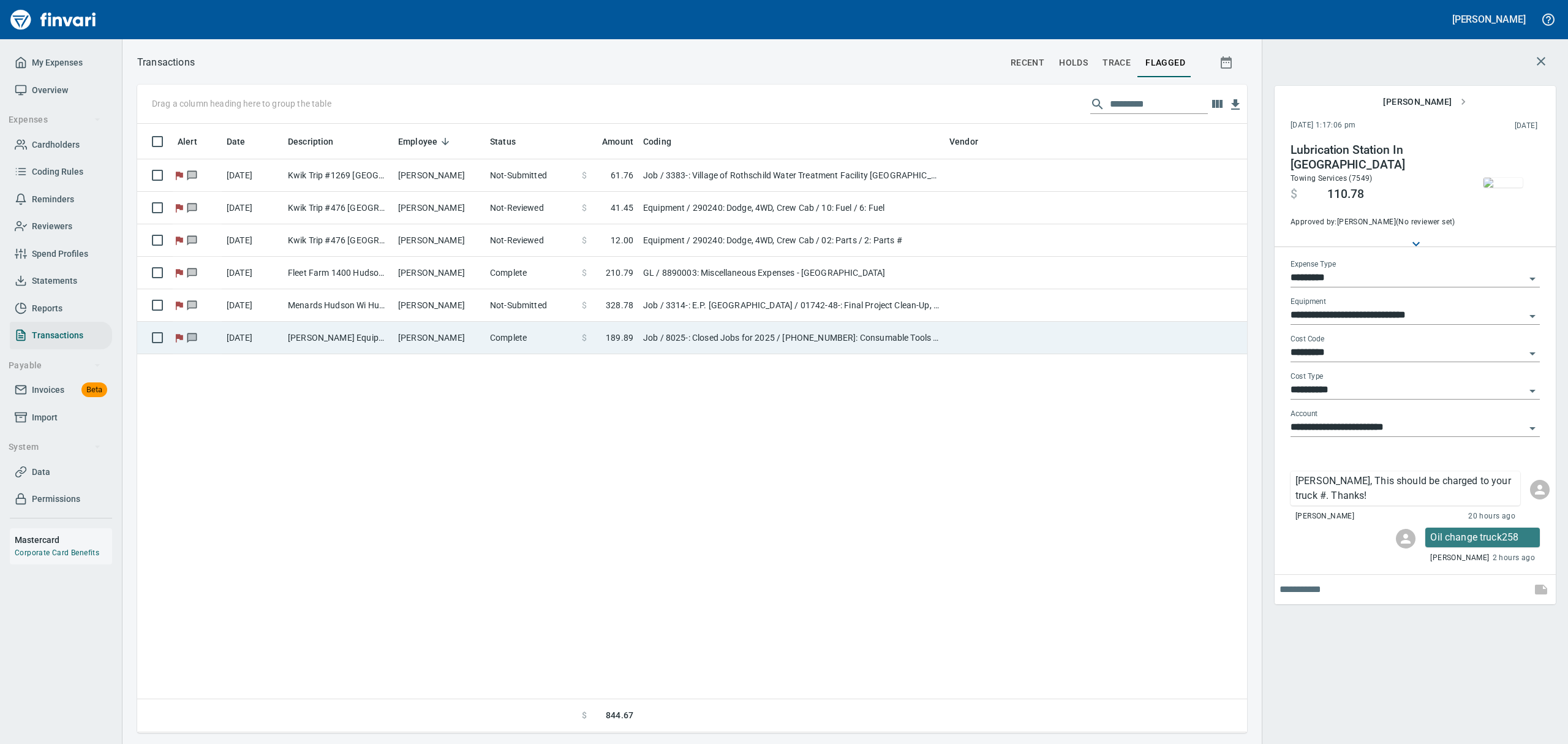
click at [383, 338] on td "[PERSON_NAME] Equipment&Supp Eau Claire WI" at bounding box center [338, 338] width 110 height 32
type input "***"
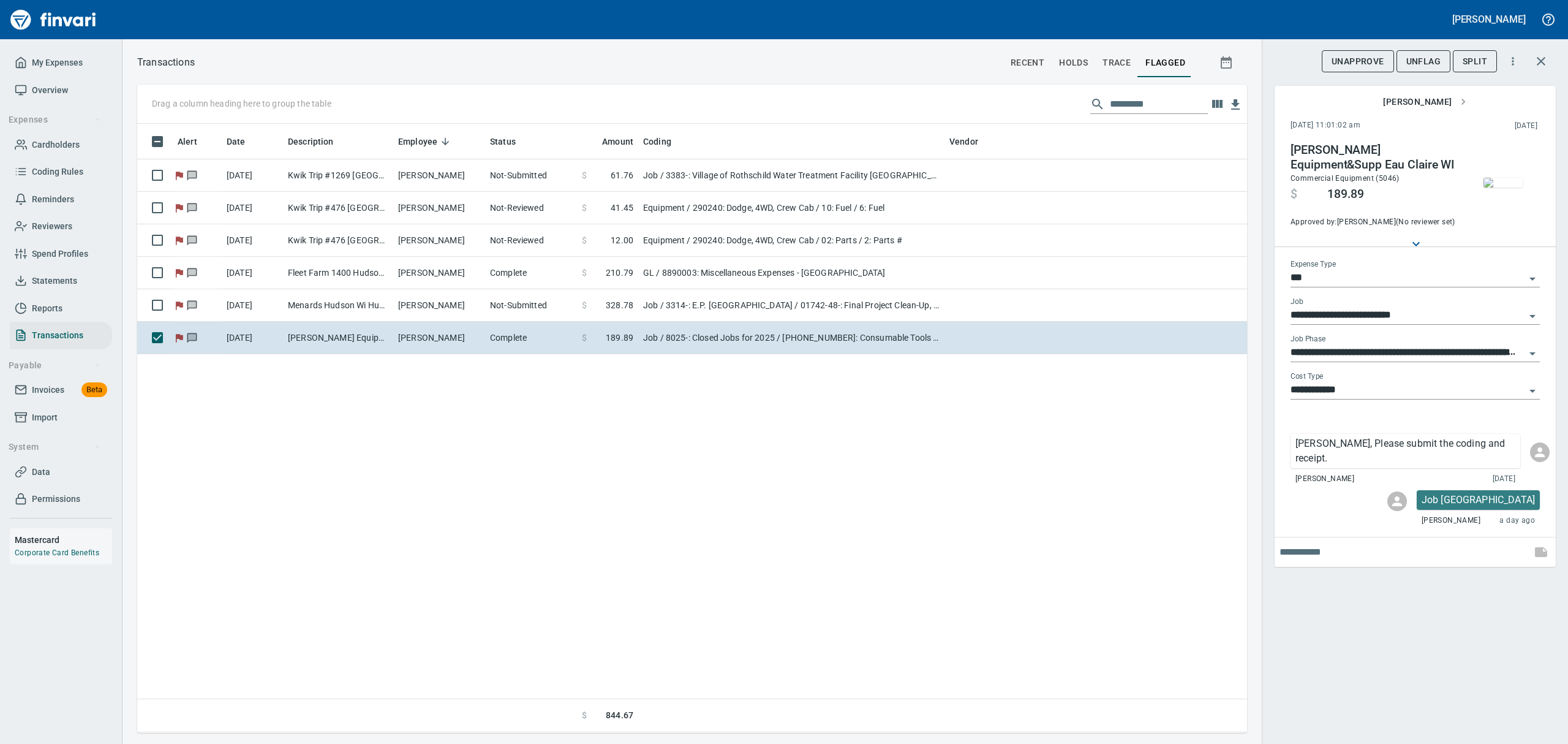
click at [1254, 178] on img "button" at bounding box center [1502, 183] width 39 height 10
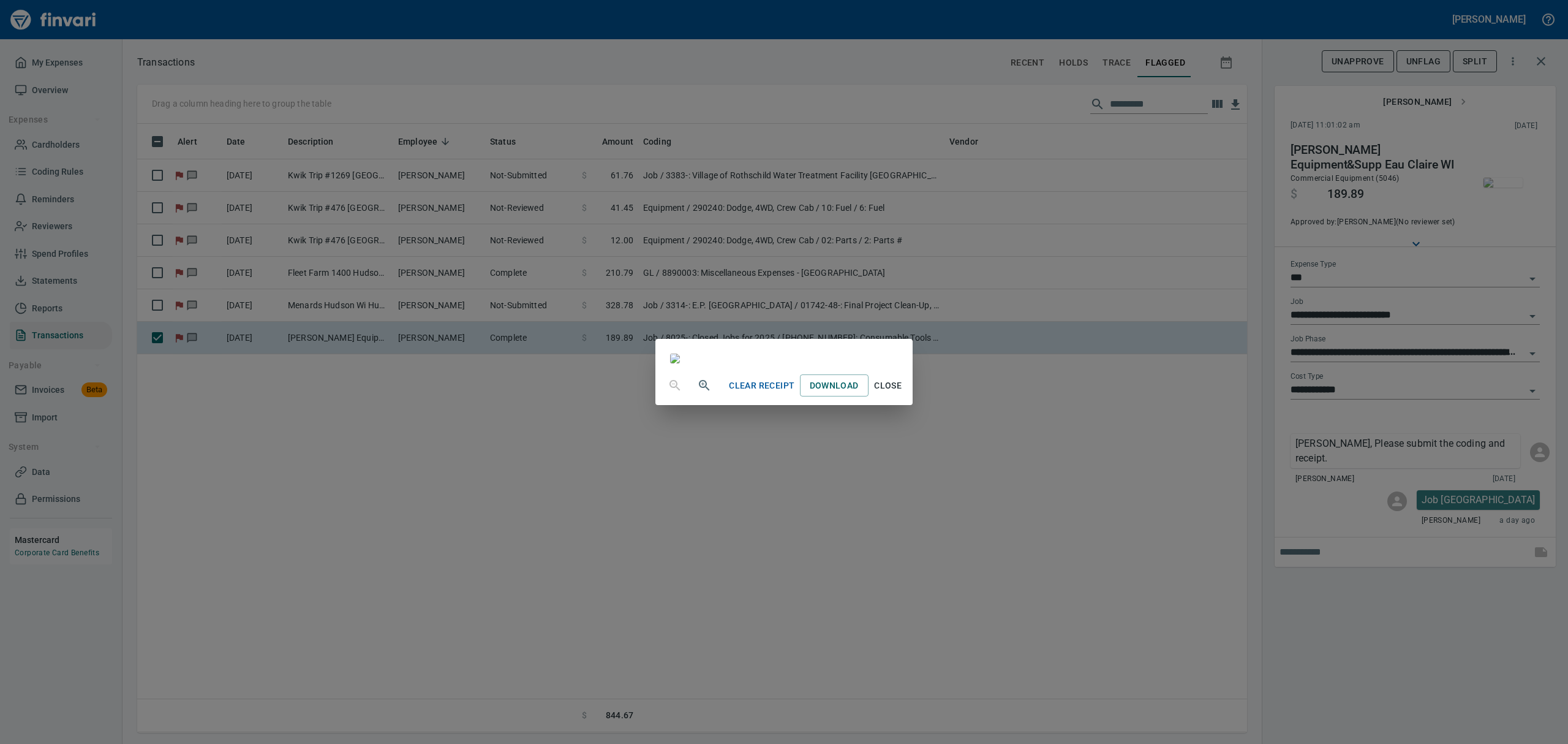
click at [903, 393] on span "Close" at bounding box center [888, 385] width 30 height 15
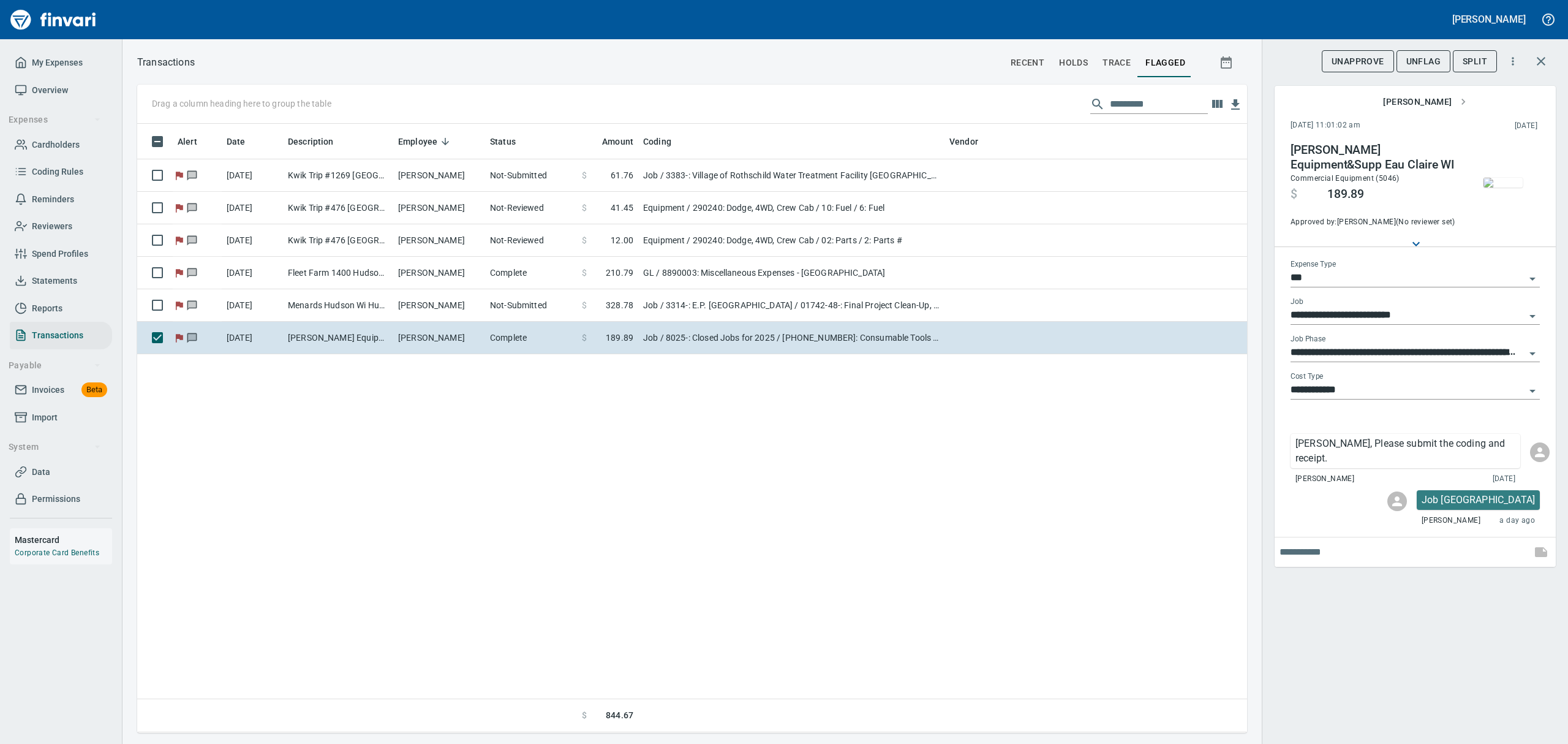
click at [1254, 59] on span "UnFlag" at bounding box center [1422, 61] width 35 height 15
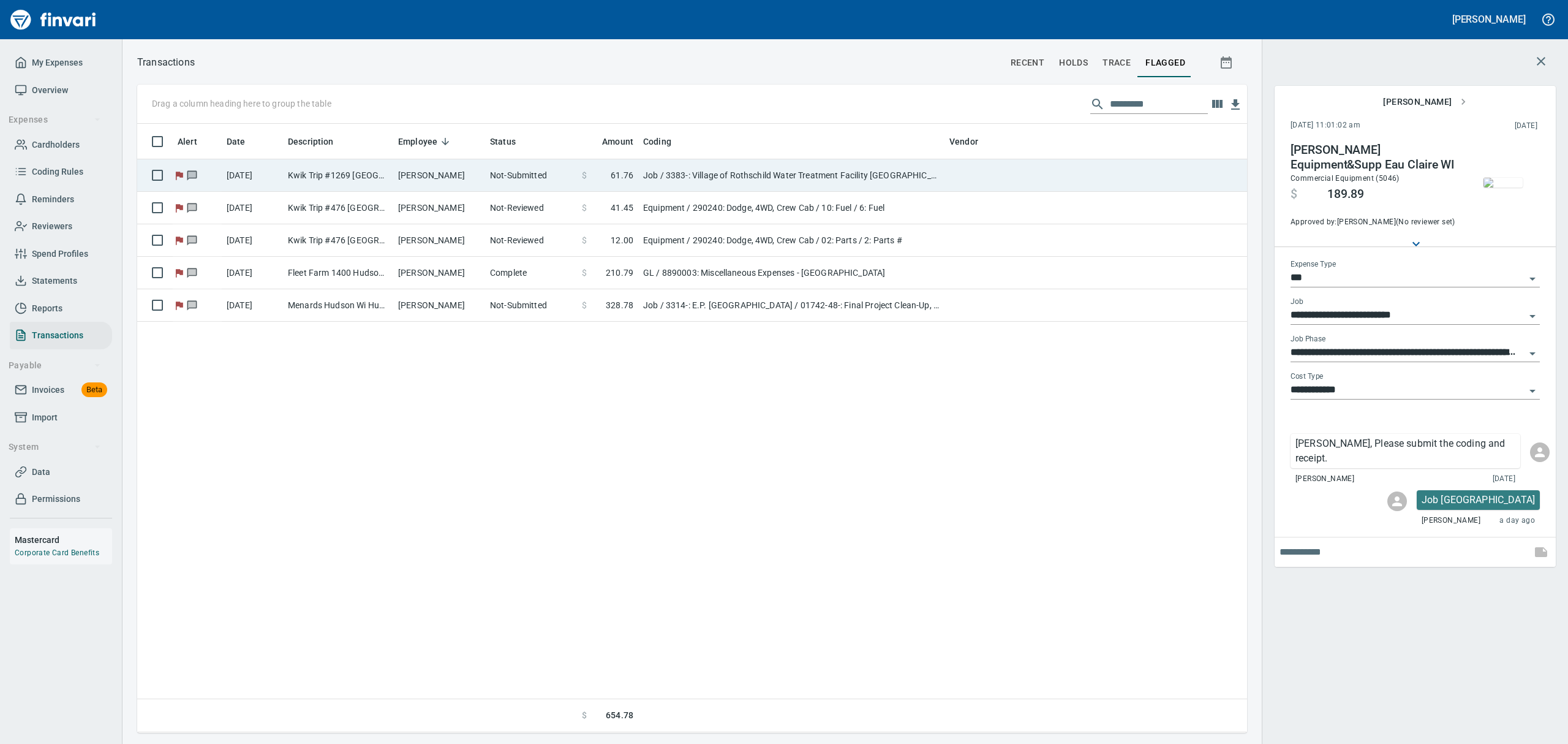
click at [548, 175] on td "Not-Submitted" at bounding box center [531, 175] width 92 height 32
type input "**********"
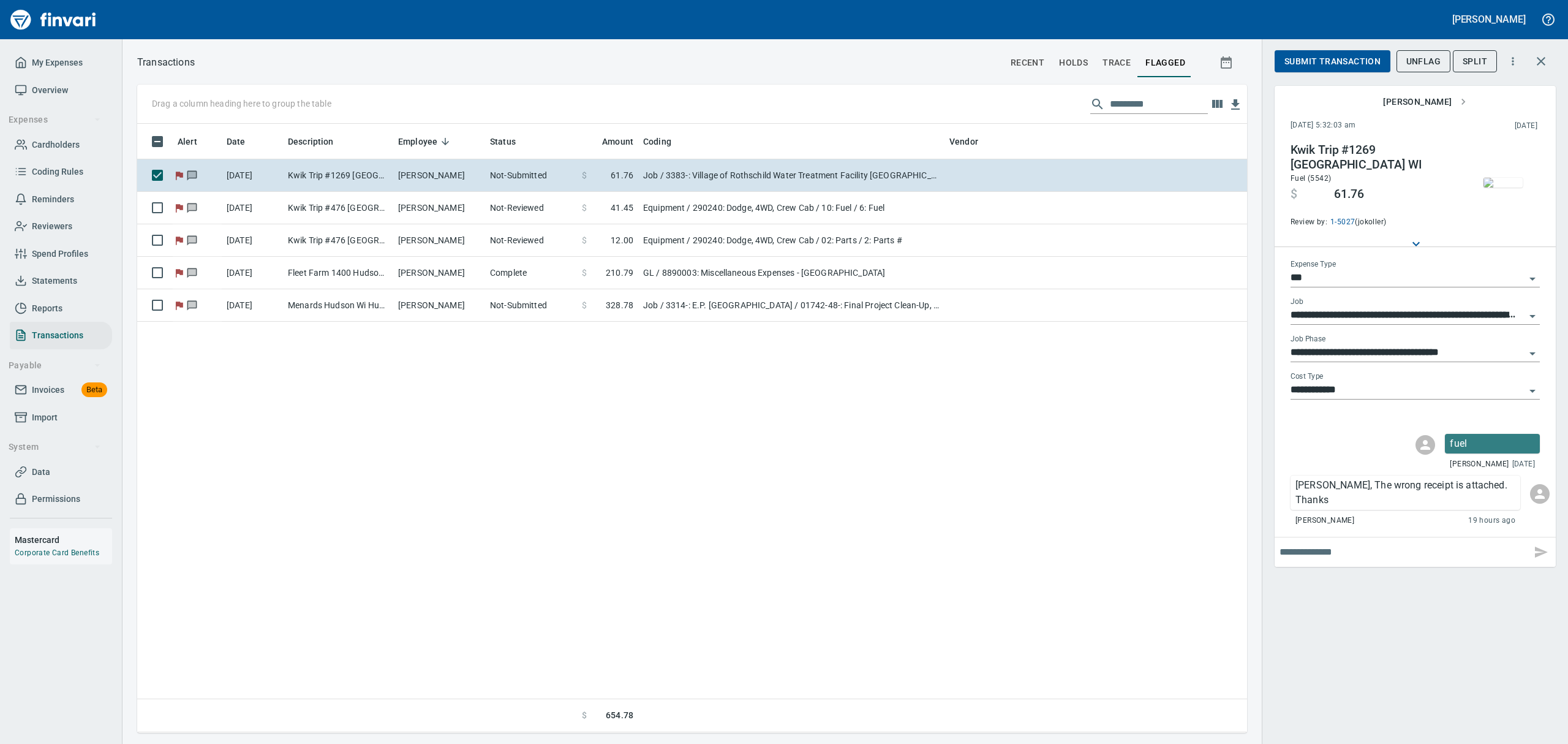
click at [1254, 184] on img "button" at bounding box center [1502, 183] width 39 height 10
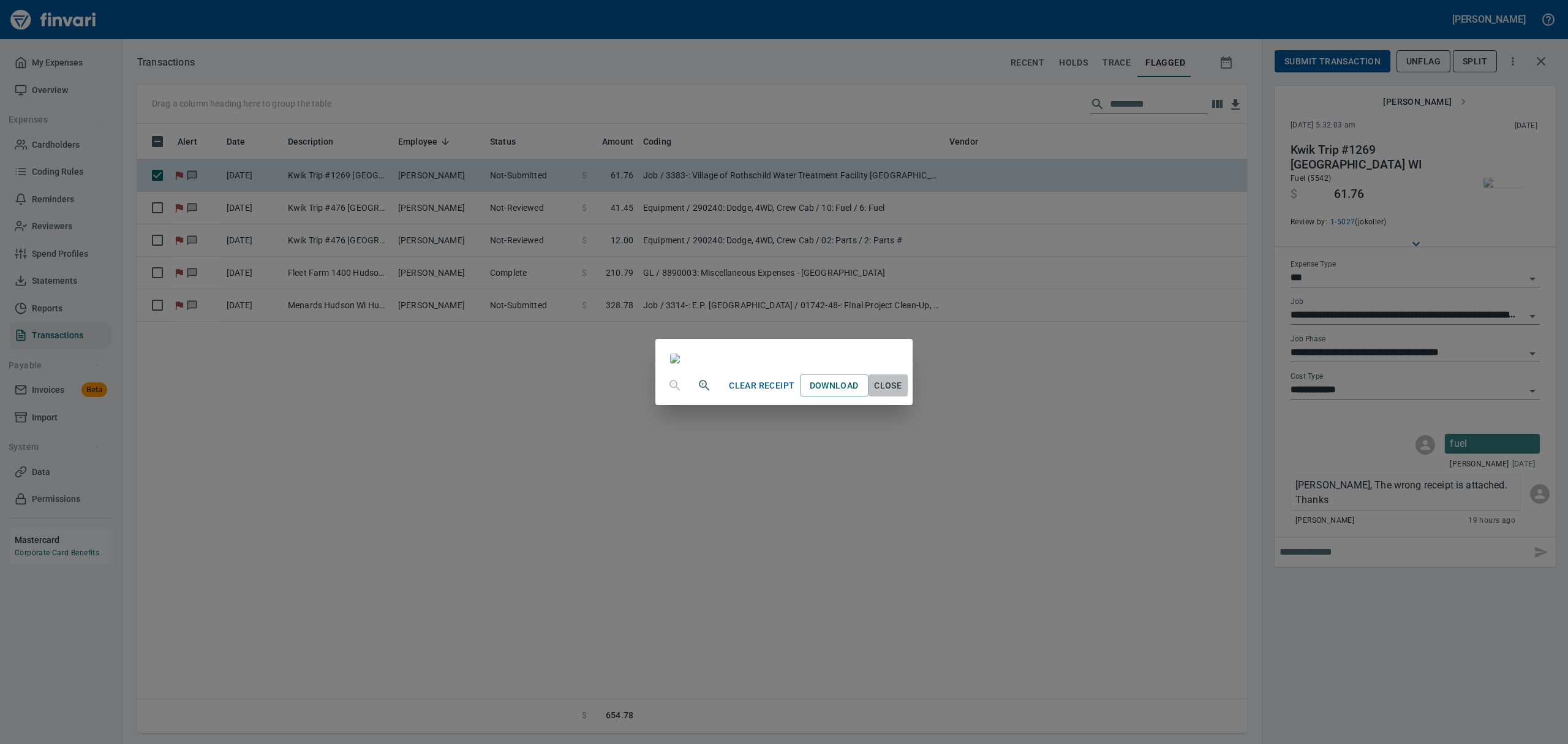
click at [903, 393] on span "Close" at bounding box center [888, 385] width 30 height 15
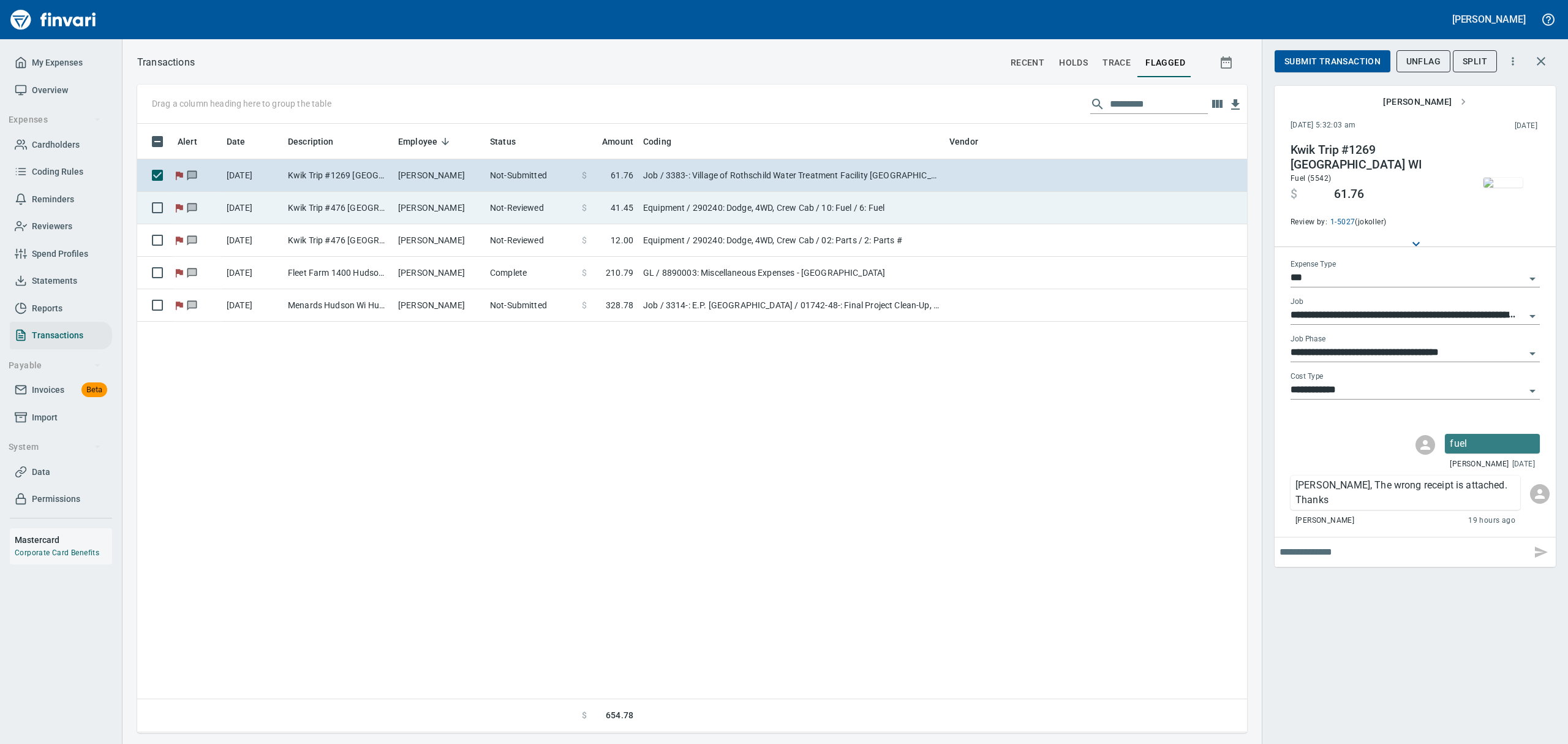
click at [366, 204] on td "Kwik Trip #476 [GEOGRAPHIC_DATA]" at bounding box center [338, 208] width 110 height 32
type input "*********"
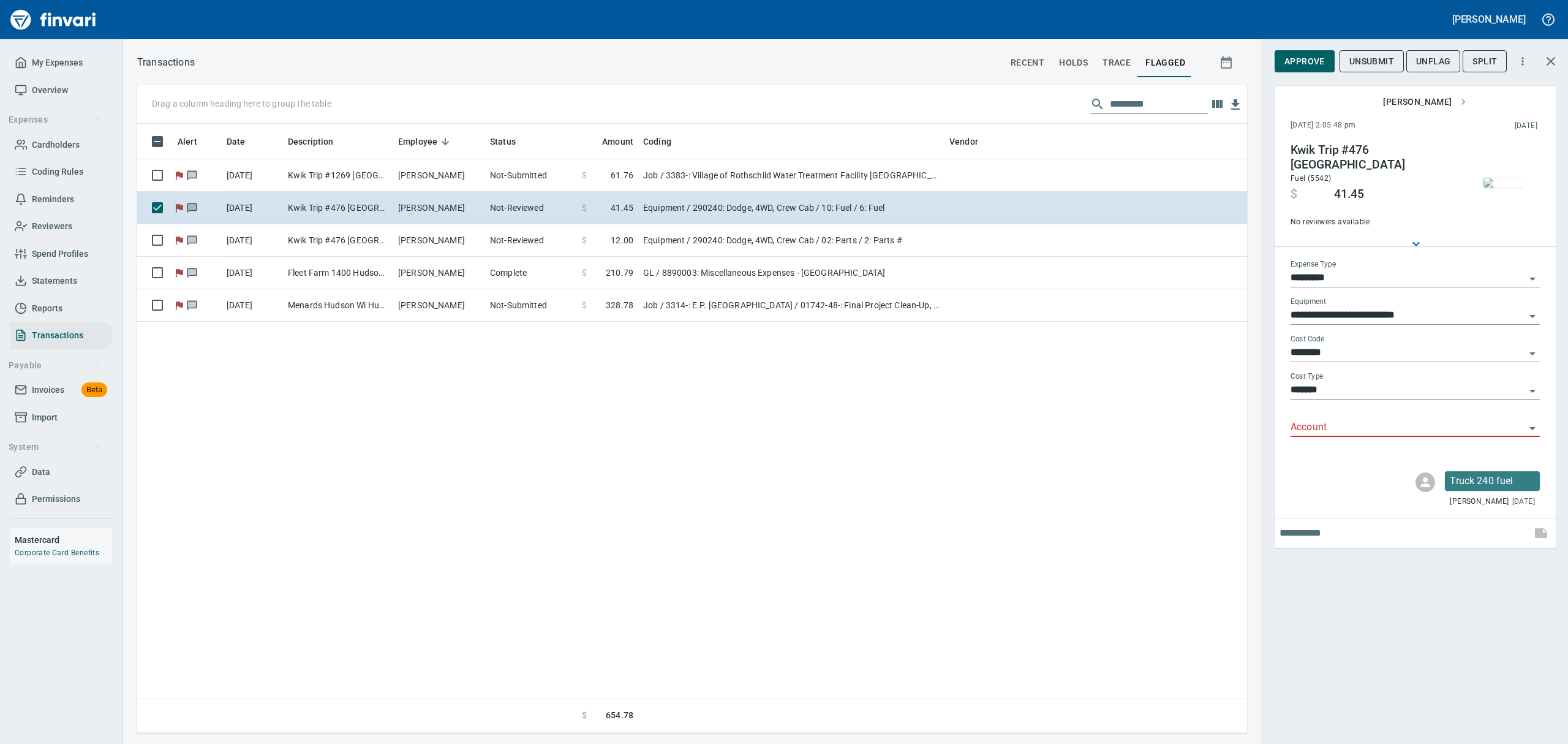
click at [72, 145] on span "Cardholders" at bounding box center [55, 145] width 47 height 15
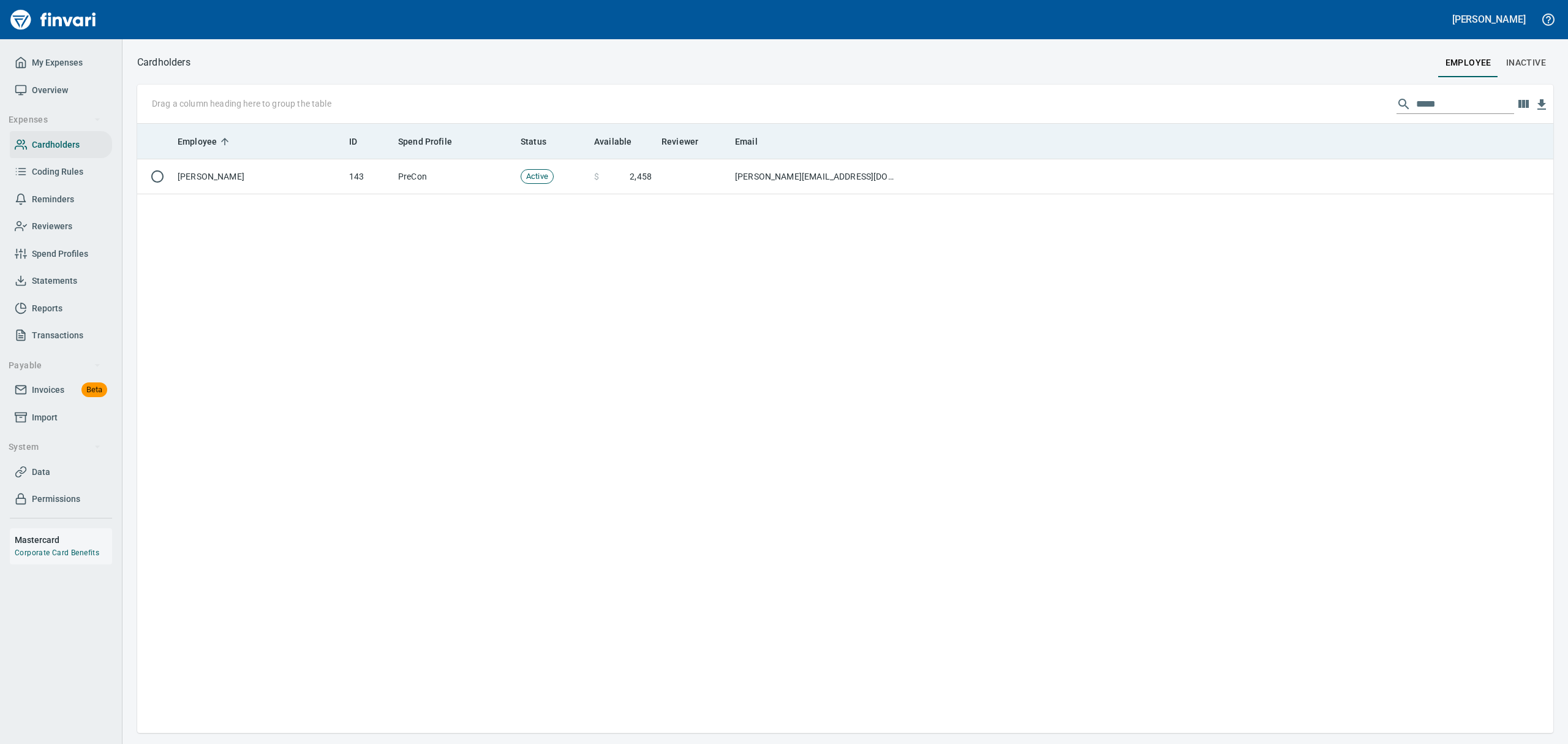
scroll to position [595, 1402]
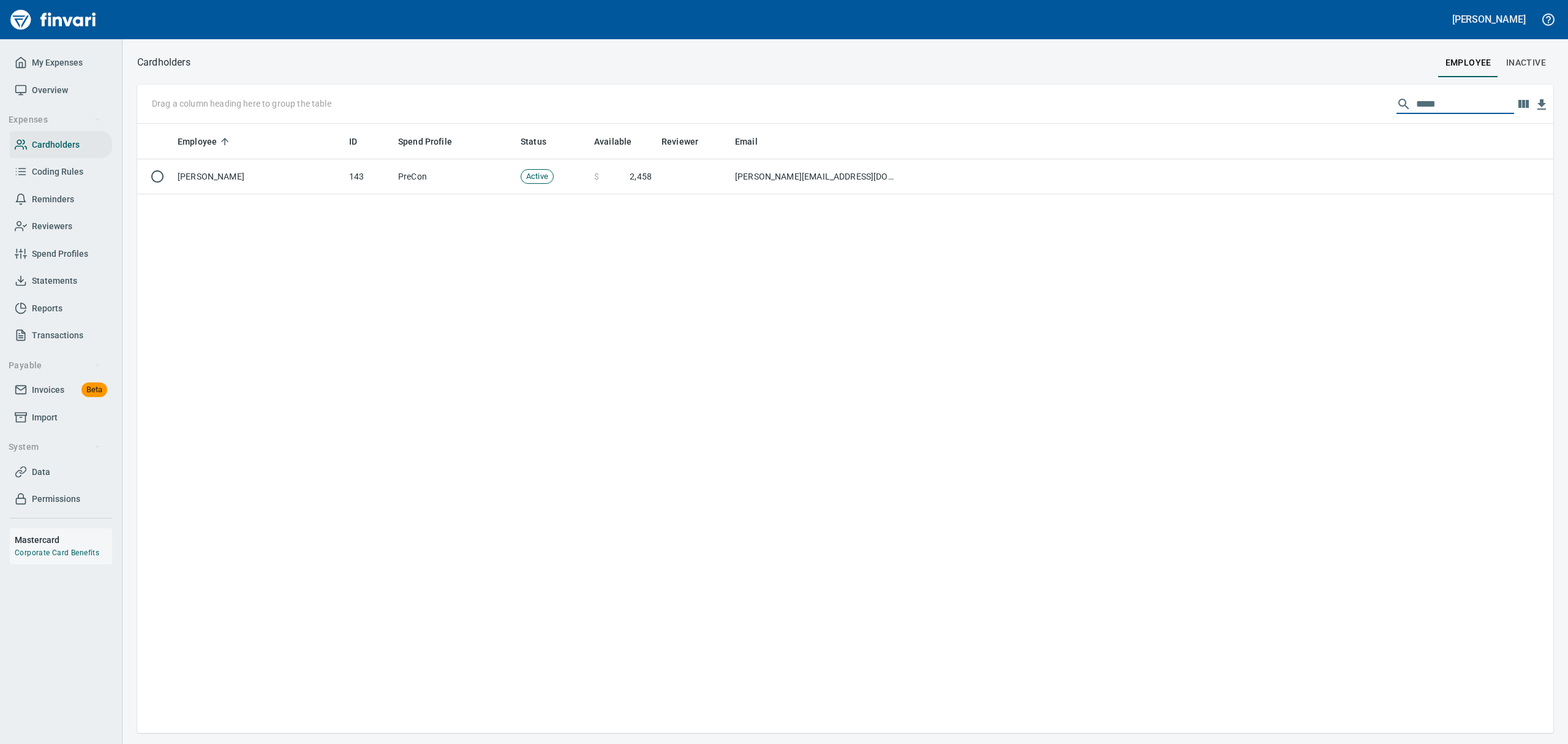
drag, startPoint x: 1460, startPoint y: 108, endPoint x: 1267, endPoint y: 67, distance: 197.3
click at [1254, 68] on div "Cardholders employee Inactive Drag a column heading here to group the table ***…" at bounding box center [844, 393] width 1445 height 679
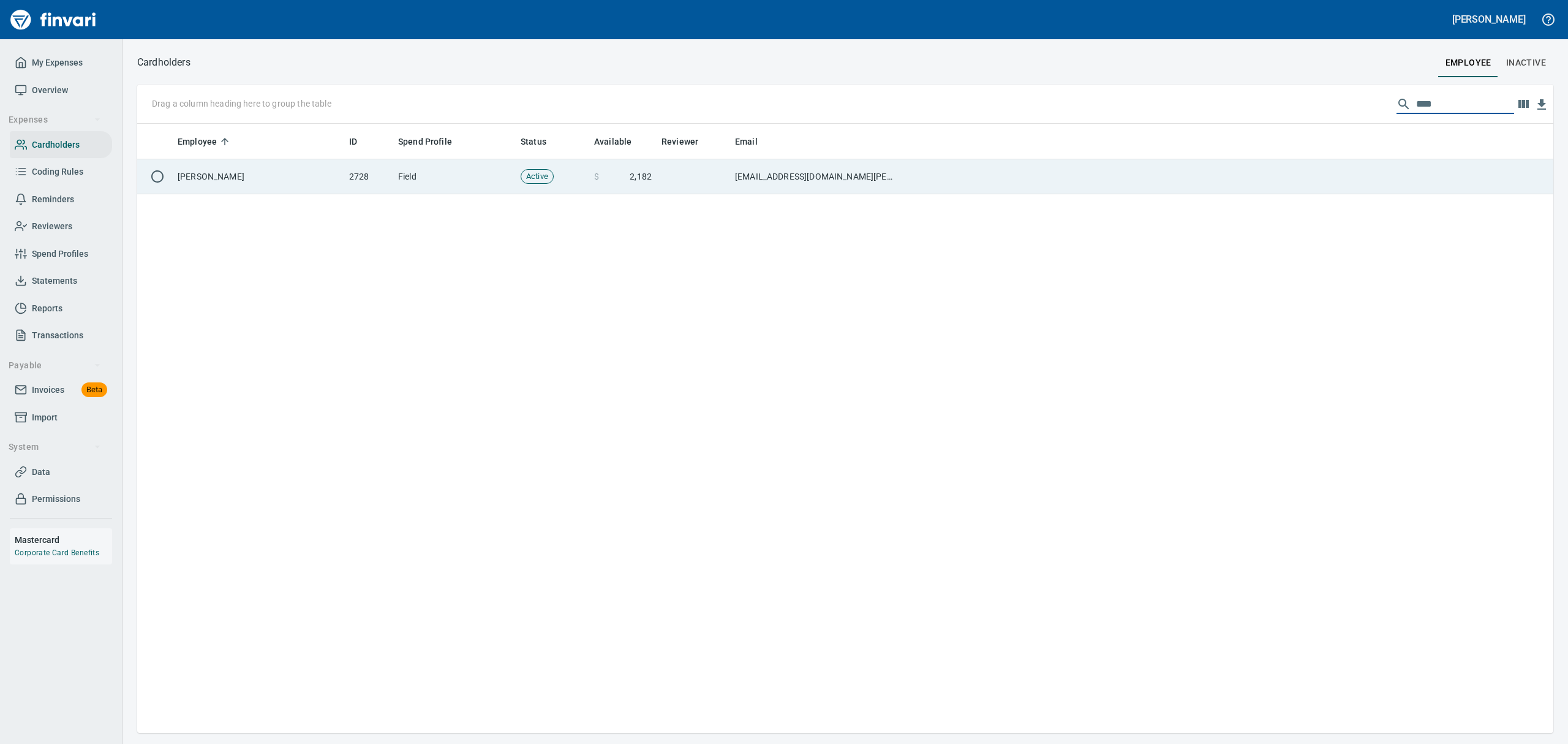
type input "****"
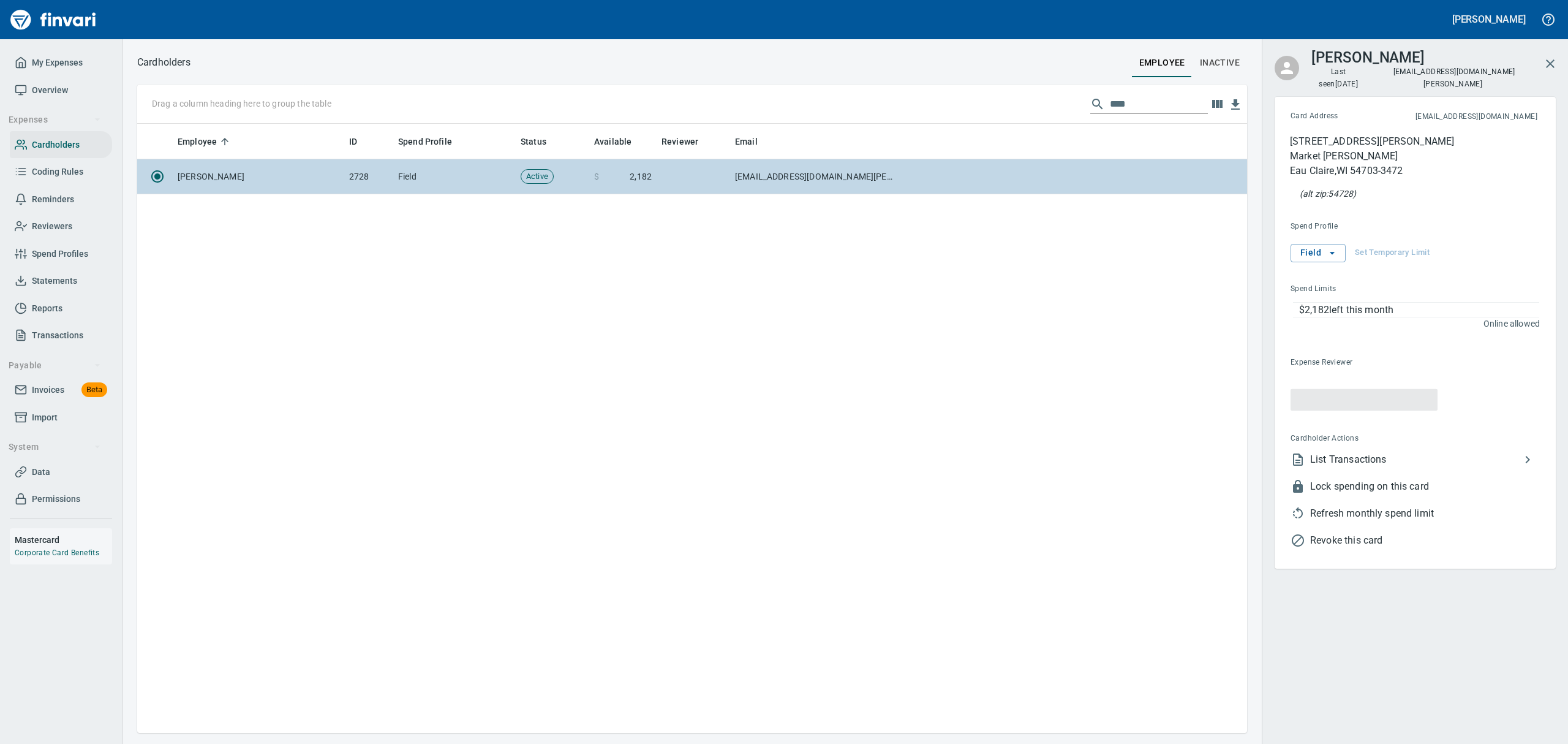
scroll to position [595, 1095]
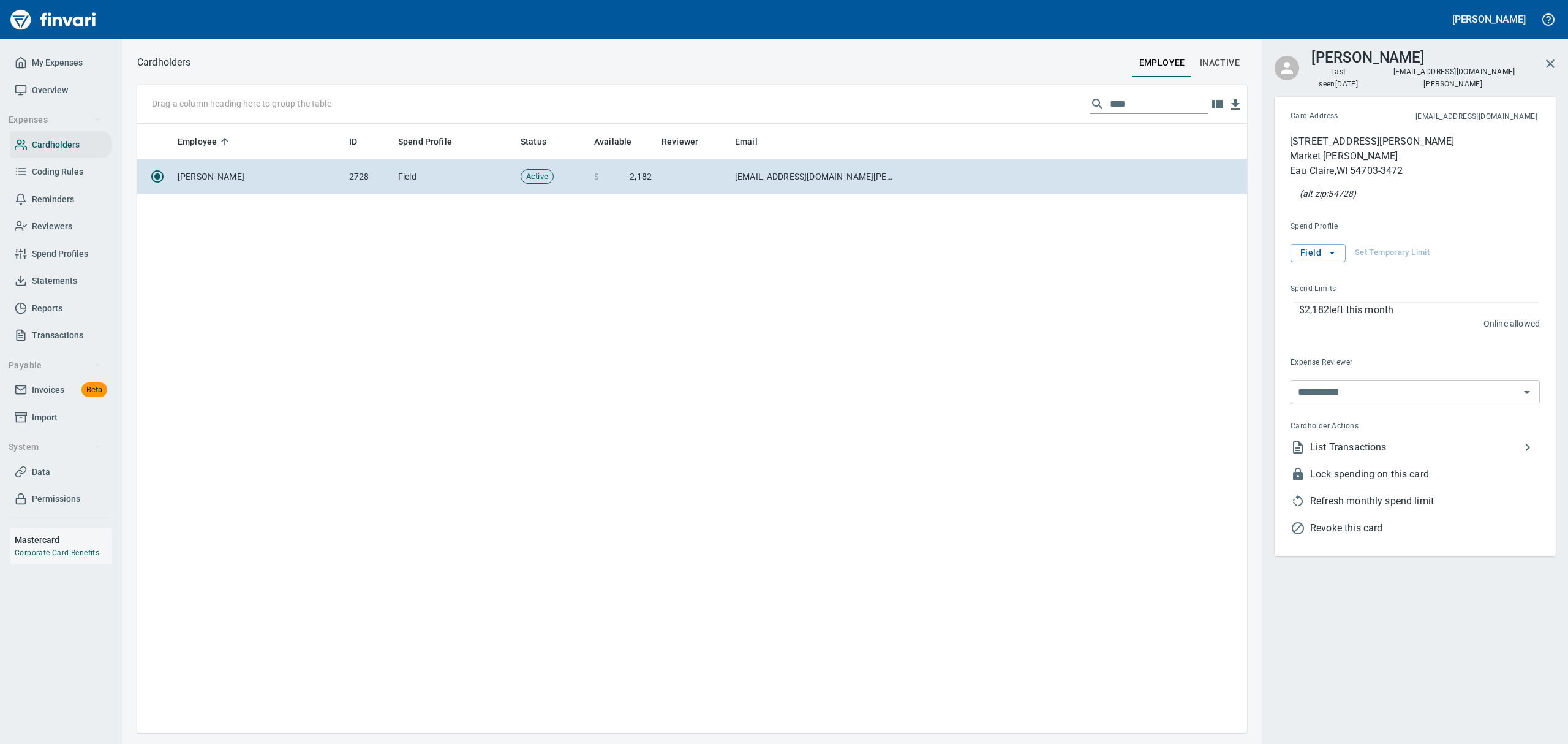
click at [1254, 440] on span "List Transactions" at bounding box center [1414, 447] width 210 height 14
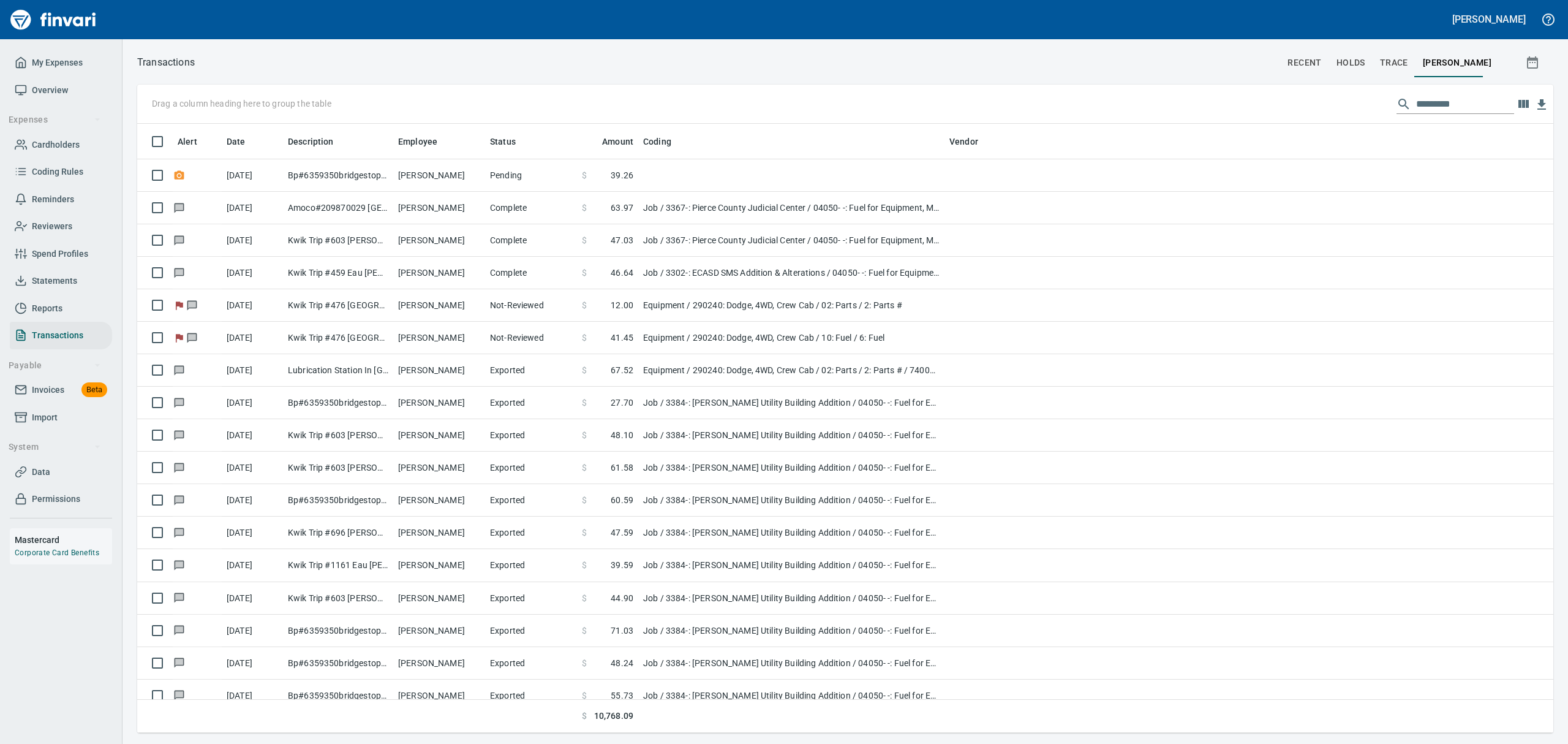
scroll to position [595, 1388]
click at [35, 84] on span "Overview" at bounding box center [50, 90] width 36 height 15
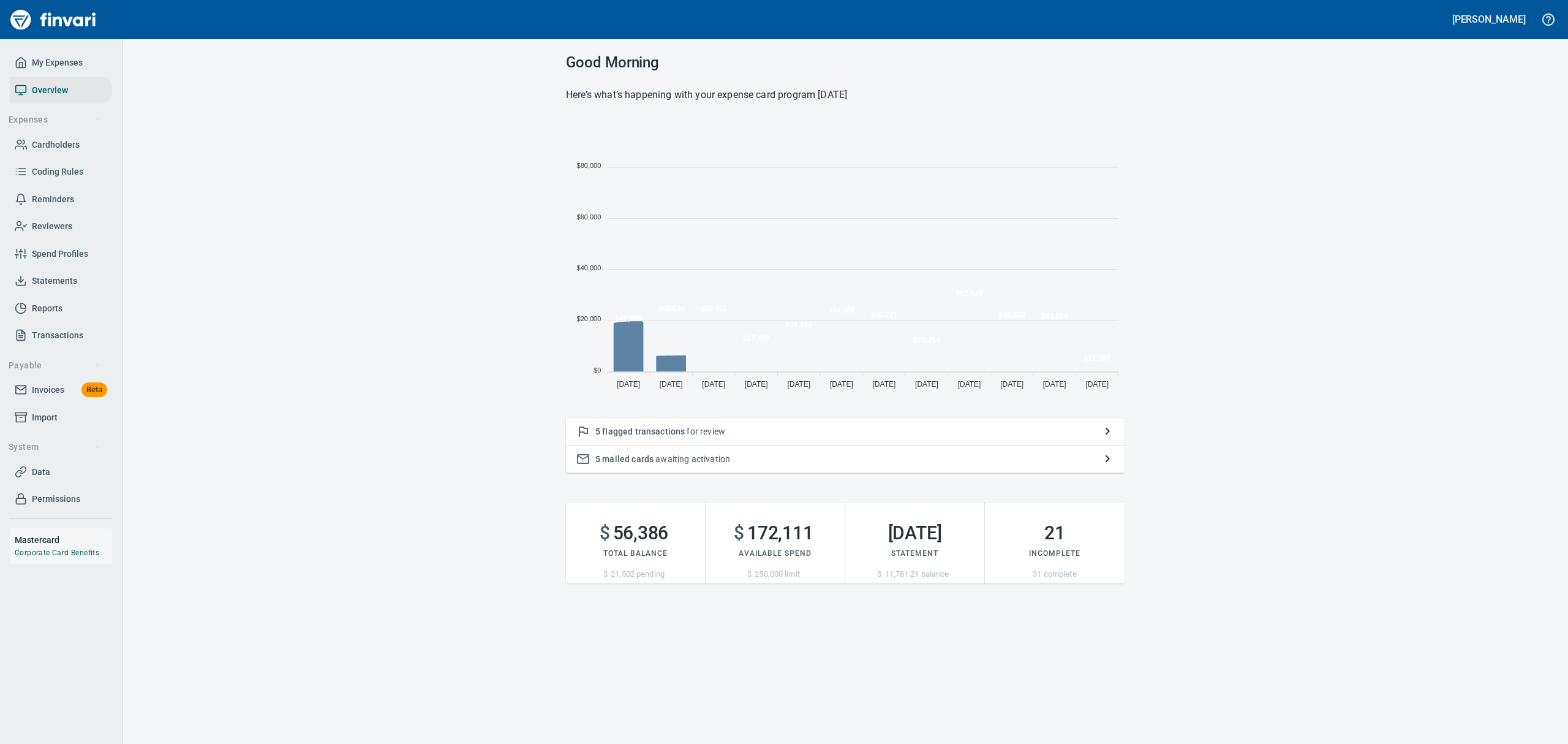
scroll to position [271, 544]
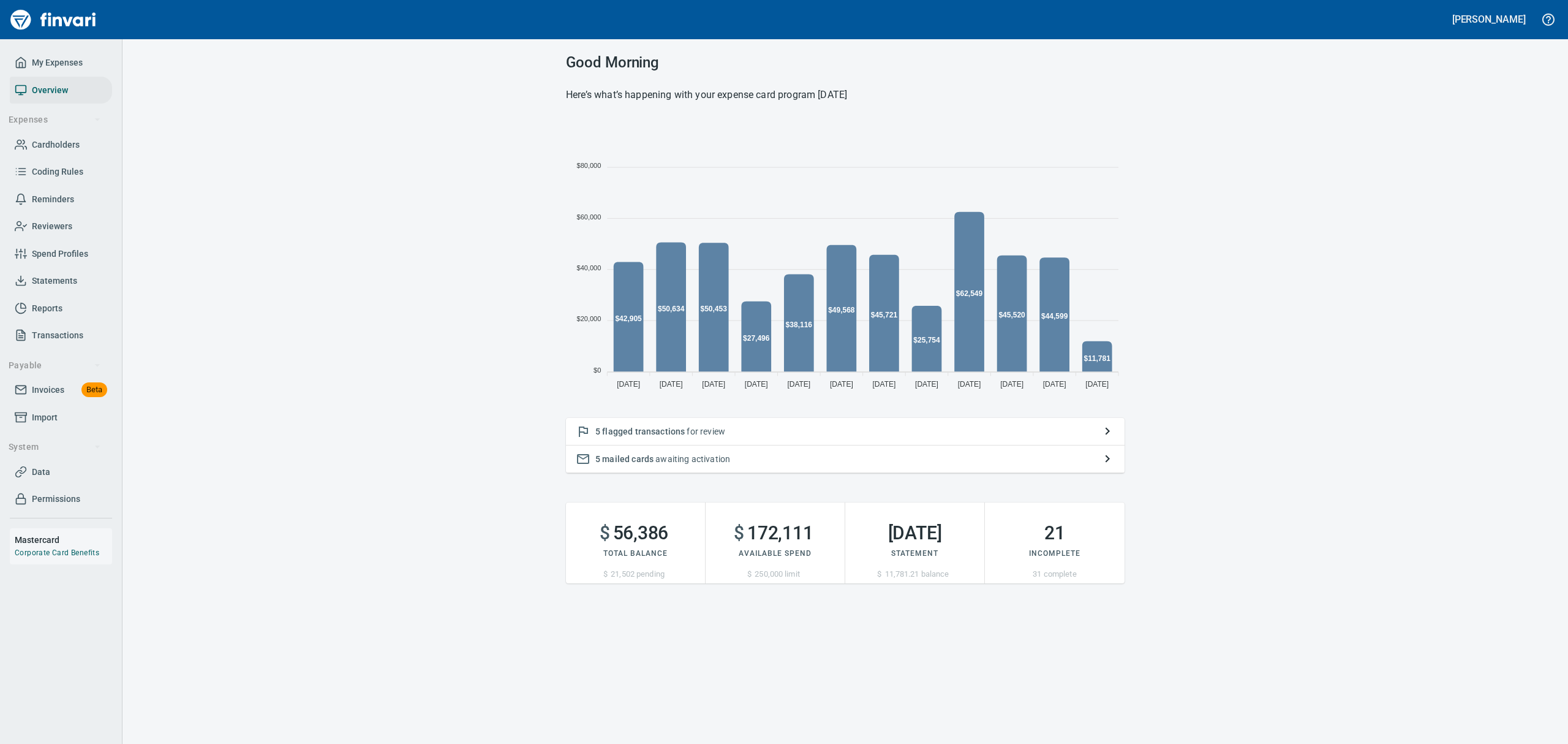
click at [675, 428] on span "flagged transactions" at bounding box center [643, 431] width 83 height 10
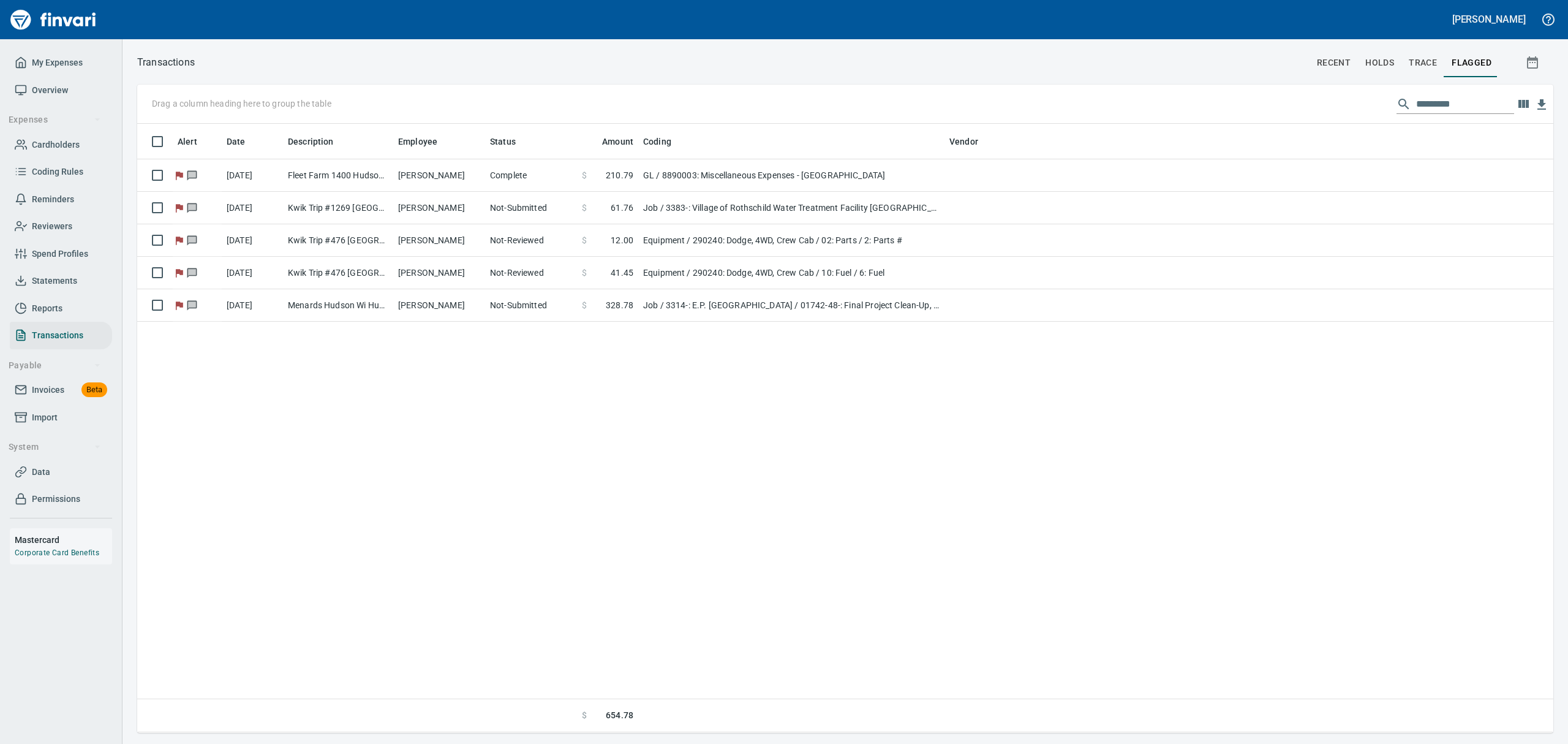
scroll to position [595, 1402]
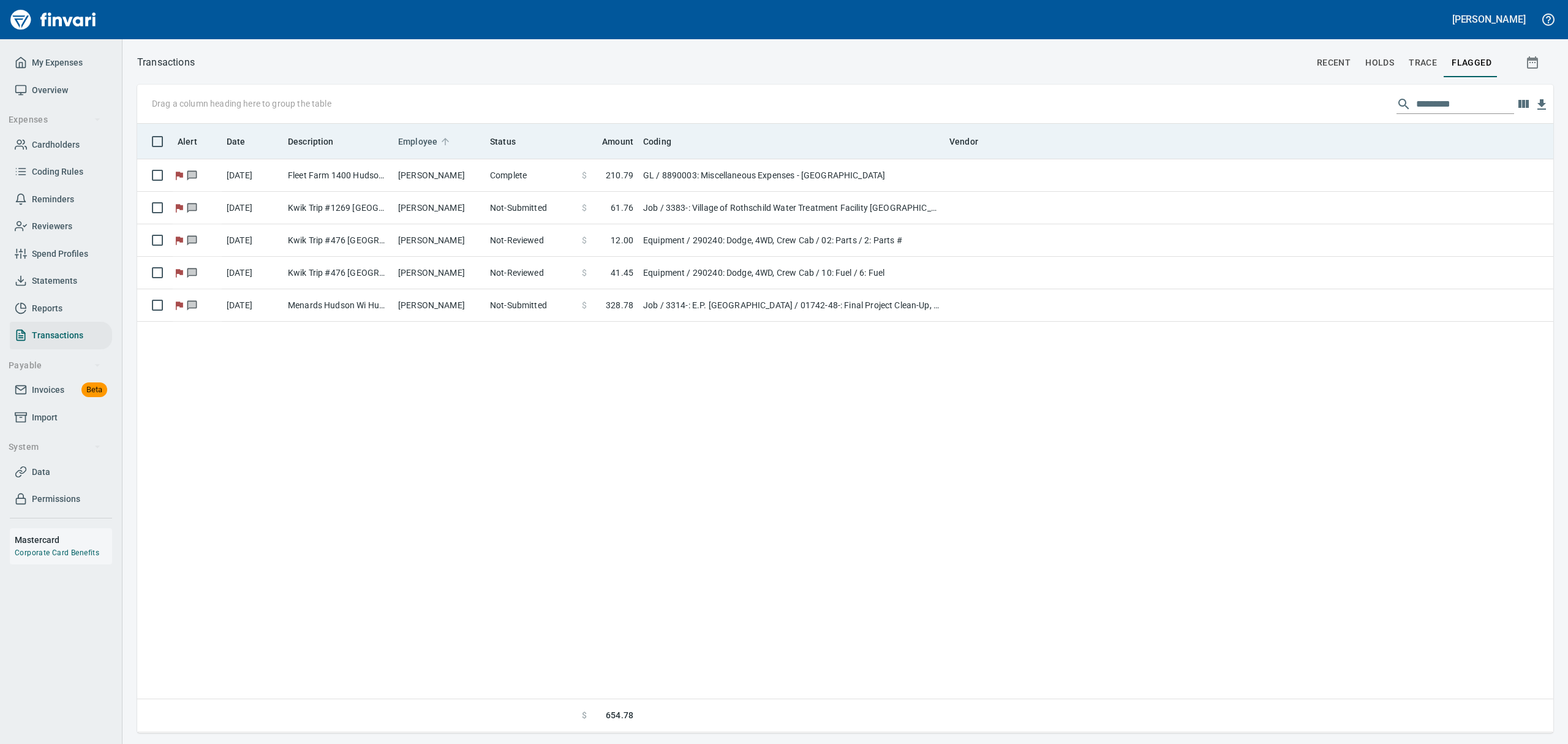
click at [419, 138] on span "Employee" at bounding box center [417, 142] width 39 height 14
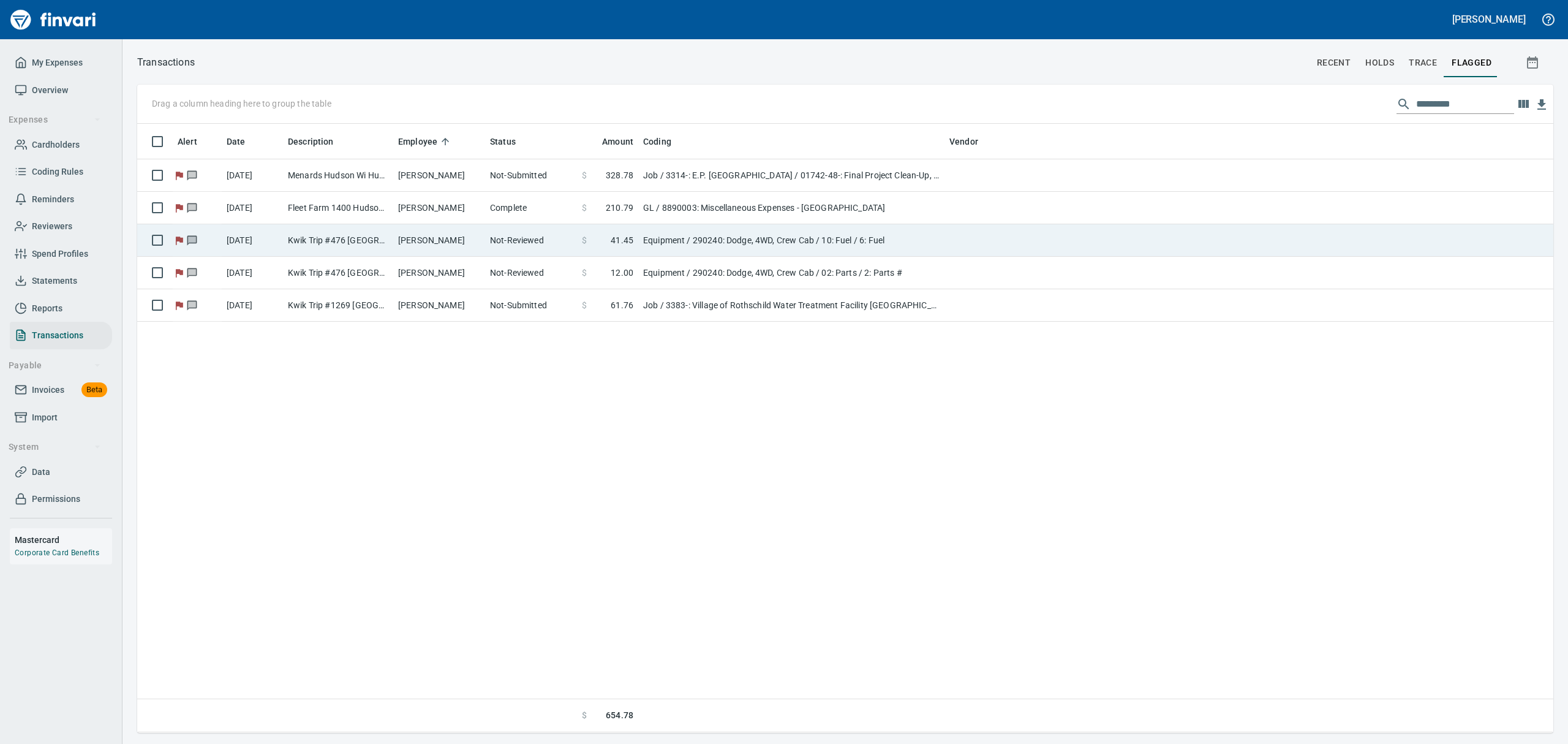
click at [429, 239] on td "[PERSON_NAME]" at bounding box center [439, 240] width 92 height 32
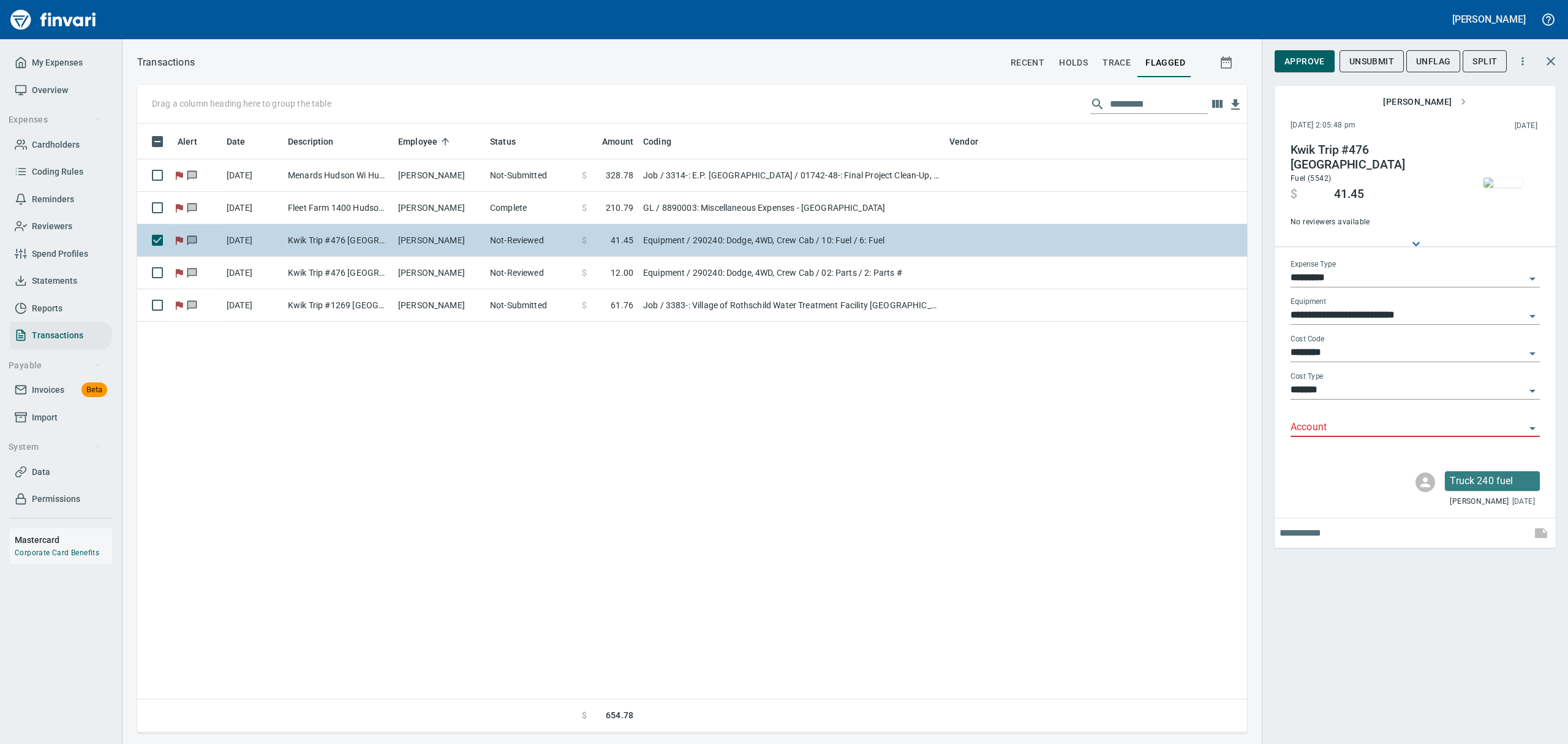
scroll to position [595, 1095]
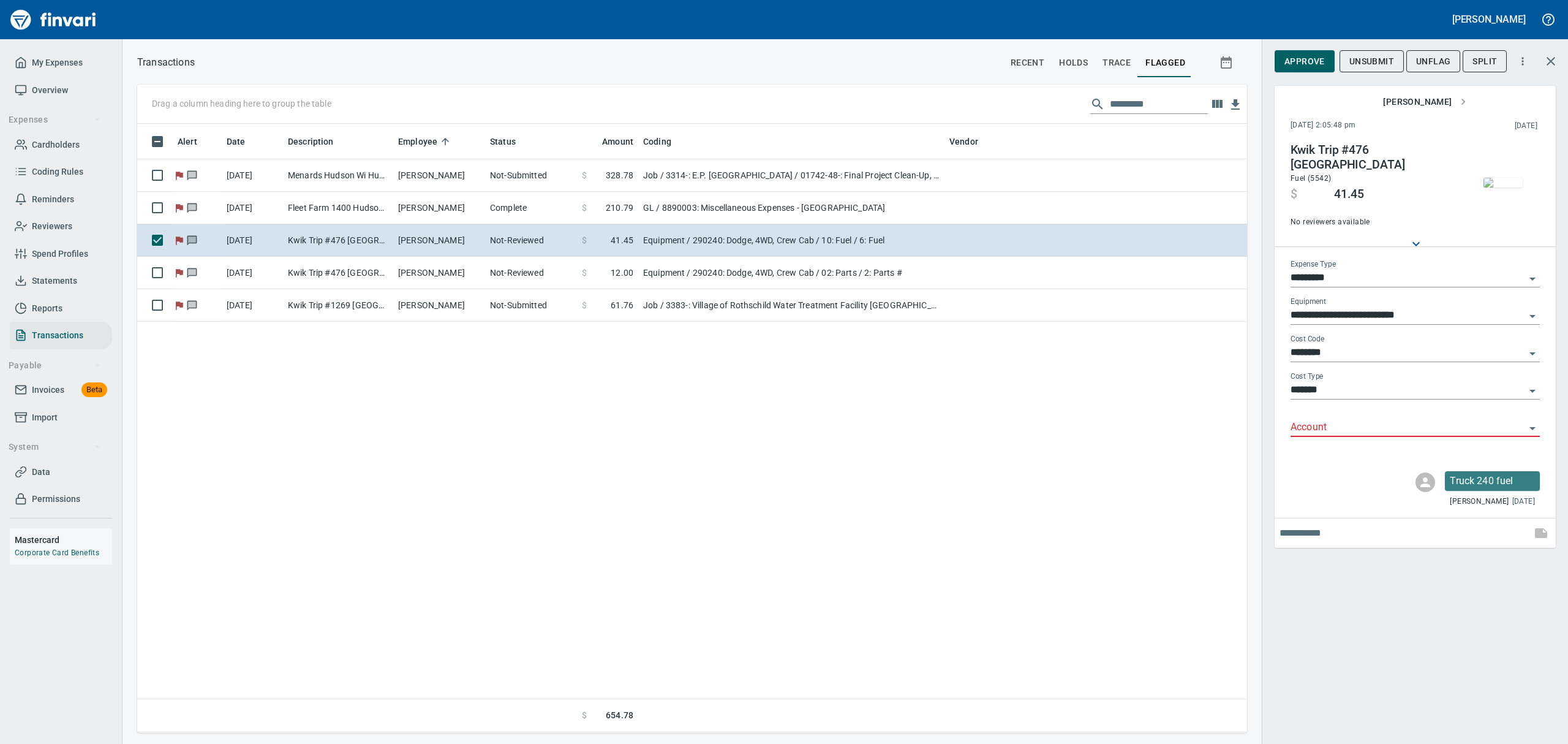
click at [1254, 277] on icon "Open" at bounding box center [1532, 278] width 14 height 14
click at [1254, 392] on li "Job" at bounding box center [1414, 397] width 249 height 30
type input "***"
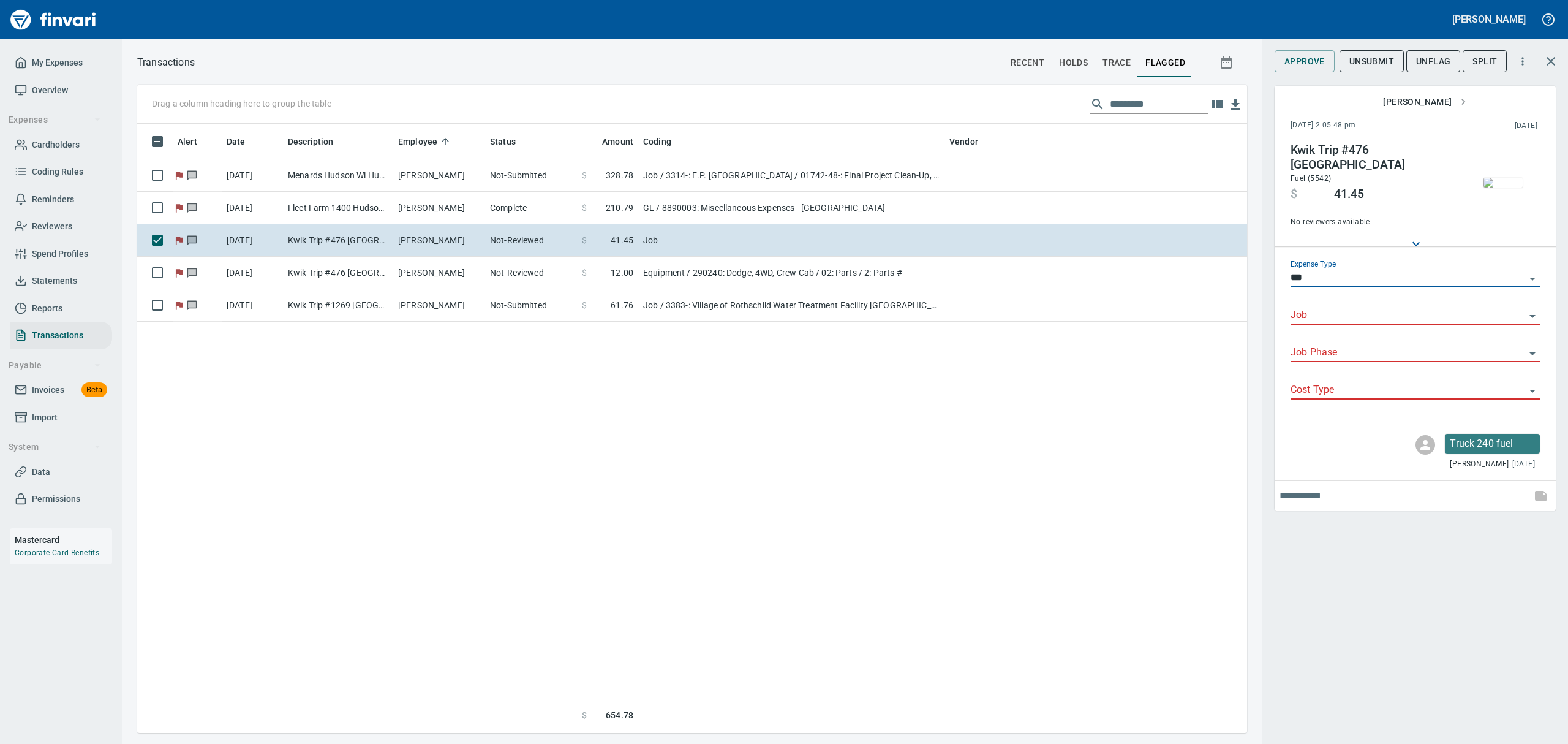
click at [1254, 316] on icon "Open" at bounding box center [1533, 316] width 6 height 3
click at [1254, 348] on li "3384-: [PERSON_NAME] Utility Building Addition" at bounding box center [1414, 347] width 249 height 30
click at [1254, 351] on icon "Open" at bounding box center [1532, 353] width 14 height 14
type input "**********"
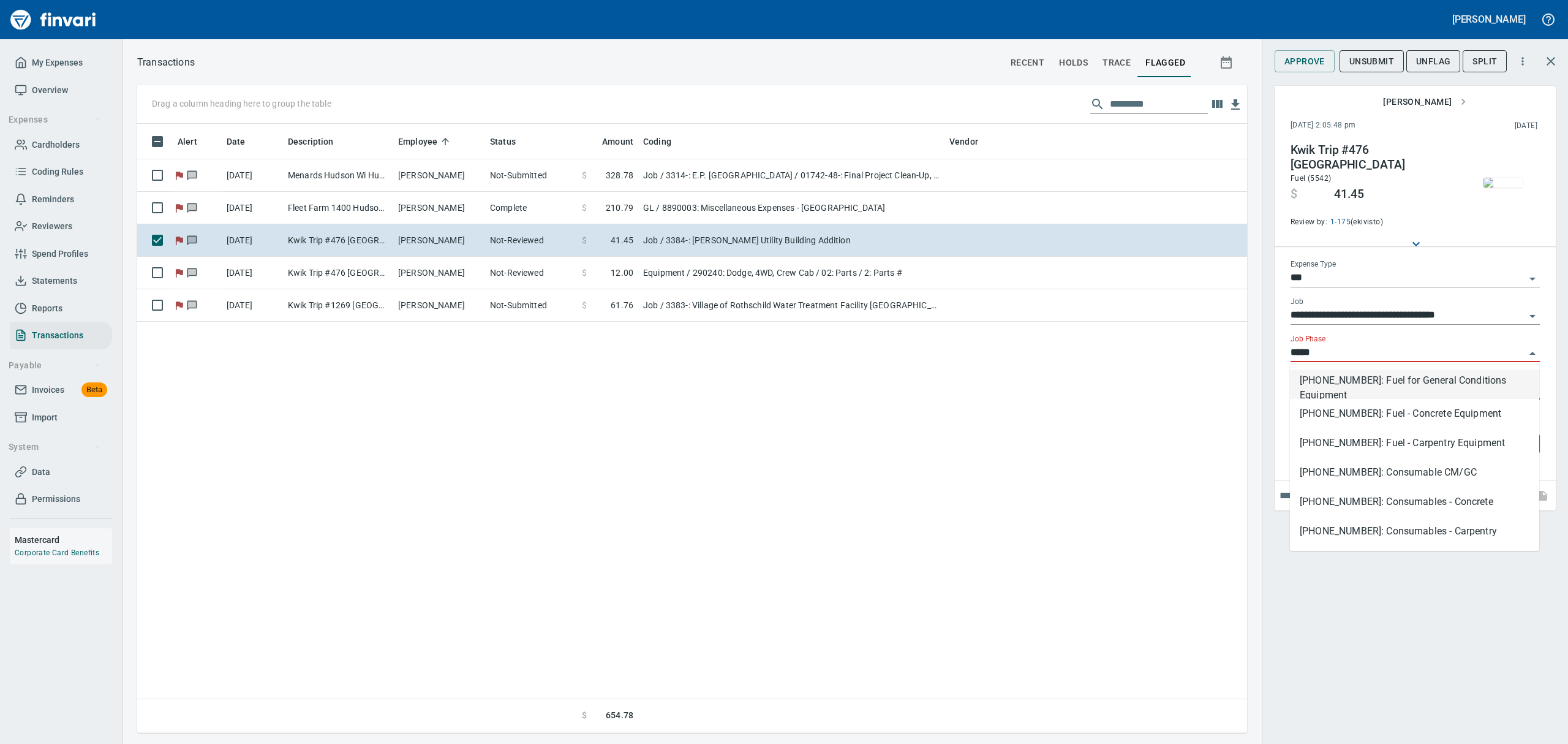
click at [1254, 373] on li "[PHONE_NUMBER]: Fuel for General Conditions Equipment" at bounding box center [1414, 384] width 249 height 30
type input "**********"
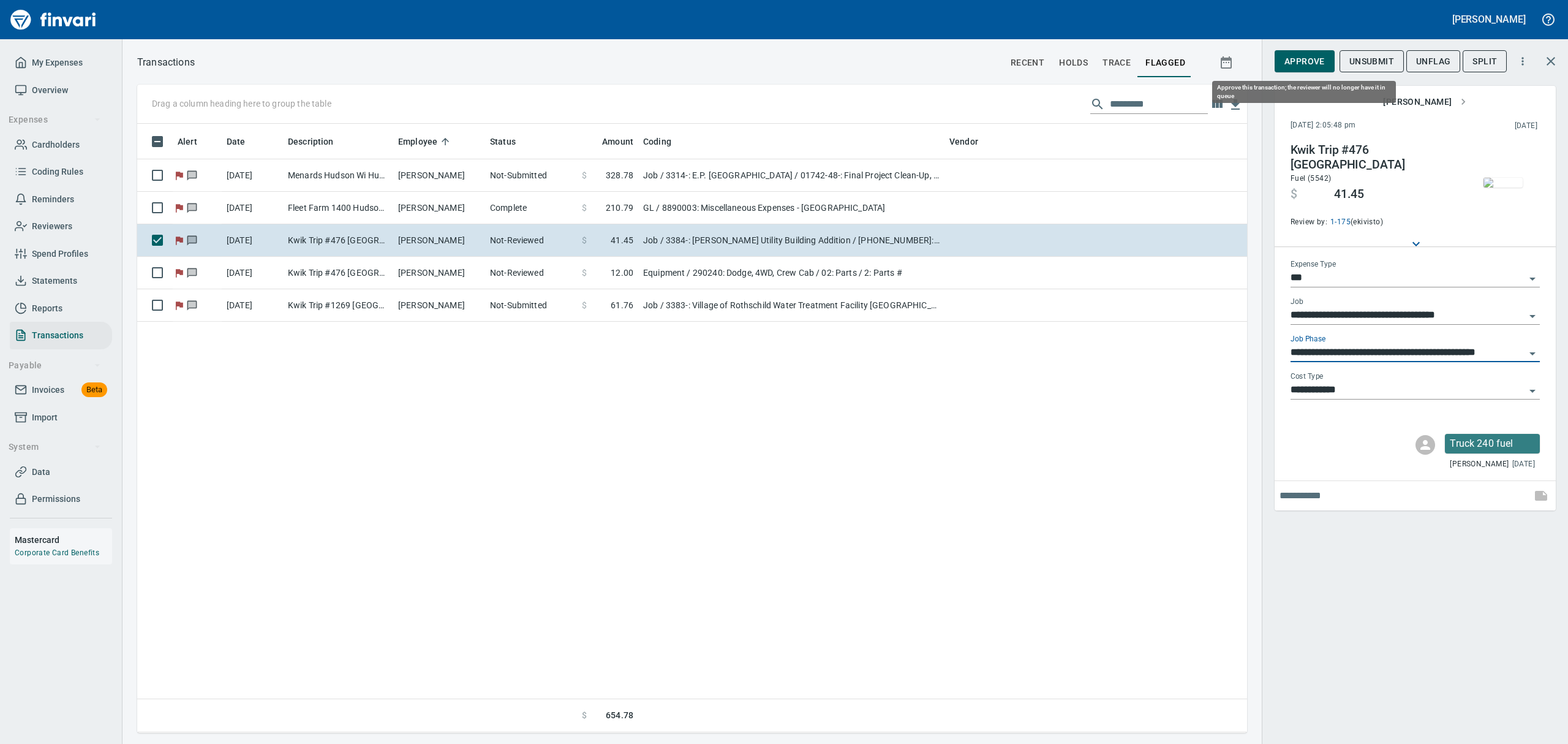
type input "**********"
click at [1254, 58] on span "Approve" at bounding box center [1304, 61] width 40 height 15
click at [1254, 60] on span "UnFlag" at bounding box center [1422, 61] width 35 height 15
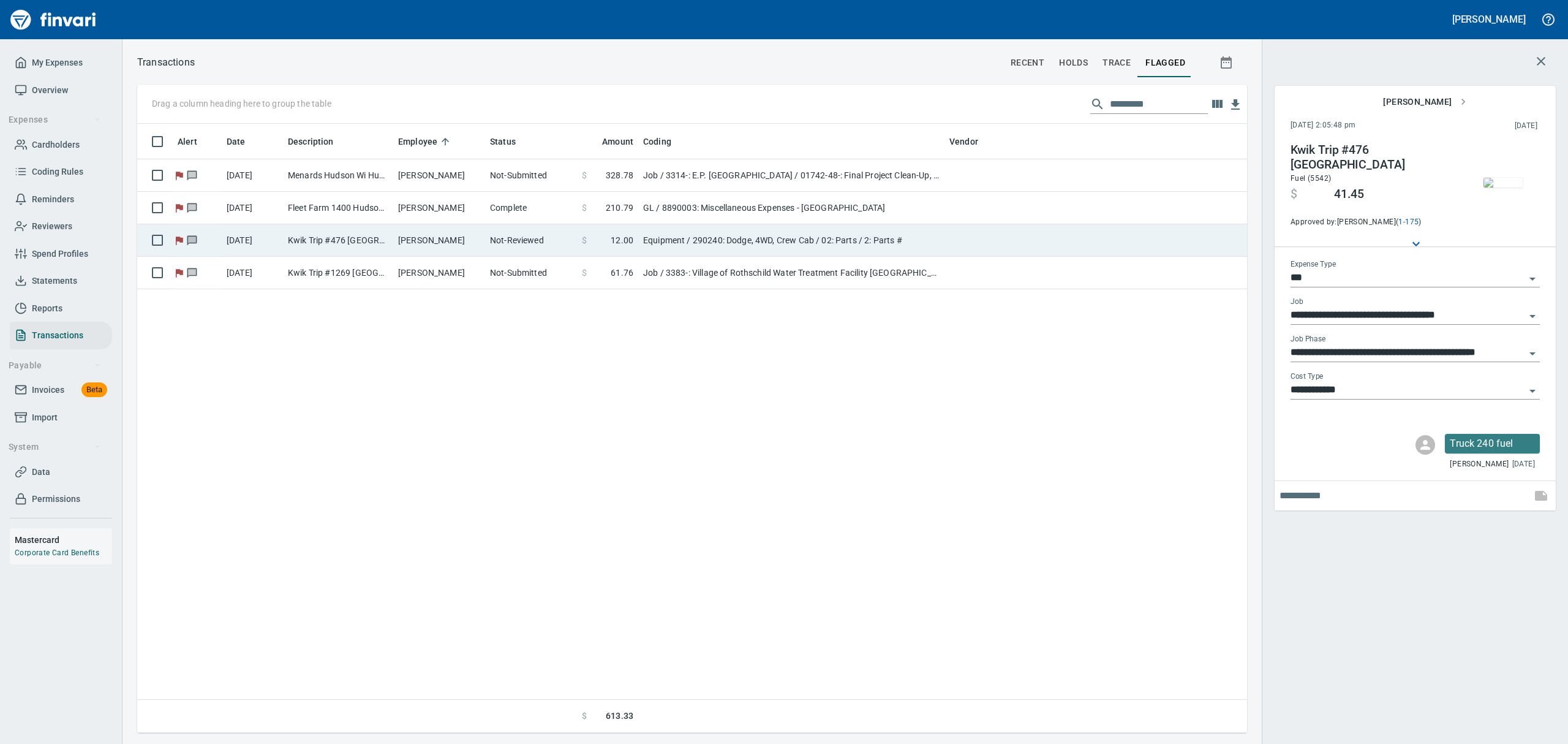
click at [437, 243] on td "[PERSON_NAME]" at bounding box center [439, 240] width 92 height 32
type input "*********"
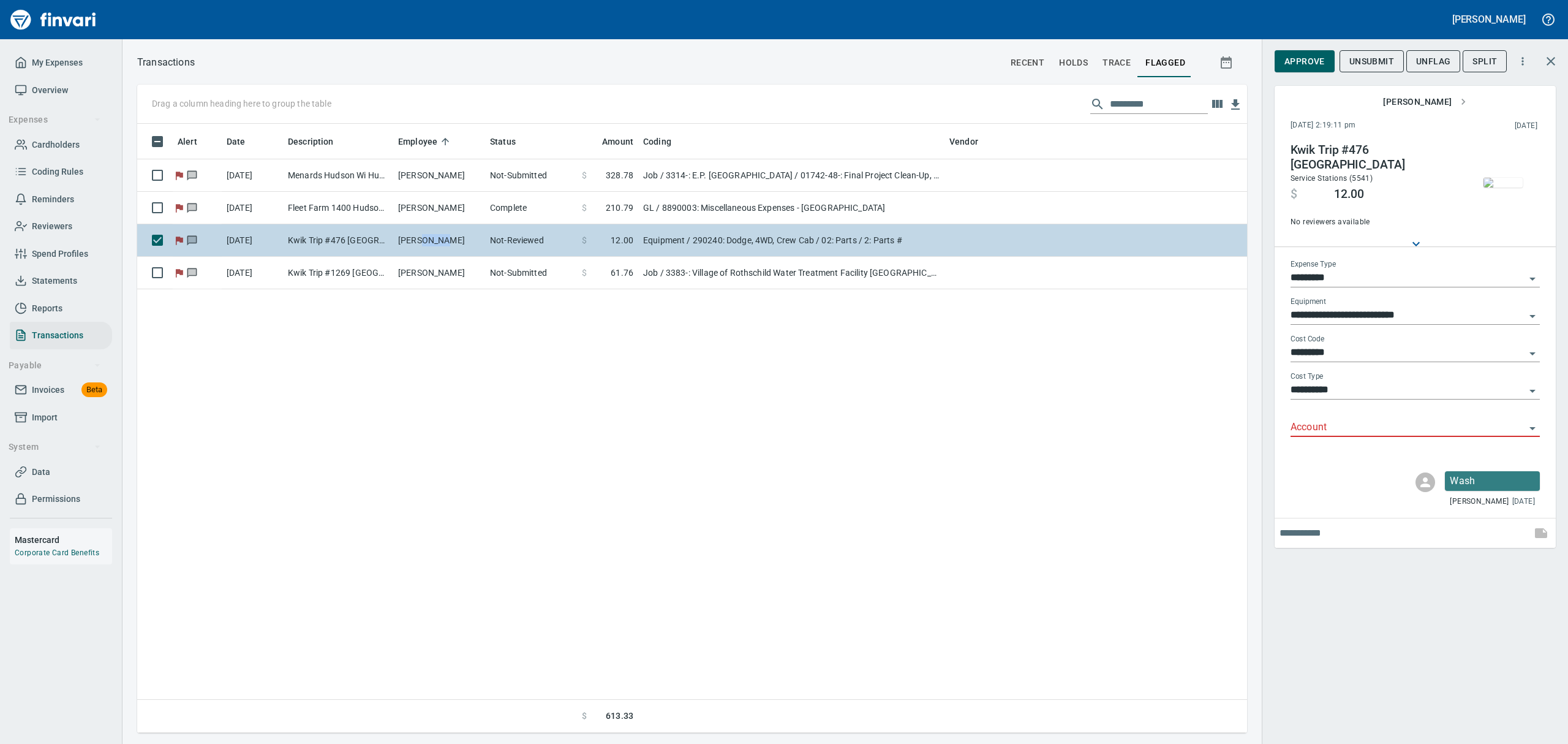
click at [438, 241] on td "[PERSON_NAME]" at bounding box center [439, 240] width 92 height 32
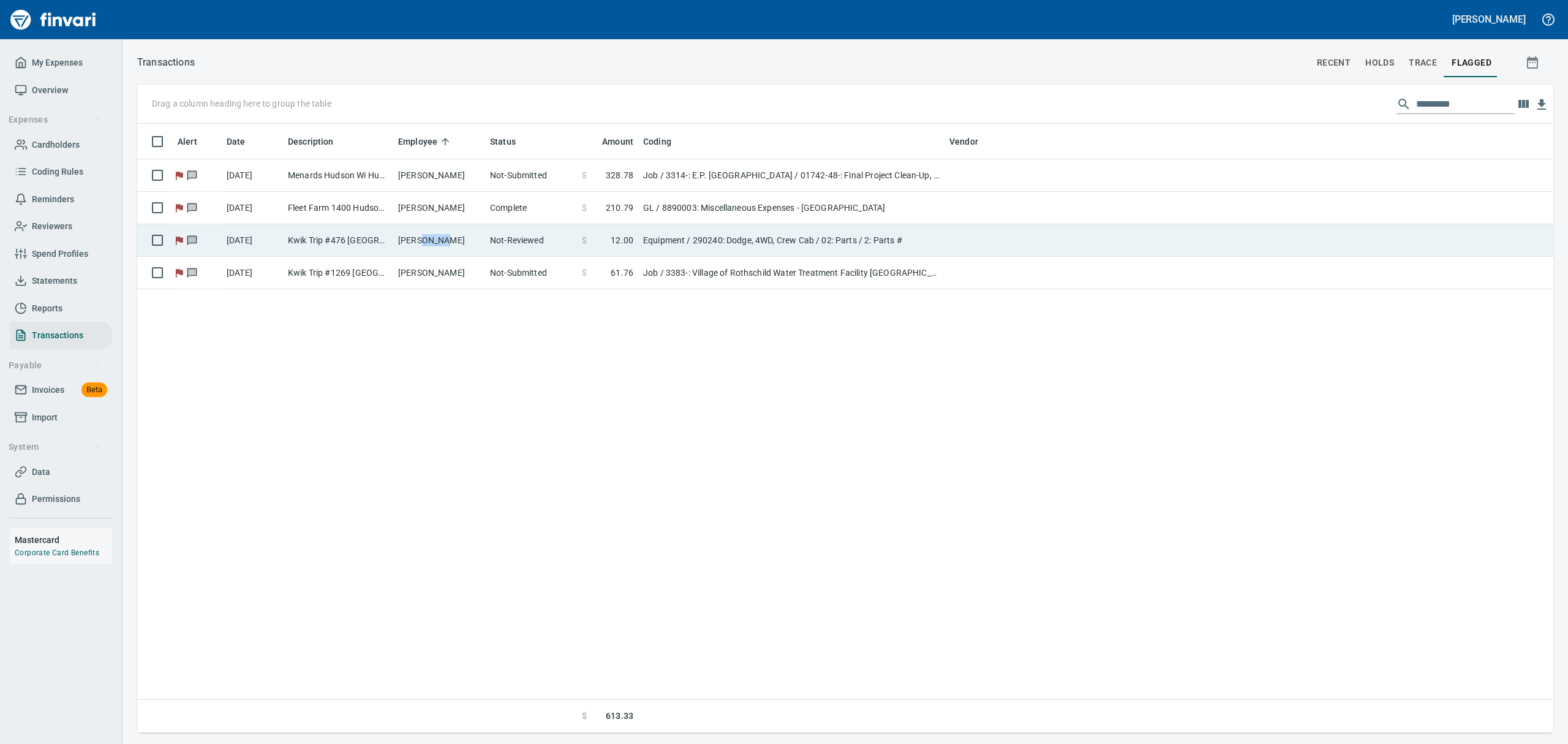
scroll to position [1, 1]
click at [438, 241] on td "[PERSON_NAME]" at bounding box center [439, 240] width 92 height 32
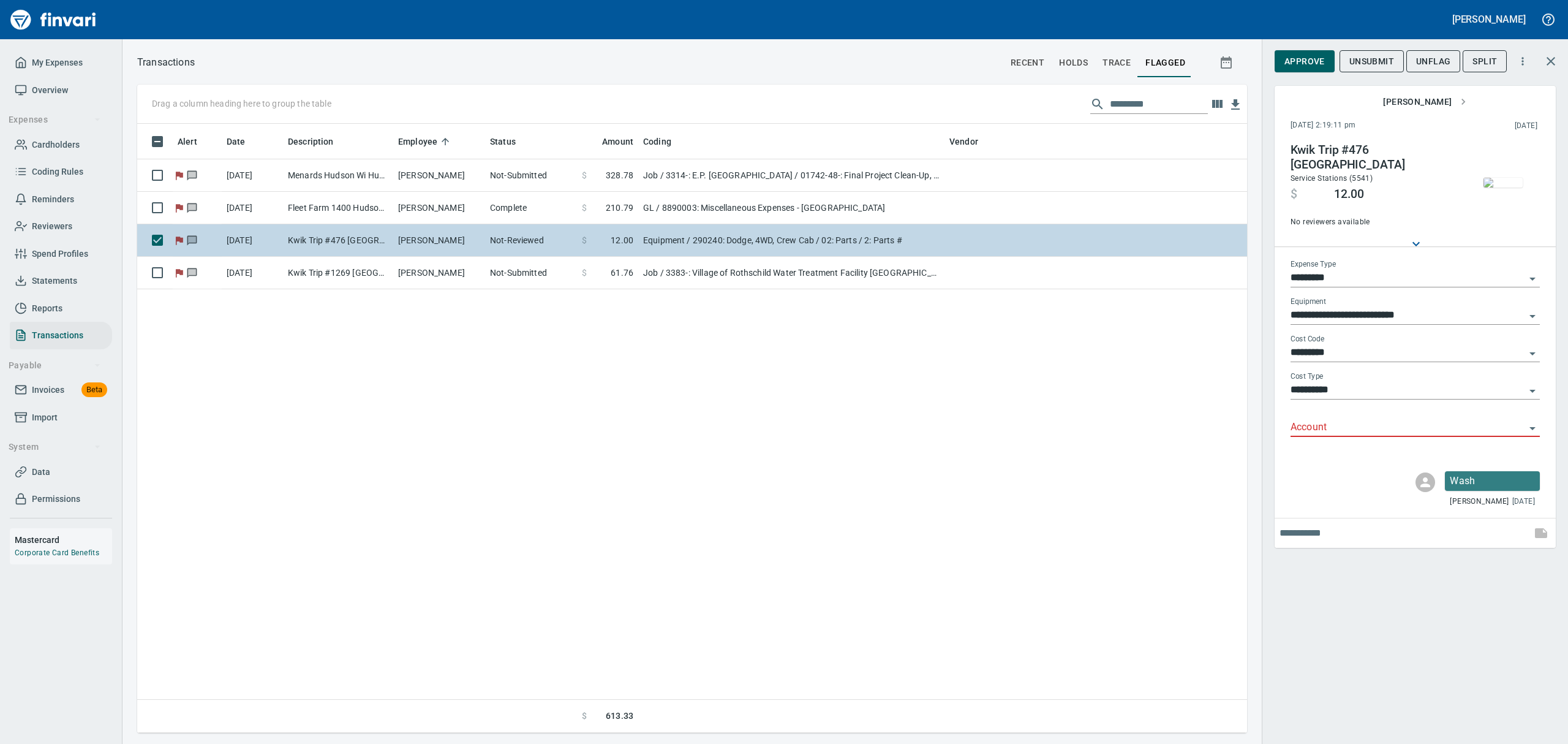
scroll to position [595, 1095]
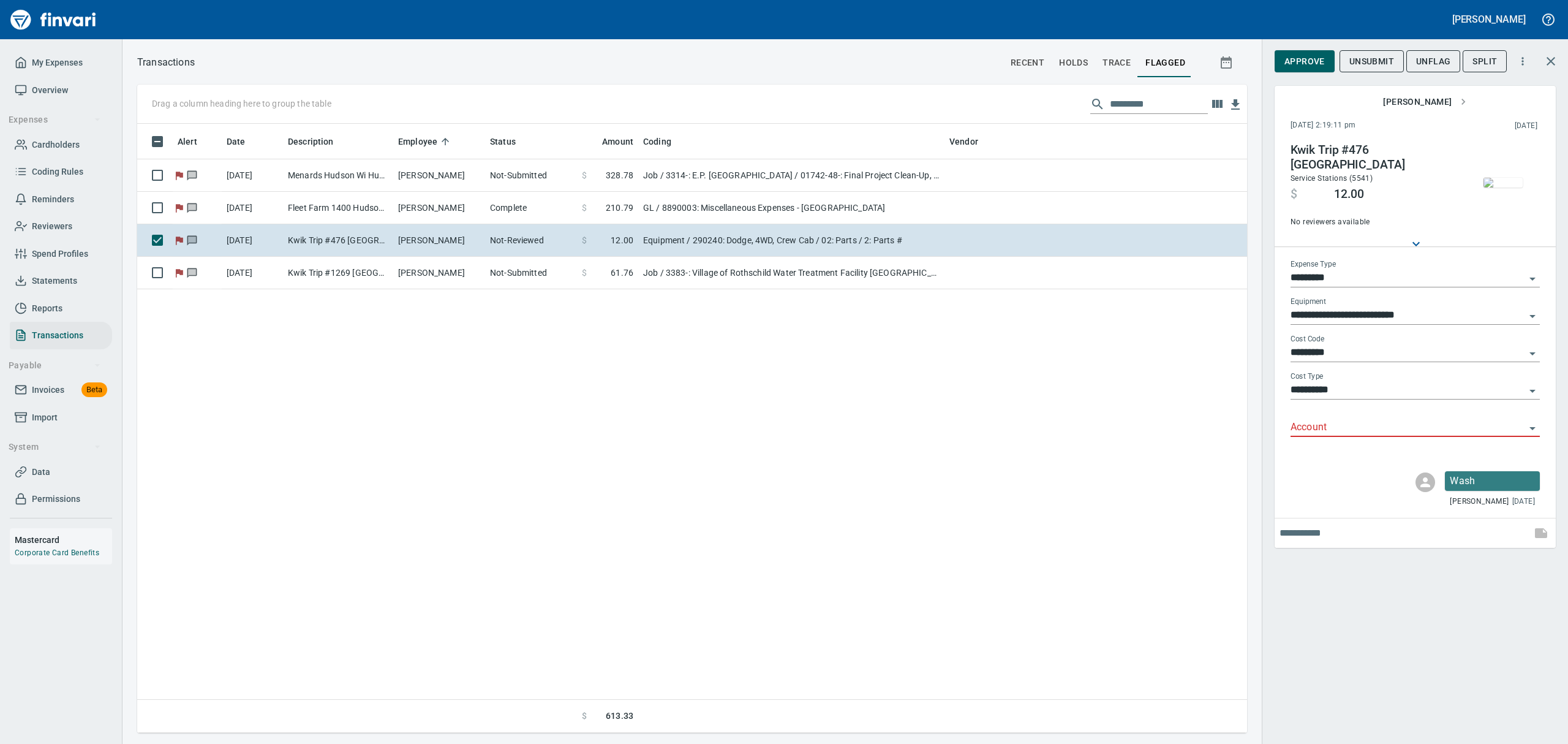
click at [1254, 286] on icon "Open" at bounding box center [1532, 278] width 14 height 14
click at [1254, 409] on li "Job" at bounding box center [1414, 405] width 249 height 30
type input "***"
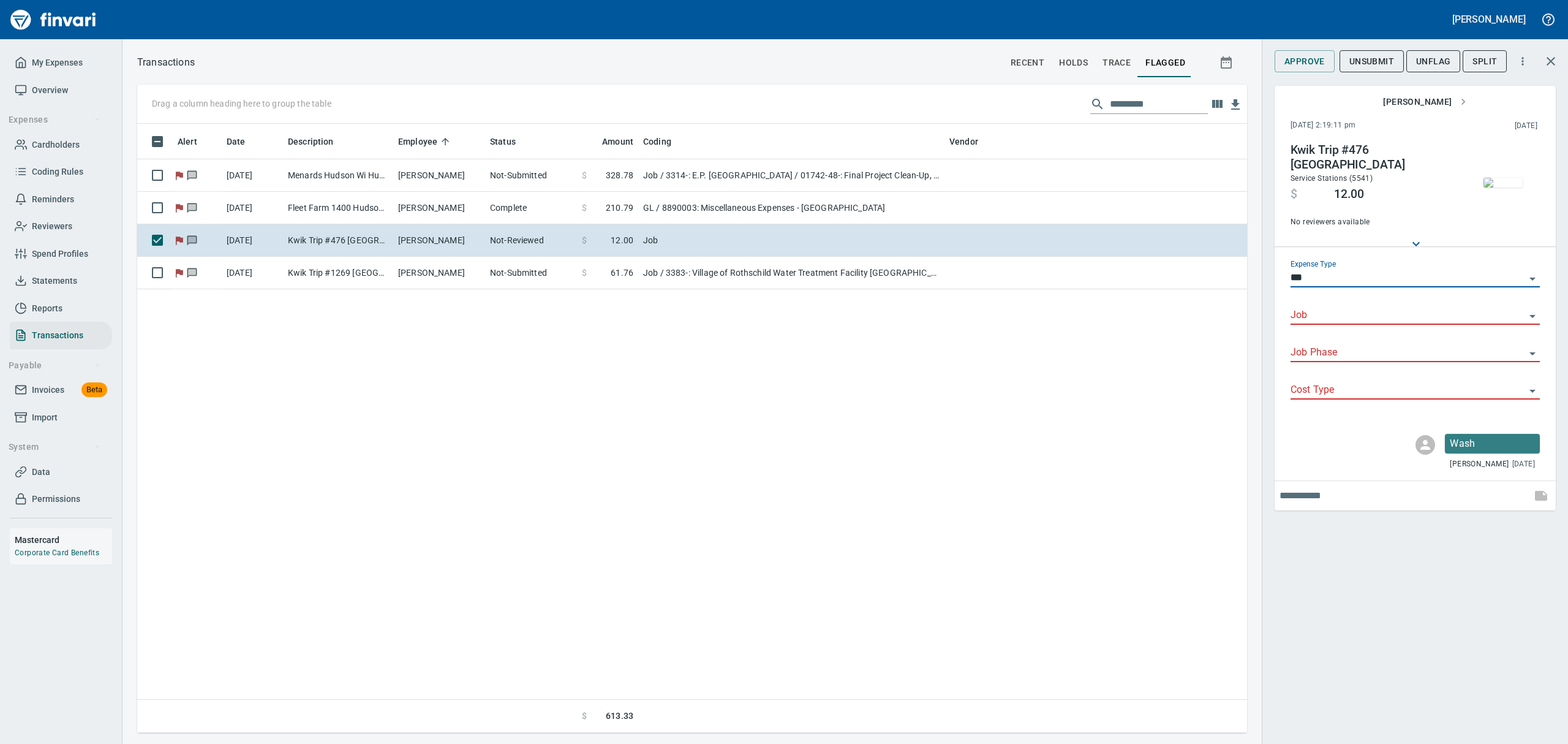
click at [1254, 322] on icon "Open" at bounding box center [1532, 316] width 14 height 14
click at [1254, 351] on li "3384-: [PERSON_NAME] Utility Building Addition" at bounding box center [1414, 354] width 249 height 30
type input "**********"
click at [1254, 361] on input "Job Phase" at bounding box center [1408, 352] width 235 height 17
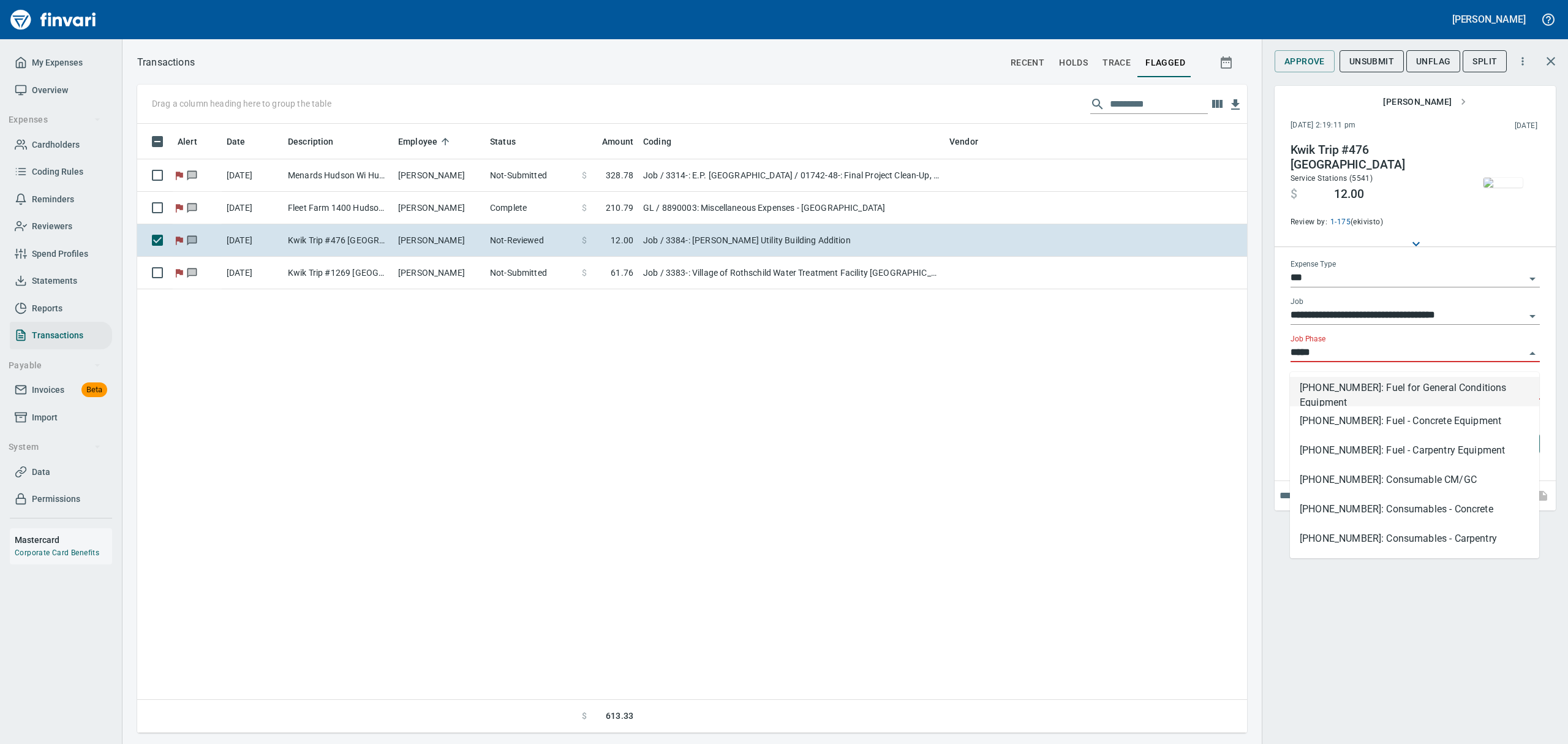
click at [1254, 390] on li "[PHONE_NUMBER]: Fuel for General Conditions Equipment" at bounding box center [1414, 391] width 249 height 30
type input "**********"
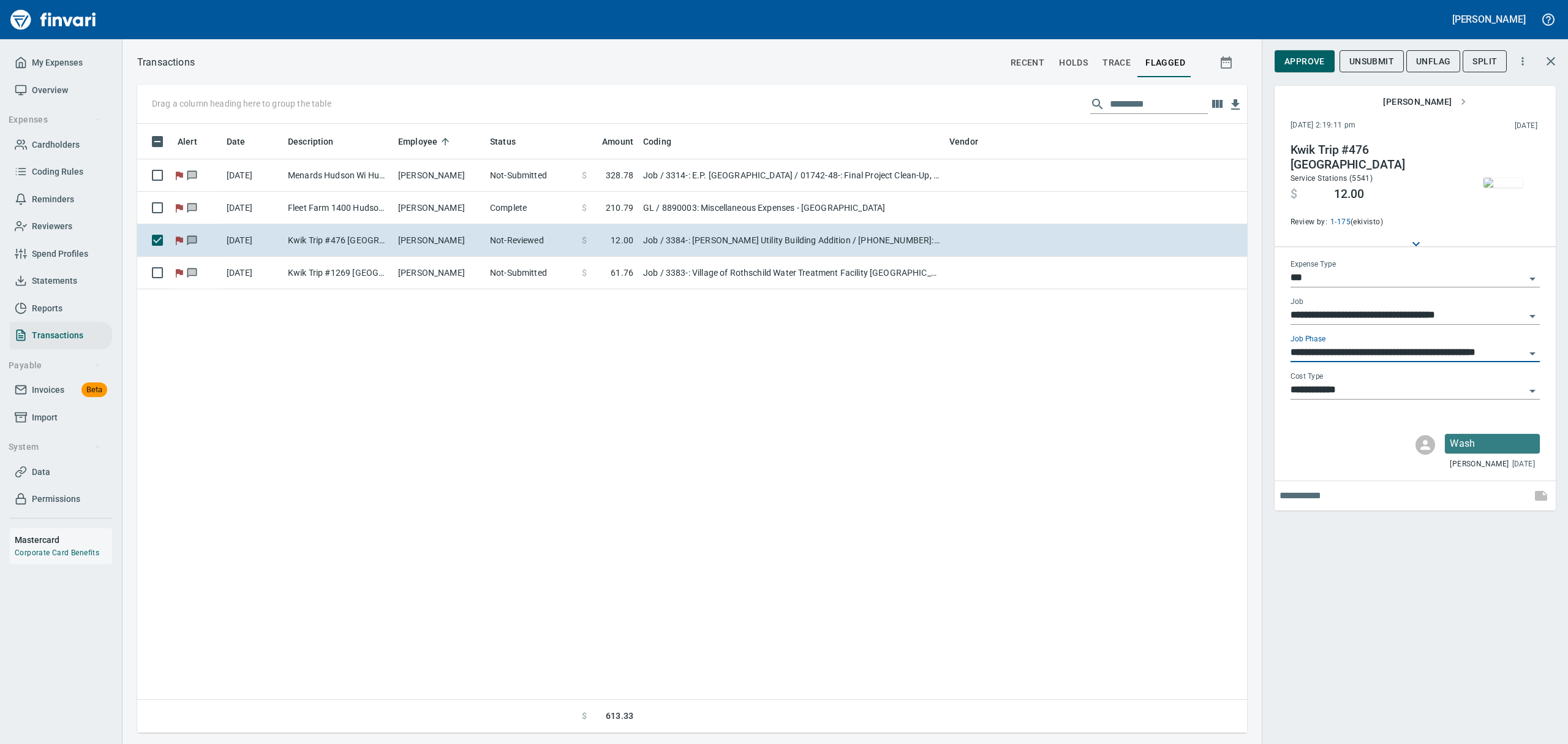
type input "**********"
click at [1254, 66] on span "Approve" at bounding box center [1304, 61] width 40 height 15
click at [1254, 63] on span "UnFlag" at bounding box center [1422, 61] width 35 height 15
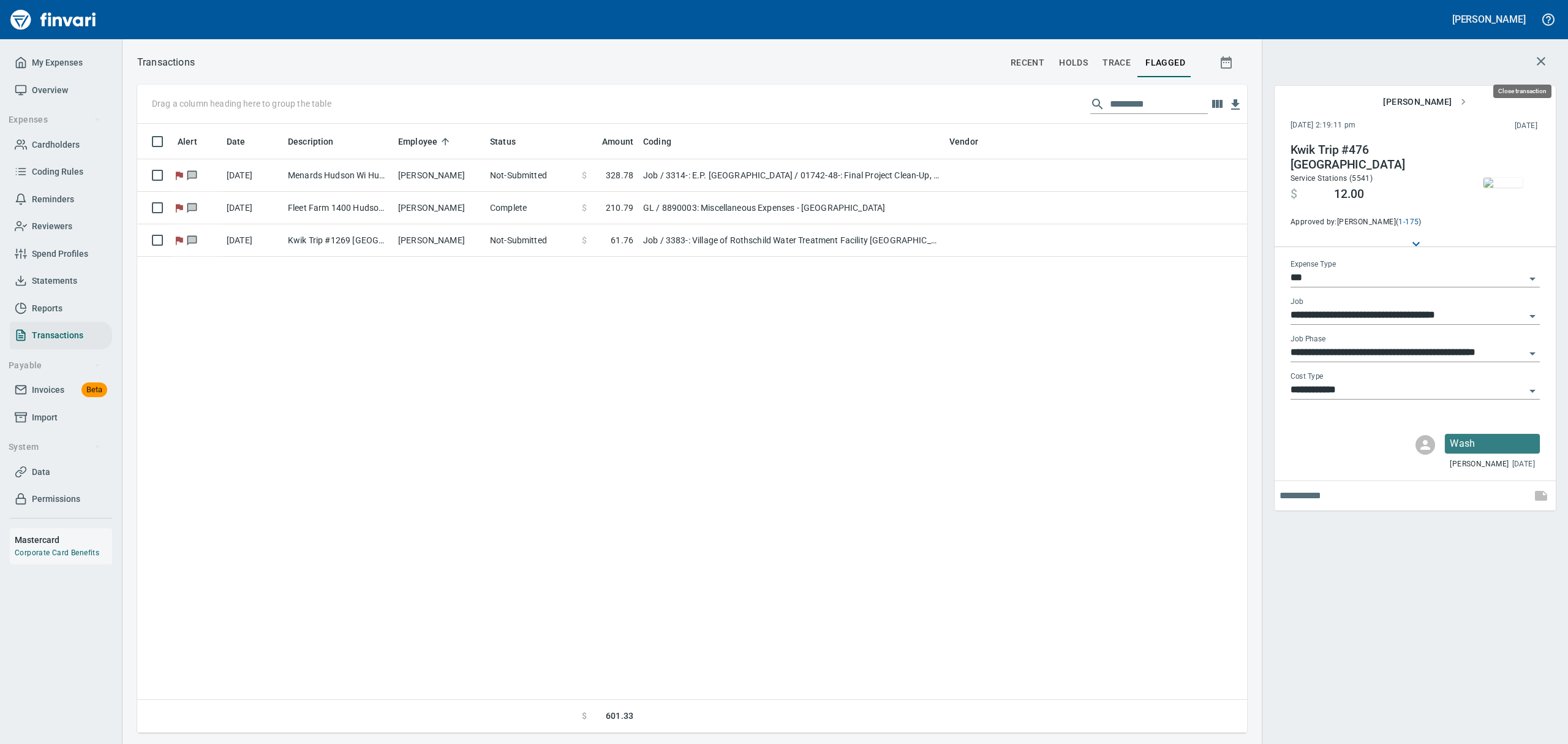
click at [1254, 62] on icon "button" at bounding box center [1541, 61] width 9 height 9
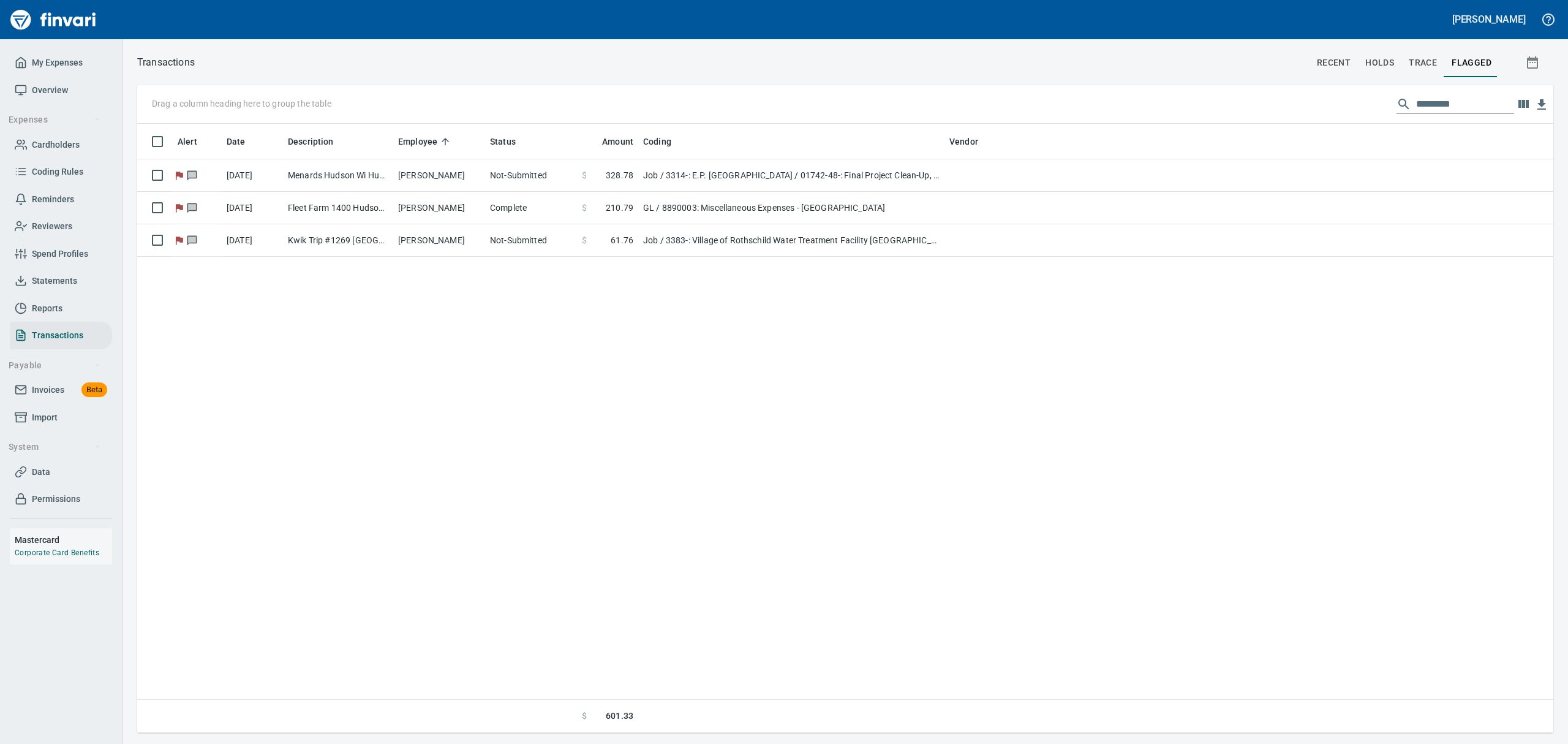
scroll to position [595, 1388]
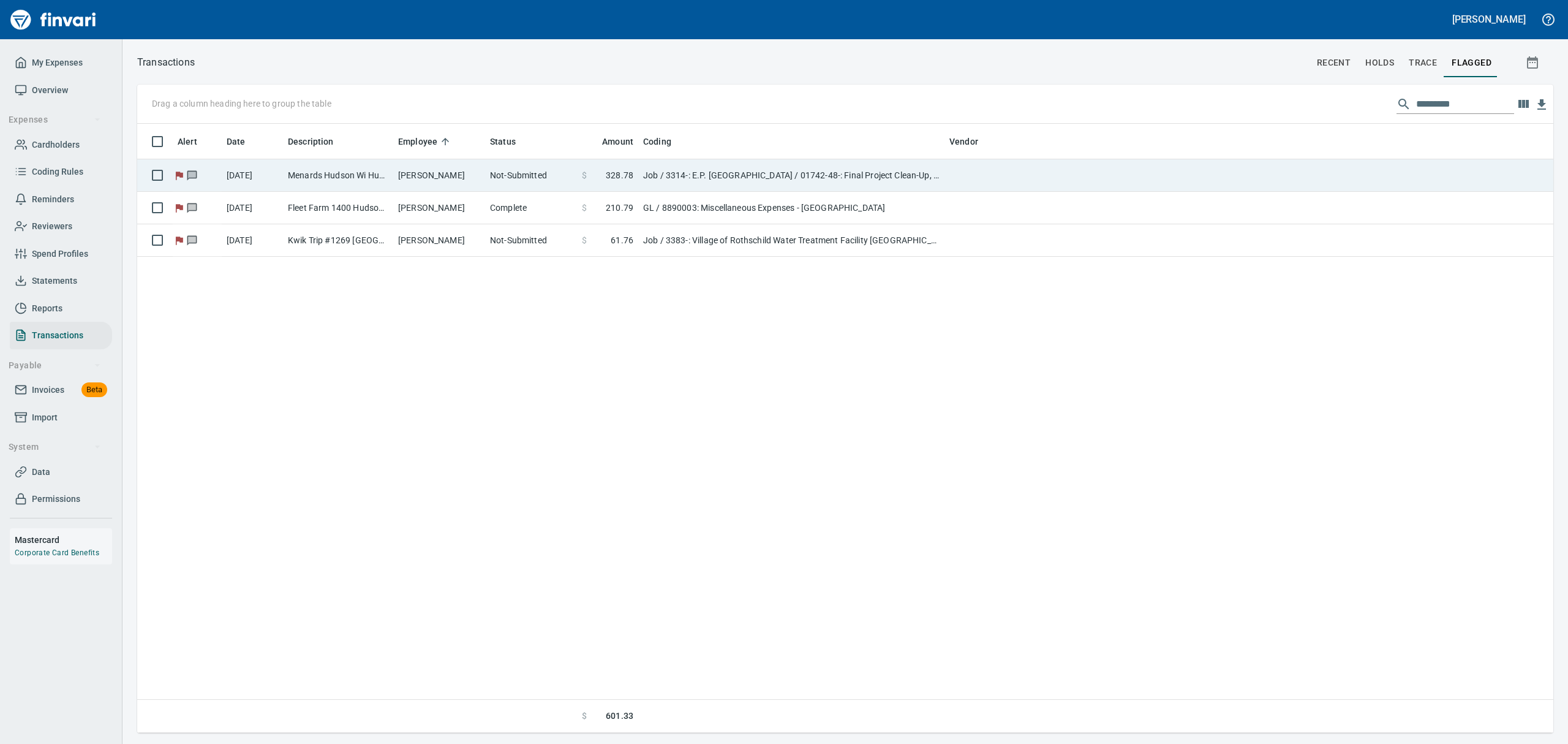
click at [380, 167] on td "Menards Hudson Wi Hudson [GEOGRAPHIC_DATA]" at bounding box center [338, 175] width 110 height 32
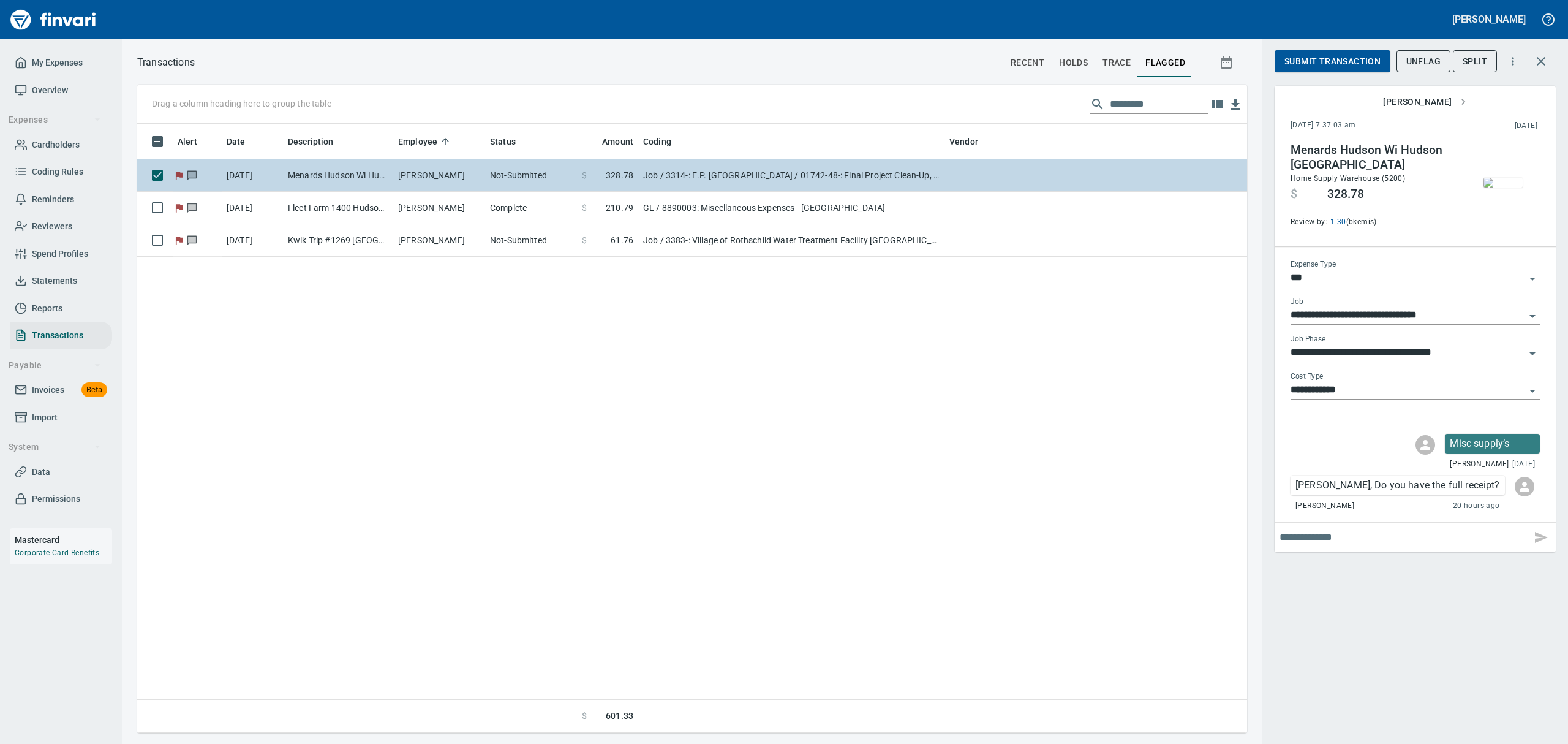
scroll to position [595, 1095]
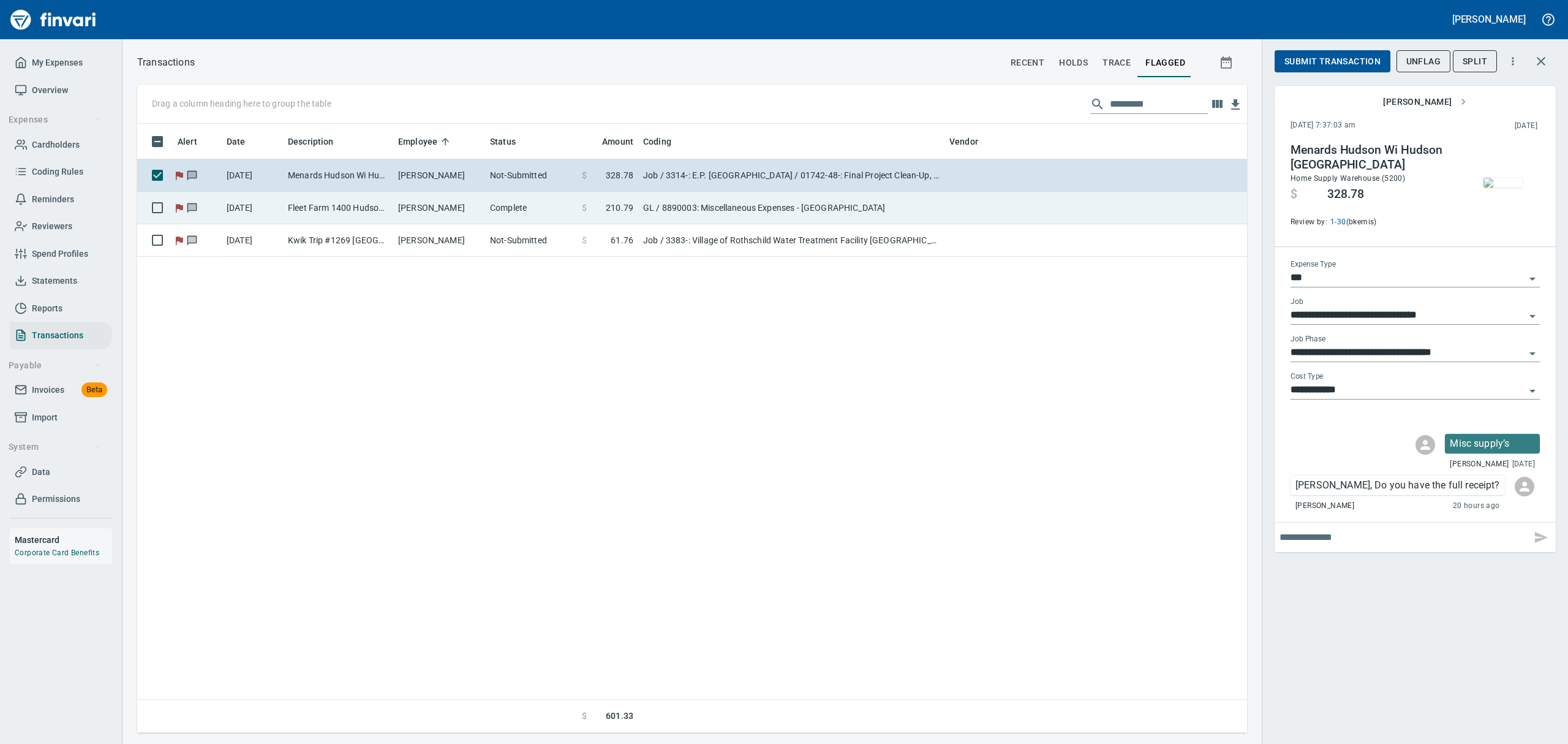
click at [380, 202] on td "Fleet Farm 1400 Hudson [GEOGRAPHIC_DATA]" at bounding box center [338, 208] width 110 height 32
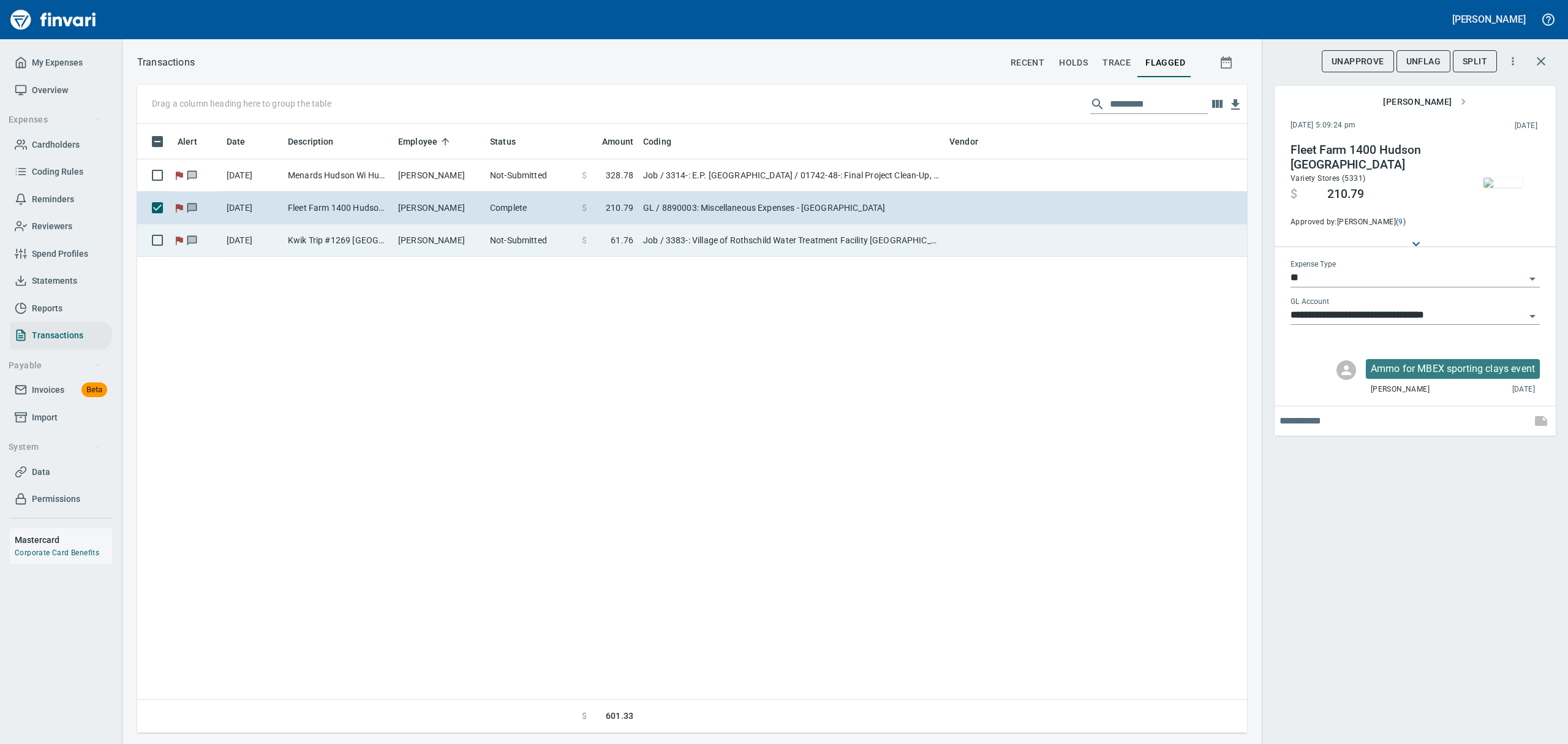
click at [368, 238] on td "Kwik Trip #1269 [GEOGRAPHIC_DATA] WI" at bounding box center [338, 240] width 110 height 32
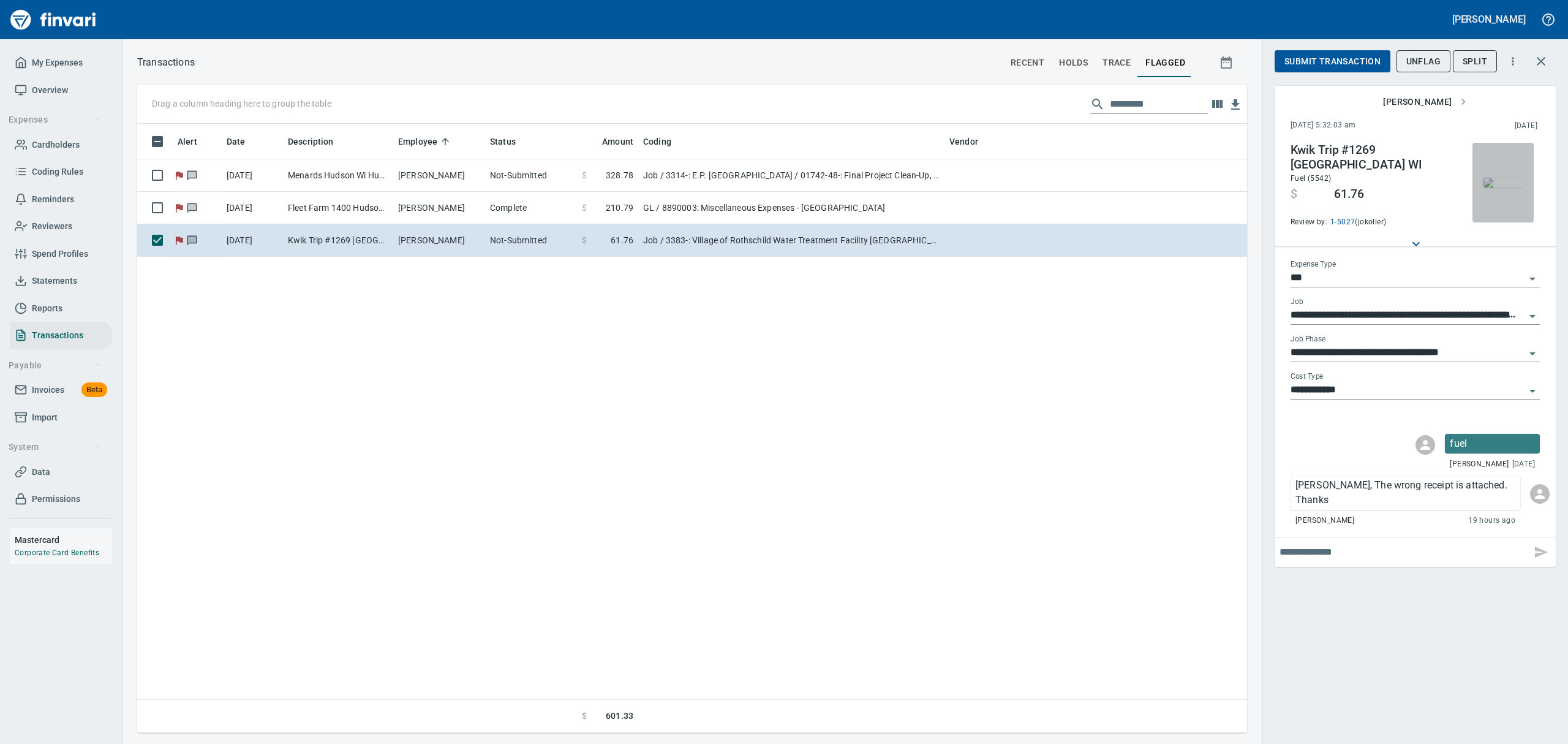
click at [1254, 187] on img "button" at bounding box center [1502, 183] width 39 height 10
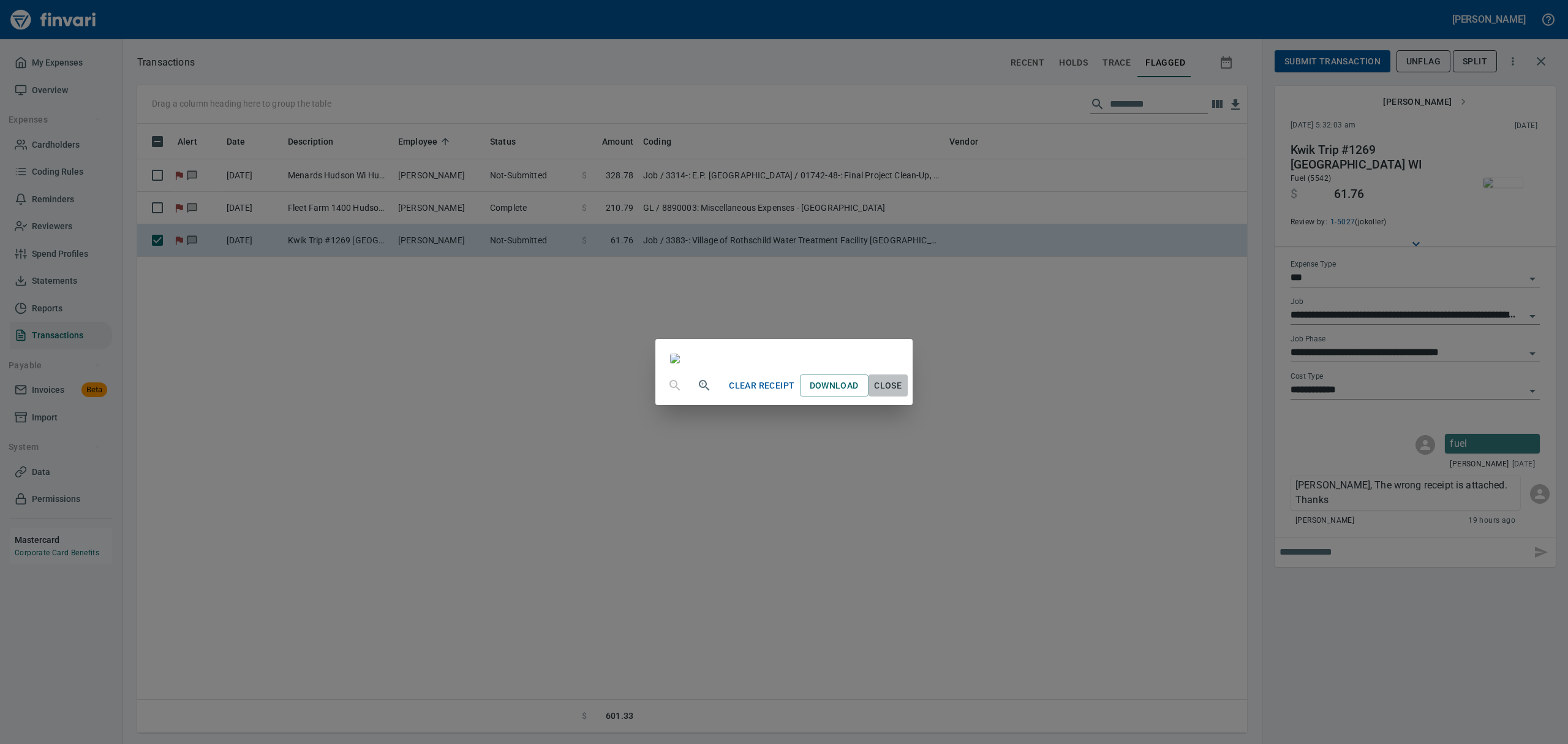
click at [903, 393] on span "Close" at bounding box center [888, 385] width 30 height 15
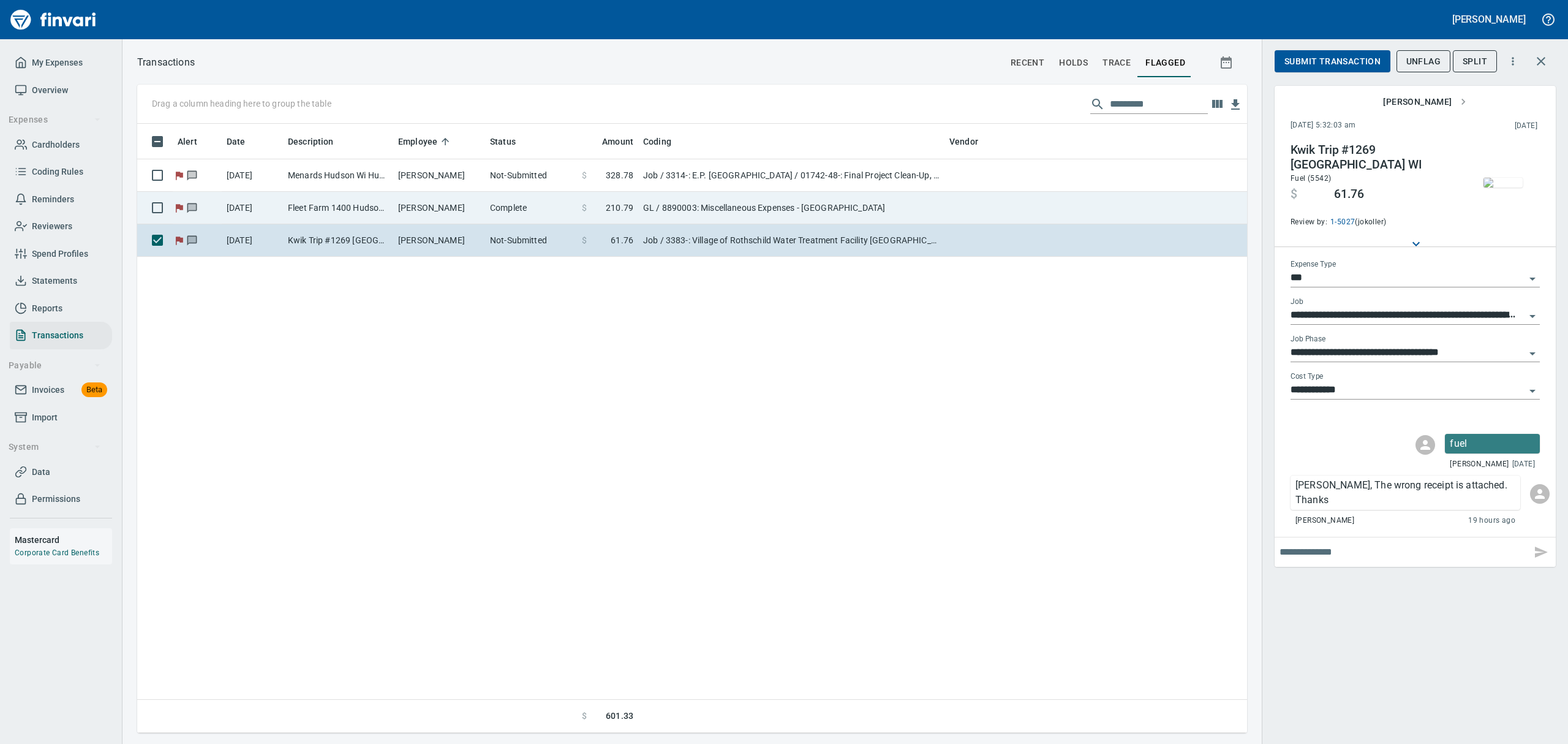
click at [392, 204] on td "Fleet Farm 1400 Hudson [GEOGRAPHIC_DATA]" at bounding box center [338, 208] width 110 height 32
type input "**"
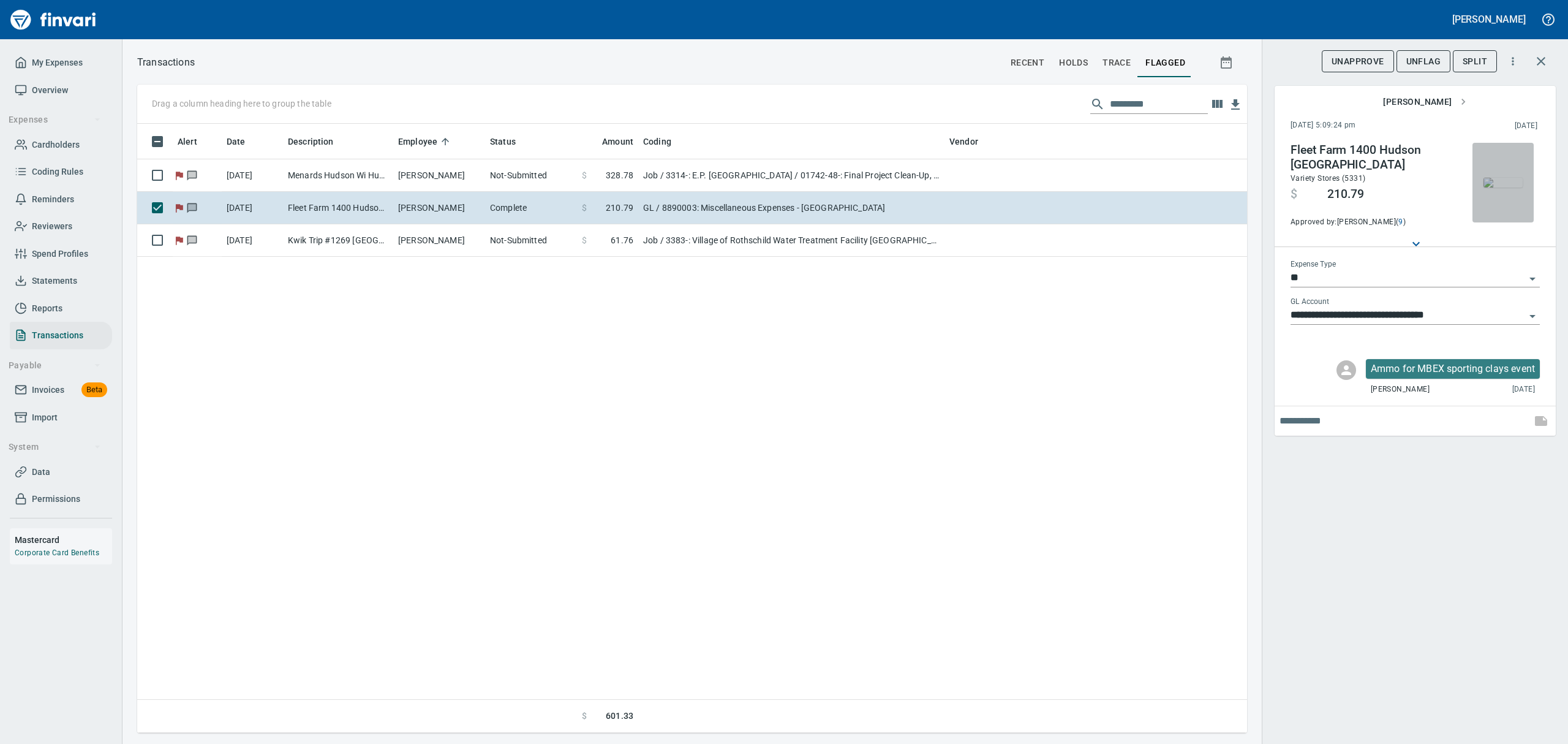
click at [1254, 183] on img "button" at bounding box center [1502, 183] width 39 height 10
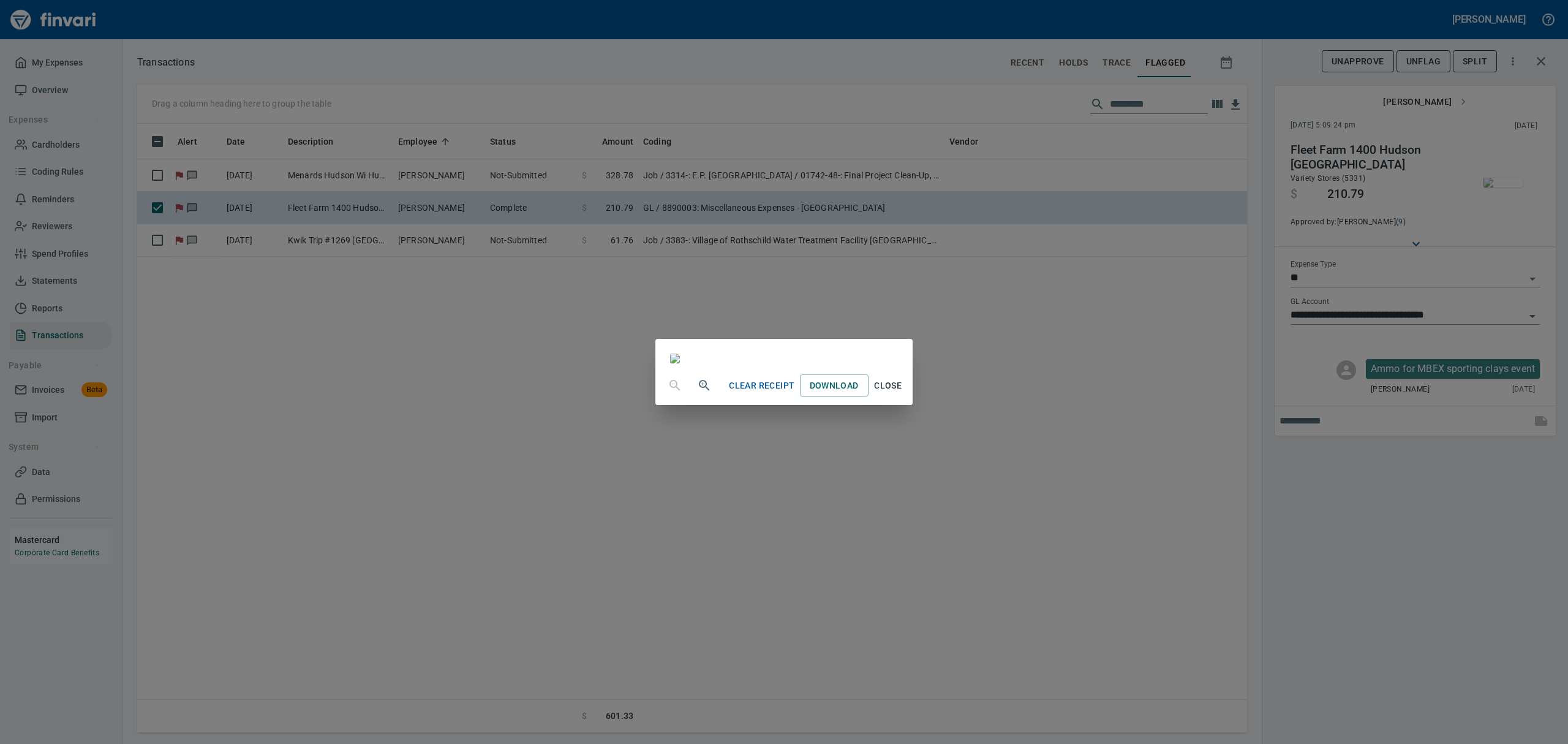
click at [697, 393] on icon "button" at bounding box center [704, 385] width 14 height 14
click at [903, 394] on span "Close" at bounding box center [888, 386] width 30 height 15
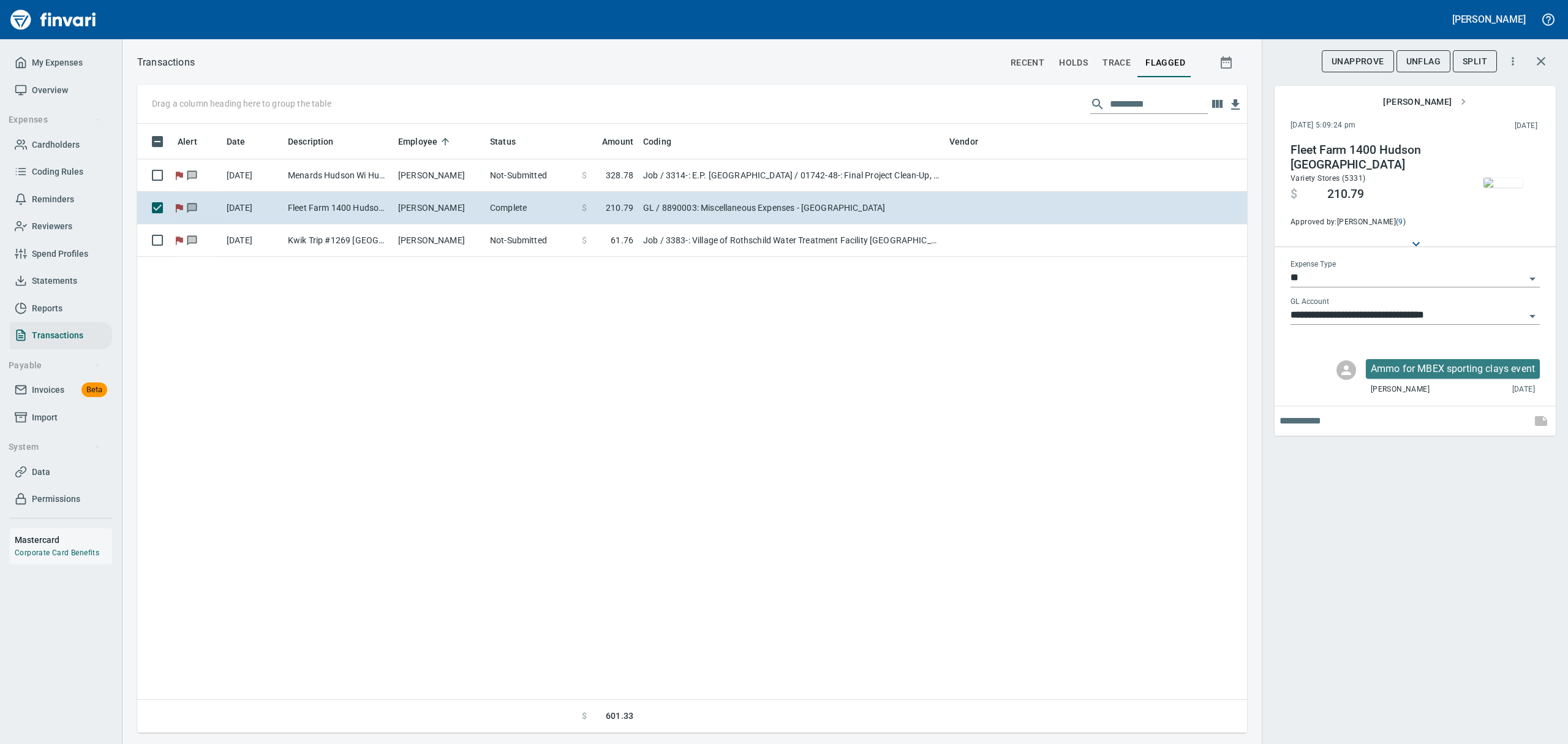
click at [1254, 59] on span "UnFlag" at bounding box center [1422, 61] width 35 height 15
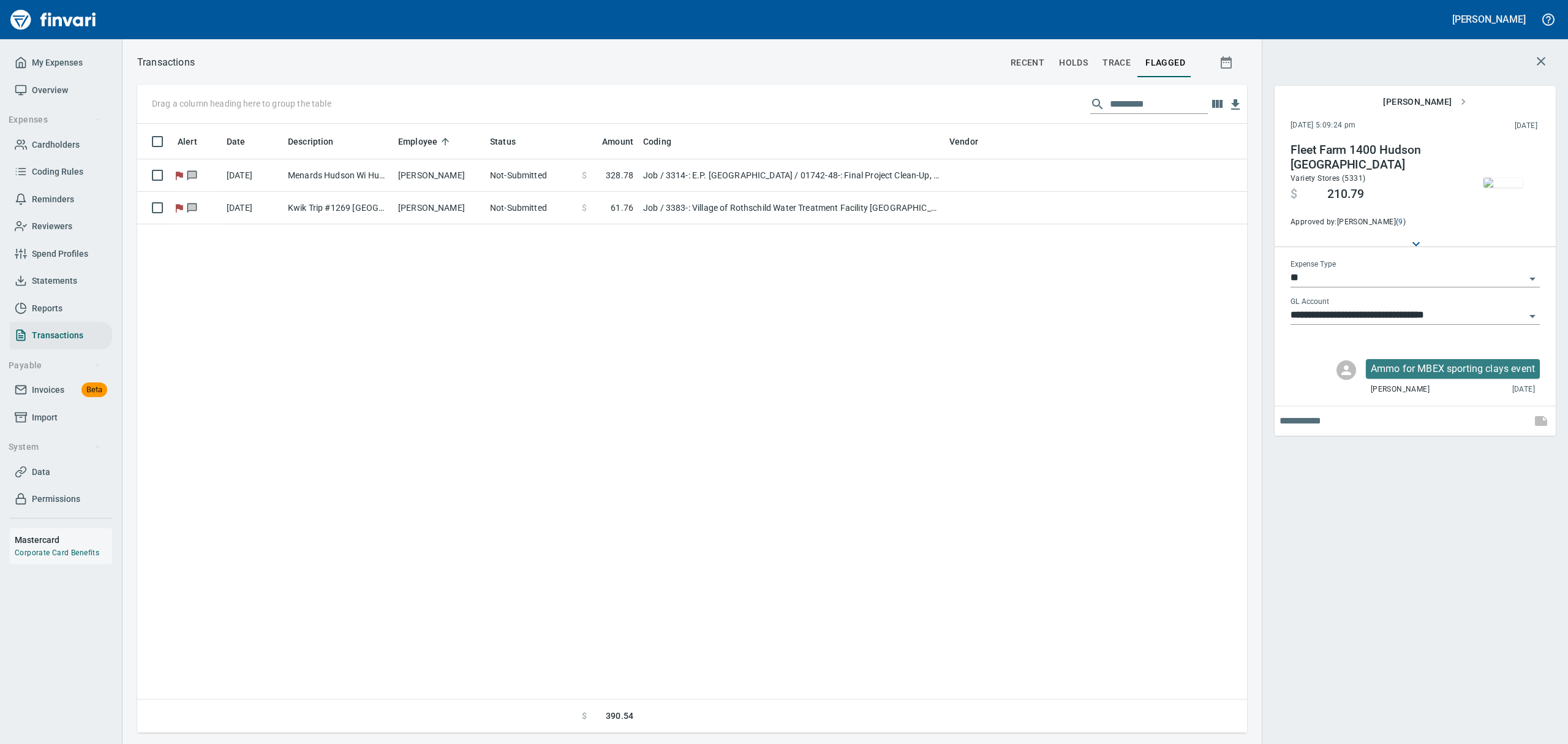
click at [58, 141] on span "Cardholders" at bounding box center [55, 145] width 47 height 15
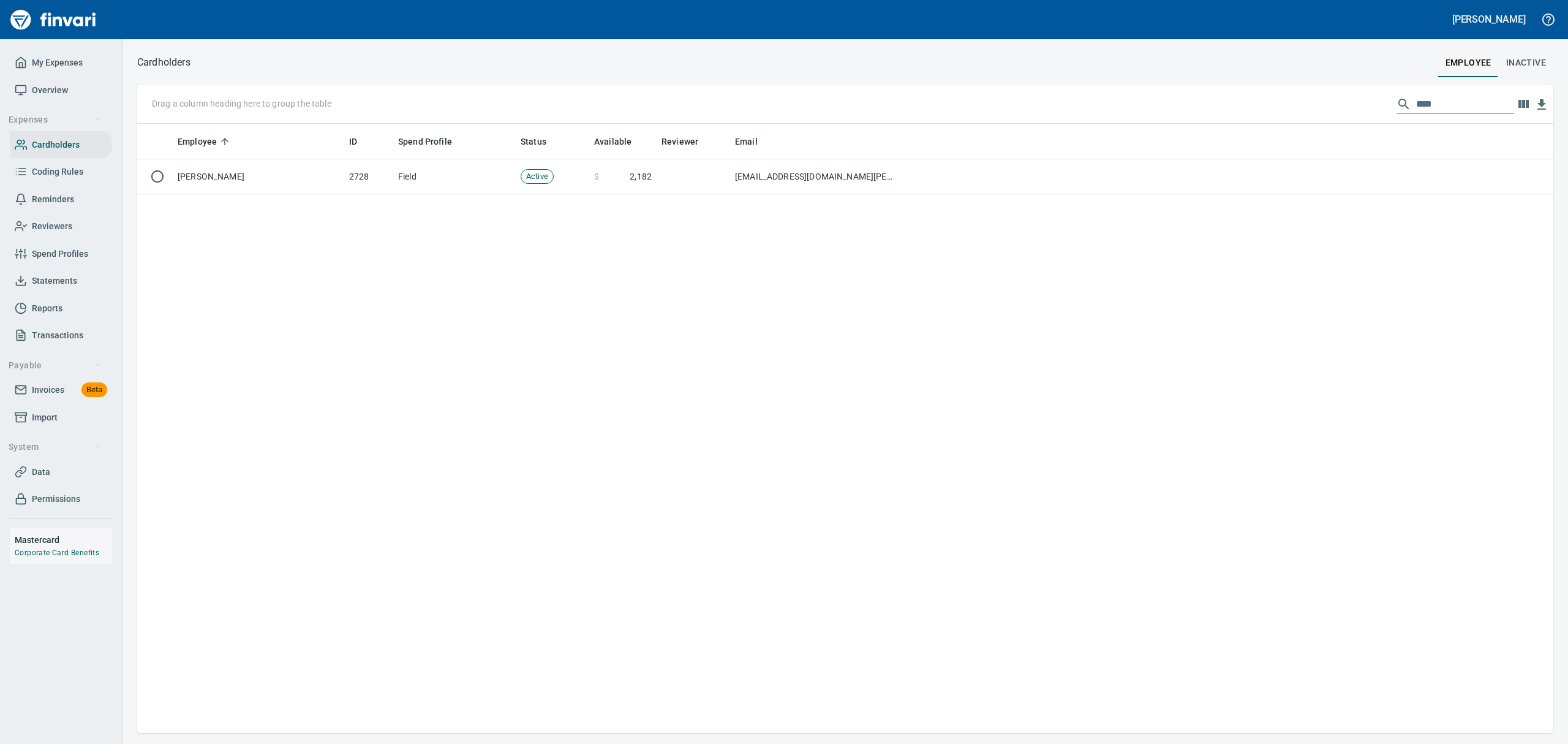
scroll to position [595, 1402]
drag, startPoint x: 1438, startPoint y: 106, endPoint x: 1328, endPoint y: 94, distance: 110.7
click at [1254, 94] on div "Drag a column heading here to group the table ****" at bounding box center [845, 104] width 1416 height 39
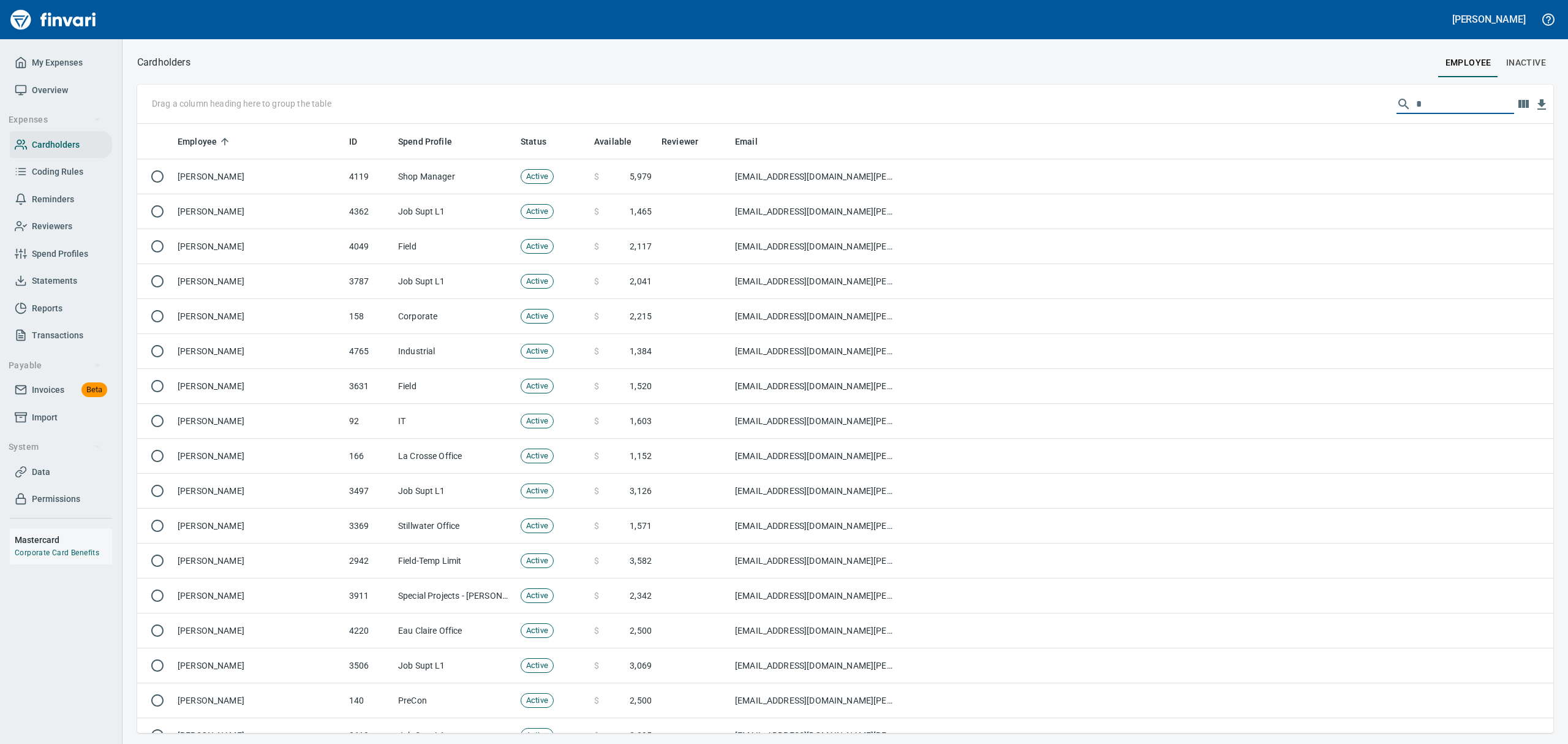
scroll to position [595, 1388]
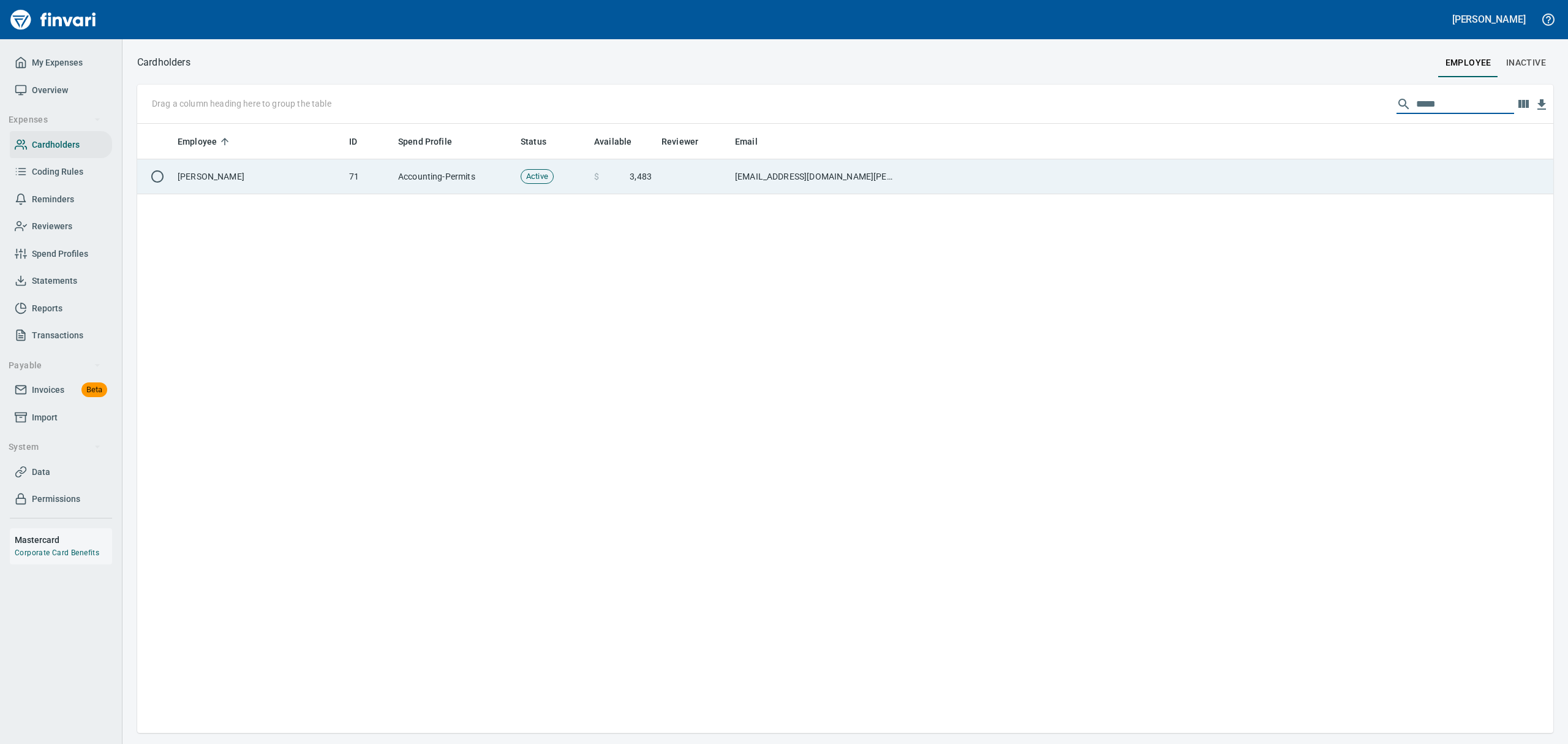
type input "*****"
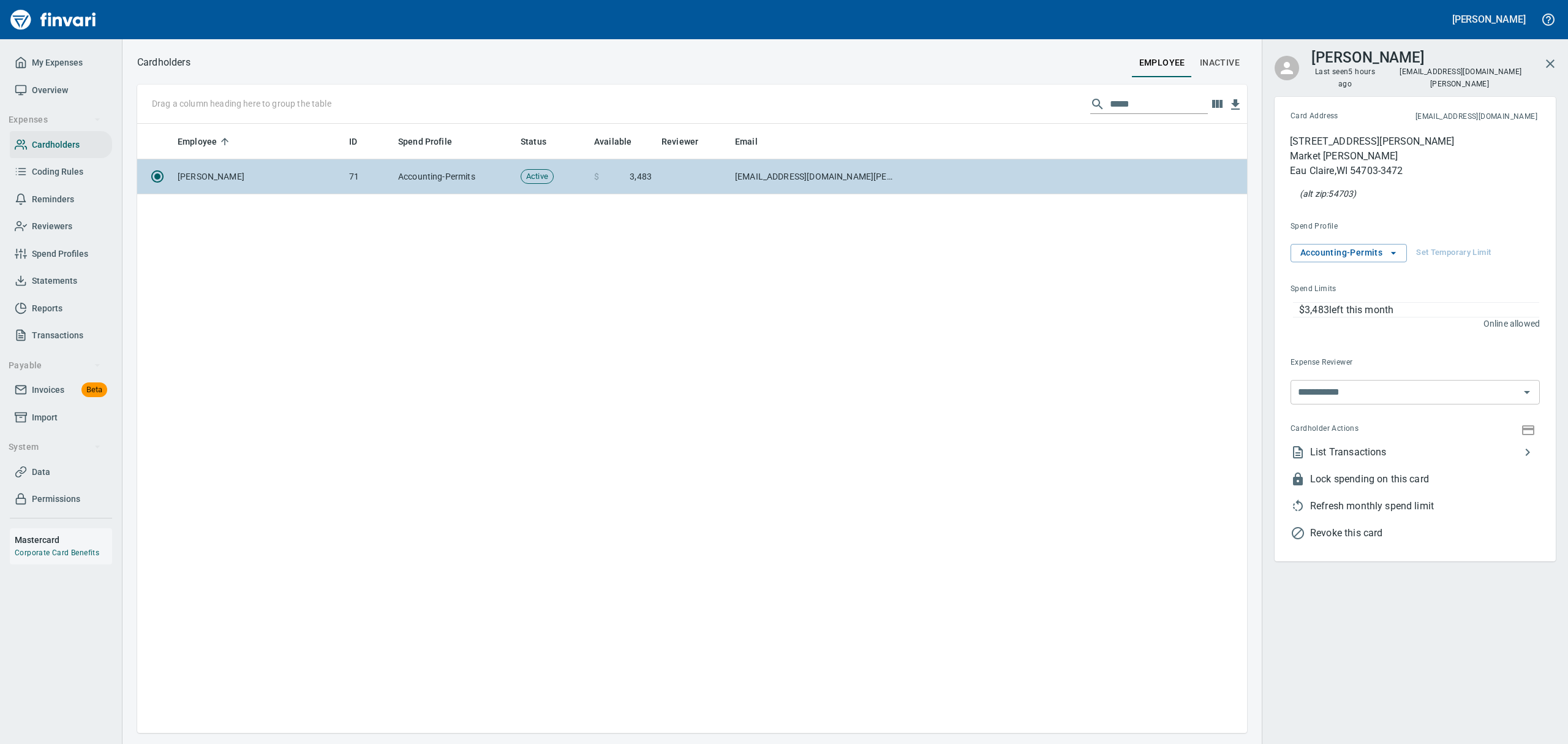
scroll to position [595, 1095]
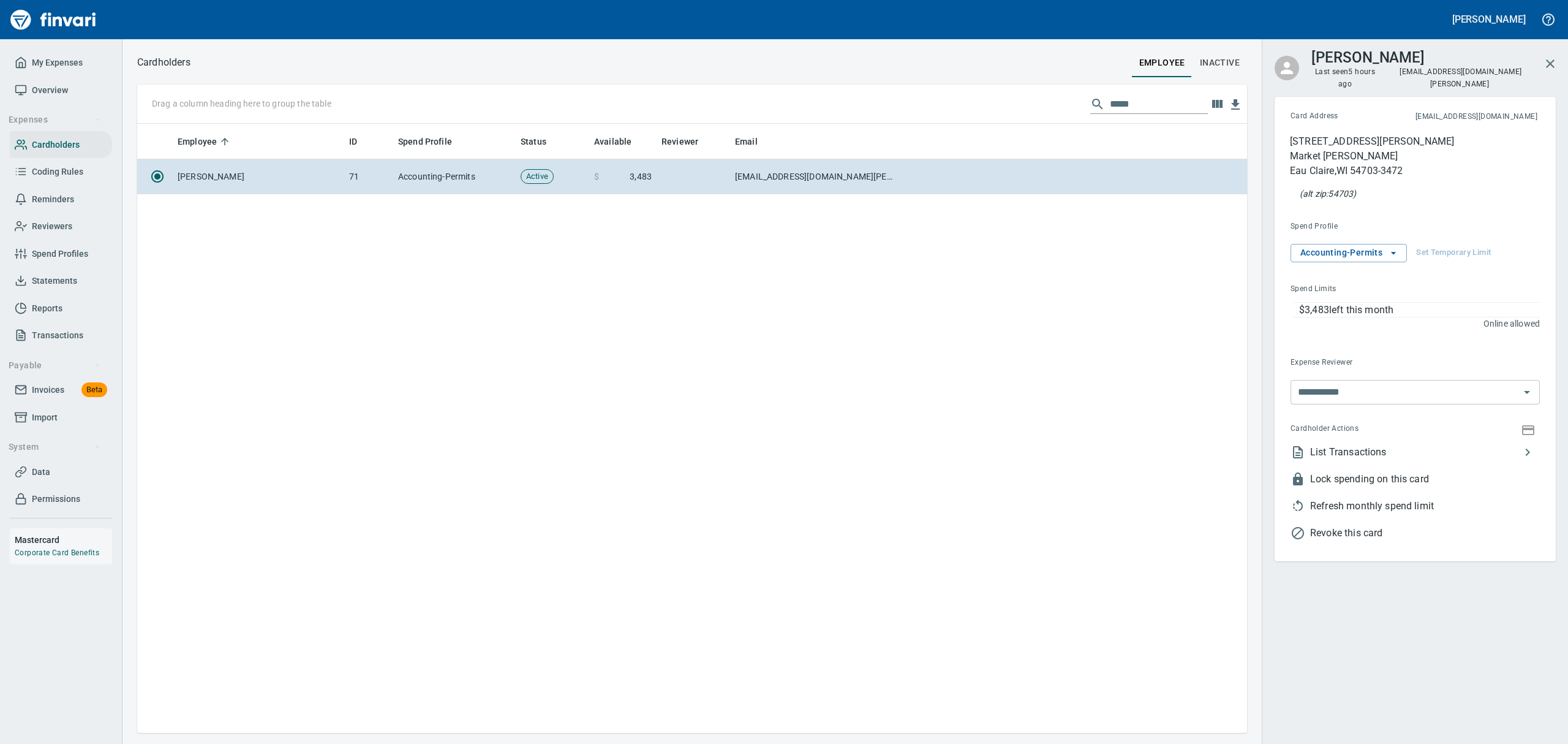
click at [1254, 445] on span "List Transactions" at bounding box center [1414, 452] width 210 height 14
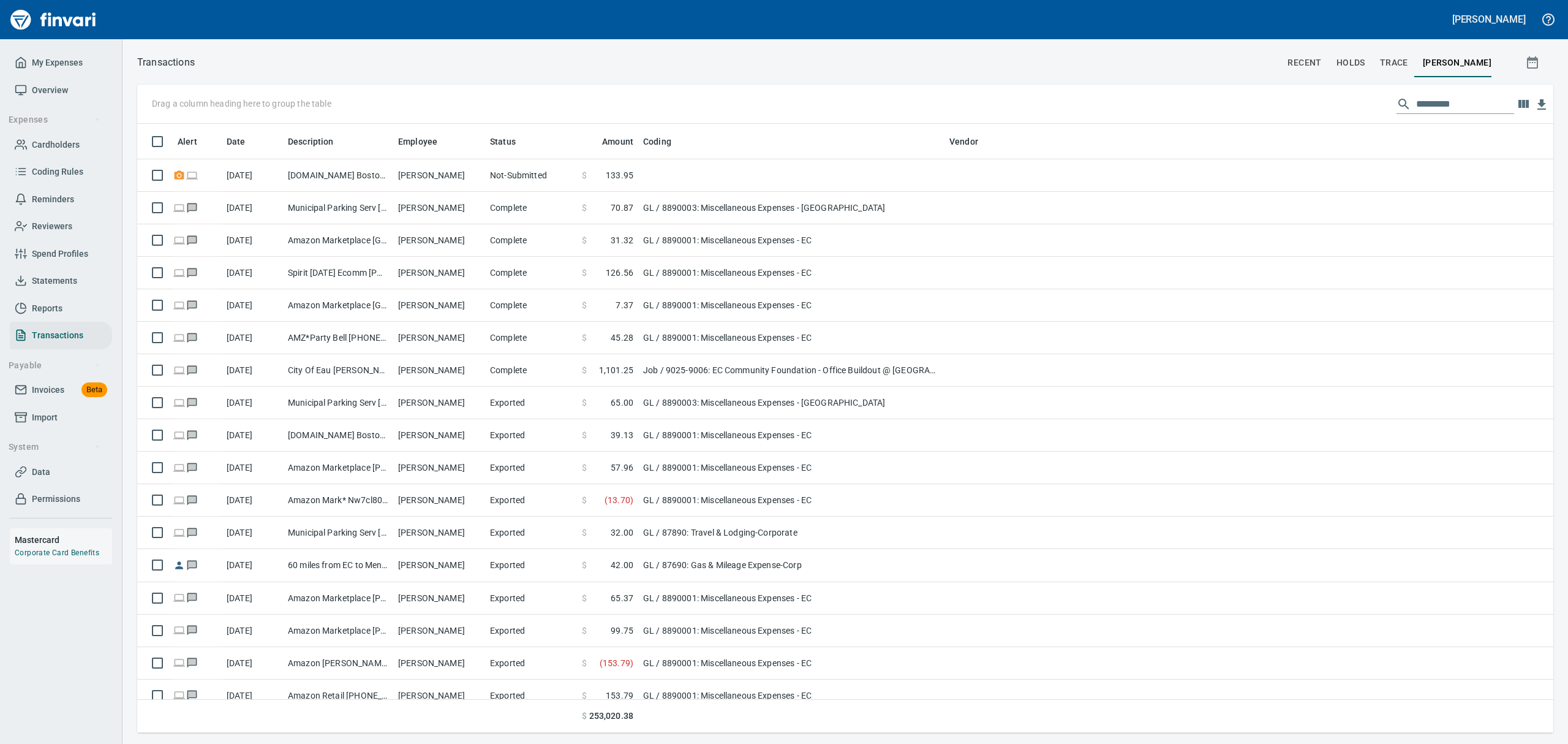
scroll to position [595, 1388]
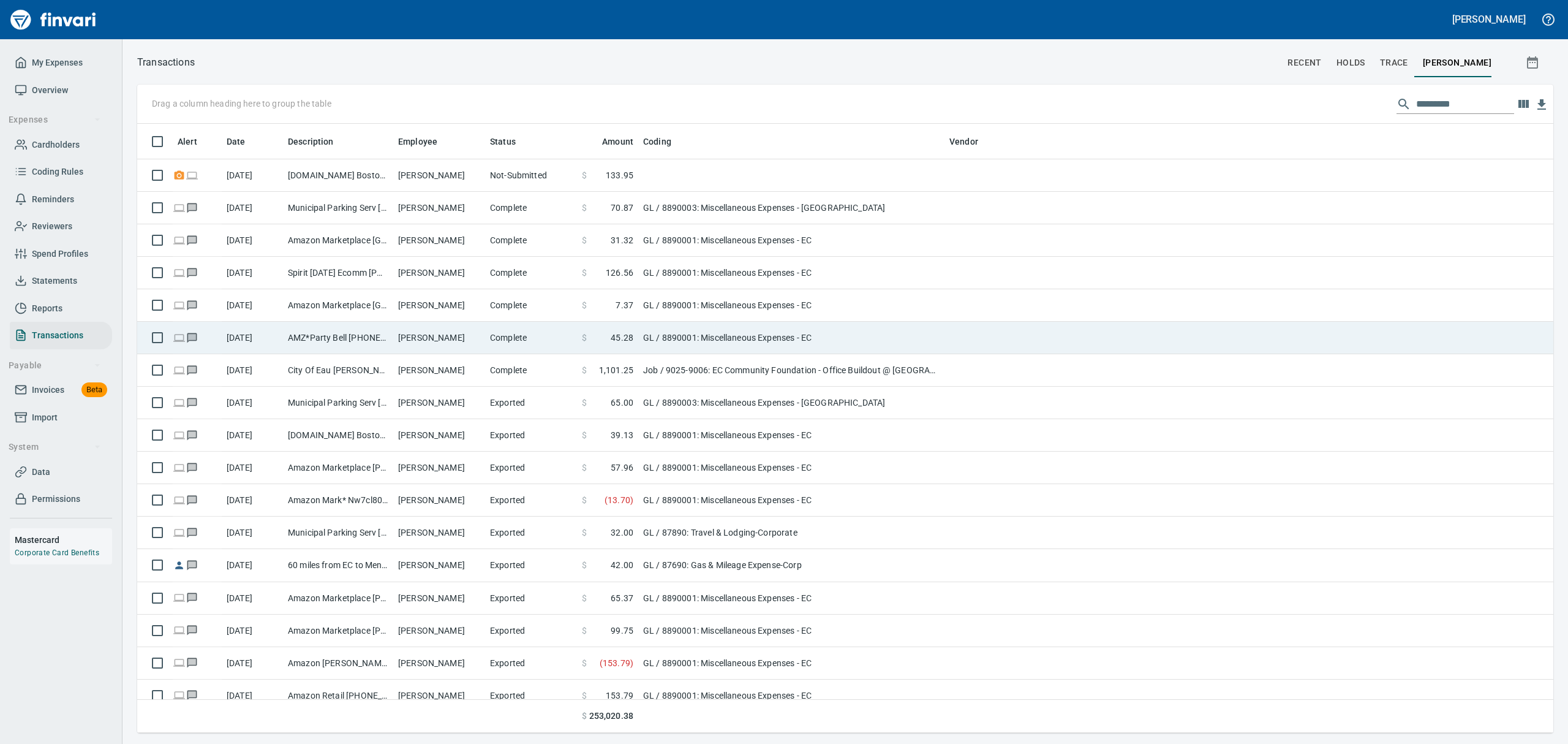
click at [592, 334] on span at bounding box center [599, 337] width 24 height 12
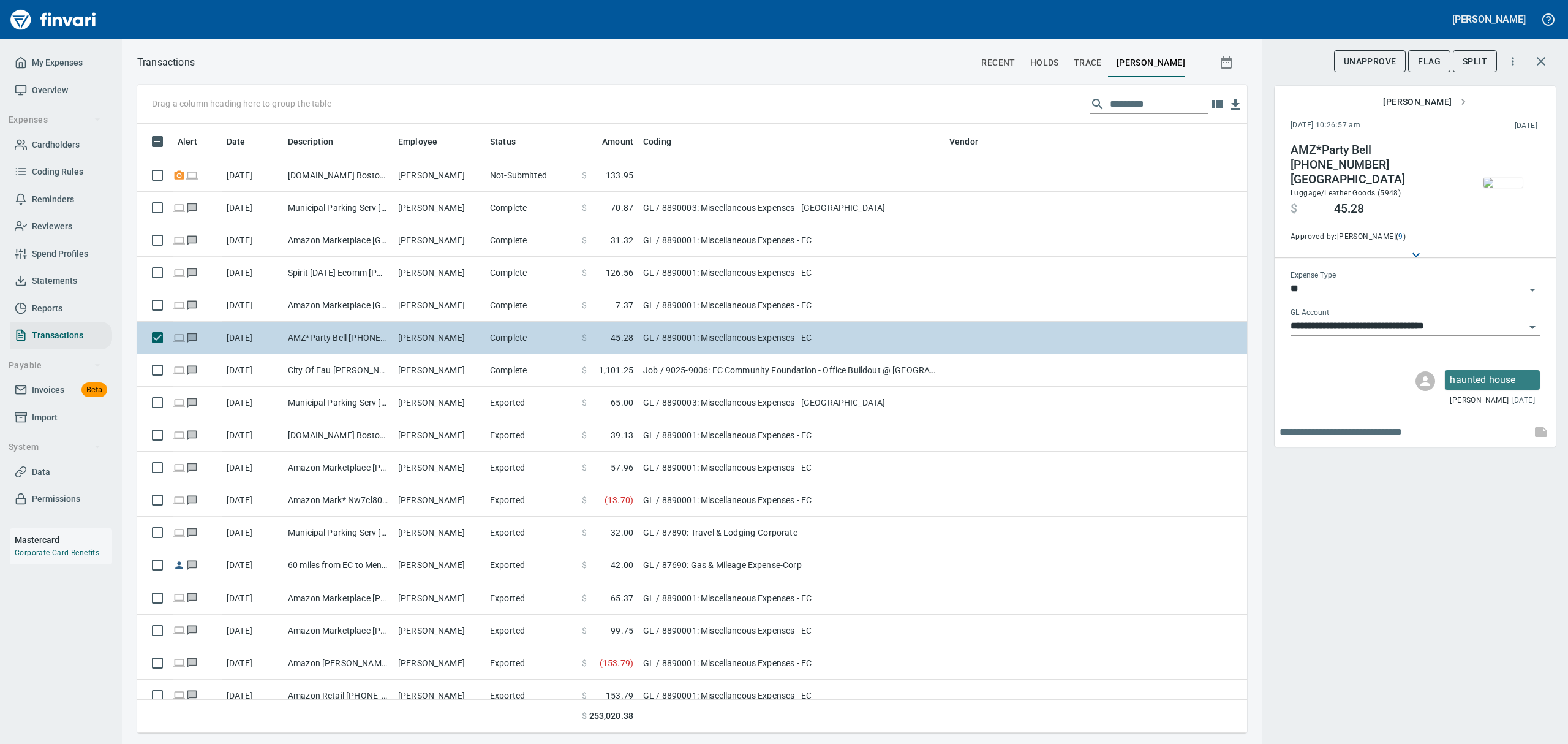
scroll to position [595, 1082]
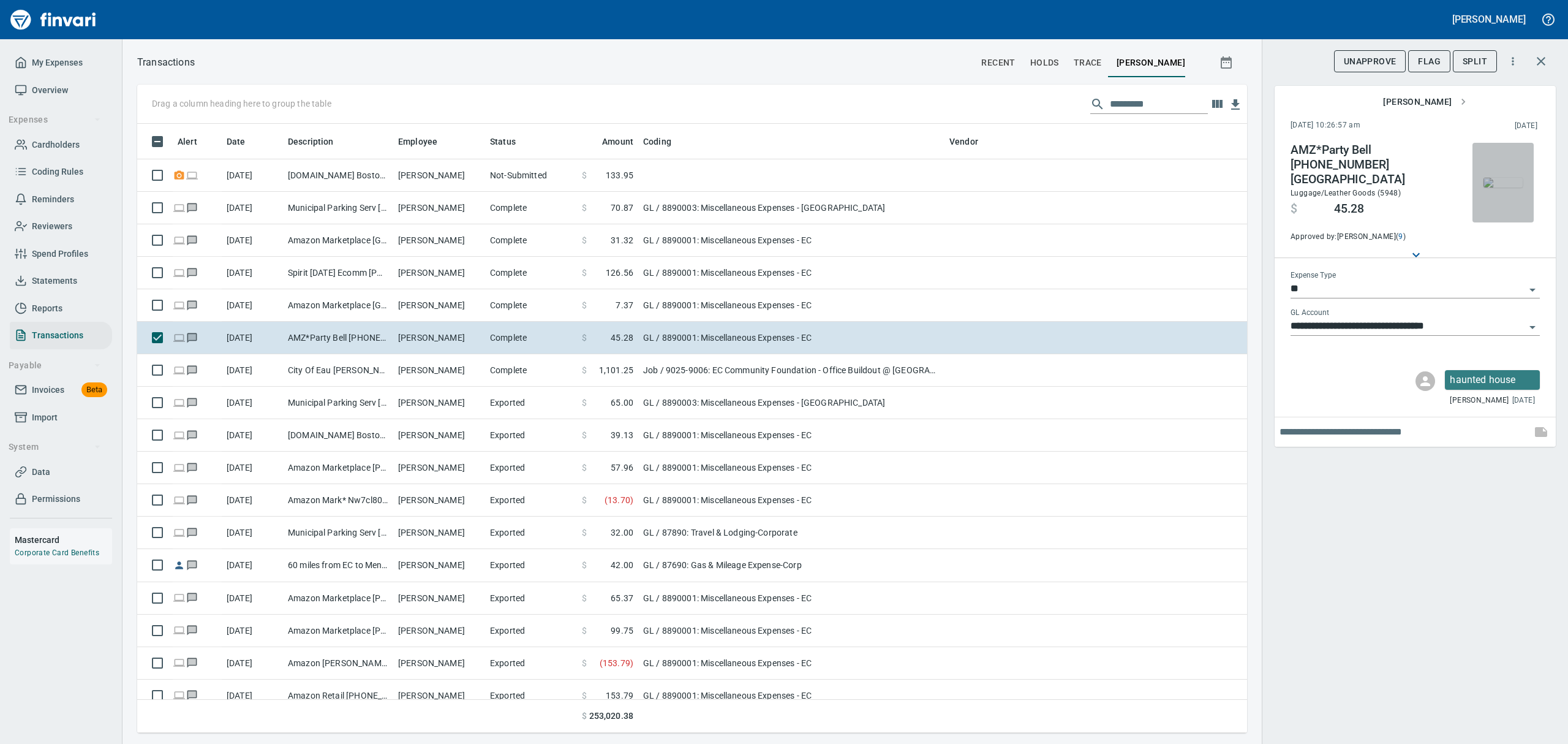
click at [1254, 201] on button "button" at bounding box center [1503, 182] width 61 height 80
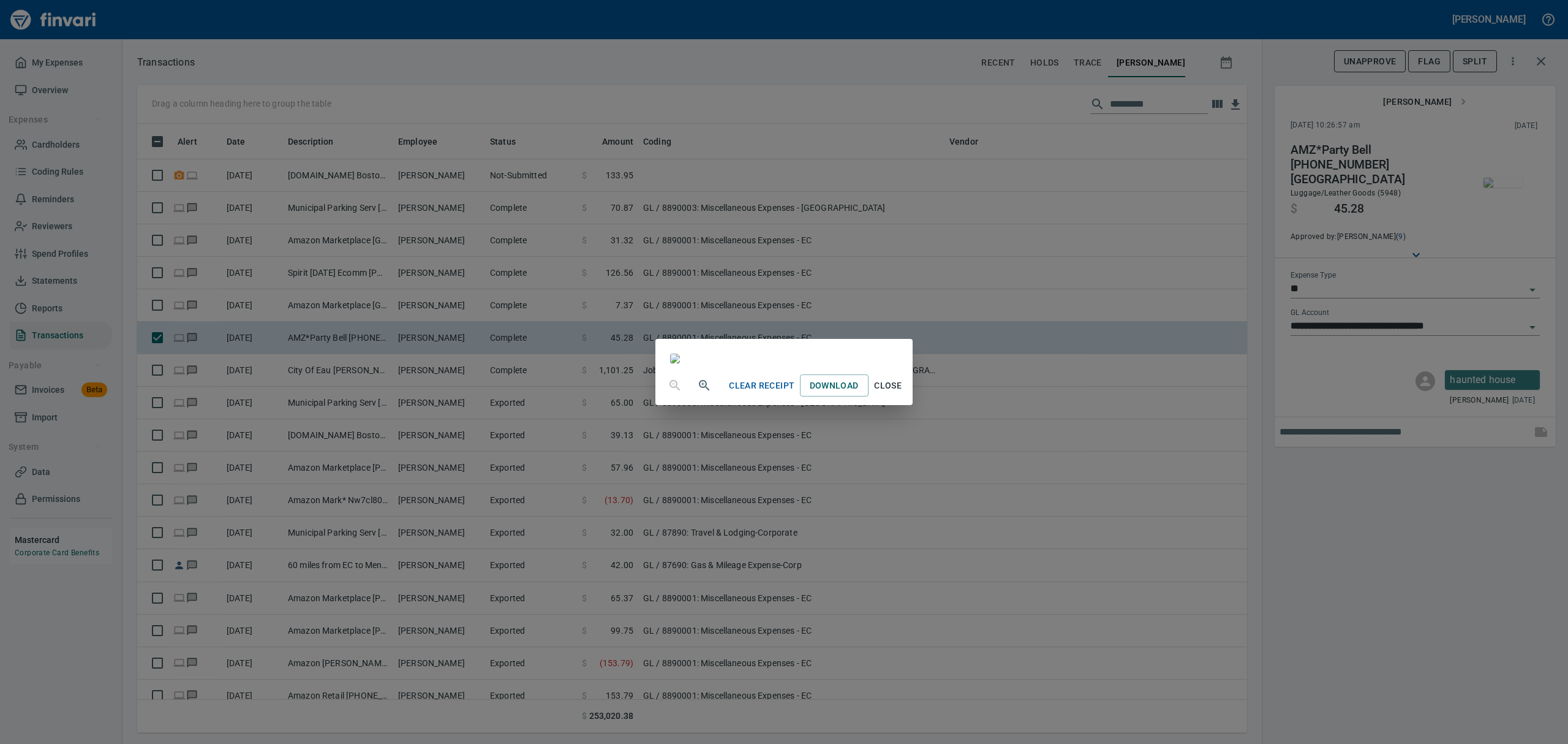
scroll to position [602, 0]
click at [903, 393] on span "Close" at bounding box center [888, 385] width 30 height 15
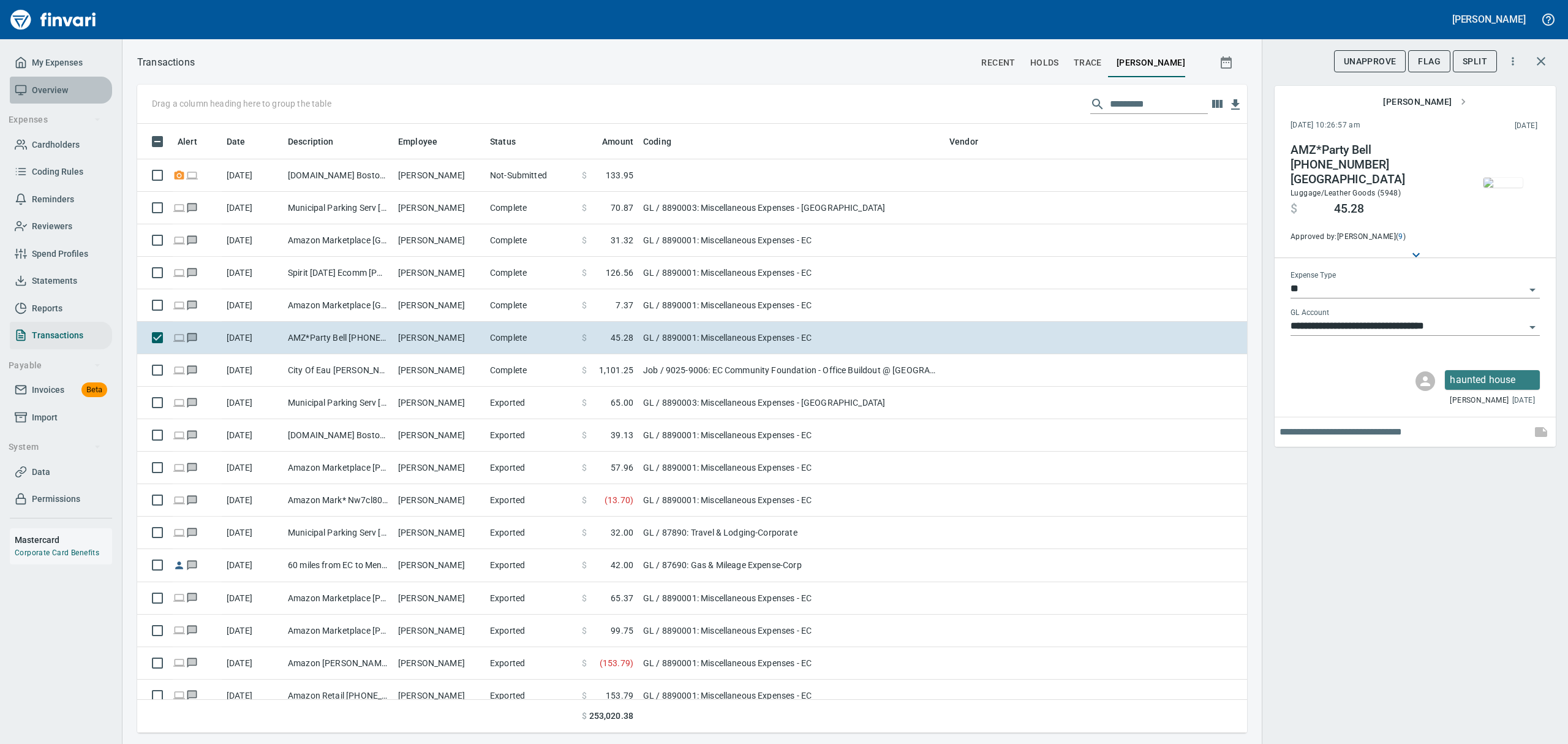
click at [40, 92] on span "Overview" at bounding box center [50, 90] width 36 height 15
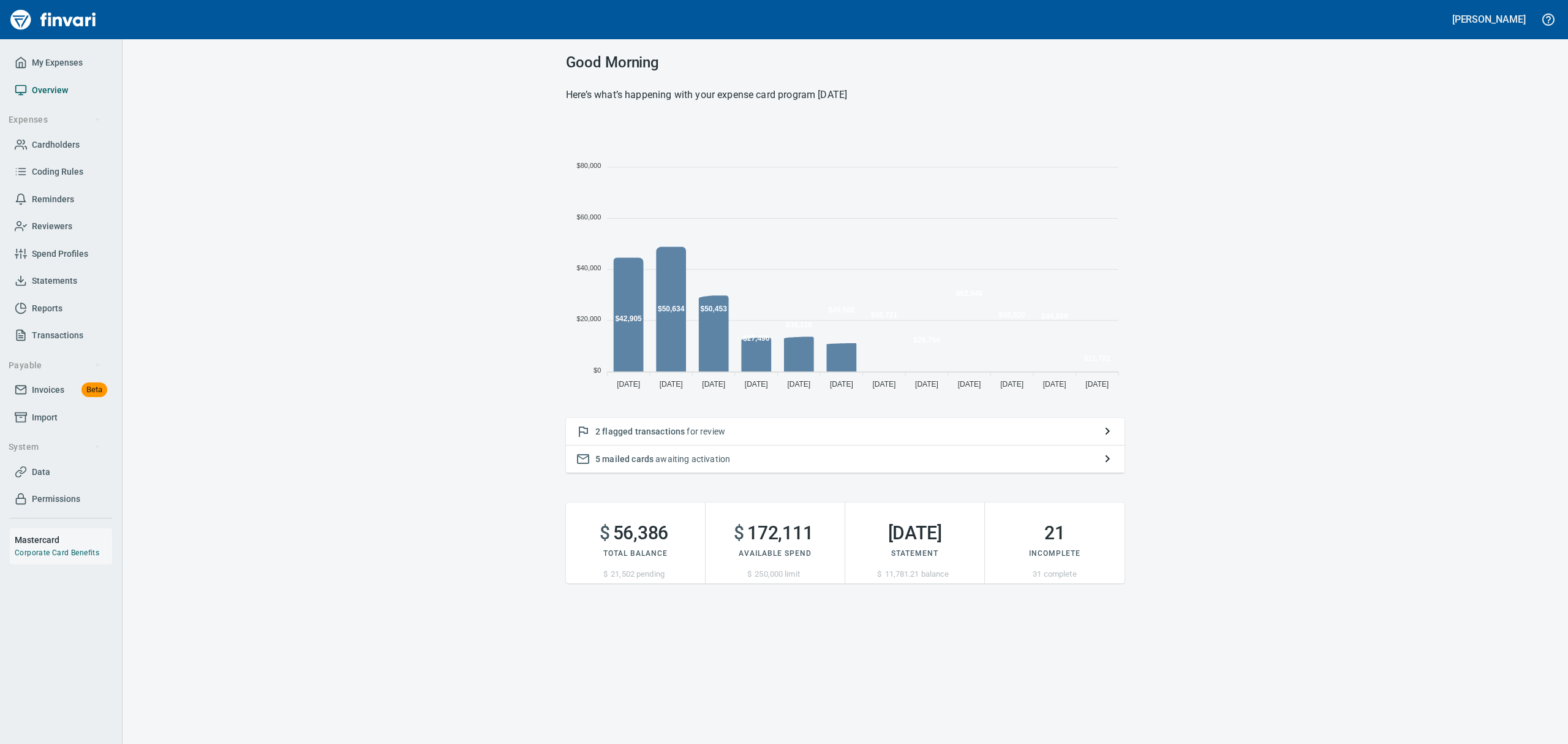
scroll to position [271, 544]
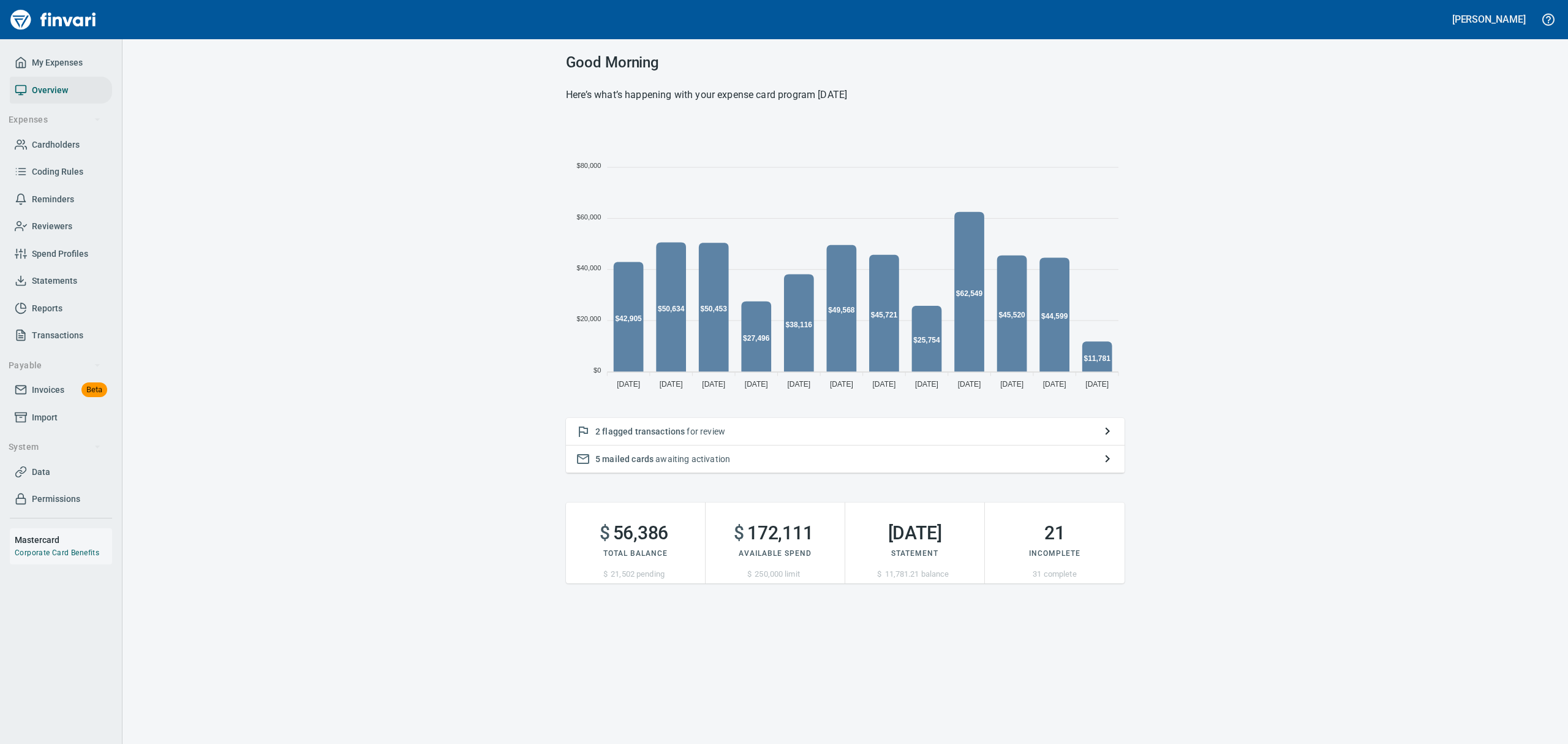
click at [634, 438] on div "2 flagged transactions for review" at bounding box center [845, 431] width 559 height 27
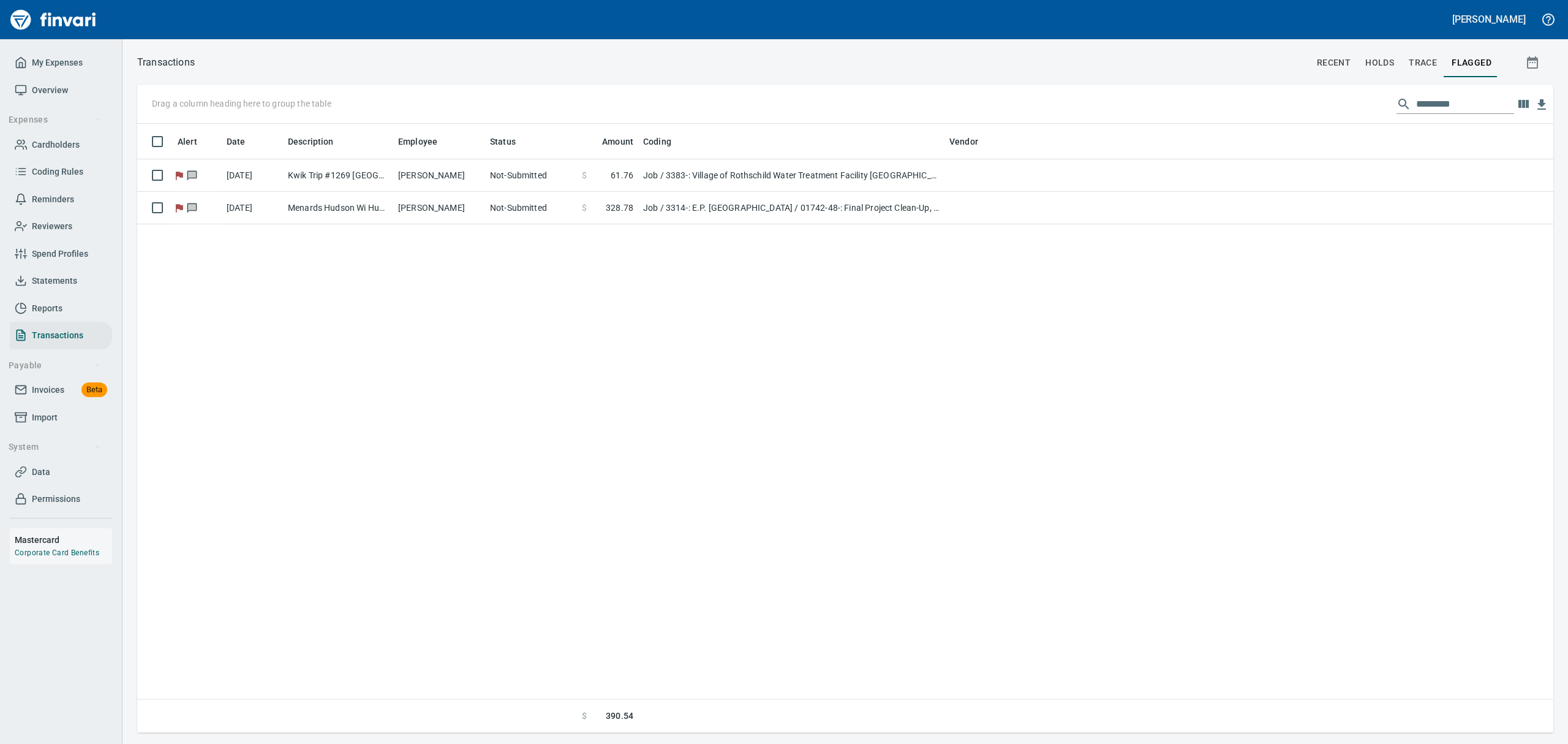
scroll to position [595, 1402]
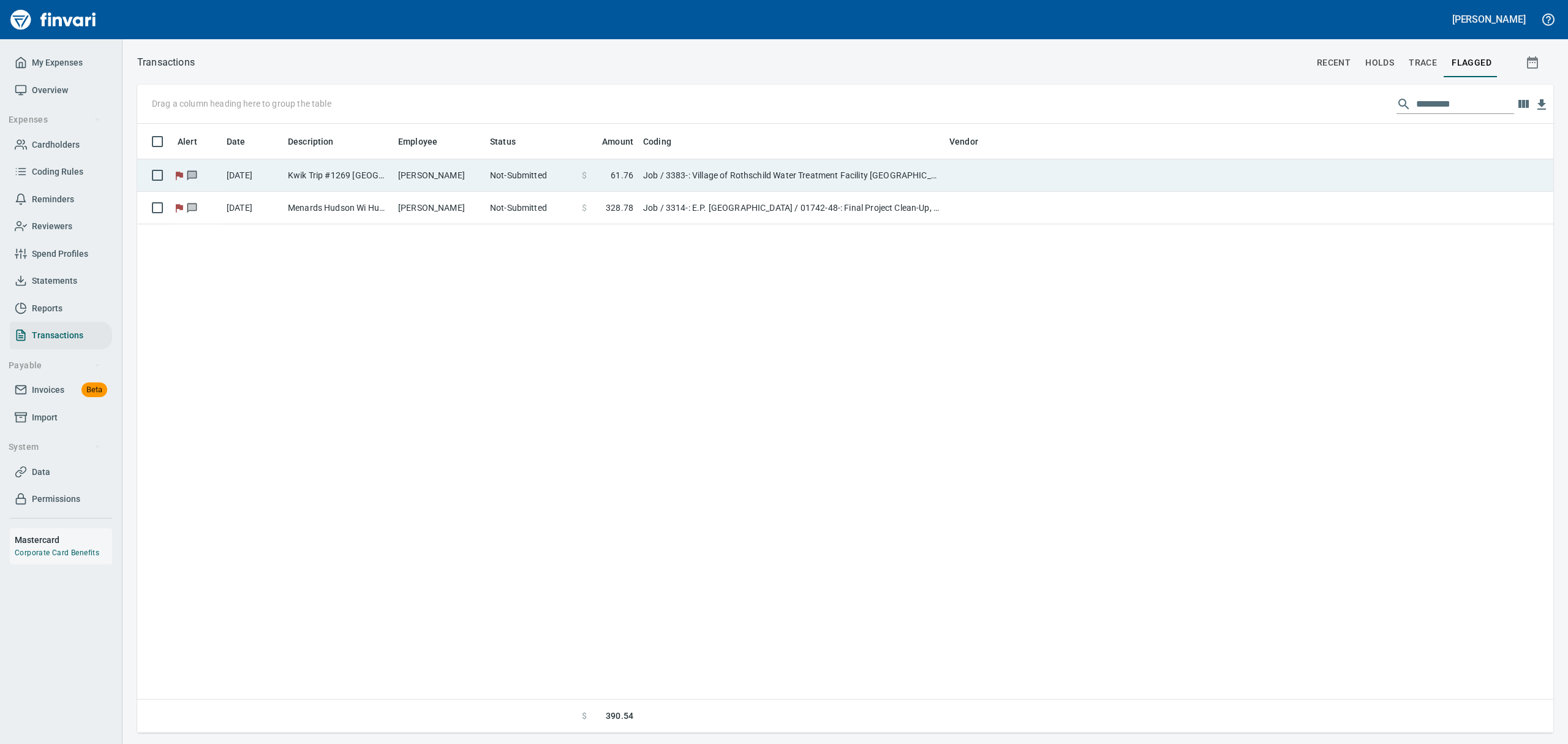
click at [782, 168] on td "Job / 3383-: Village of Rothschild Water Treatment Facility [GEOGRAPHIC_DATA] /…" at bounding box center [791, 175] width 306 height 32
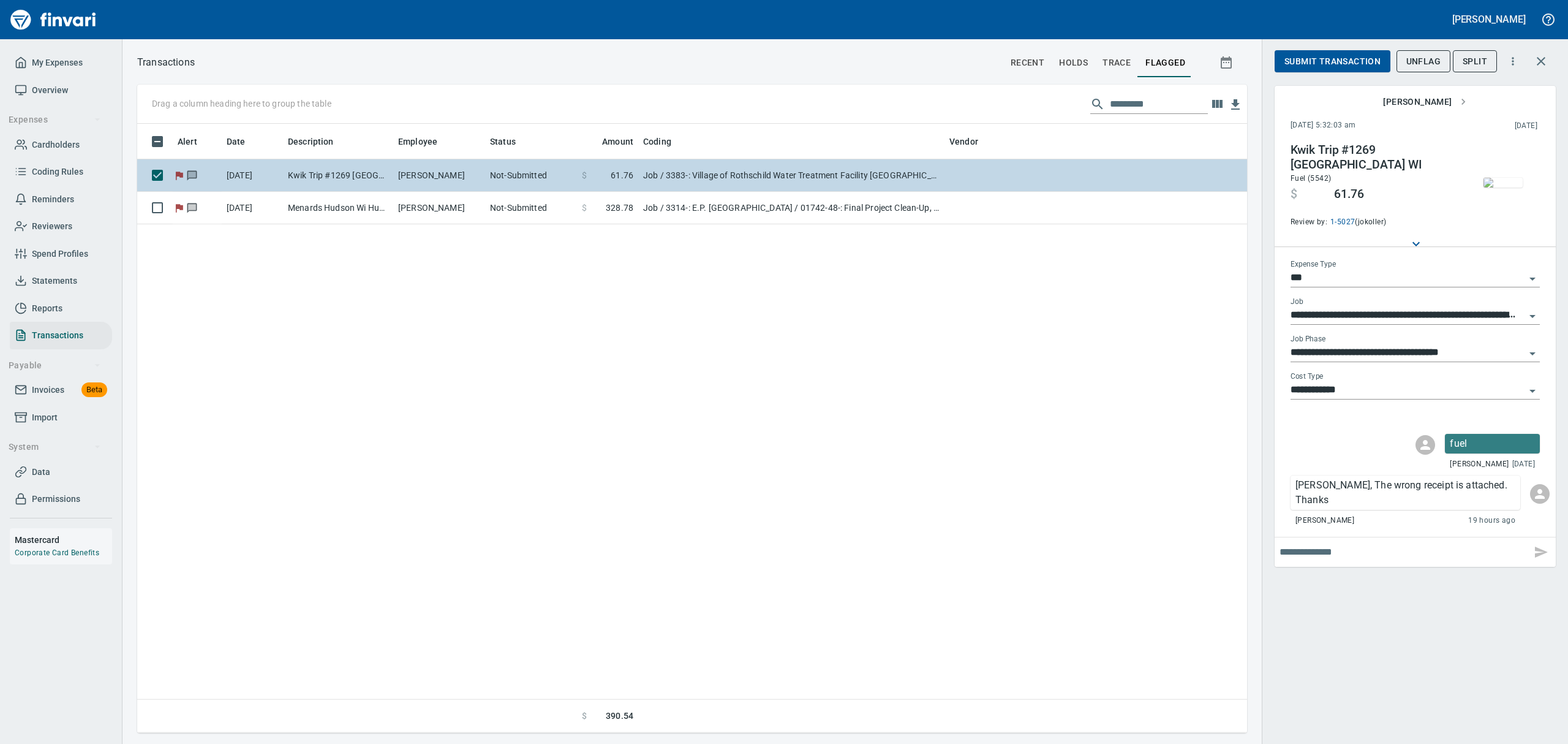
scroll to position [595, 1095]
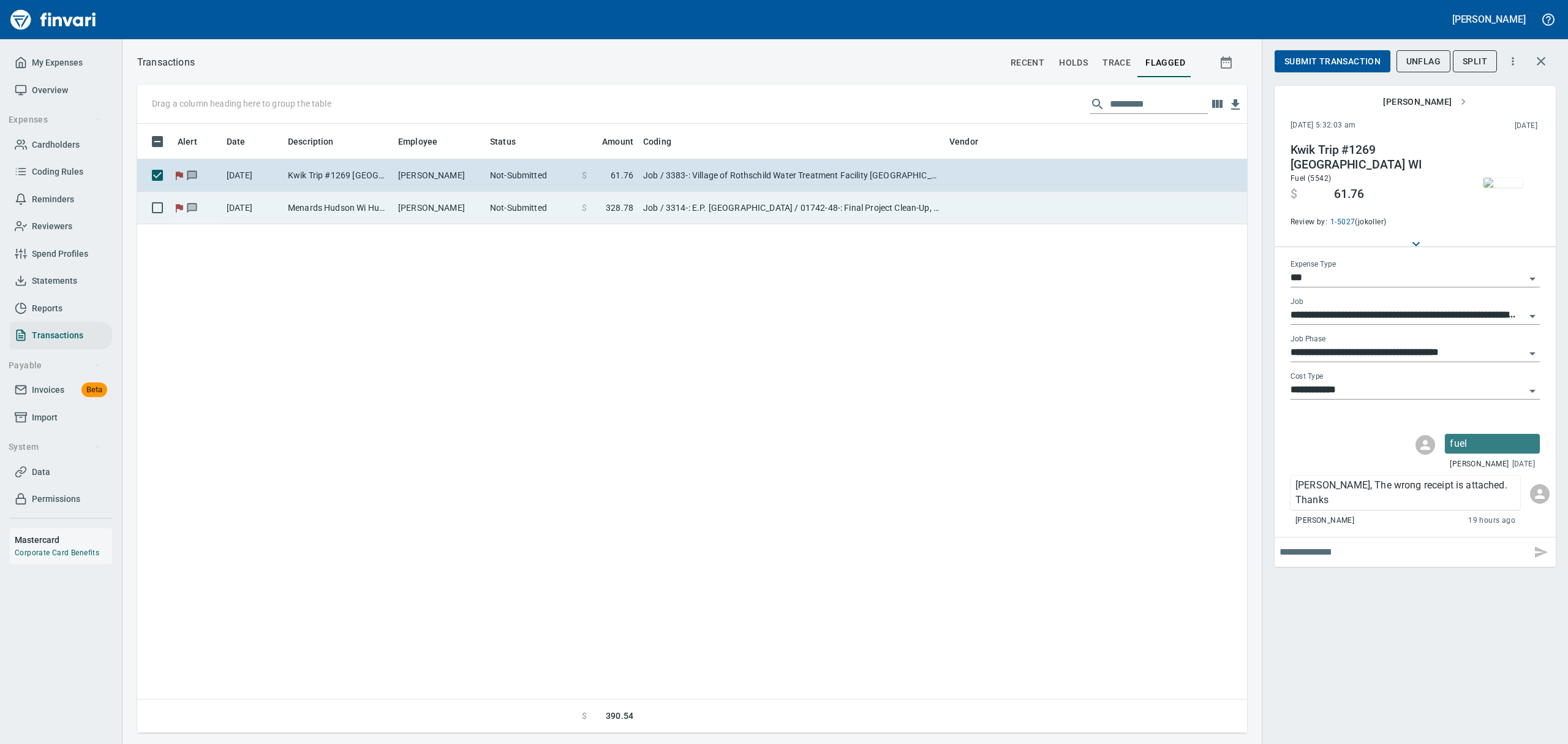
click at [731, 207] on td "Job / 3314-: E.P. [GEOGRAPHIC_DATA] / 01742-48-: Final Project Clean-Up, M&J / …" at bounding box center [791, 208] width 306 height 32
type input "**********"
